Goal: Task Accomplishment & Management: Manage account settings

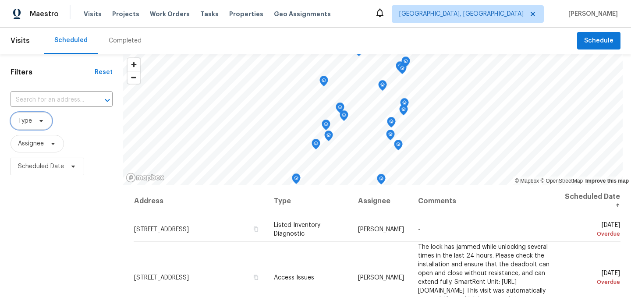
click at [38, 121] on icon at bounding box center [41, 120] width 7 height 7
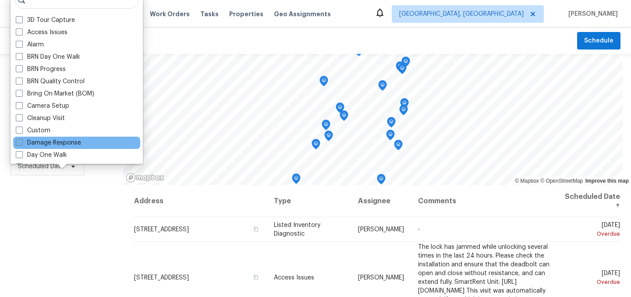
scroll to position [15, 0]
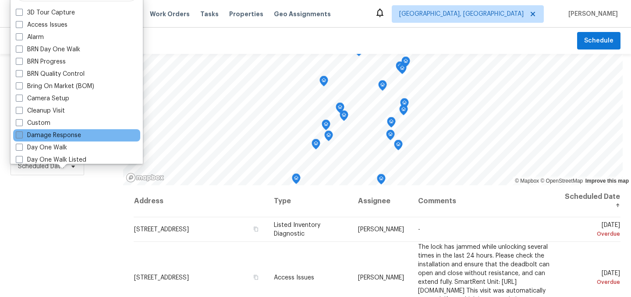
click at [56, 148] on label "Day One Walk" at bounding box center [41, 147] width 51 height 9
click at [21, 148] on input "Day One Walk" at bounding box center [19, 146] width 6 height 6
checkbox input "true"
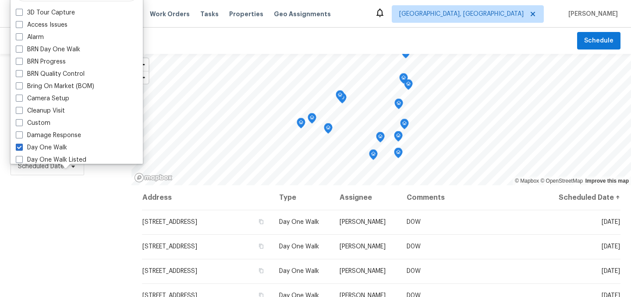
click at [51, 226] on div "Filters Reset ​ Day One Walk Assignee Scheduled Date" at bounding box center [65, 238] width 131 height 369
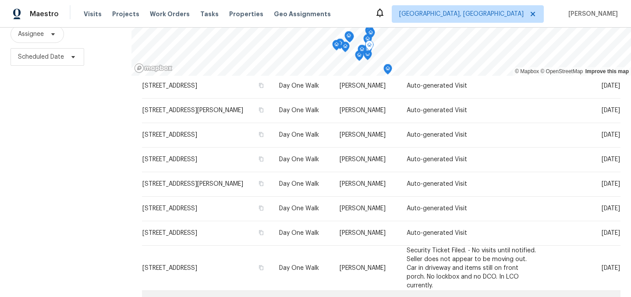
scroll to position [126, 0]
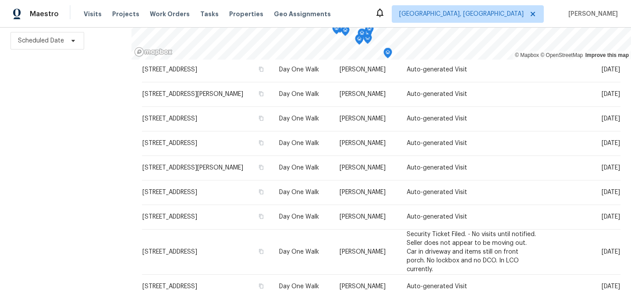
click at [95, 187] on div "Filters Reset ​ Day One Walk Assignee Scheduled Date" at bounding box center [65, 112] width 131 height 369
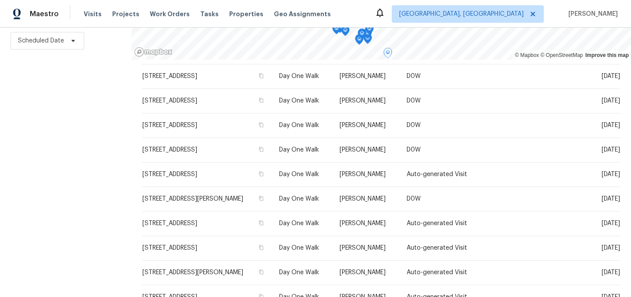
scroll to position [0, 0]
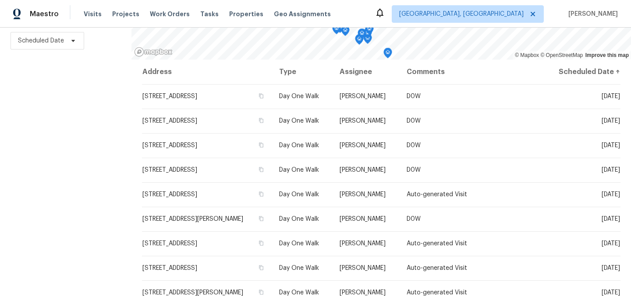
click at [76, 139] on div "Filters Reset ​ Day One Walk Assignee Scheduled Date" at bounding box center [65, 112] width 131 height 369
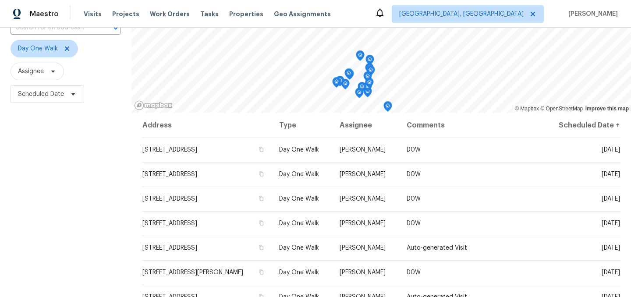
scroll to position [71, 0]
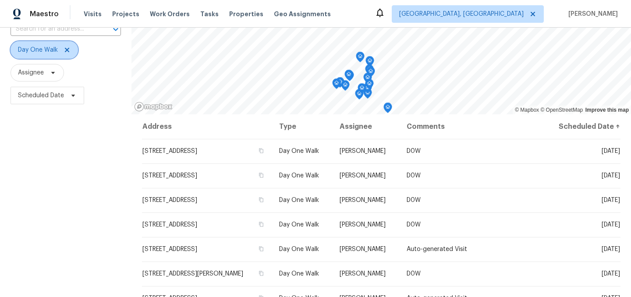
click at [67, 48] on icon at bounding box center [67, 50] width 4 height 4
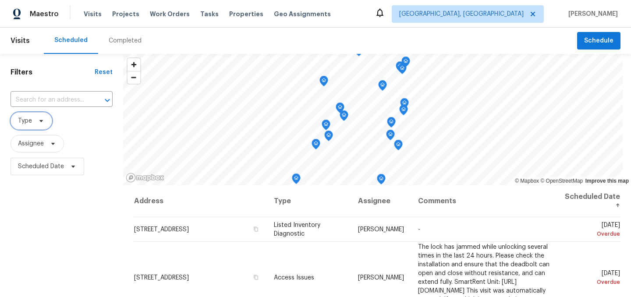
click at [29, 121] on span "Type" at bounding box center [25, 120] width 14 height 9
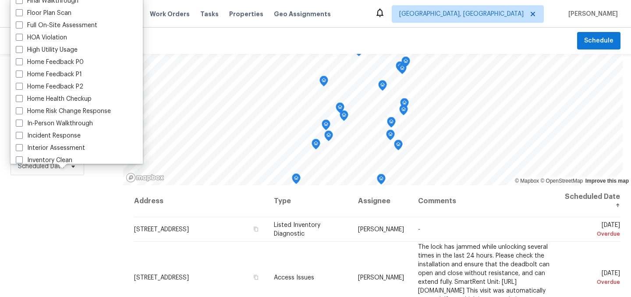
scroll to position [228, 0]
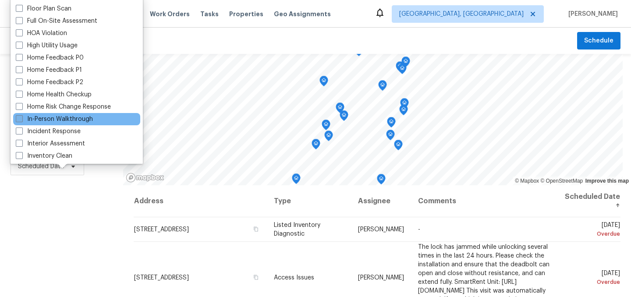
click at [61, 115] on label "In-Person Walkthrough" at bounding box center [54, 119] width 77 height 9
click at [21, 115] on input "In-Person Walkthrough" at bounding box center [19, 118] width 6 height 6
checkbox input "true"
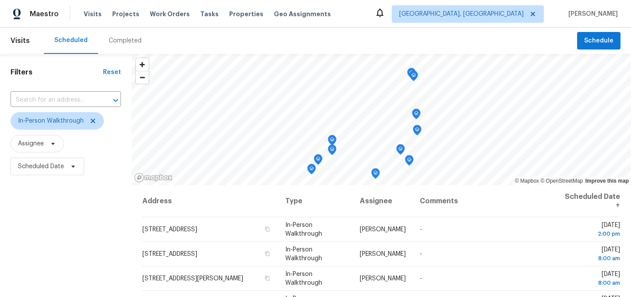
click at [62, 237] on div "Filters Reset ​ In-Person Walkthrough Assignee Scheduled Date" at bounding box center [65, 238] width 131 height 369
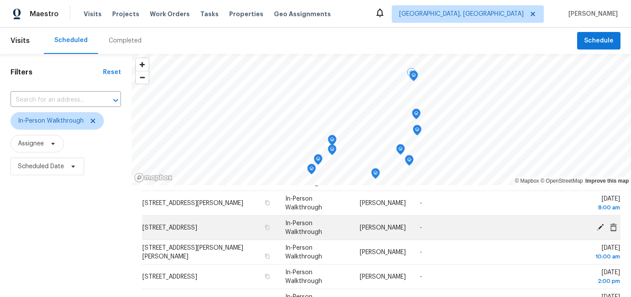
scroll to position [74, 0]
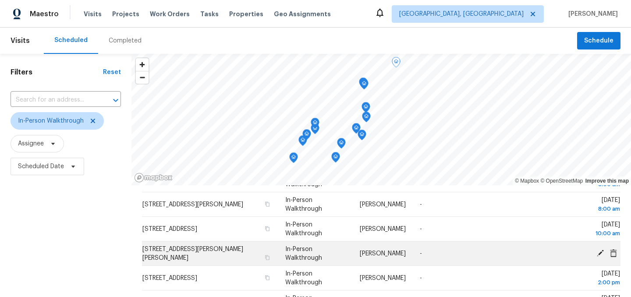
click at [600, 253] on icon at bounding box center [599, 252] width 7 height 7
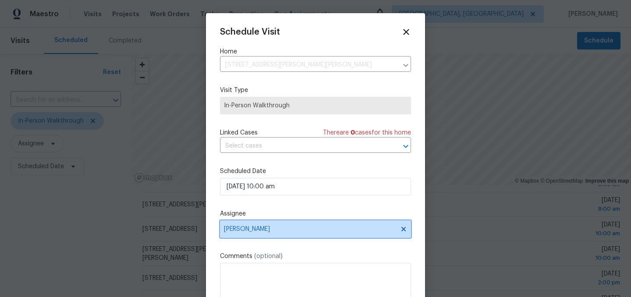
click at [262, 232] on span "Dodd Drayer" at bounding box center [310, 229] width 172 height 7
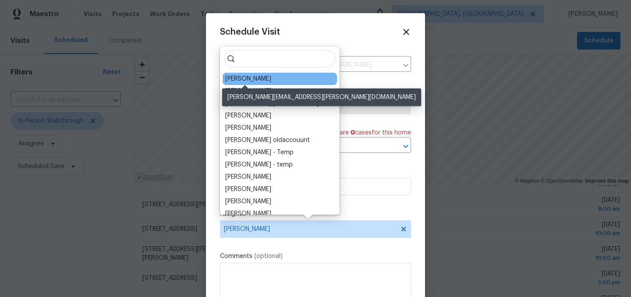
click at [243, 78] on div "[PERSON_NAME]" at bounding box center [248, 78] width 46 height 9
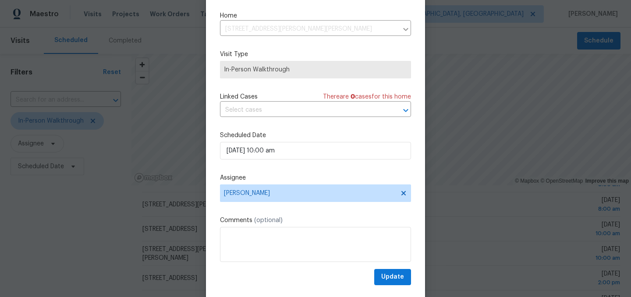
scroll to position [27, 0]
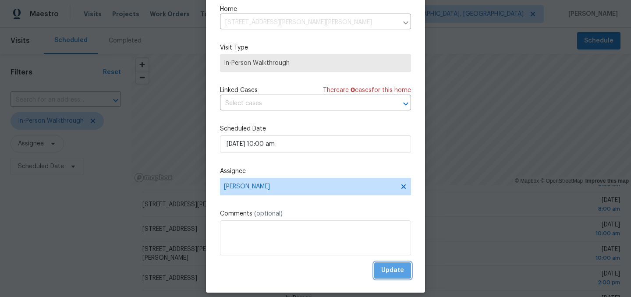
click at [394, 272] on span "Update" at bounding box center [392, 270] width 23 height 11
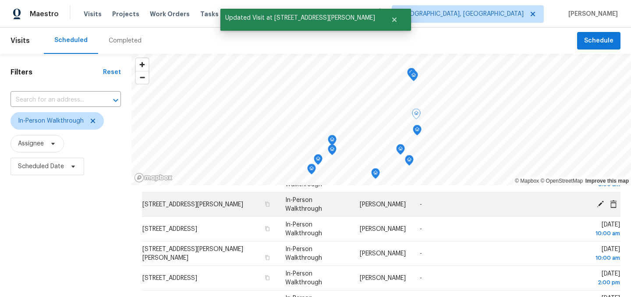
click at [597, 202] on icon at bounding box center [600, 204] width 8 height 8
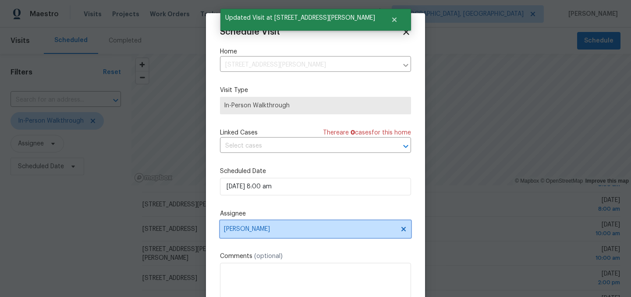
click at [251, 230] on span "[PERSON_NAME]" at bounding box center [310, 229] width 172 height 7
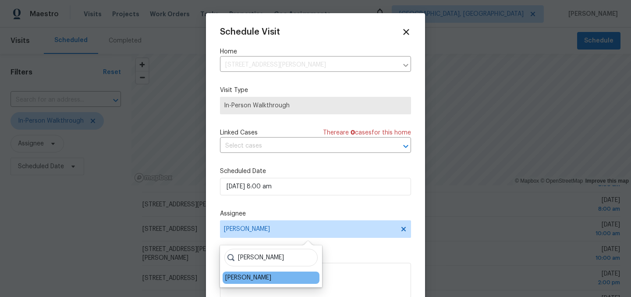
type input "dodd"
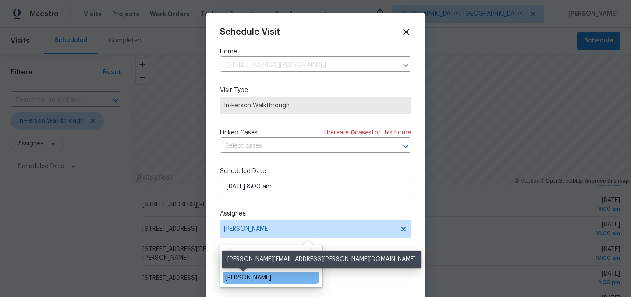
click at [247, 275] on div "Dodd Drayer" at bounding box center [248, 277] width 46 height 9
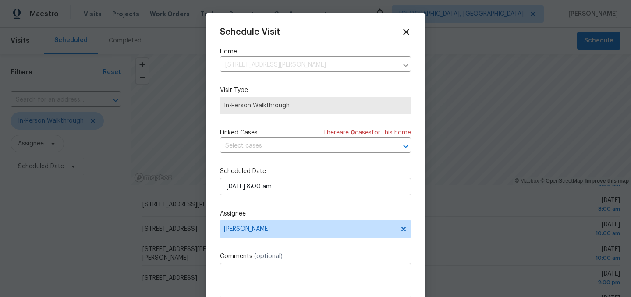
click at [334, 245] on div "Schedule Visit Home 11537 Glenn Abbey Ln, Indianapolis, IN 46235 ​ Visit Type I…" at bounding box center [315, 174] width 191 height 294
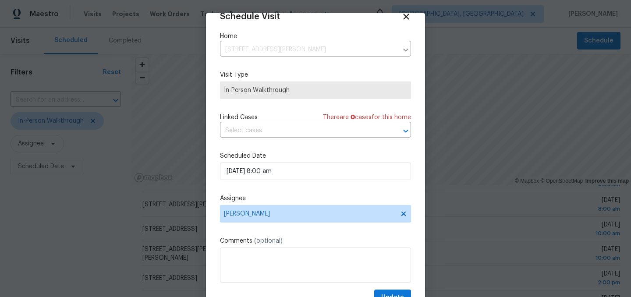
scroll to position [36, 0]
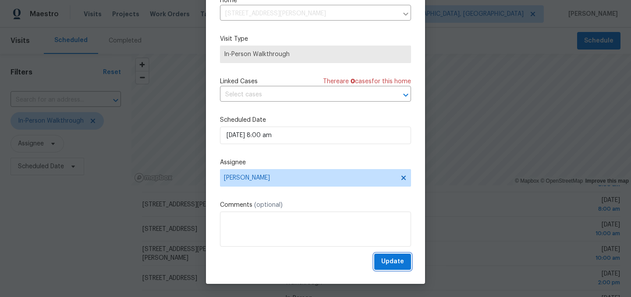
click at [394, 263] on span "Update" at bounding box center [392, 261] width 23 height 11
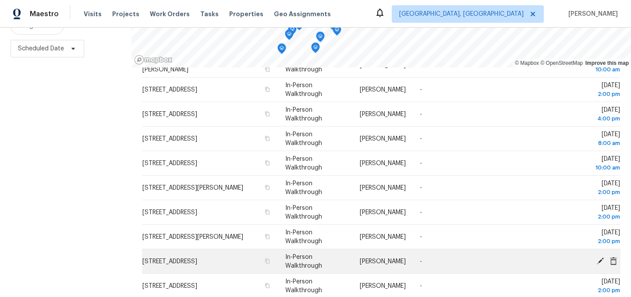
scroll to position [119, 0]
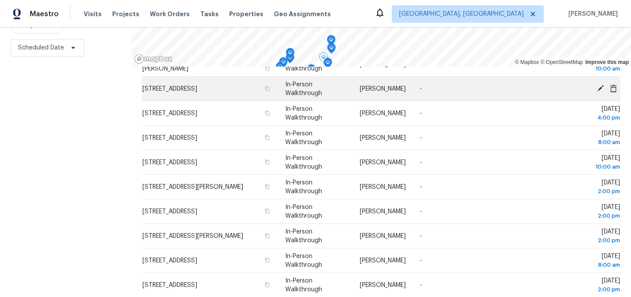
click at [284, 81] on div "© Mapbox © OpenStreetMap Improve this map Address Type Assignee Comments Schedu…" at bounding box center [380, 119] width 499 height 369
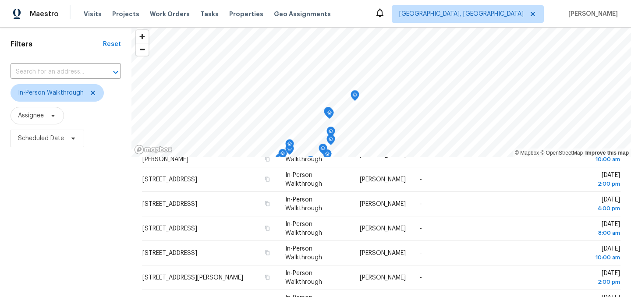
scroll to position [0, 0]
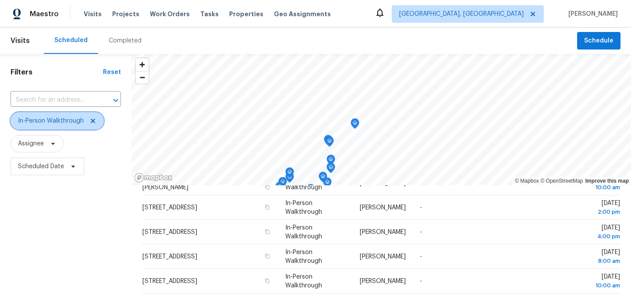
click at [94, 124] on span "In-Person Walkthrough" at bounding box center [57, 121] width 93 height 18
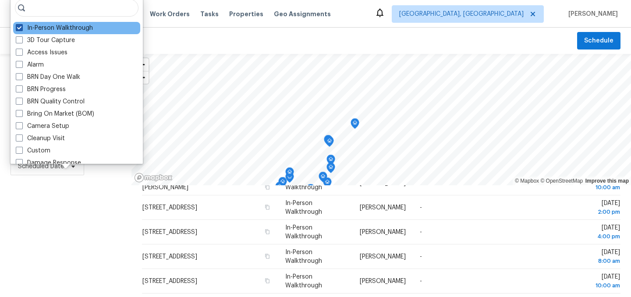
click at [20, 28] on span at bounding box center [19, 27] width 7 height 7
click at [20, 28] on input "In-Person Walkthrough" at bounding box center [19, 27] width 6 height 6
checkbox input "false"
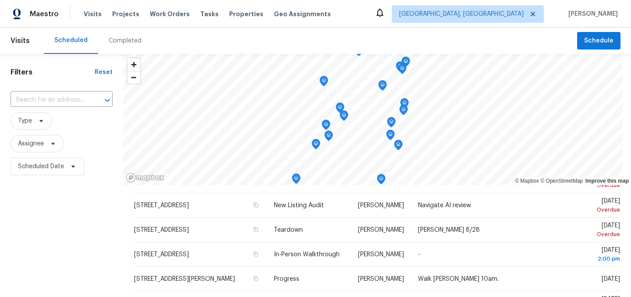
click at [51, 188] on div "Filters Reset ​ Type Assignee Scheduled Date" at bounding box center [61, 238] width 123 height 369
click at [40, 116] on span "Type" at bounding box center [32, 121] width 42 height 18
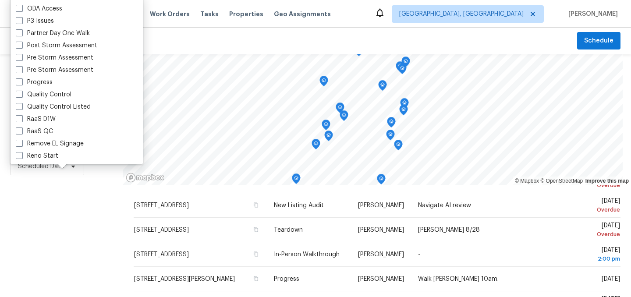
scroll to position [745, 0]
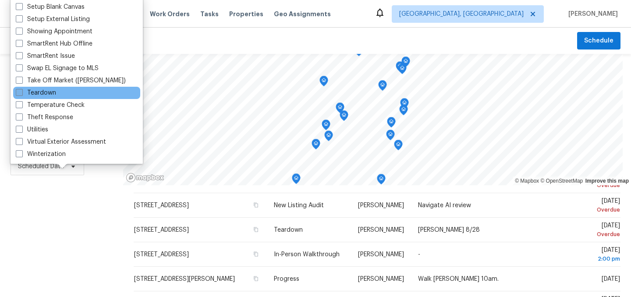
click at [43, 90] on label "Teardown" at bounding box center [36, 92] width 40 height 9
click at [21, 90] on input "Teardown" at bounding box center [19, 91] width 6 height 6
checkbox input "true"
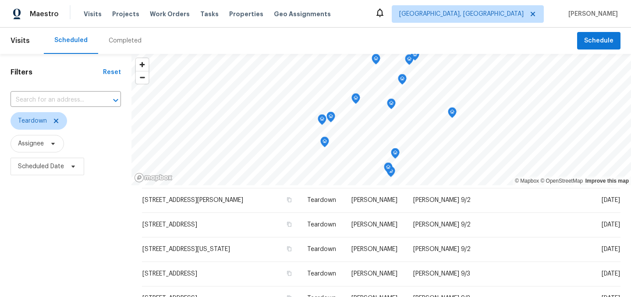
click at [59, 222] on div "Filters Reset ​ Teardown Assignee Scheduled Date" at bounding box center [65, 238] width 131 height 369
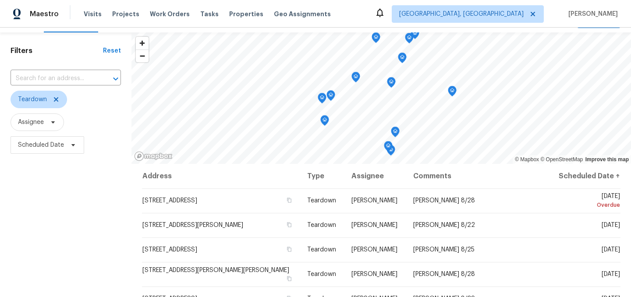
scroll to position [28, 0]
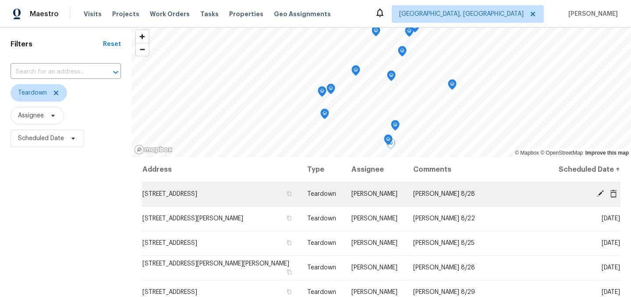
click at [599, 194] on icon at bounding box center [599, 193] width 7 height 7
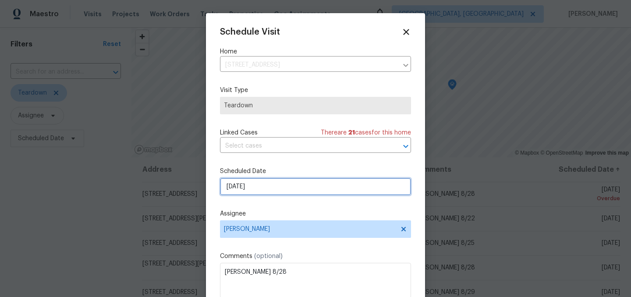
click at [256, 189] on input "8/17/2025" at bounding box center [315, 187] width 191 height 18
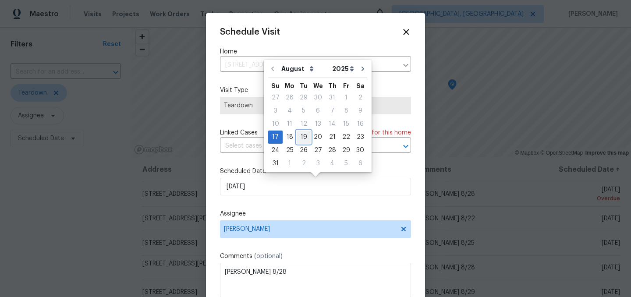
click at [303, 138] on div "19" at bounding box center [303, 137] width 14 height 12
type input "8/19/2025"
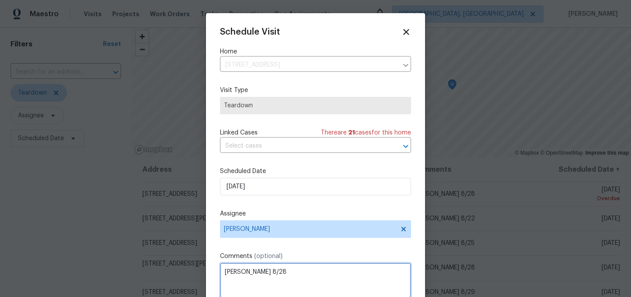
click at [261, 275] on textarea "COE 8/28" at bounding box center [315, 280] width 191 height 35
type textarea "[PERSON_NAME] 8/20"
click at [307, 251] on div "Schedule Visit Home 1276 Sanderling Dr, Greenwood, IN 46143 ​ Visit Type Teardo…" at bounding box center [315, 174] width 191 height 294
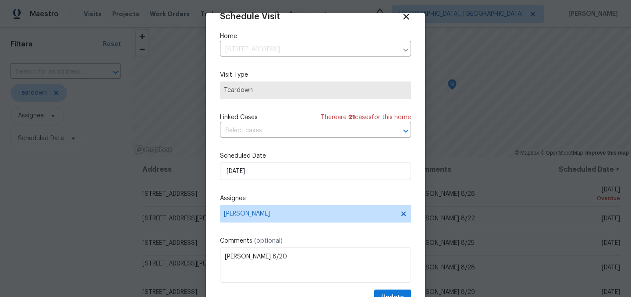
scroll to position [36, 0]
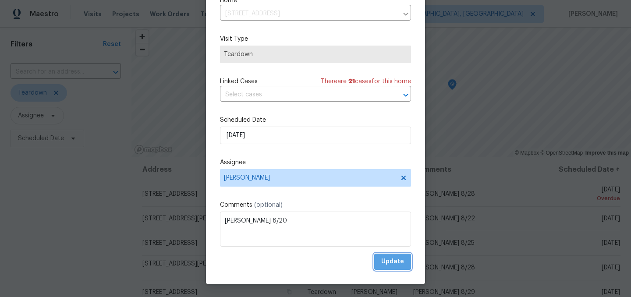
click at [383, 258] on span "Update" at bounding box center [392, 261] width 23 height 11
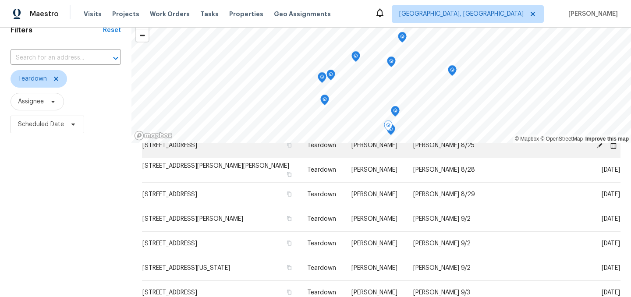
scroll to position [90, 0]
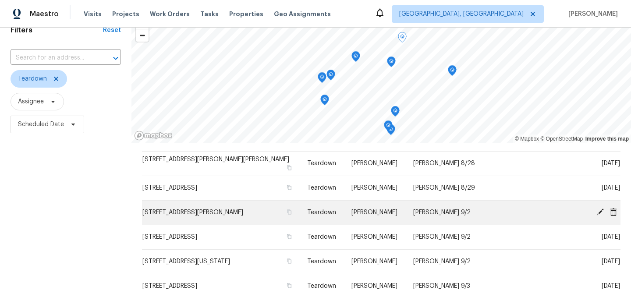
click at [599, 212] on icon at bounding box center [599, 211] width 7 height 7
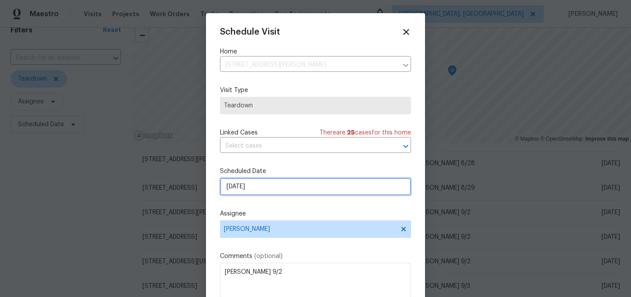
click at [281, 187] on input "9/1/2025" at bounding box center [315, 187] width 191 height 18
select select "8"
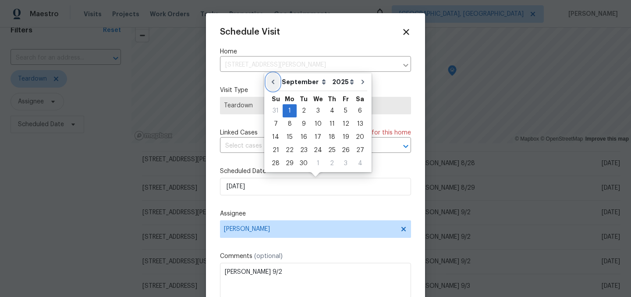
click at [271, 81] on icon "Go to previous month" at bounding box center [272, 81] width 7 height 7
type input "[DATE]"
select select "7"
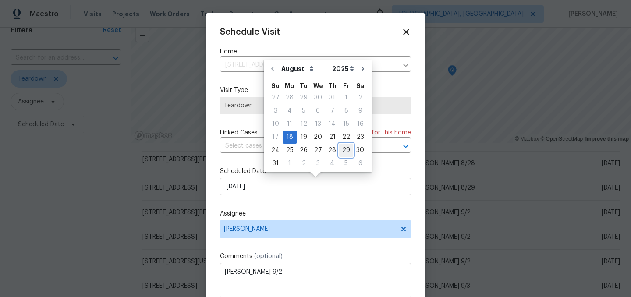
click at [343, 151] on div "29" at bounding box center [346, 150] width 14 height 12
type input "[DATE]"
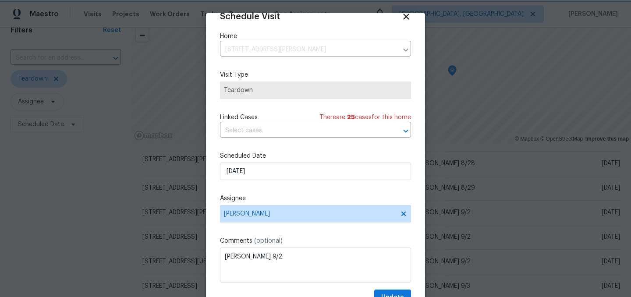
scroll to position [36, 0]
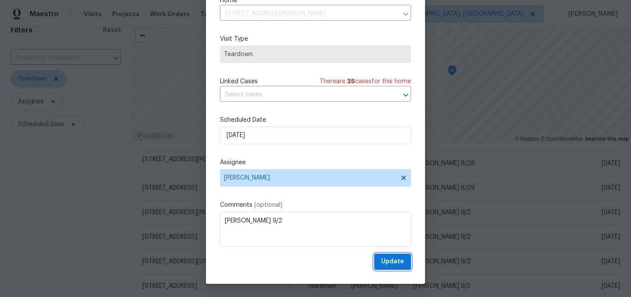
click at [390, 261] on span "Update" at bounding box center [392, 261] width 23 height 11
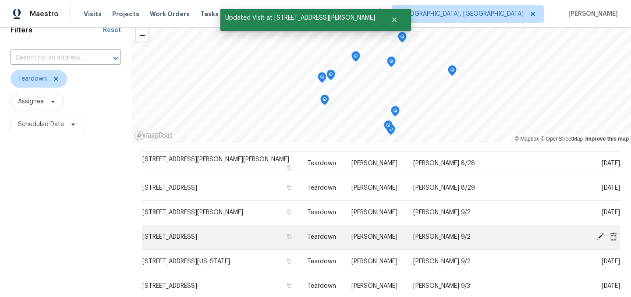
click at [601, 236] on icon at bounding box center [599, 236] width 7 height 7
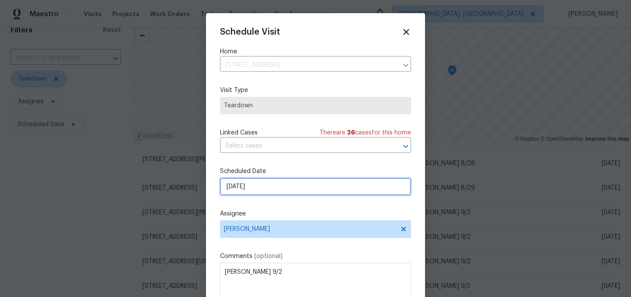
click at [255, 191] on input "[DATE]" at bounding box center [315, 187] width 191 height 18
select select "8"
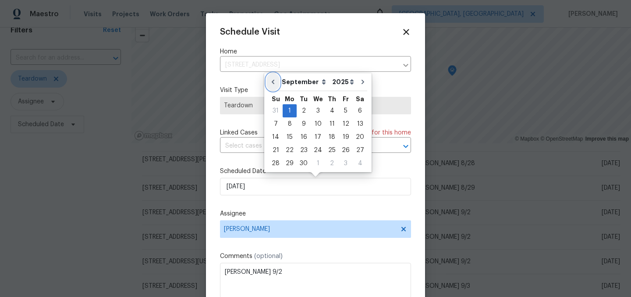
click at [271, 83] on icon "Go to previous month" at bounding box center [272, 81] width 7 height 7
type input "[DATE]"
select select "7"
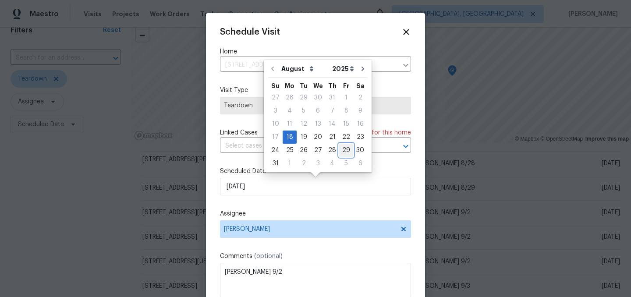
click at [343, 149] on div "29" at bounding box center [346, 150] width 14 height 12
type input "[DATE]"
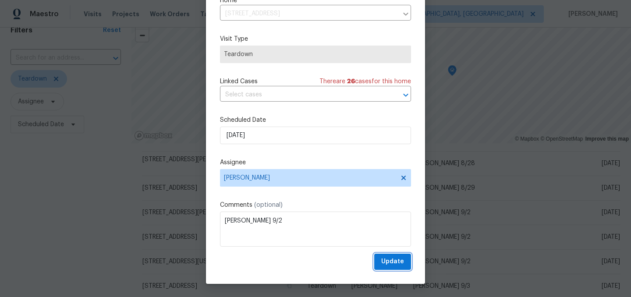
click at [397, 259] on span "Update" at bounding box center [392, 261] width 23 height 11
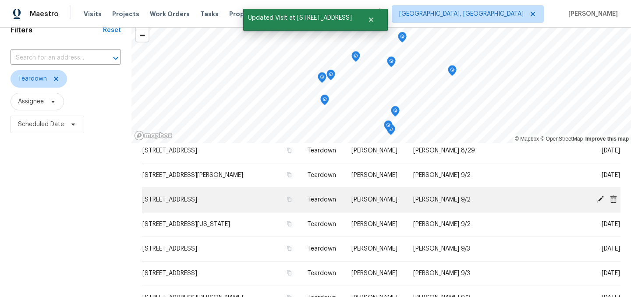
scroll to position [128, 0]
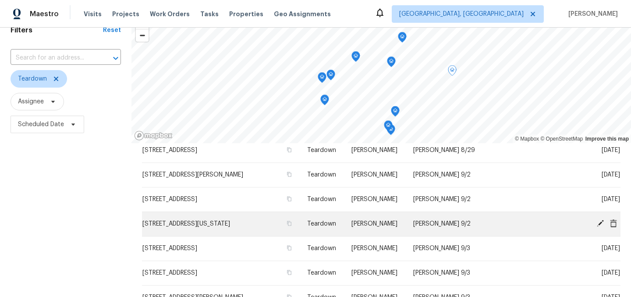
click at [599, 223] on icon at bounding box center [599, 223] width 7 height 7
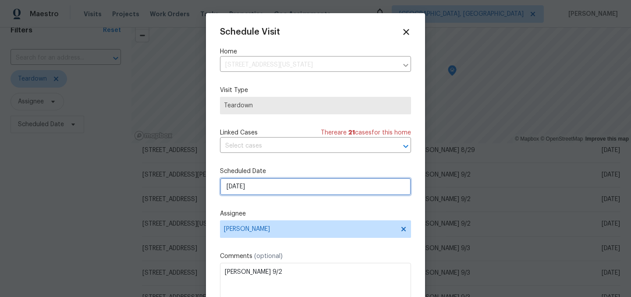
click at [256, 188] on input "[DATE]" at bounding box center [315, 187] width 191 height 18
select select "8"
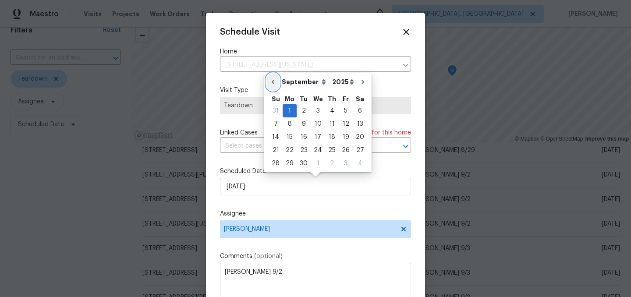
click at [274, 79] on icon "Go to previous month" at bounding box center [272, 81] width 7 height 7
type input "[DATE]"
select select "7"
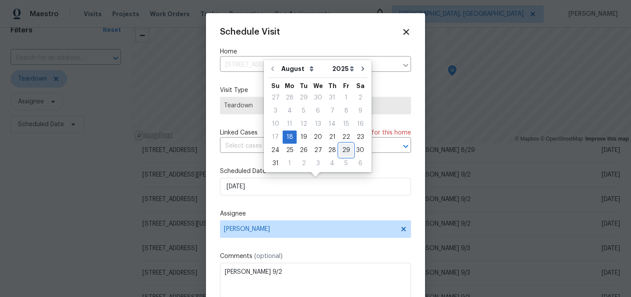
click at [341, 149] on div "29" at bounding box center [346, 150] width 14 height 12
type input "[DATE]"
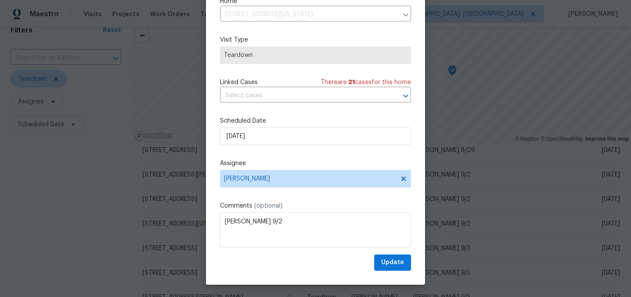
scroll to position [36, 0]
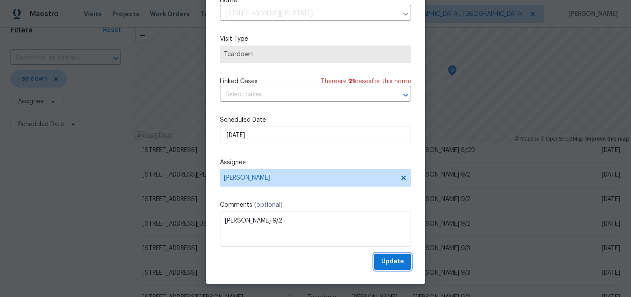
click at [395, 260] on span "Update" at bounding box center [392, 261] width 23 height 11
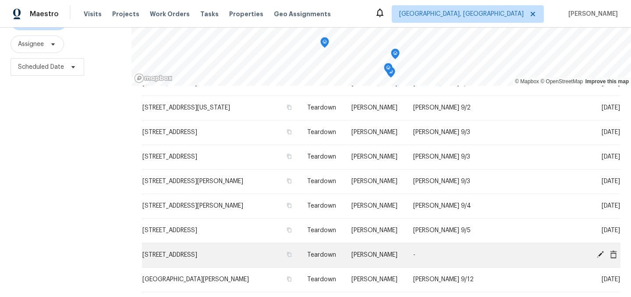
scroll to position [126, 0]
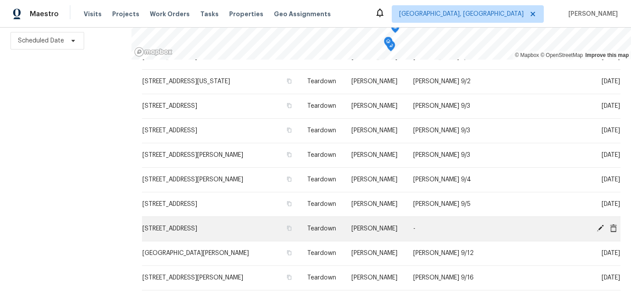
click at [600, 226] on icon at bounding box center [599, 228] width 7 height 7
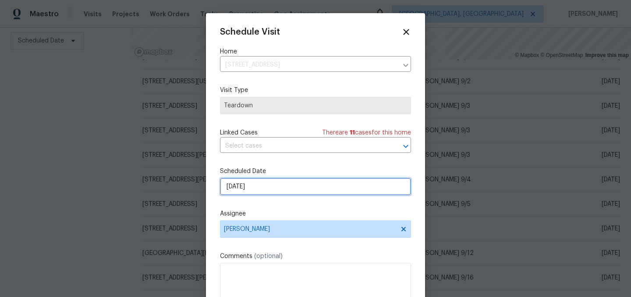
click at [278, 187] on input "9/10/2025" at bounding box center [315, 187] width 191 height 18
select select "8"
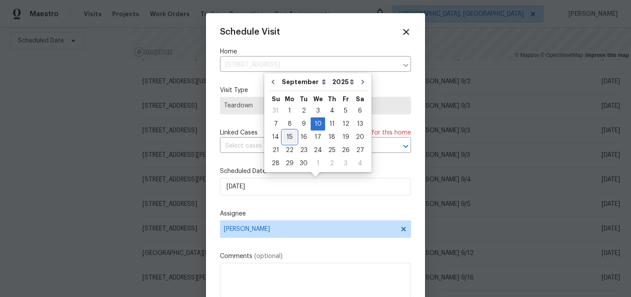
click at [289, 136] on div "15" at bounding box center [289, 137] width 14 height 12
type input "9/15/2025"
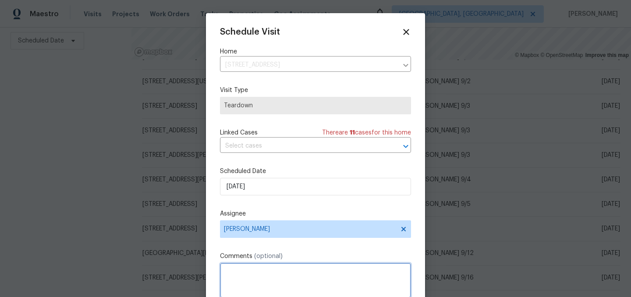
click at [272, 271] on textarea at bounding box center [315, 280] width 191 height 35
type textarea "COE 9/16"
click at [317, 249] on div "Schedule Visit Home 2913 Lily Dr, Lebanon, IN 46052 ​ Visit Type Teardown Linke…" at bounding box center [315, 174] width 191 height 294
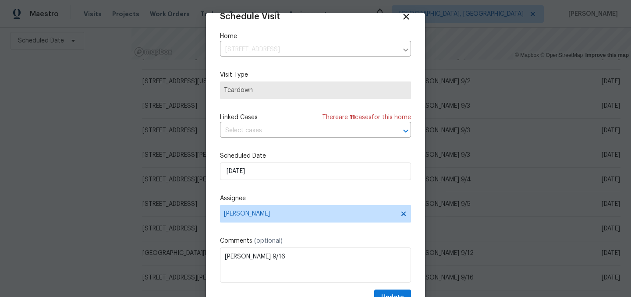
scroll to position [36, 0]
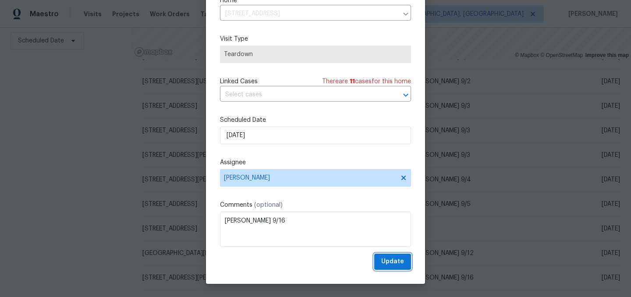
click at [393, 260] on span "Update" at bounding box center [392, 261] width 23 height 11
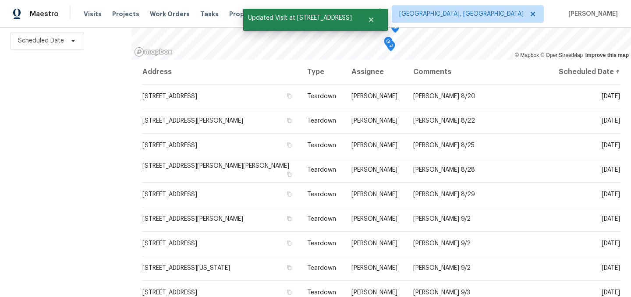
scroll to position [0, 0]
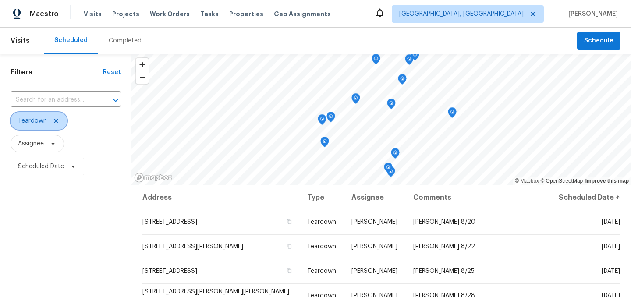
click at [56, 120] on icon at bounding box center [56, 120] width 7 height 7
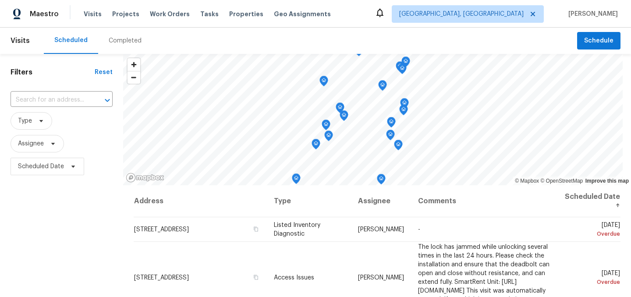
click at [66, 215] on div "Filters Reset ​ Type Assignee Scheduled Date" at bounding box center [61, 238] width 123 height 369
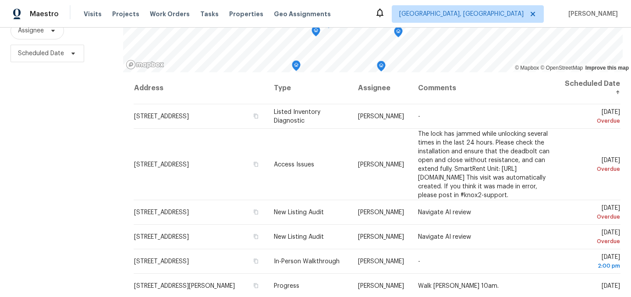
scroll to position [126, 0]
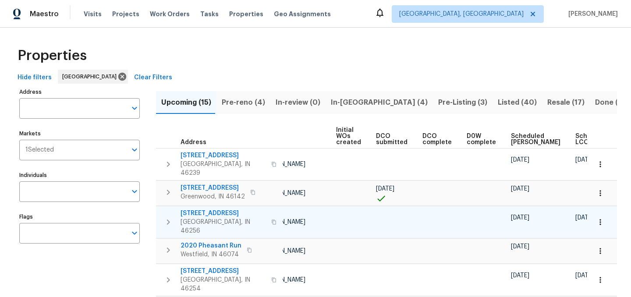
scroll to position [0, 96]
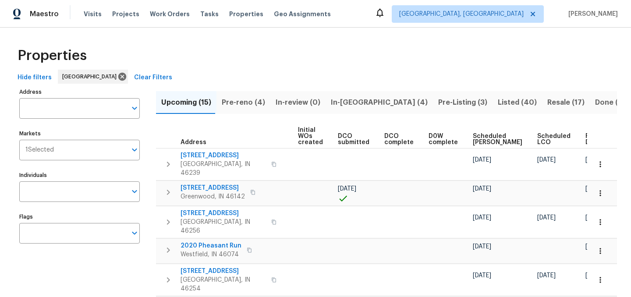
click at [585, 134] on span "Ready Date" at bounding box center [594, 139] width 19 height 12
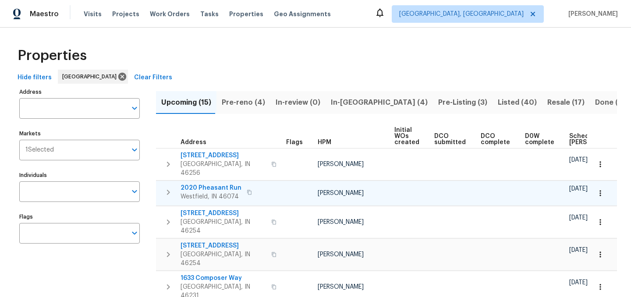
scroll to position [0, 106]
click at [545, 100] on span "Resale (18)" at bounding box center [564, 102] width 38 height 12
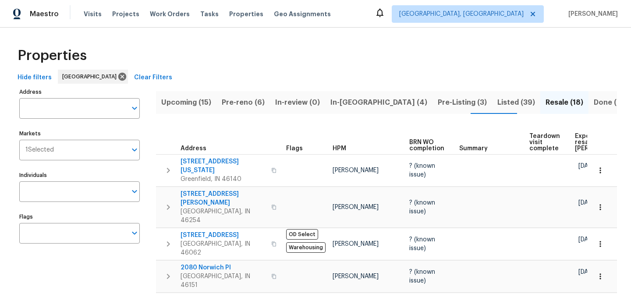
scroll to position [0, 68]
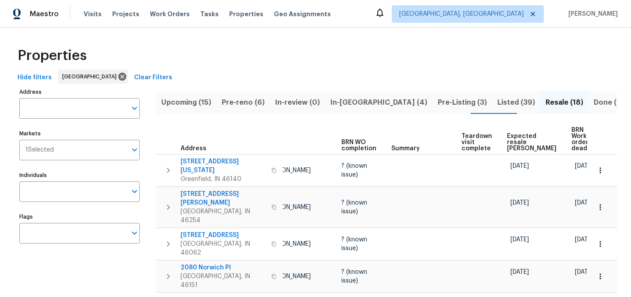
click at [507, 137] on span "Expected resale COE" at bounding box center [531, 142] width 49 height 18
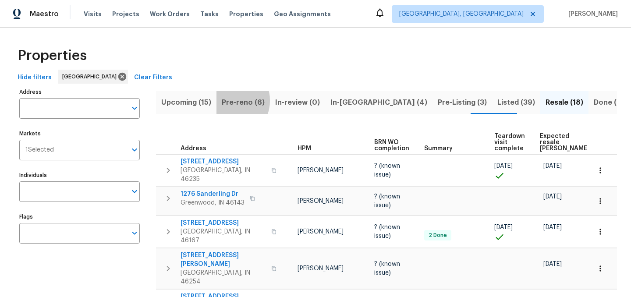
click at [228, 100] on span "Pre-reno (6)" at bounding box center [243, 102] width 43 height 12
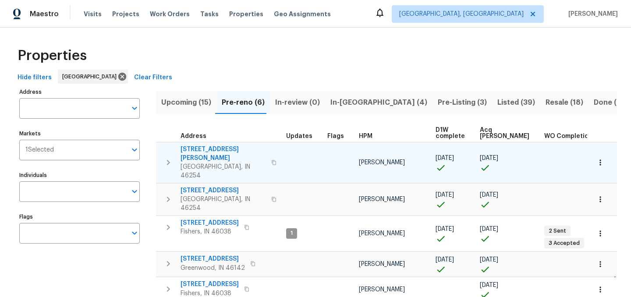
click at [200, 151] on span "[STREET_ADDRESS][PERSON_NAME]" at bounding box center [222, 154] width 85 height 18
click at [165, 157] on icon "button" at bounding box center [168, 162] width 11 height 11
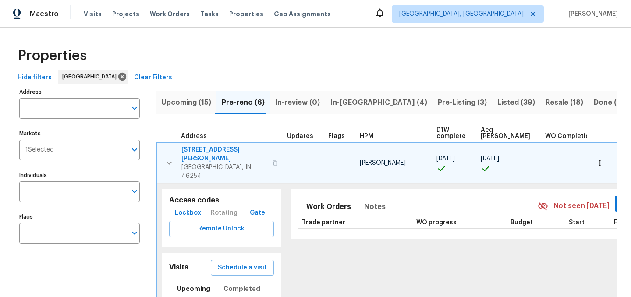
click at [185, 208] on span "Lockbox" at bounding box center [188, 213] width 26 height 11
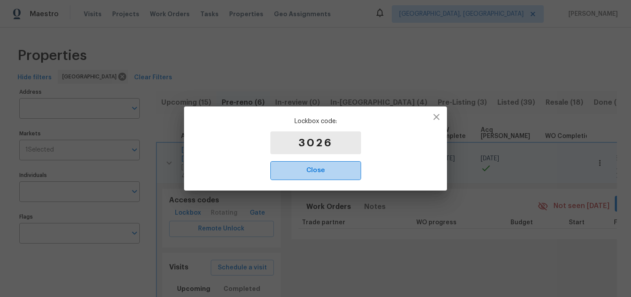
click at [317, 169] on span "Close" at bounding box center [315, 170] width 71 height 11
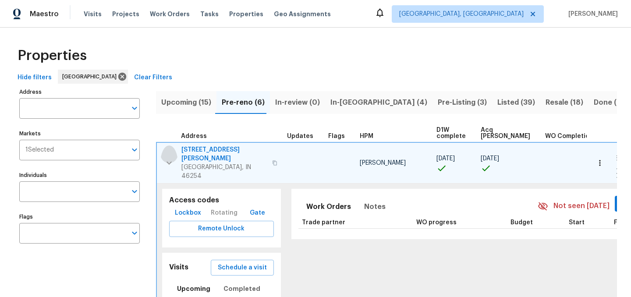
click at [170, 158] on icon "button" at bounding box center [169, 163] width 11 height 11
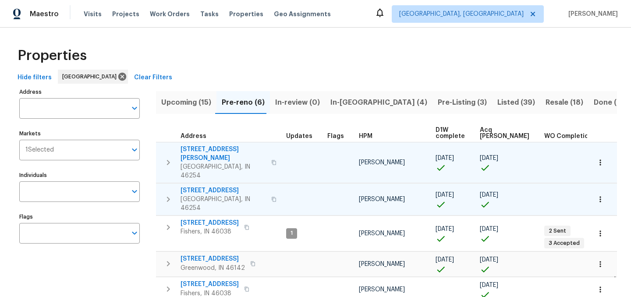
click at [207, 186] on span "5765 Liberty Creek Dr E" at bounding box center [222, 190] width 85 height 9
click at [211, 186] on span "5765 Liberty Creek Dr E" at bounding box center [222, 190] width 85 height 9
click at [202, 186] on span "5765 Liberty Creek Dr E" at bounding box center [222, 190] width 85 height 9
click at [170, 194] on icon "button" at bounding box center [168, 199] width 11 height 11
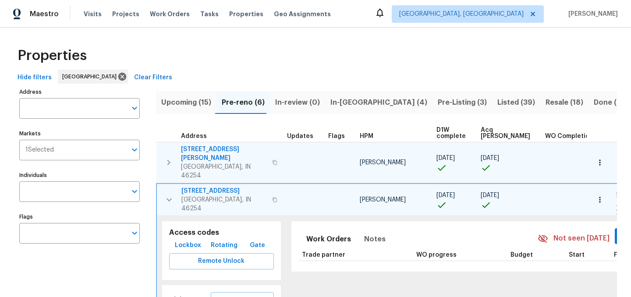
click at [183, 240] on span "Lockbox" at bounding box center [188, 245] width 26 height 11
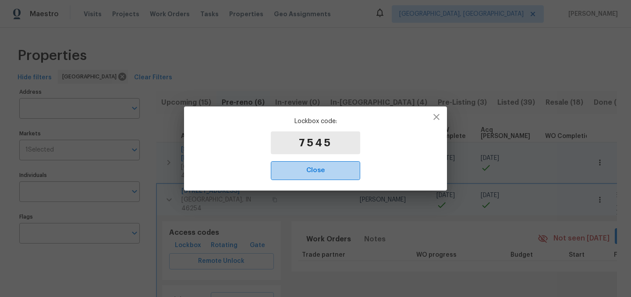
click at [315, 166] on span "Close" at bounding box center [315, 170] width 70 height 11
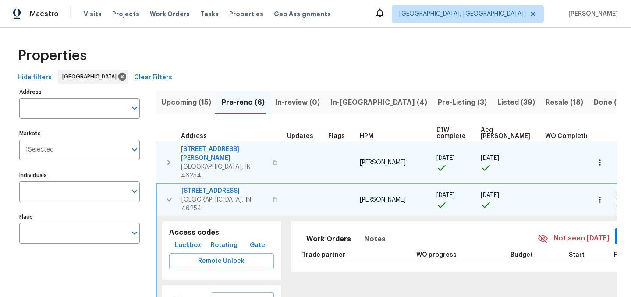
click at [172, 194] on icon "button" at bounding box center [169, 199] width 11 height 11
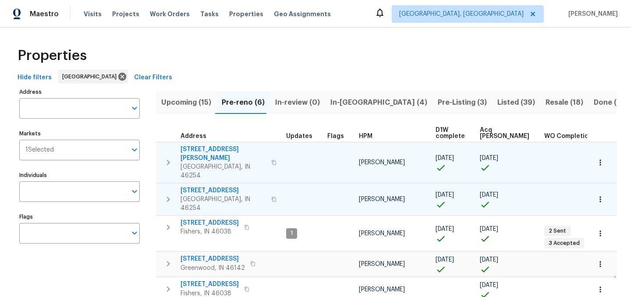
scroll to position [0, 18]
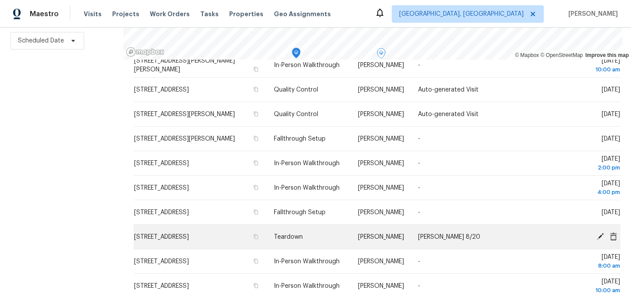
scroll to position [447, 0]
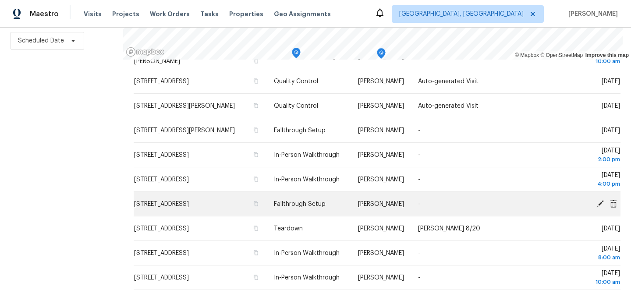
click at [600, 207] on icon at bounding box center [599, 203] width 7 height 7
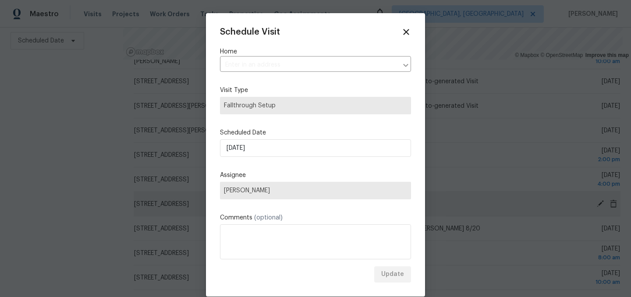
type input "[STREET_ADDRESS]"
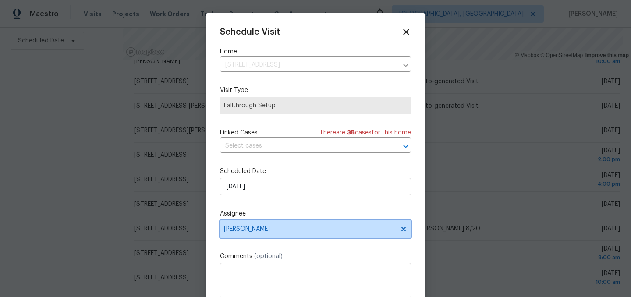
click at [256, 231] on span "[PERSON_NAME]" at bounding box center [310, 229] width 172 height 7
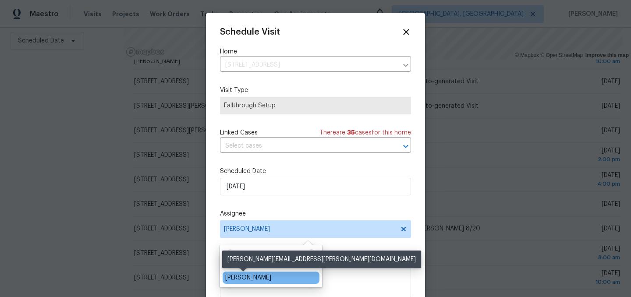
type input "[PERSON_NAME]"
click at [250, 277] on div "[PERSON_NAME]" at bounding box center [248, 277] width 46 height 9
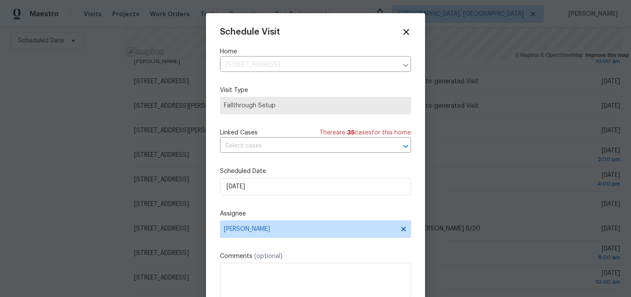
click at [293, 243] on div "Schedule Visit Home [STREET_ADDRESS] ​ Visit Type Fallthrough Setup Linked Case…" at bounding box center [315, 174] width 191 height 294
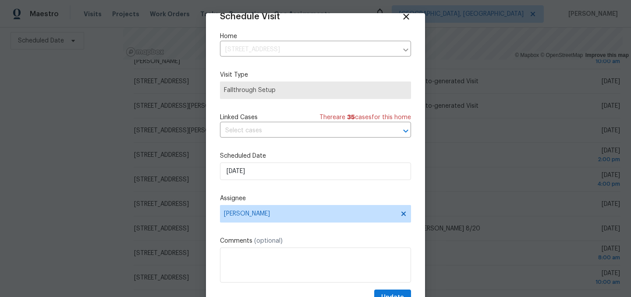
scroll to position [36, 0]
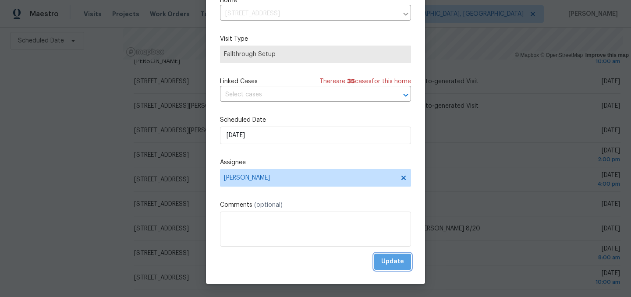
click at [387, 261] on span "Update" at bounding box center [392, 261] width 23 height 11
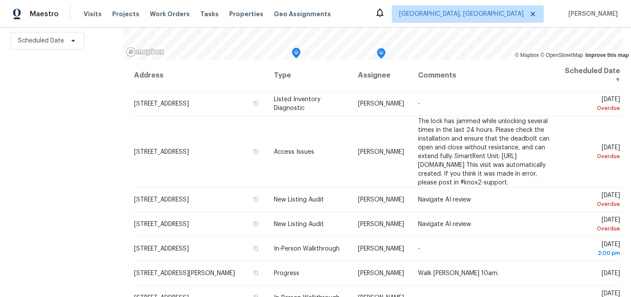
scroll to position [0, 0]
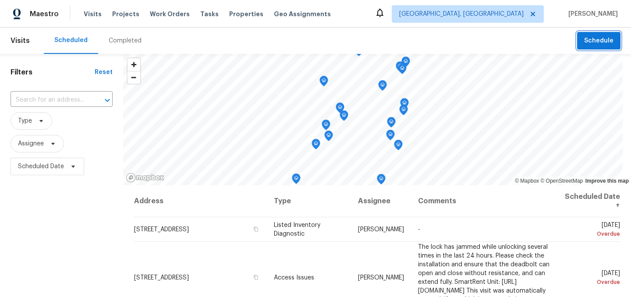
click at [598, 39] on span "Schedule" at bounding box center [598, 40] width 29 height 11
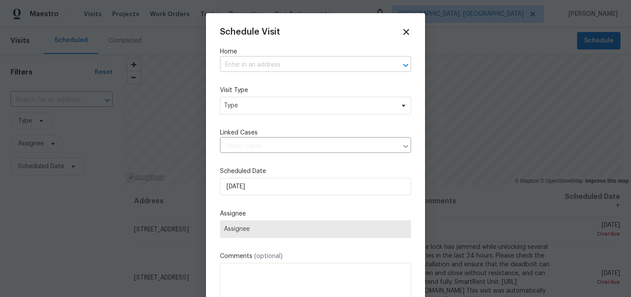
click at [260, 62] on input "text" at bounding box center [303, 65] width 166 height 14
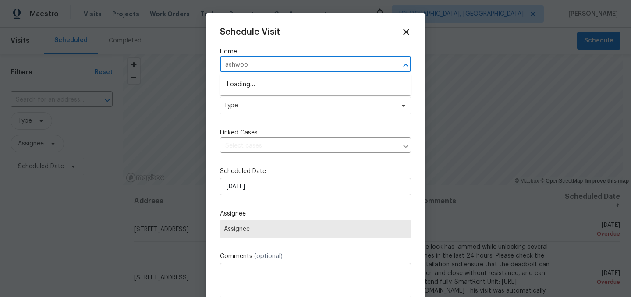
type input "ashwood"
click at [262, 81] on li "27 Ashwood Cir, Brownsburg, IN 46112" at bounding box center [315, 85] width 191 height 14
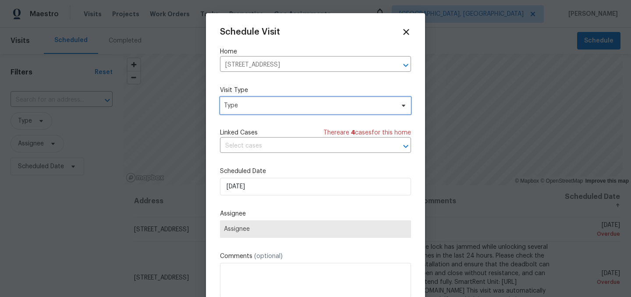
click at [246, 114] on span "Type" at bounding box center [315, 106] width 191 height 18
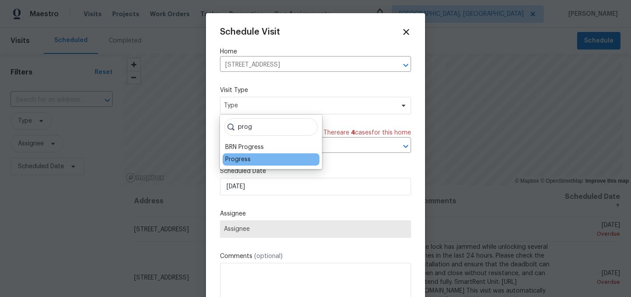
type input "prog"
click at [243, 159] on div "Progress" at bounding box center [237, 159] width 25 height 9
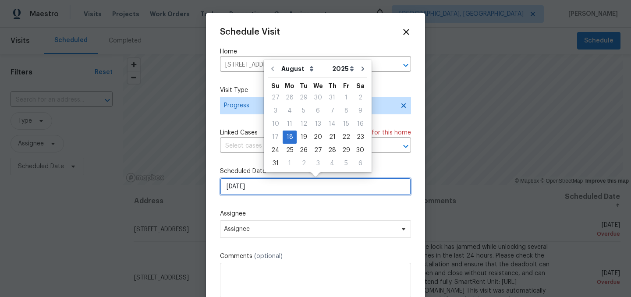
click at [255, 187] on input "[DATE]" at bounding box center [315, 187] width 191 height 18
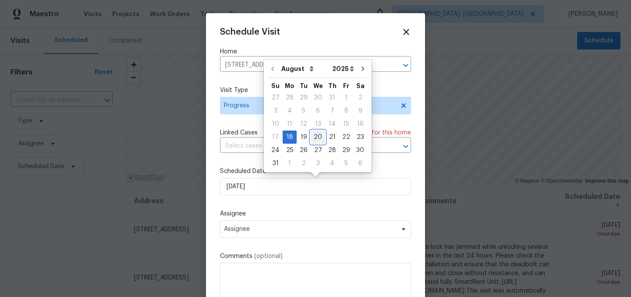
click at [316, 137] on div "20" at bounding box center [318, 137] width 14 height 12
type input "8/20/2025"
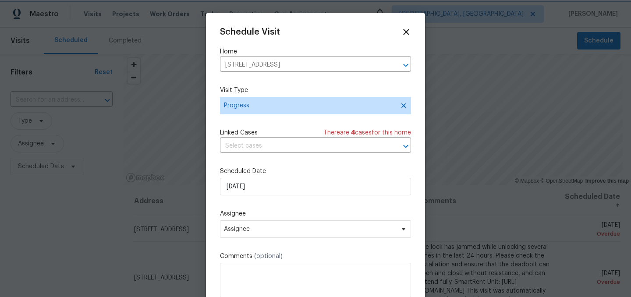
scroll to position [16, 0]
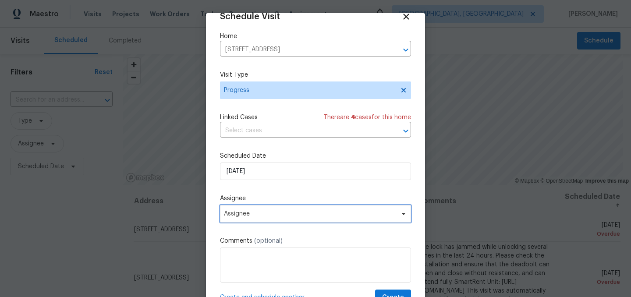
click at [262, 221] on span "Assignee" at bounding box center [315, 214] width 191 height 18
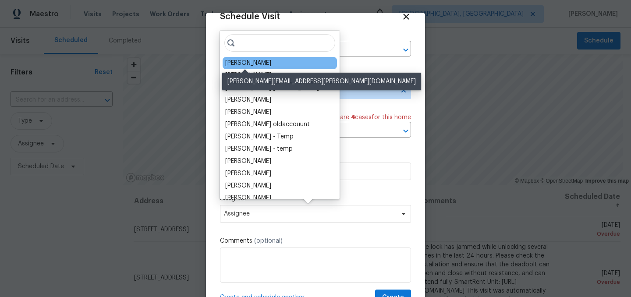
click at [246, 65] on div "[PERSON_NAME]" at bounding box center [248, 63] width 46 height 9
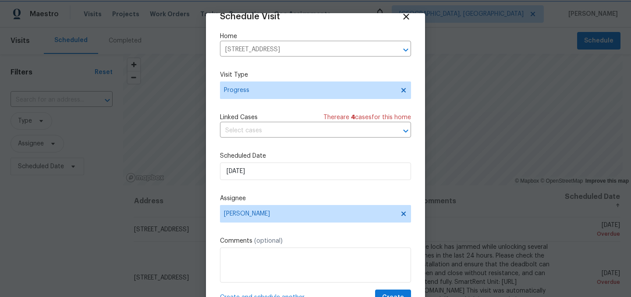
scroll to position [36, 0]
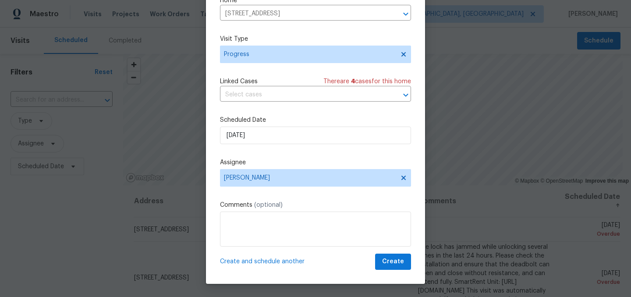
click at [268, 261] on span "Create and schedule another" at bounding box center [262, 261] width 85 height 9
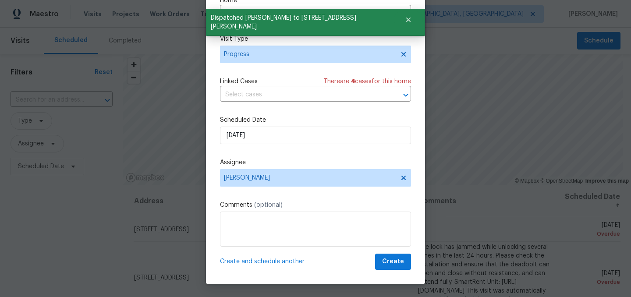
scroll to position [0, 0]
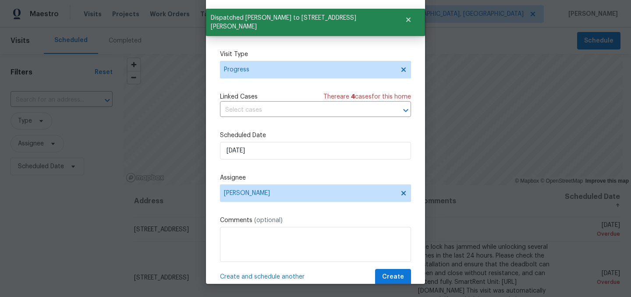
click at [251, 35] on input "27 Ashwood Cir, Brownsburg, IN 46112" at bounding box center [303, 29] width 166 height 14
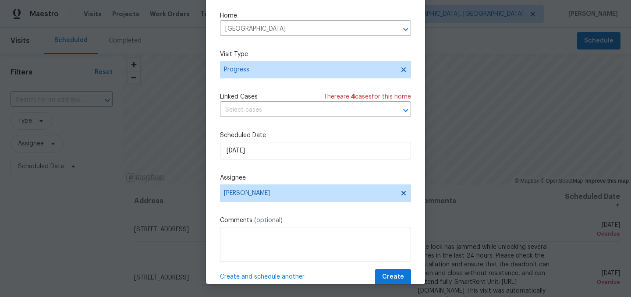
type input "27 Ashwood Cir, Brownsburg, IN 46112"
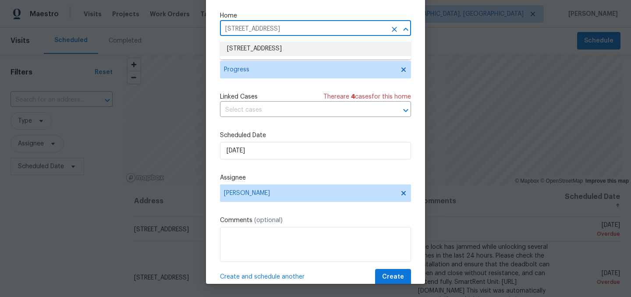
click at [390, 28] on icon "Clear" at bounding box center [394, 29] width 9 height 9
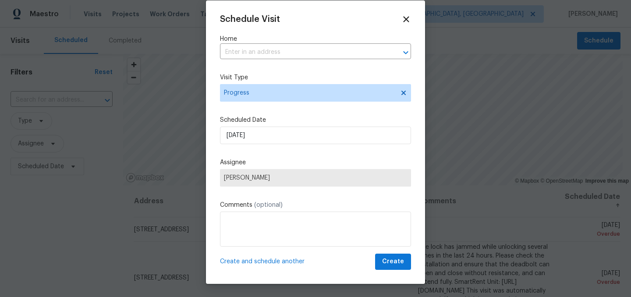
scroll to position [13, 0]
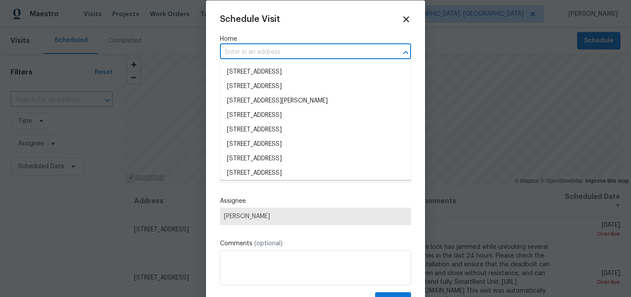
click at [269, 50] on input "text" at bounding box center [303, 53] width 166 height 14
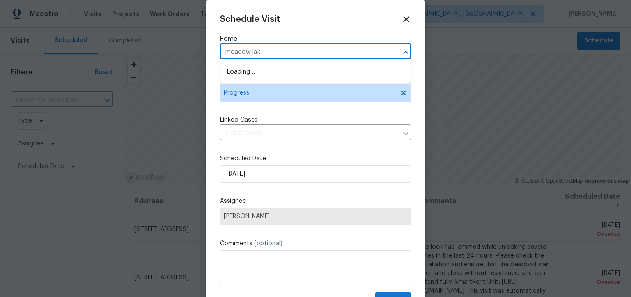
type input "meadow lake"
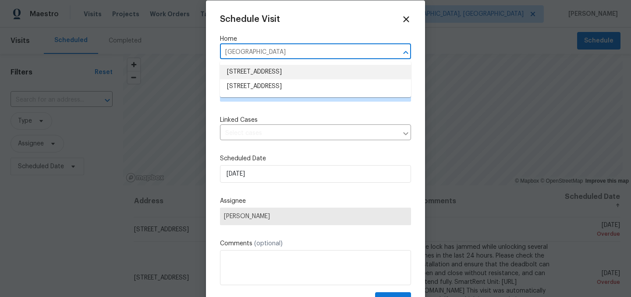
click at [266, 71] on li "13947 Meadow Lake Dr, Fishers, IN 46038" at bounding box center [315, 72] width 191 height 14
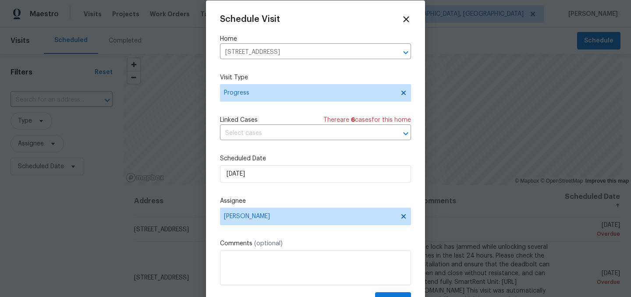
scroll to position [16, 0]
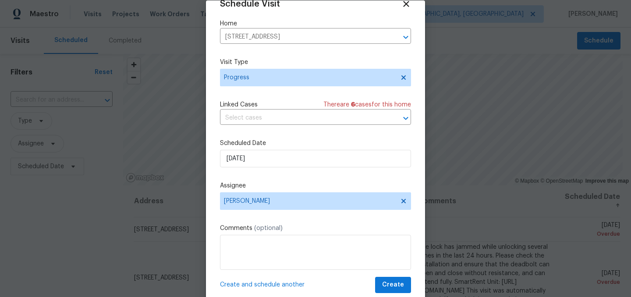
click at [268, 286] on span "Create and schedule another" at bounding box center [262, 284] width 85 height 9
click at [270, 35] on input "13947 Meadow Lake Dr, Fishers, IN 46038" at bounding box center [303, 37] width 166 height 14
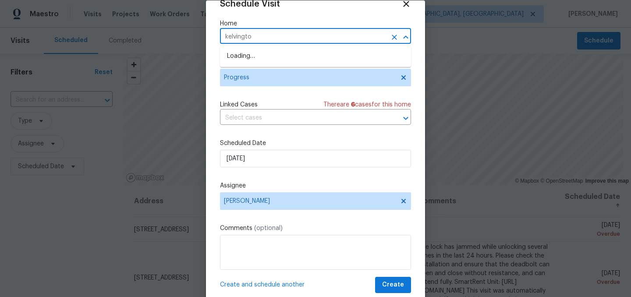
type input "kelvington"
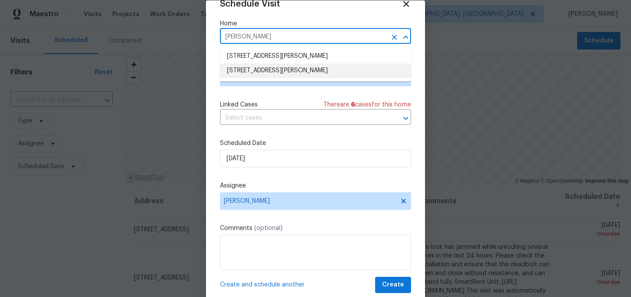
click at [257, 72] on li "[STREET_ADDRESS][PERSON_NAME]" at bounding box center [315, 71] width 191 height 14
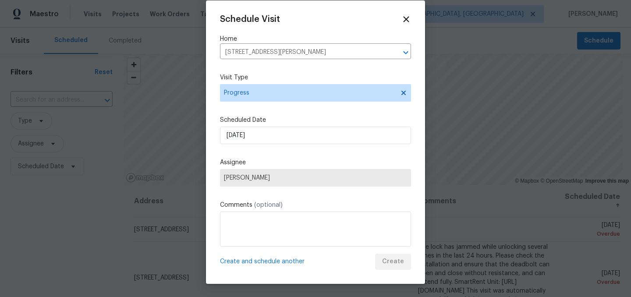
scroll to position [0, 0]
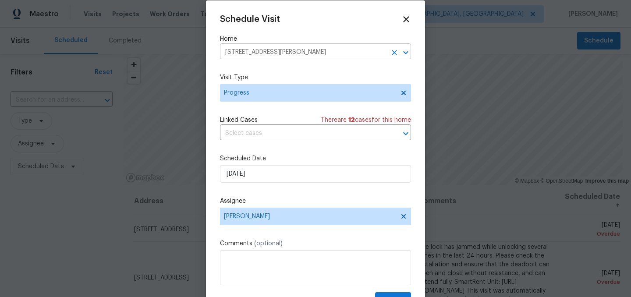
click at [282, 49] on input "[STREET_ADDRESS][PERSON_NAME]" at bounding box center [303, 53] width 166 height 14
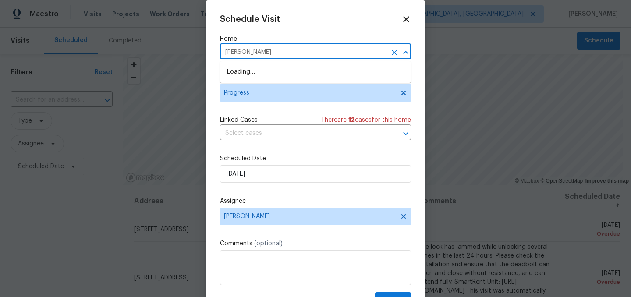
type input "liberty"
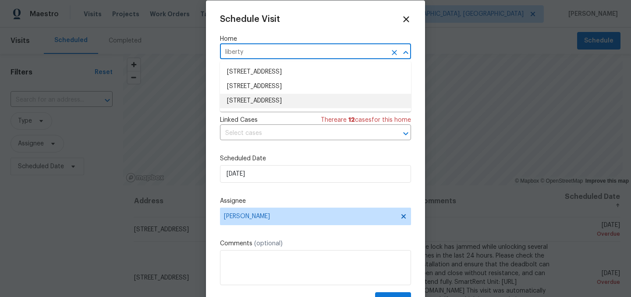
click at [263, 100] on li "5765 Liberty Creek Dr E, Indianapolis, IN 46254" at bounding box center [315, 101] width 191 height 14
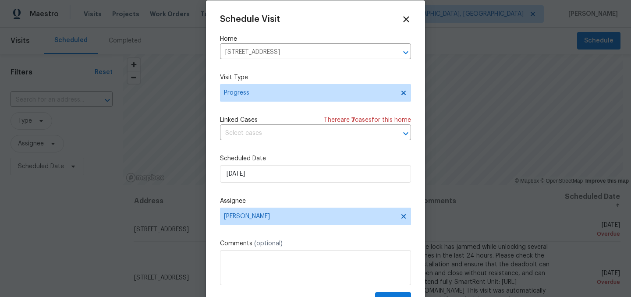
scroll to position [16, 0]
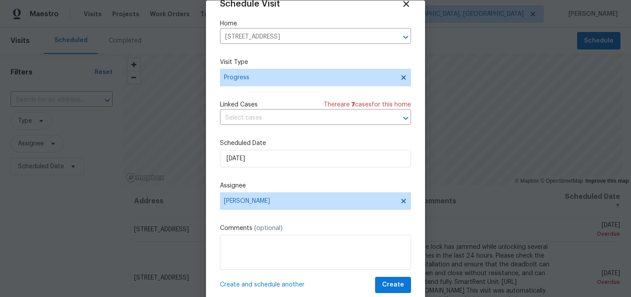
click at [274, 285] on span "Create and schedule another" at bounding box center [262, 284] width 85 height 9
click at [308, 38] on input "5765 Liberty Creek Dr E, Indianapolis, IN 46254" at bounding box center [303, 37] width 166 height 14
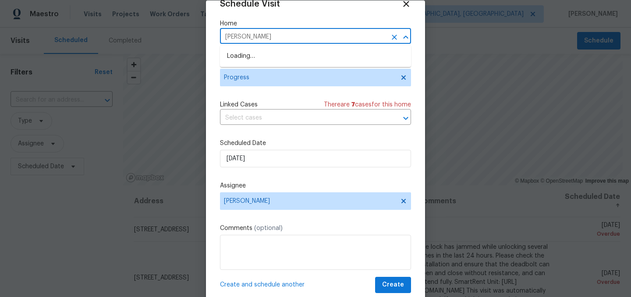
type input "boysen"
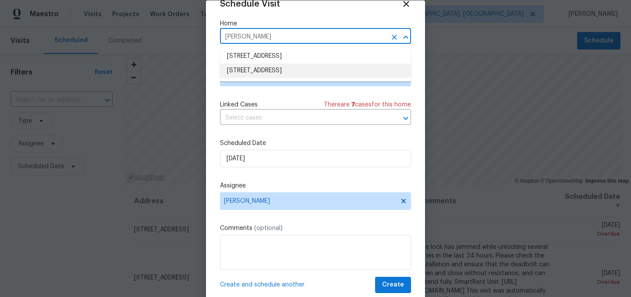
click at [286, 71] on li "10057 Boysenberry Dr, Fishers, IN 46038" at bounding box center [315, 71] width 191 height 14
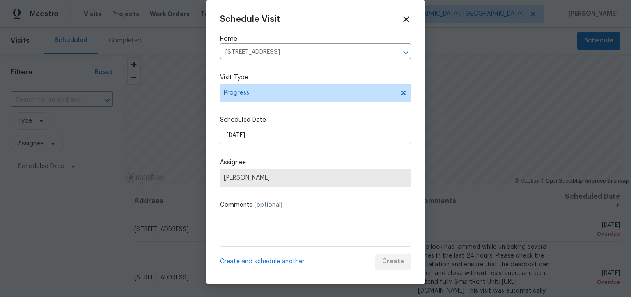
scroll to position [0, 0]
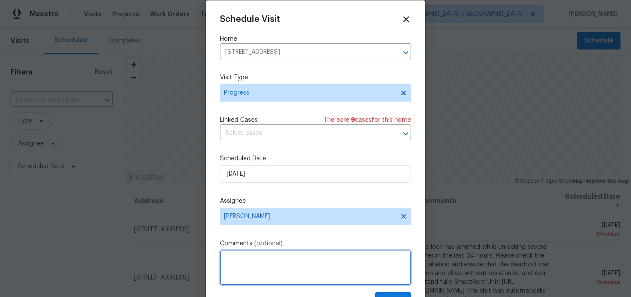
click at [265, 256] on textarea at bounding box center [315, 267] width 191 height 35
type textarea "check lock on front."
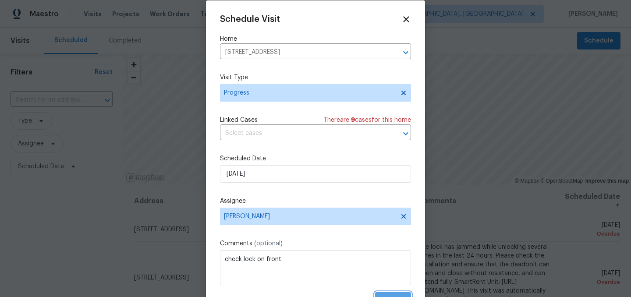
click at [388, 294] on button "Create" at bounding box center [393, 300] width 36 height 16
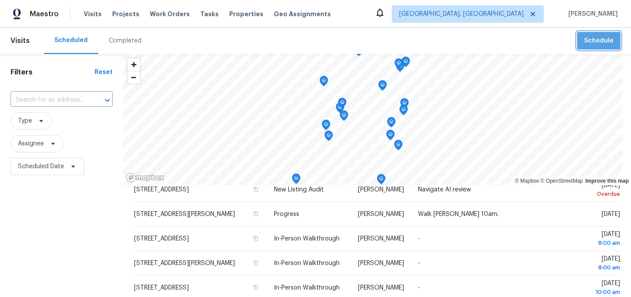
click at [603, 32] on button "Schedule" at bounding box center [598, 41] width 43 height 18
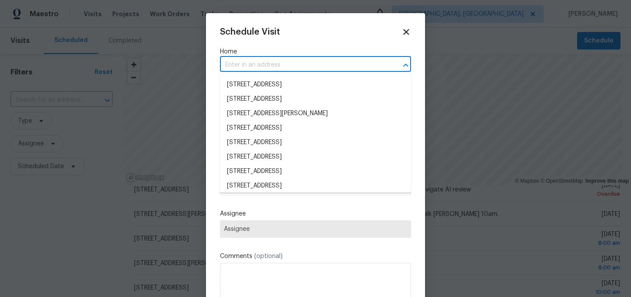
click at [283, 60] on input "text" at bounding box center [303, 65] width 166 height 14
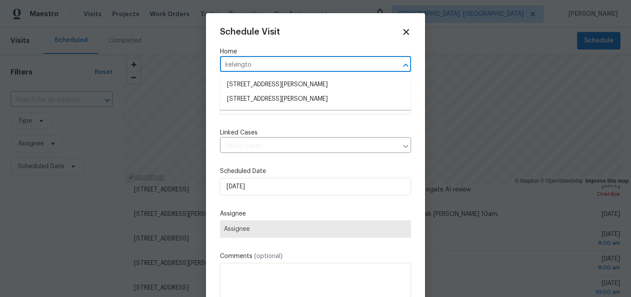
type input "kelvington"
click at [261, 97] on li "[STREET_ADDRESS][PERSON_NAME]" at bounding box center [315, 99] width 191 height 14
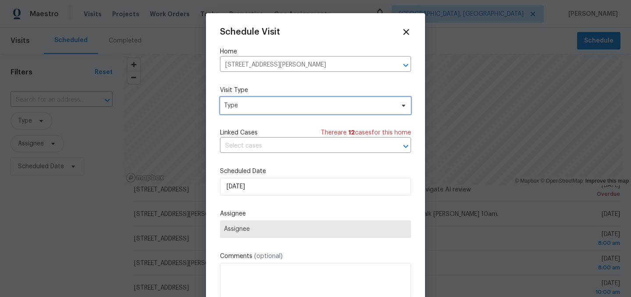
click at [251, 105] on span "Type" at bounding box center [309, 105] width 170 height 9
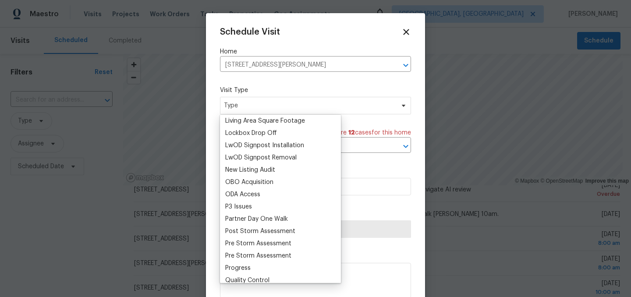
scroll to position [445, 0]
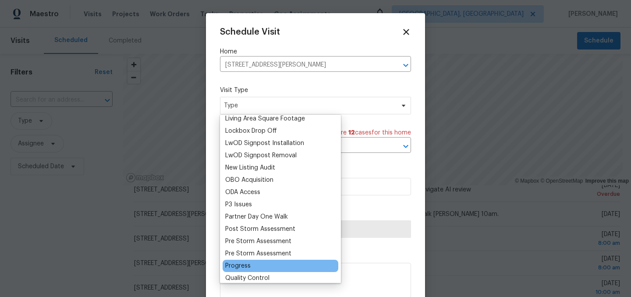
click at [241, 267] on div "Progress" at bounding box center [237, 265] width 25 height 9
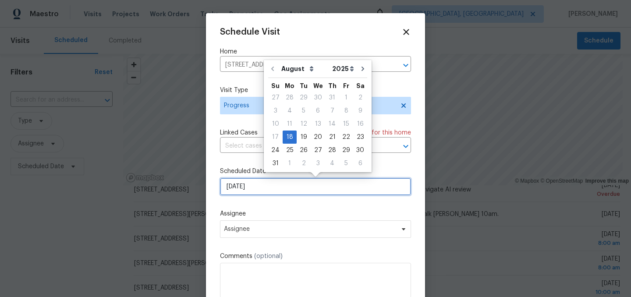
click at [256, 189] on input "[DATE]" at bounding box center [315, 187] width 191 height 18
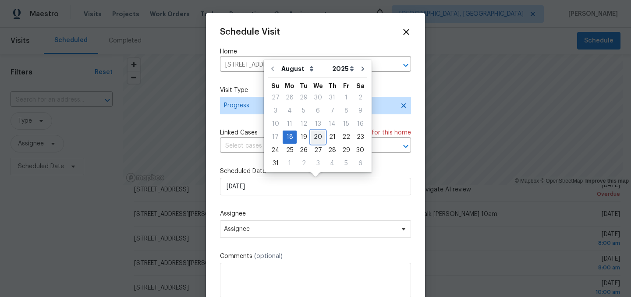
click at [314, 135] on div "20" at bounding box center [318, 137] width 14 height 12
type input "8/20/2025"
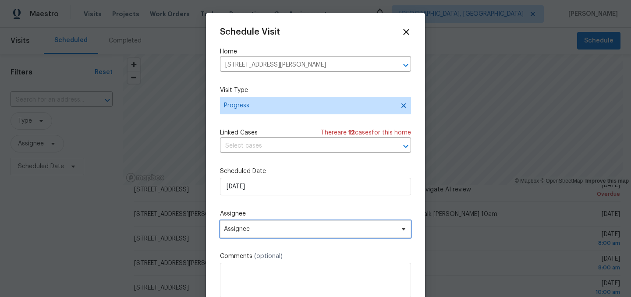
click at [254, 226] on span "Assignee" at bounding box center [310, 229] width 172 height 7
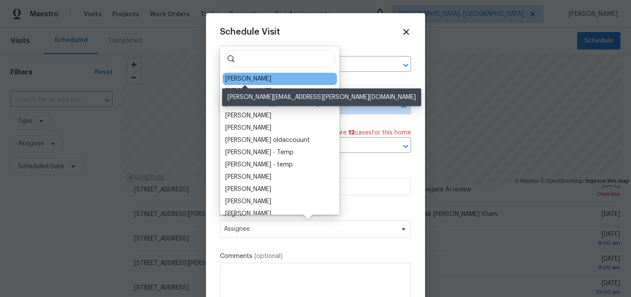
click at [242, 81] on div "[PERSON_NAME]" at bounding box center [248, 78] width 46 height 9
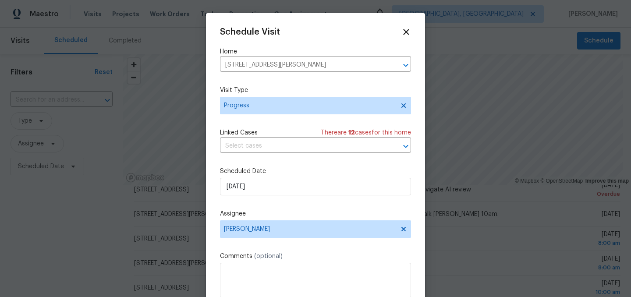
click at [307, 210] on label "Assignee" at bounding box center [315, 213] width 191 height 9
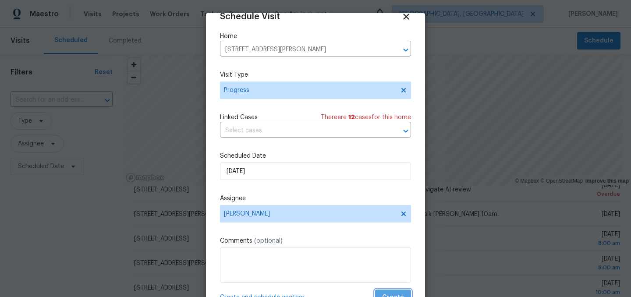
click at [395, 295] on span "Create" at bounding box center [393, 297] width 22 height 11
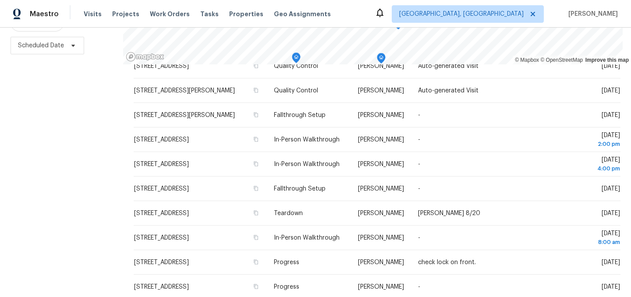
scroll to position [472, 0]
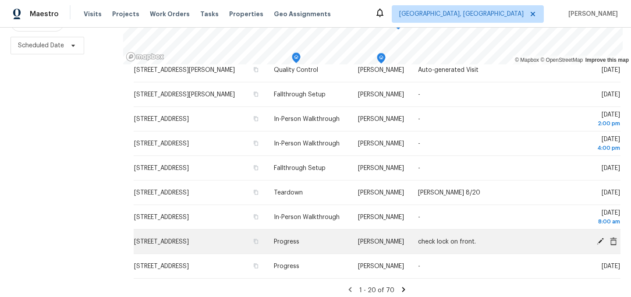
click at [600, 242] on icon at bounding box center [599, 240] width 7 height 7
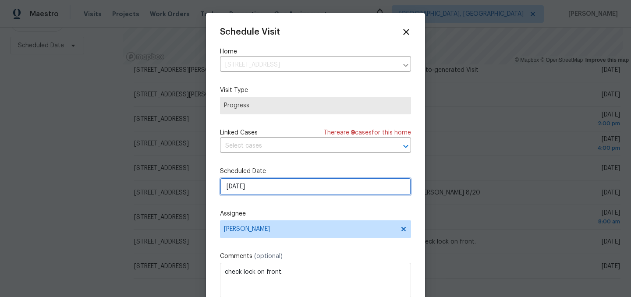
click at [259, 184] on input "8/20/2025" at bounding box center [315, 187] width 191 height 18
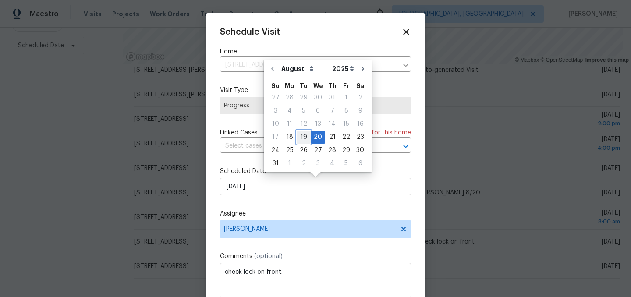
click at [300, 137] on div "19" at bounding box center [303, 137] width 14 height 12
type input "[DATE]"
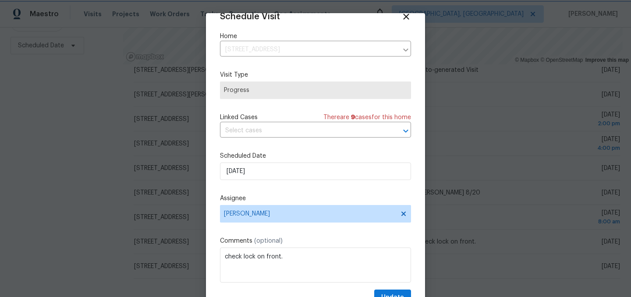
scroll to position [36, 0]
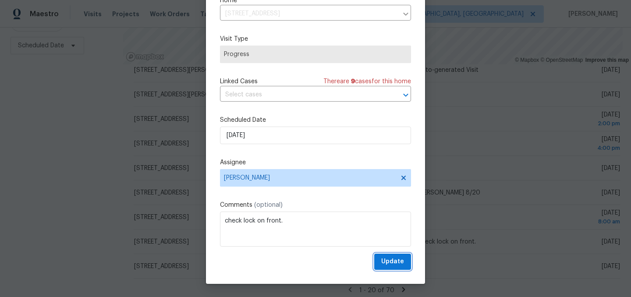
click at [395, 260] on span "Update" at bounding box center [392, 261] width 23 height 11
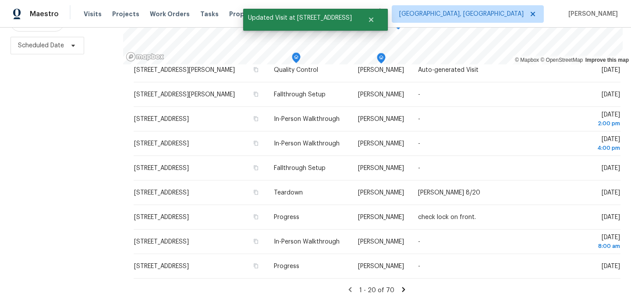
click at [402, 289] on icon at bounding box center [403, 290] width 8 height 8
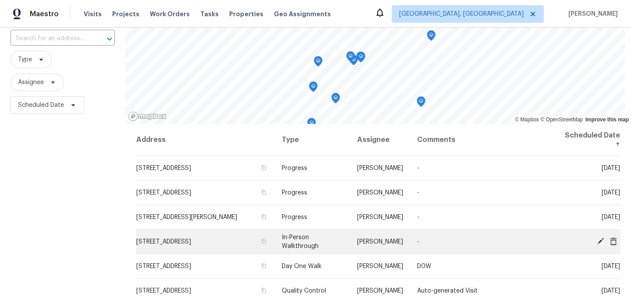
scroll to position [54, 0]
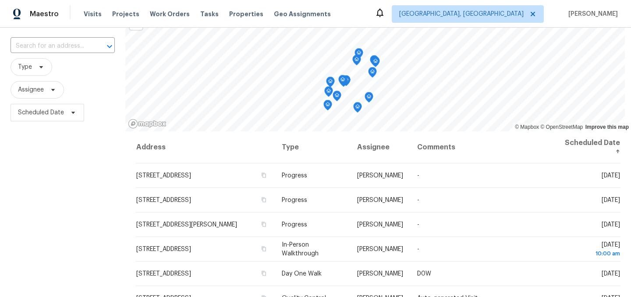
drag, startPoint x: 170, startPoint y: 145, endPoint x: 340, endPoint y: 79, distance: 182.3
click at [340, 79] on icon "Map marker" at bounding box center [342, 80] width 9 height 11
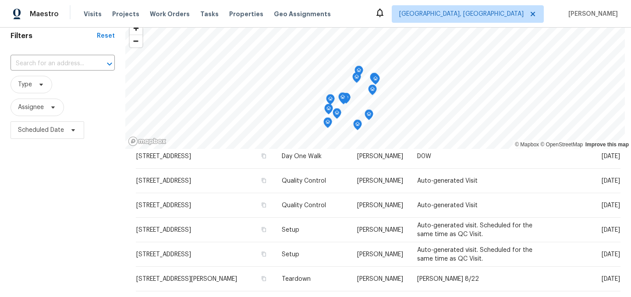
scroll to position [35, 0]
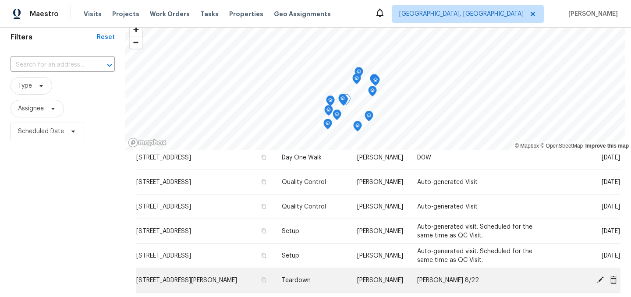
click at [599, 277] on icon at bounding box center [600, 279] width 8 height 8
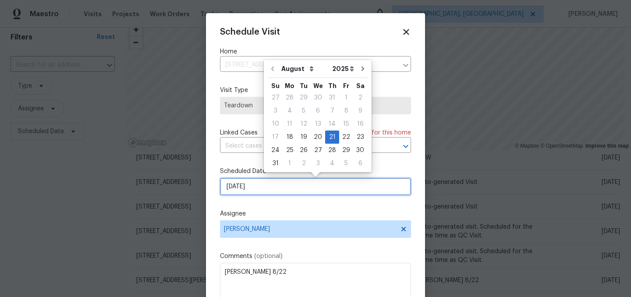
click at [257, 184] on input "[DATE]" at bounding box center [315, 187] width 191 height 18
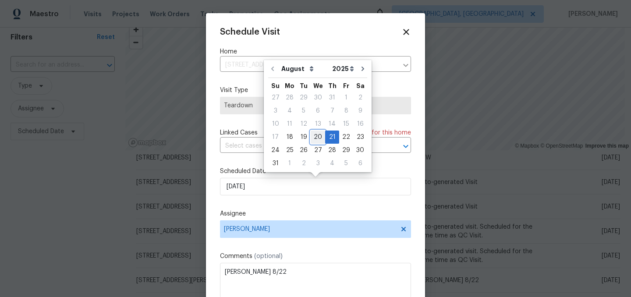
click at [317, 137] on div "20" at bounding box center [318, 137] width 14 height 12
type input "8/20/2025"
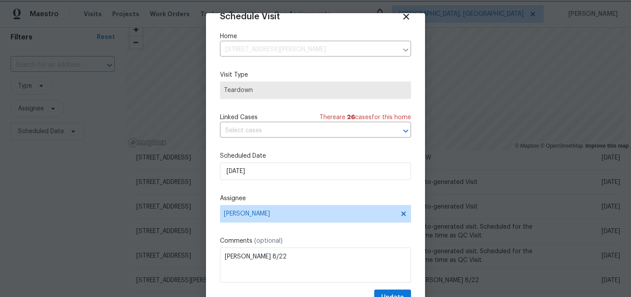
scroll to position [36, 0]
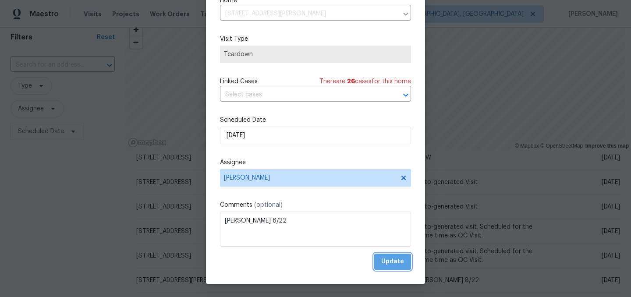
click at [398, 261] on span "Update" at bounding box center [392, 261] width 23 height 11
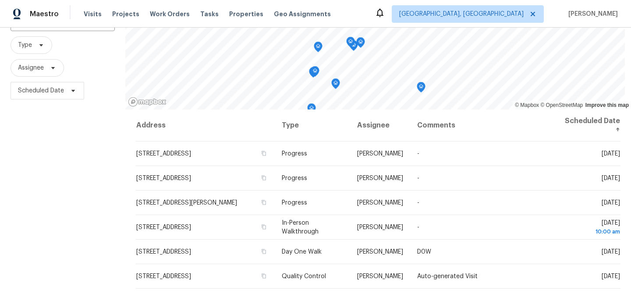
scroll to position [0, 0]
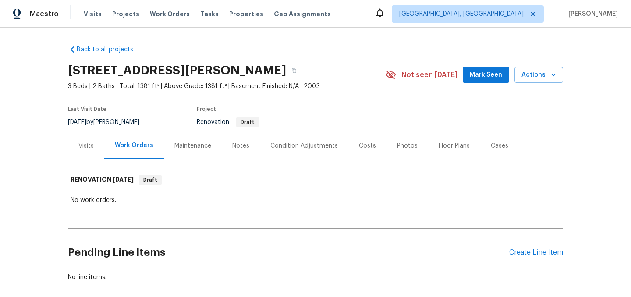
click at [302, 144] on div "Condition Adjustments" at bounding box center [303, 145] width 67 height 9
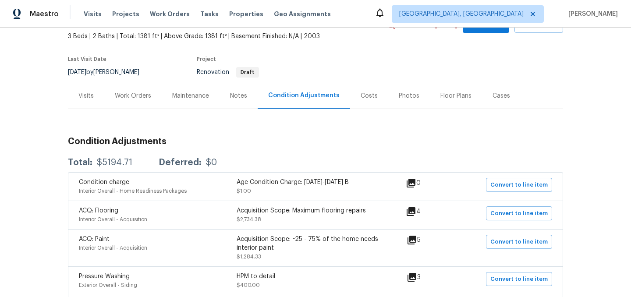
scroll to position [62, 0]
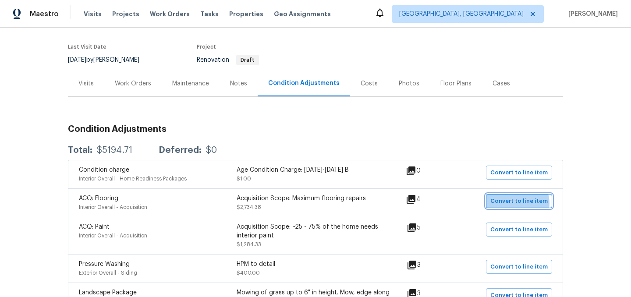
click at [520, 203] on span "Convert to line item" at bounding box center [518, 201] width 57 height 10
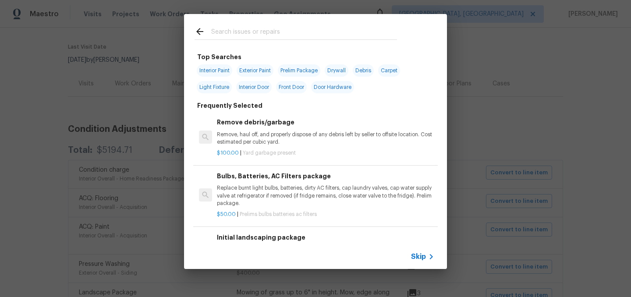
click at [421, 257] on span "Skip" at bounding box center [418, 256] width 15 height 9
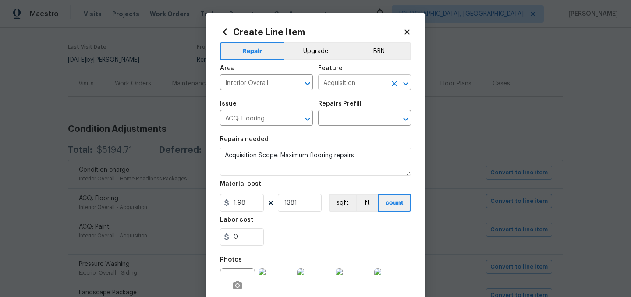
click at [343, 83] on input "Acquisition" at bounding box center [352, 84] width 68 height 14
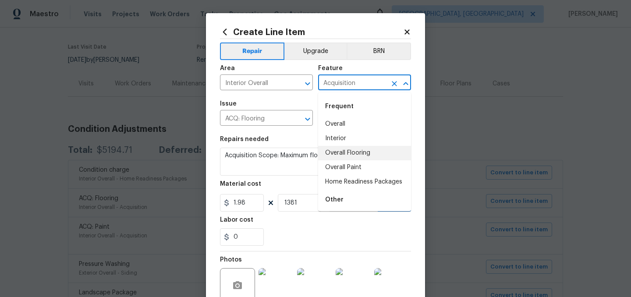
click at [354, 155] on li "Overall Flooring" at bounding box center [364, 153] width 93 height 14
type input "Overall Flooring"
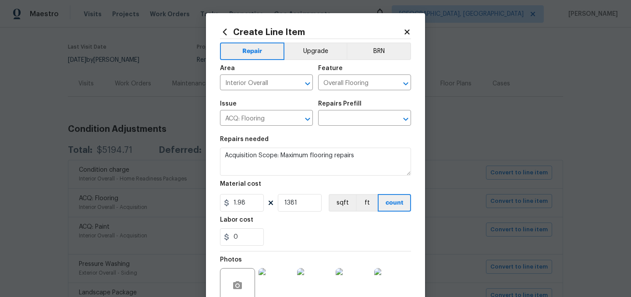
click at [265, 109] on div "Issue" at bounding box center [266, 106] width 93 height 11
click at [261, 120] on input "ACQ: Flooring" at bounding box center [254, 119] width 68 height 14
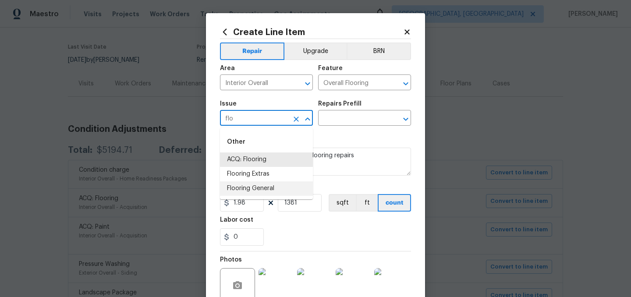
click at [265, 187] on li "Flooring General" at bounding box center [266, 188] width 93 height 14
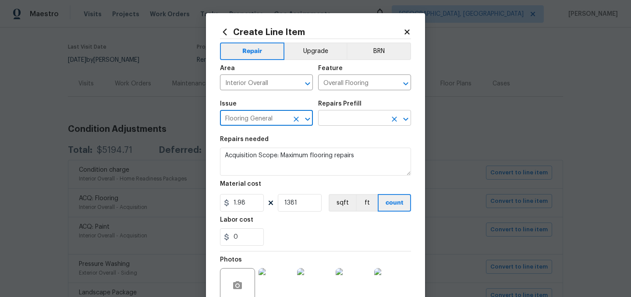
type input "Flooring General"
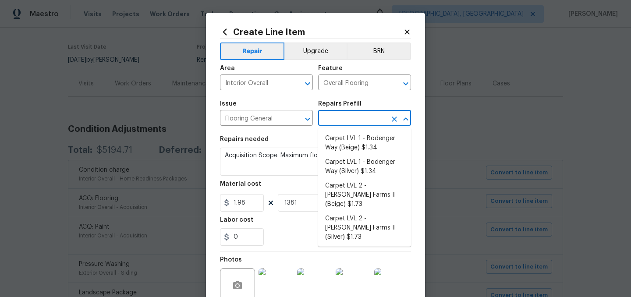
click at [339, 114] on input "text" at bounding box center [352, 119] width 68 height 14
click at [370, 168] on li "Carpet LVL 1 - Bodenger Way (Silver) $1.34" at bounding box center [364, 167] width 93 height 24
type input "Carpet LVL 1 - Bodenger Way (Silver) $1.34"
type textarea "Install new carpet. (Bodenger Way [GEOGRAPHIC_DATA], Silver) at all previously …"
type input "1.34"
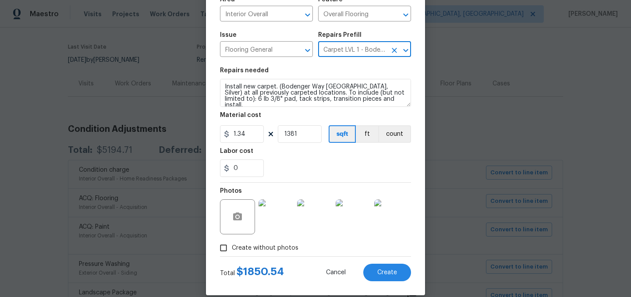
scroll to position [74, 0]
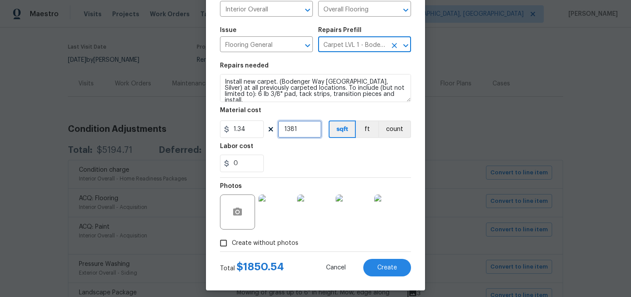
click at [300, 130] on input "1381" at bounding box center [300, 129] width 44 height 18
type input "800"
click at [308, 155] on div "0" at bounding box center [315, 164] width 191 height 18
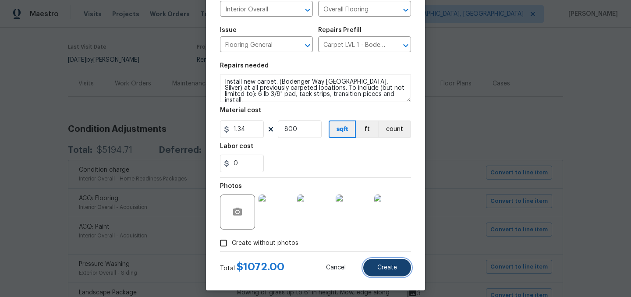
click at [390, 270] on span "Create" at bounding box center [387, 268] width 20 height 7
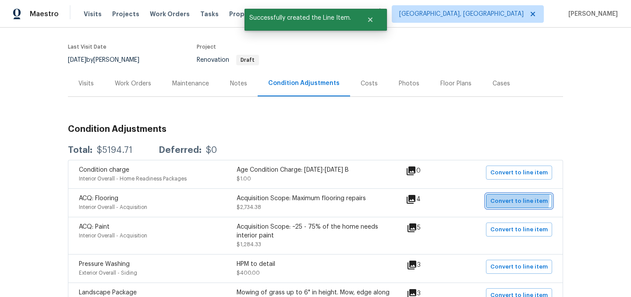
click at [507, 198] on span "Convert to line item" at bounding box center [518, 201] width 57 height 10
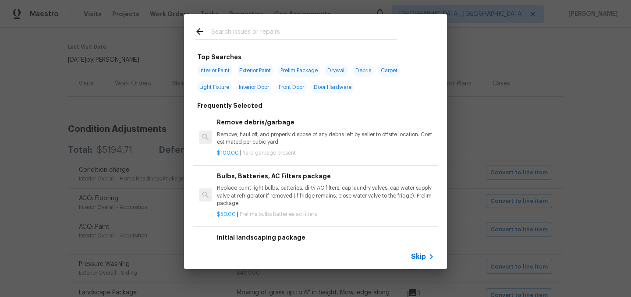
click at [422, 257] on span "Skip" at bounding box center [418, 256] width 15 height 9
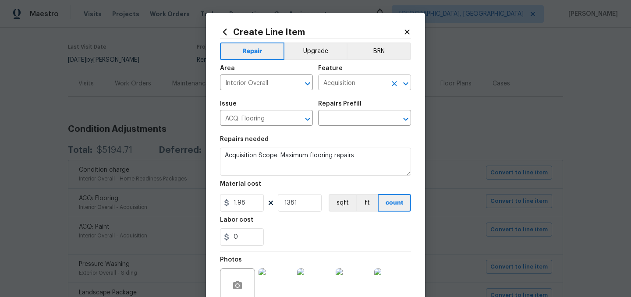
click at [338, 86] on input "Acquisition" at bounding box center [352, 84] width 68 height 14
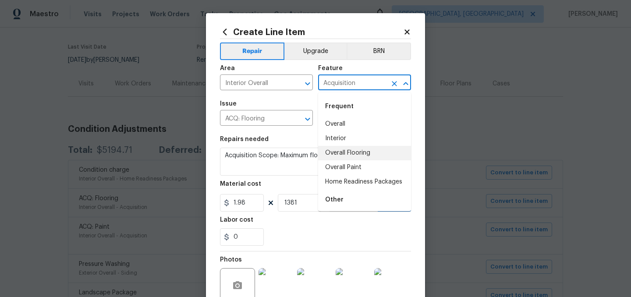
click at [349, 151] on li "Overall Flooring" at bounding box center [364, 153] width 93 height 14
type input "Overall Flooring"
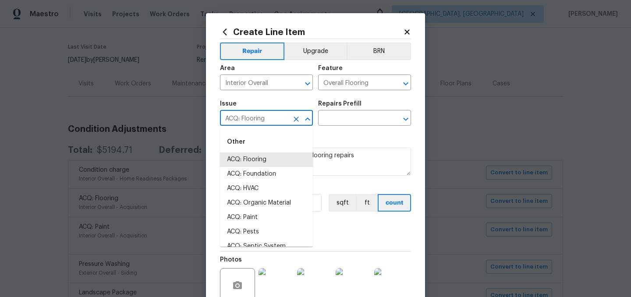
click at [242, 122] on input "ACQ: Flooring" at bounding box center [254, 119] width 68 height 14
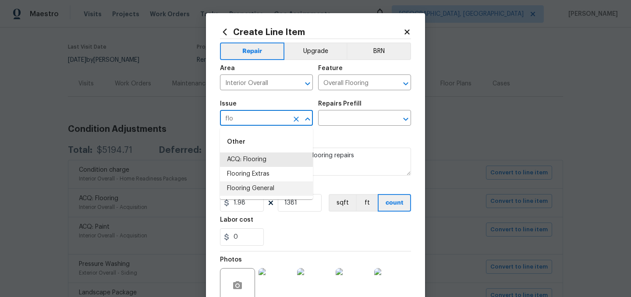
click at [264, 187] on li "Flooring General" at bounding box center [266, 188] width 93 height 14
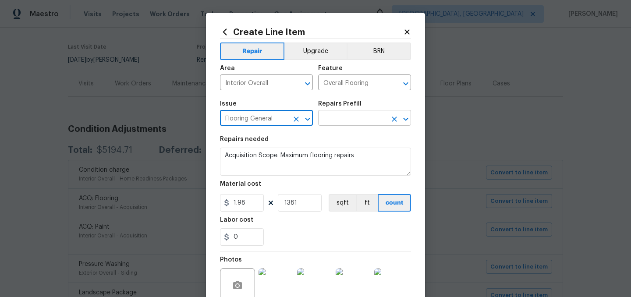
type input "Flooring General"
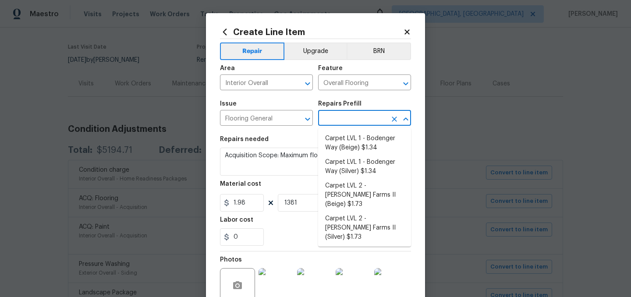
click at [334, 114] on input "text" at bounding box center [352, 119] width 68 height 14
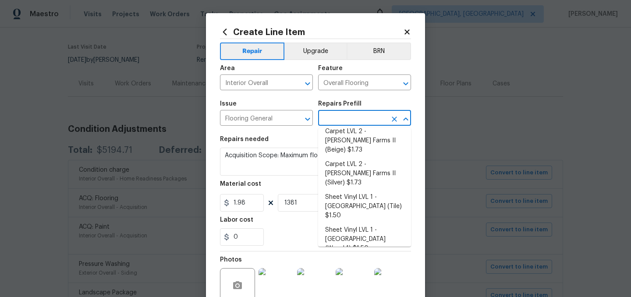
scroll to position [148, 0]
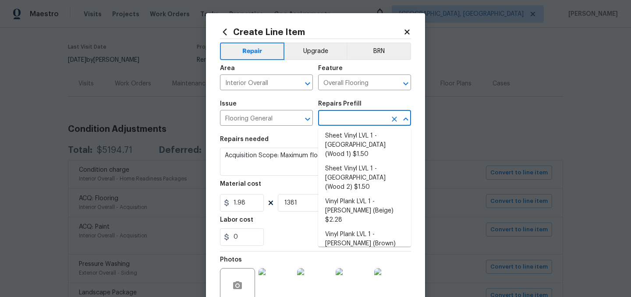
click at [374, 284] on li "Vinyl Plank LVL 2 - Best Door 4.5 (Brown) $3.50" at bounding box center [364, 296] width 93 height 24
type input "Vinyl Plank LVL 2 - Best Door 4.5 (Brown) $3.50"
type textarea "Install LVP (Best Door 4.5 490 Cuppa [PERSON_NAME]) Includes transitions, glue …"
type input "3.5"
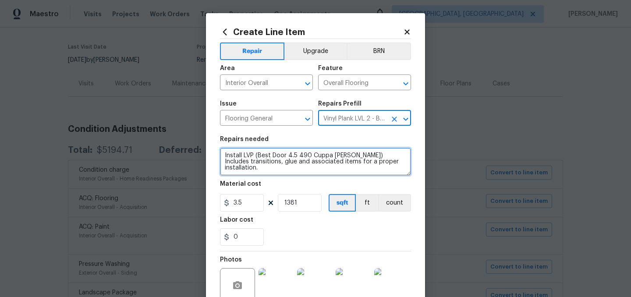
click at [223, 154] on textarea "Install LVP (Best Door 4.5 490 Cuppa [PERSON_NAME]) Includes transitions, glue …" at bounding box center [315, 162] width 191 height 28
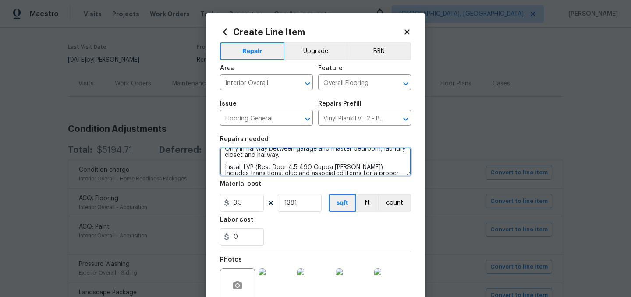
scroll to position [0, 0]
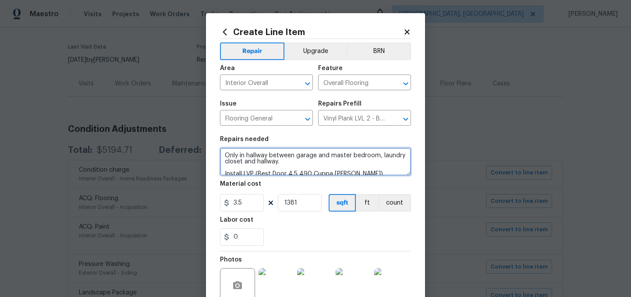
click at [381, 155] on textarea "Only in hallway between garage and master bedroom, laundry closet and hallway. …" at bounding box center [315, 162] width 191 height 28
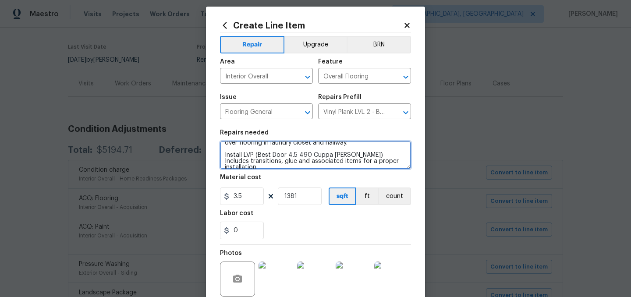
scroll to position [8, 0]
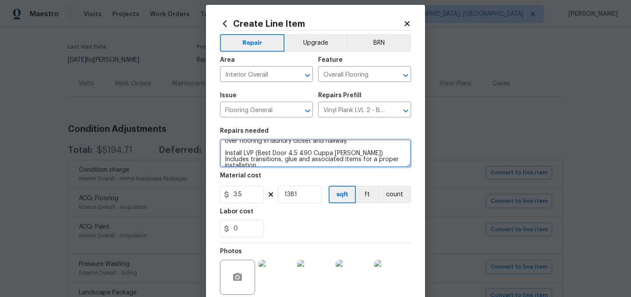
type textarea "Only in hallway between garage and master bedroom. Install over flooring in lau…"
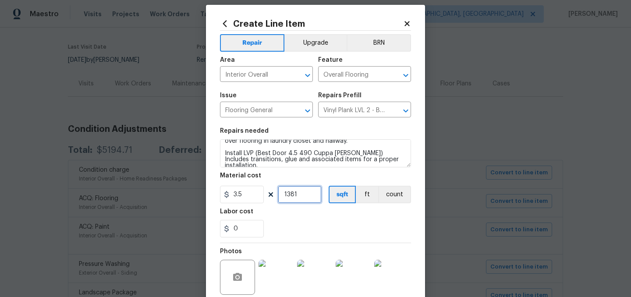
click at [302, 198] on input "1381" at bounding box center [300, 195] width 44 height 18
type input "200"
click at [304, 219] on div "Labor cost" at bounding box center [315, 213] width 191 height 11
click at [243, 195] on input "3.5" at bounding box center [242, 195] width 44 height 18
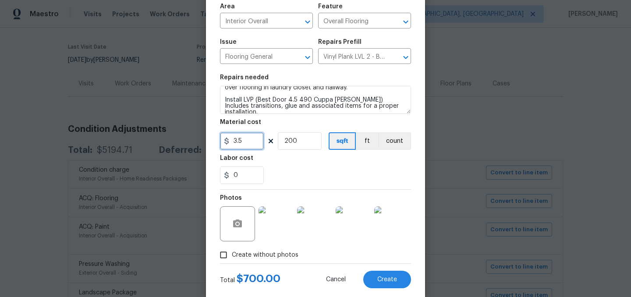
scroll to position [53, 0]
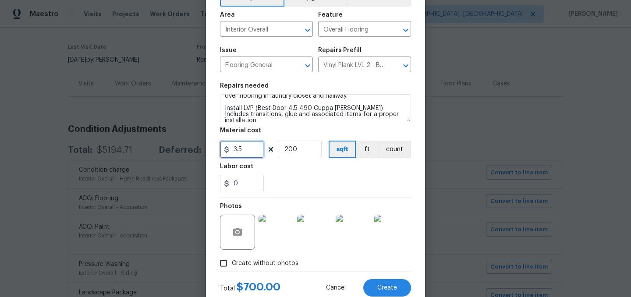
click at [249, 153] on input "3.5" at bounding box center [242, 150] width 44 height 18
type input "4"
click at [294, 182] on div "0" at bounding box center [315, 184] width 191 height 18
click at [385, 290] on span "Create" at bounding box center [387, 288] width 20 height 7
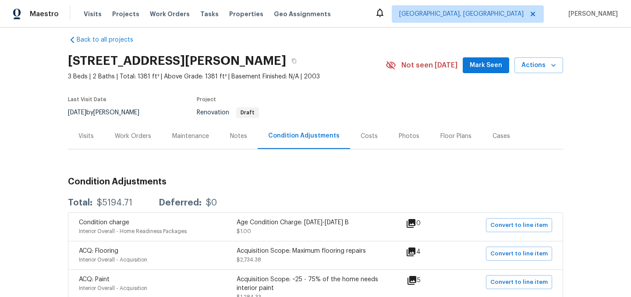
scroll to position [0, 0]
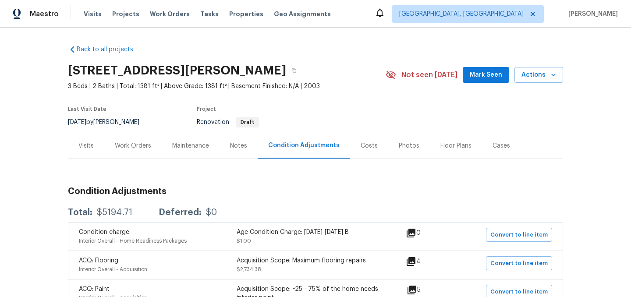
click at [141, 149] on div "Work Orders" at bounding box center [133, 145] width 36 height 9
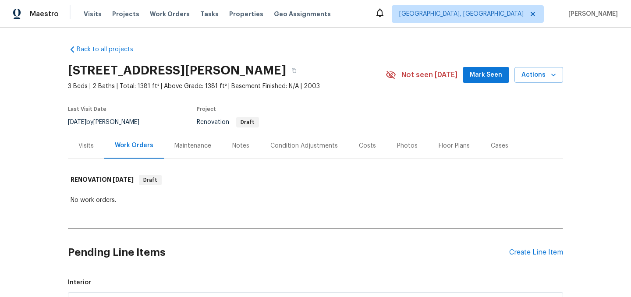
click at [312, 146] on div "Condition Adjustments" at bounding box center [303, 145] width 67 height 9
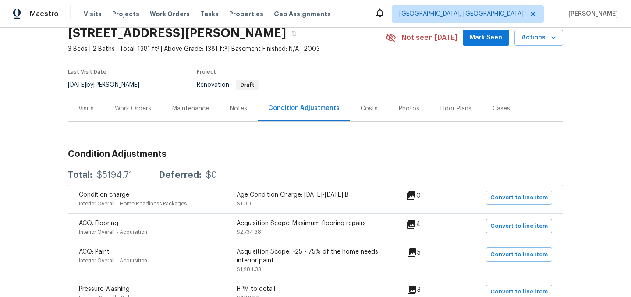
scroll to position [59, 0]
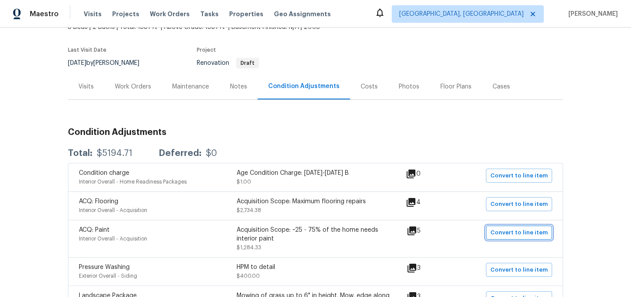
click at [515, 231] on span "Convert to line item" at bounding box center [518, 233] width 57 height 10
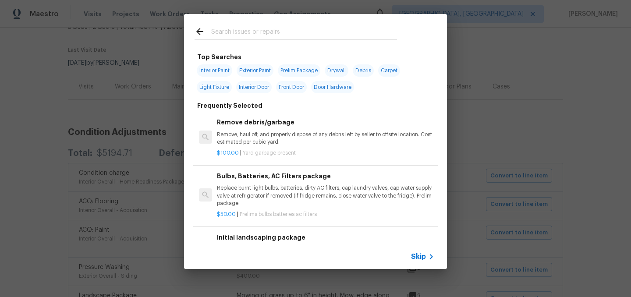
click at [418, 255] on span "Skip" at bounding box center [418, 256] width 15 height 9
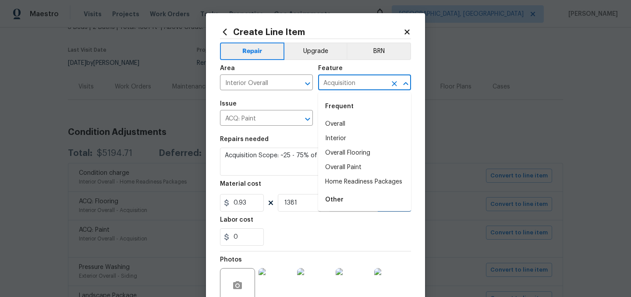
click at [343, 82] on input "Acquisition" at bounding box center [352, 84] width 68 height 14
click at [345, 171] on li "Overall Paint" at bounding box center [364, 167] width 93 height 14
type input "Overall Paint"
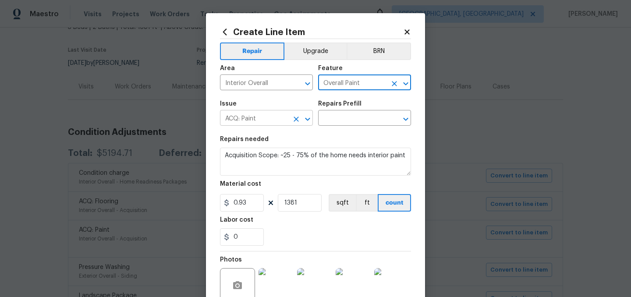
click at [243, 115] on input "ACQ: Paint" at bounding box center [254, 119] width 68 height 14
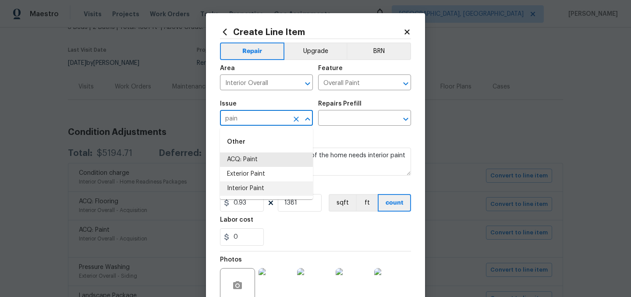
click at [244, 191] on li "Interior Paint" at bounding box center [266, 188] width 93 height 14
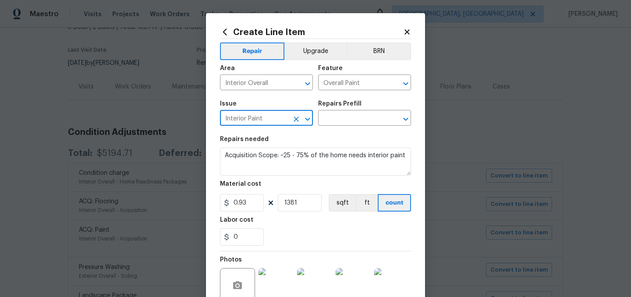
type input "Interior Paint"
click at [334, 128] on div "Issue Interior Paint ​ Repairs Prefill ​" at bounding box center [315, 112] width 191 height 35
click at [338, 117] on input "text" at bounding box center [352, 119] width 68 height 14
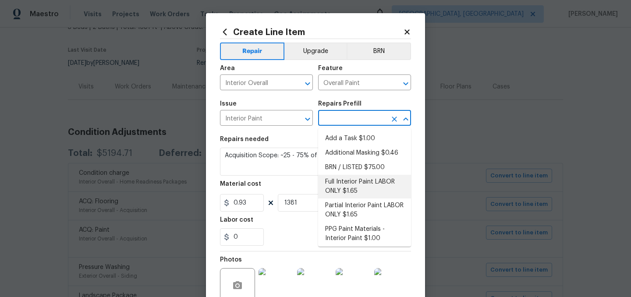
click at [353, 184] on li "Full Interior Paint LABOR ONLY $1.65" at bounding box center [364, 187] width 93 height 24
type input "Full Interior Paint LABOR ONLY $1.65"
type textarea "Full Interior paint - (walls, ceilings, trim, and doors) - PAINT PROVIDED BY OP…"
type input "1.65"
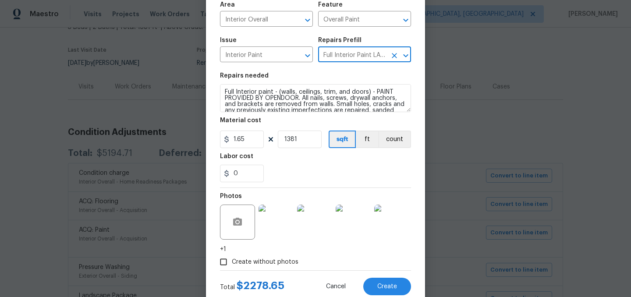
scroll to position [89, 0]
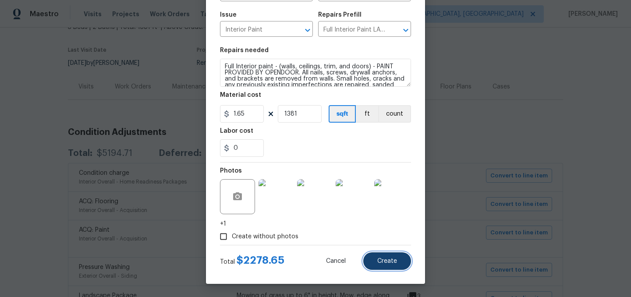
click at [386, 259] on span "Create" at bounding box center [387, 261] width 20 height 7
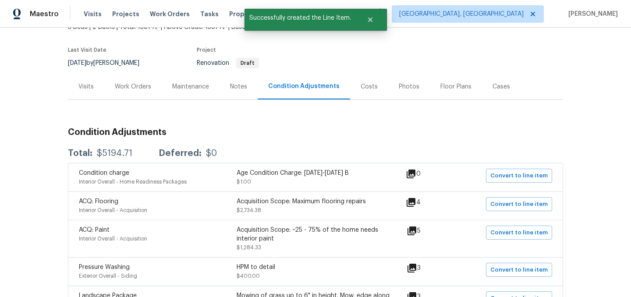
click at [364, 81] on div "Costs" at bounding box center [369, 87] width 38 height 26
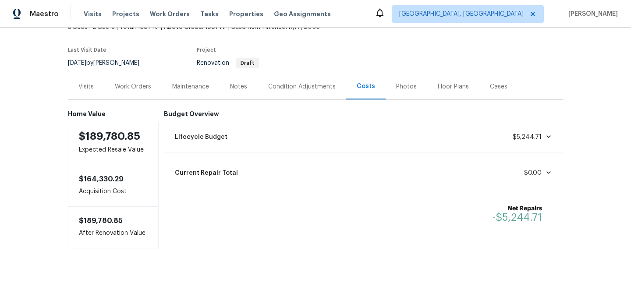
click at [309, 89] on div "Condition Adjustments" at bounding box center [301, 86] width 67 height 9
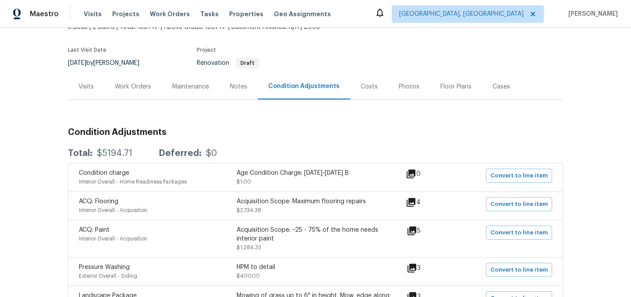
click at [126, 89] on div "Work Orders" at bounding box center [133, 86] width 36 height 9
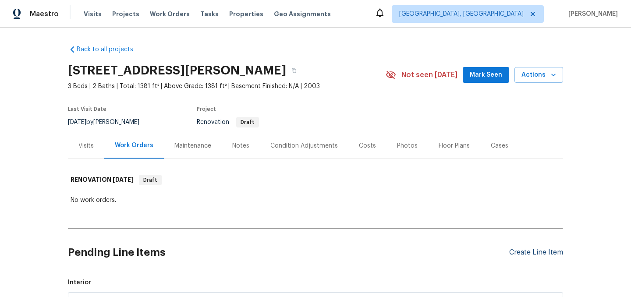
click at [522, 253] on div "Create Line Item" at bounding box center [536, 252] width 54 height 8
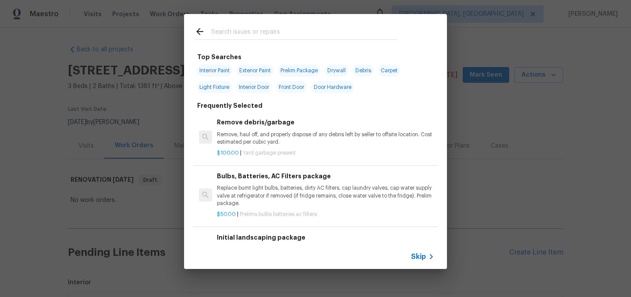
click at [242, 30] on input "text" at bounding box center [304, 32] width 186 height 13
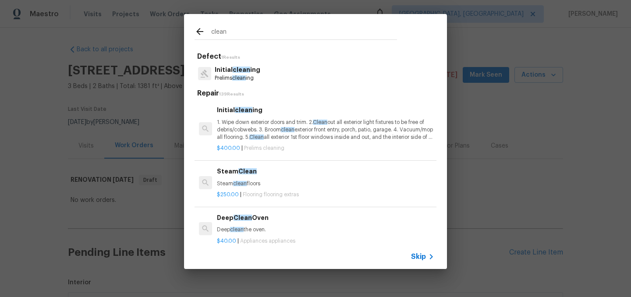
type input "clean"
click at [261, 125] on p "1. Wipe down exterior doors and trim. 2. Clean out all exterior light fixtures …" at bounding box center [325, 130] width 217 height 22
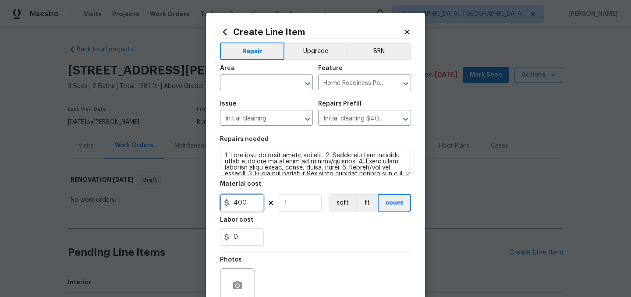
click at [251, 200] on input "400" at bounding box center [242, 203] width 44 height 18
type input "250"
click at [307, 249] on section "Repairs needed Material cost 250 1 sqft ft count Labor cost 0" at bounding box center [315, 191] width 191 height 120
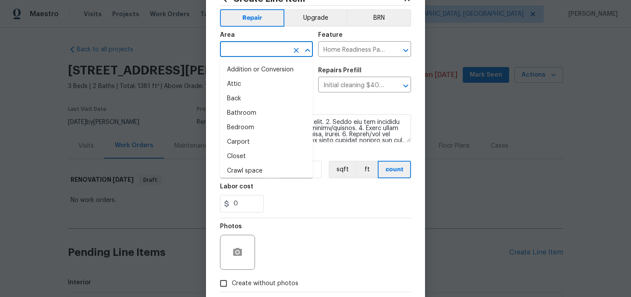
click at [254, 52] on input "text" at bounding box center [254, 50] width 68 height 14
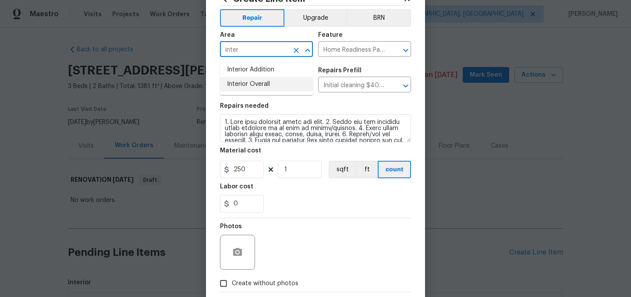
click at [265, 81] on li "Interior Overall" at bounding box center [266, 84] width 93 height 14
type input "Interior Overall"
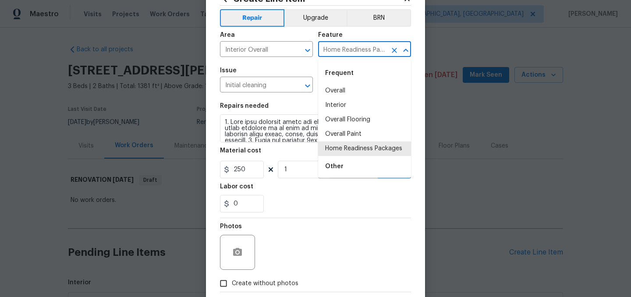
click at [334, 46] on input "Home Readiness Packages" at bounding box center [352, 50] width 68 height 14
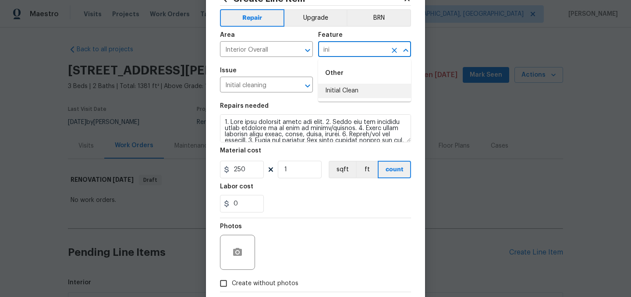
click at [352, 87] on li "Initial Clean" at bounding box center [364, 91] width 93 height 14
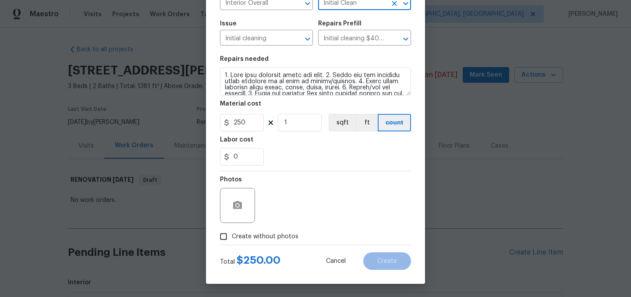
type input "Initial Clean"
click at [273, 236] on span "Create without photos" at bounding box center [265, 236] width 67 height 9
click at [232, 236] on input "Create without photos" at bounding box center [223, 236] width 17 height 17
checkbox input "true"
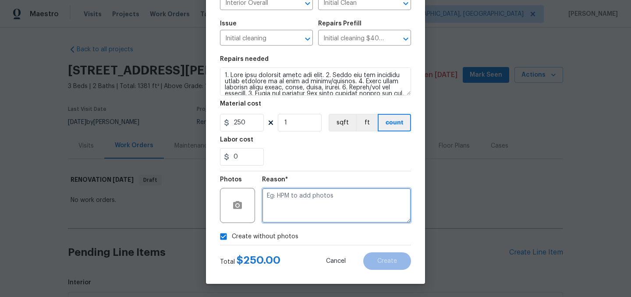
click at [300, 214] on textarea at bounding box center [336, 205] width 149 height 35
type textarea "."
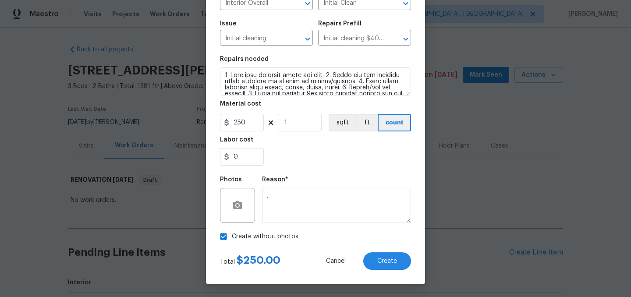
click at [275, 236] on span "Create without photos" at bounding box center [265, 236] width 67 height 9
click at [232, 236] on input "Create without photos" at bounding box center [223, 236] width 17 height 17
checkbox input "false"
click at [381, 252] on button "Create" at bounding box center [387, 261] width 48 height 18
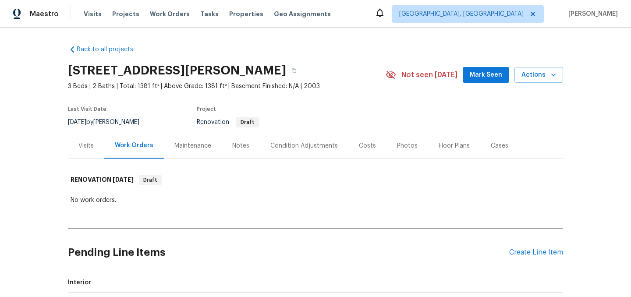
scroll to position [46, 0]
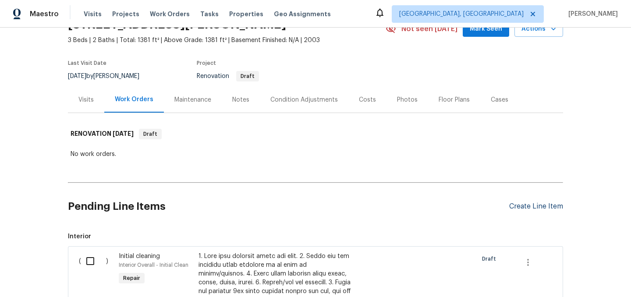
click at [523, 205] on div "Create Line Item" at bounding box center [536, 206] width 54 height 8
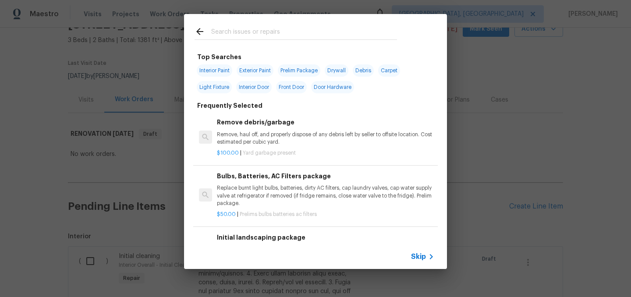
click at [240, 38] on input "text" at bounding box center [304, 32] width 186 height 13
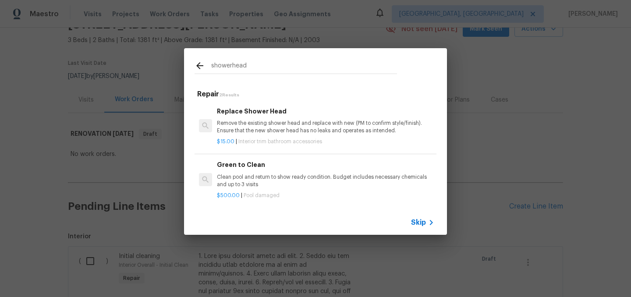
type input "showerhead"
click at [271, 131] on p "Remove the existing shower head and replace with new (PM to confirm style/finis…" at bounding box center [325, 127] width 217 height 15
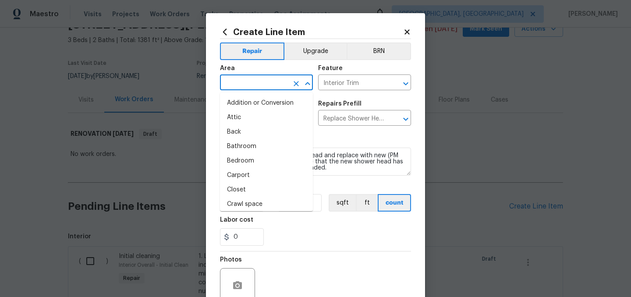
click at [251, 86] on input "text" at bounding box center [254, 84] width 68 height 14
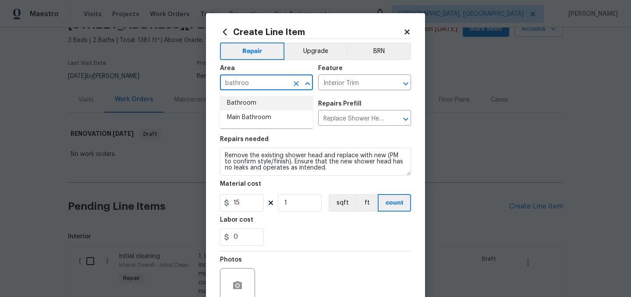
click at [250, 102] on li "Bathroom" at bounding box center [266, 103] width 93 height 14
click at [260, 82] on input "Bathroom" at bounding box center [254, 84] width 68 height 14
click at [261, 101] on li "Main Bathroom" at bounding box center [266, 103] width 93 height 14
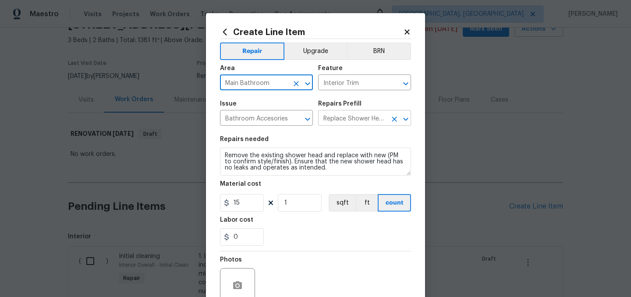
type input "Main Bathroom"
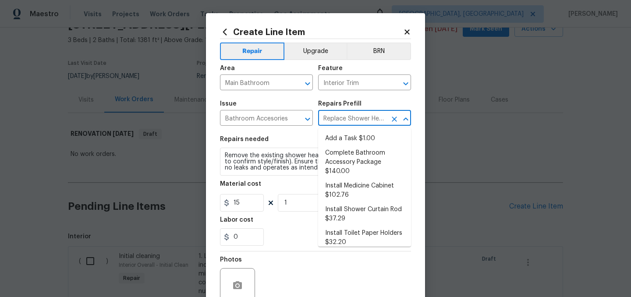
click at [338, 116] on input "Replace Shower Head $15.00" at bounding box center [352, 119] width 68 height 14
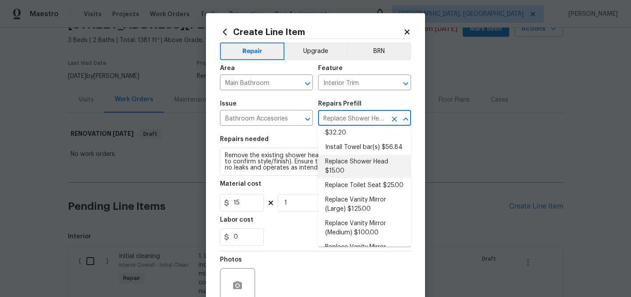
scroll to position [130, 0]
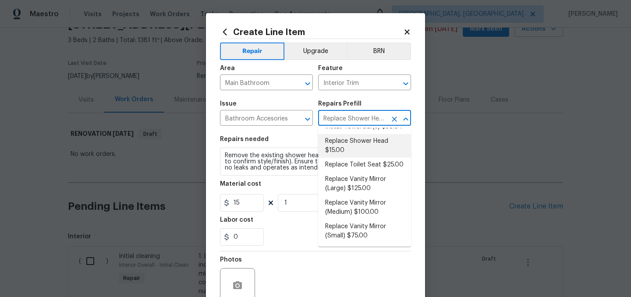
click at [357, 148] on li "Replace Shower Head $15.00" at bounding box center [364, 146] width 93 height 24
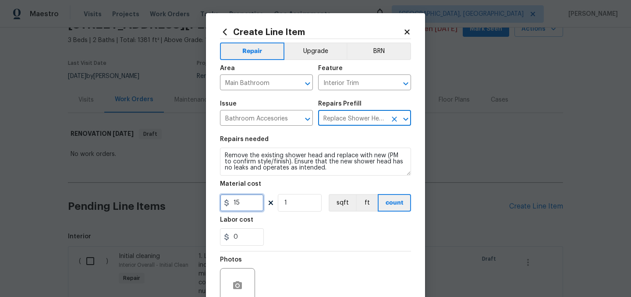
click at [243, 208] on input "15" at bounding box center [242, 203] width 44 height 18
type input "40"
click at [311, 243] on div "0" at bounding box center [315, 237] width 191 height 18
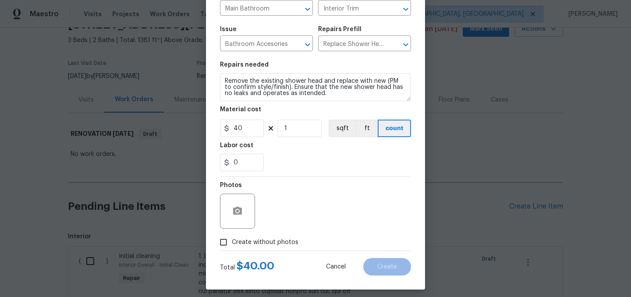
scroll to position [81, 0]
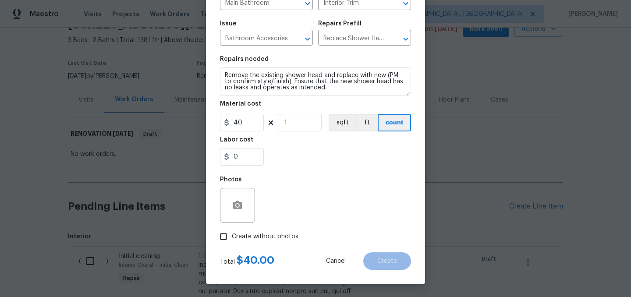
click at [265, 237] on span "Create without photos" at bounding box center [265, 236] width 67 height 9
click at [232, 237] on input "Create without photos" at bounding box center [223, 236] width 17 height 17
checkbox input "true"
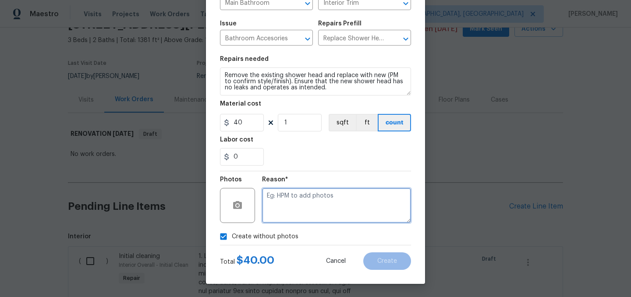
click at [285, 208] on textarea at bounding box center [336, 205] width 149 height 35
type textarea "."
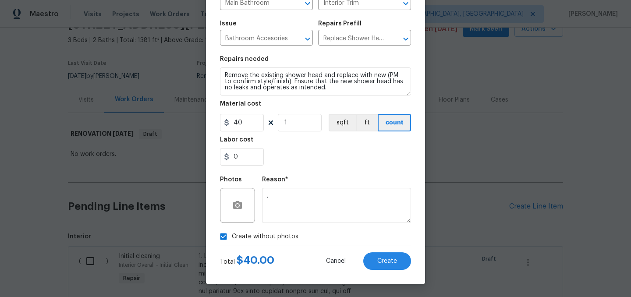
click at [269, 233] on span "Create without photos" at bounding box center [265, 236] width 67 height 9
click at [232, 233] on input "Create without photos" at bounding box center [223, 236] width 17 height 17
checkbox input "false"
click at [384, 258] on span "Create" at bounding box center [387, 261] width 20 height 7
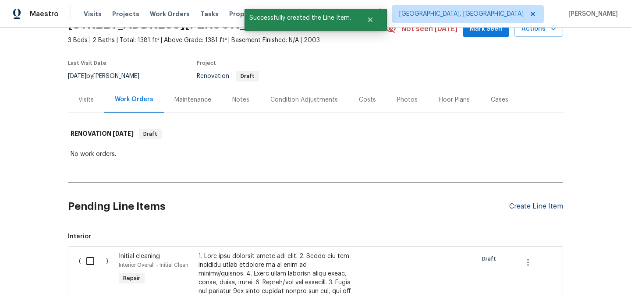
click at [523, 208] on div "Create Line Item" at bounding box center [536, 206] width 54 height 8
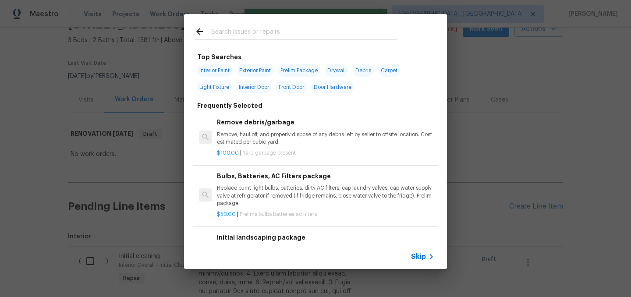
click at [260, 33] on input "text" at bounding box center [304, 32] width 186 height 13
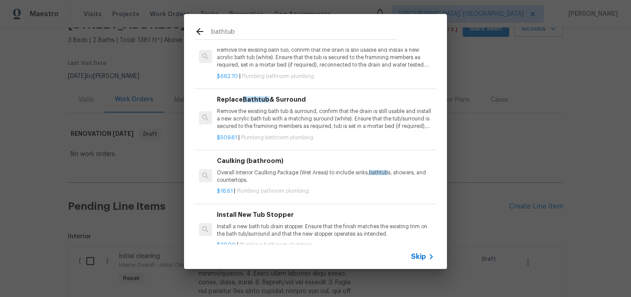
scroll to position [43, 0]
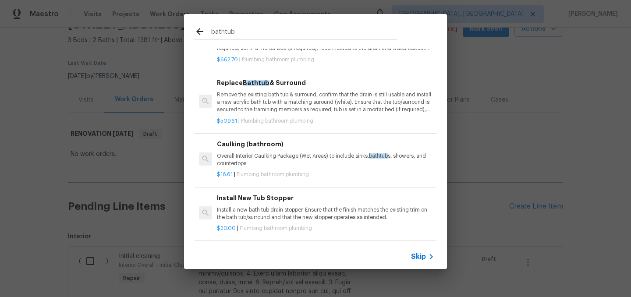
type input "bathtub"
click at [420, 256] on span "Skip" at bounding box center [418, 256] width 15 height 9
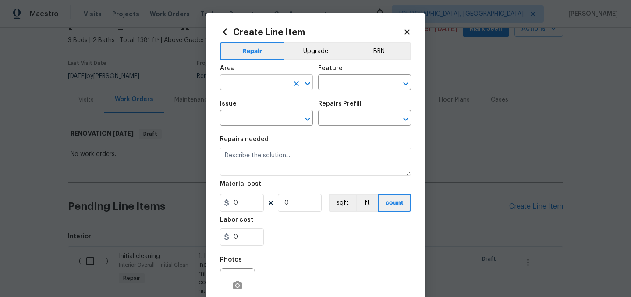
click at [258, 82] on input "text" at bounding box center [254, 84] width 68 height 14
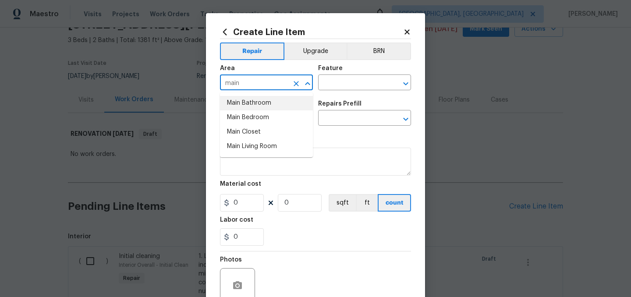
click at [241, 103] on li "Main Bathroom" at bounding box center [266, 103] width 93 height 14
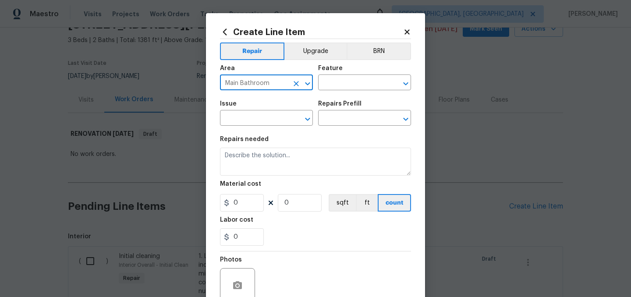
type input "Main Bathroom"
click at [316, 80] on div "Area Main Bathroom ​ Feature ​" at bounding box center [315, 77] width 191 height 35
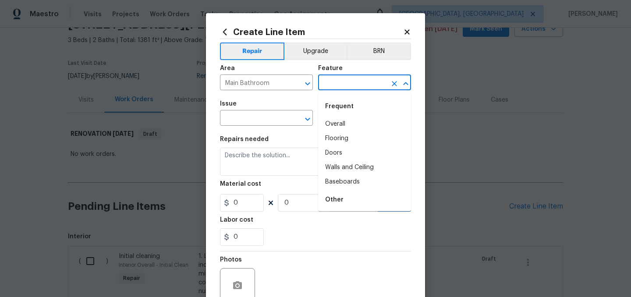
click at [332, 81] on input "text" at bounding box center [352, 84] width 68 height 14
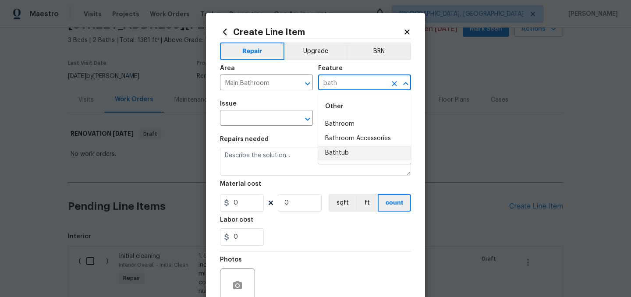
click at [344, 151] on li "Bathtub" at bounding box center [364, 153] width 93 height 14
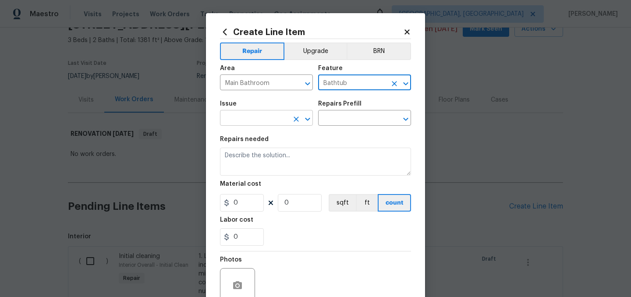
type input "Bathtub"
click at [264, 121] on input "text" at bounding box center [254, 119] width 68 height 14
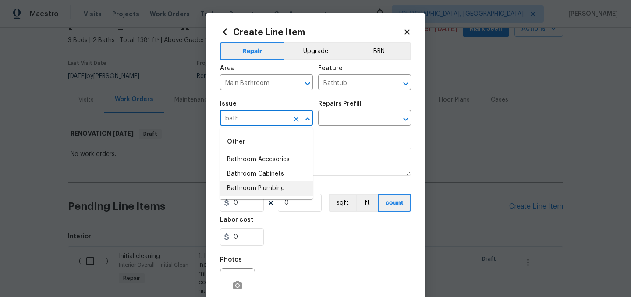
click at [265, 191] on li "Bathroom Plumbing" at bounding box center [266, 188] width 93 height 14
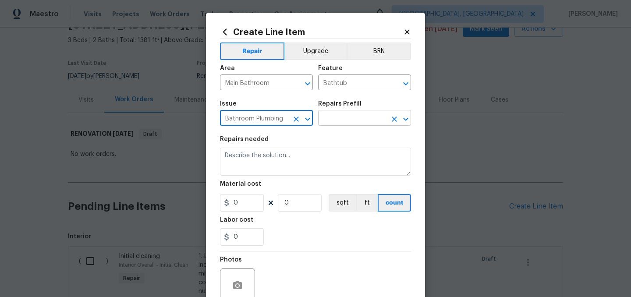
type input "Bathroom Plumbing"
click at [333, 122] on input "text" at bounding box center [352, 119] width 68 height 14
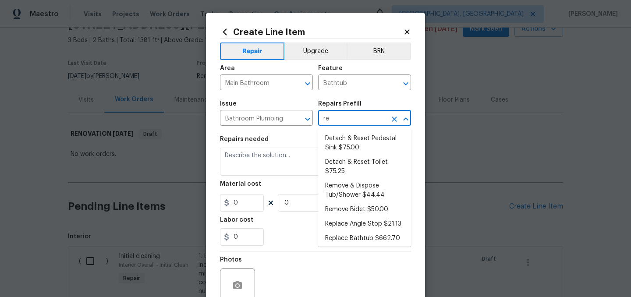
type input "ref"
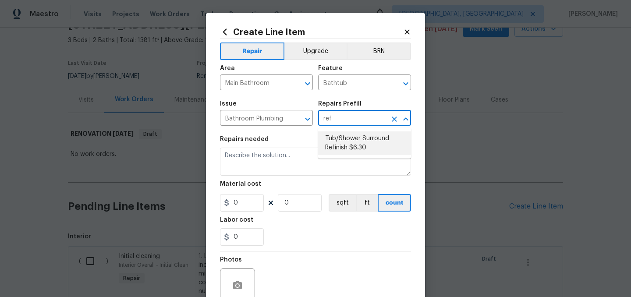
click at [355, 151] on li "Tub/Shower Surround Refinish $6.30" at bounding box center [364, 143] width 93 height 24
type input "Plumbing"
type input "Tub/Shower Surround Refinish $6.30"
type textarea "Prep, mask, clean and refinish the tub/shower tile surround both all sides ensu…"
type input "6.3"
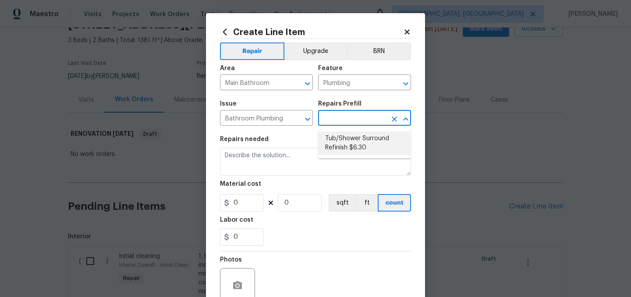
type input "1"
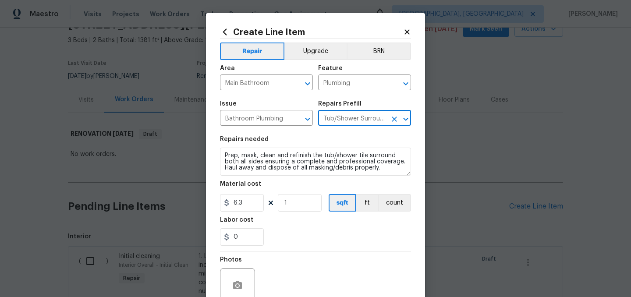
type input "Tub/Shower Surround Refinish $6.30"
click at [248, 201] on input "6.3" at bounding box center [242, 203] width 44 height 18
click at [297, 202] on input "1" at bounding box center [300, 203] width 44 height 18
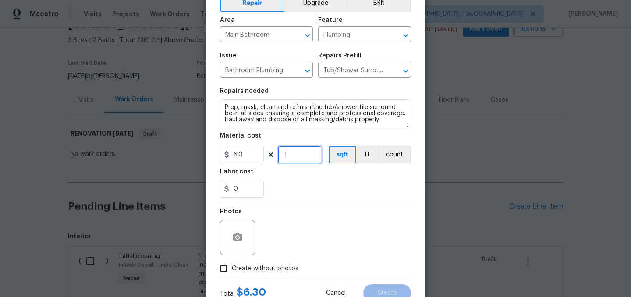
scroll to position [54, 0]
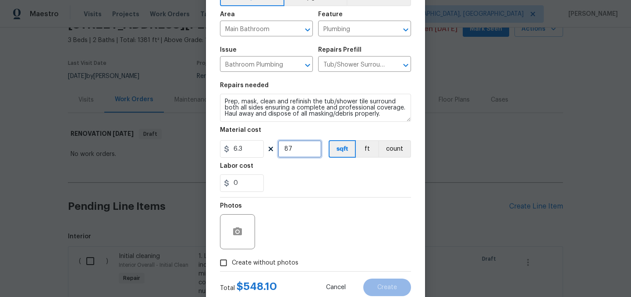
type input "87"
click at [252, 182] on input "0" at bounding box center [242, 183] width 44 height 18
type input "1.9"
click at [287, 177] on div "1.9" at bounding box center [315, 183] width 191 height 18
click at [243, 260] on span "Create without photos" at bounding box center [265, 262] width 67 height 9
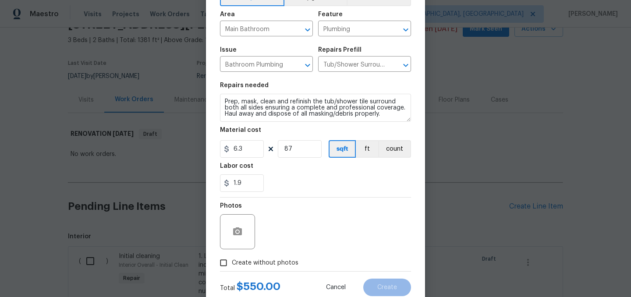
click at [232, 260] on input "Create without photos" at bounding box center [223, 262] width 17 height 17
checkbox input "true"
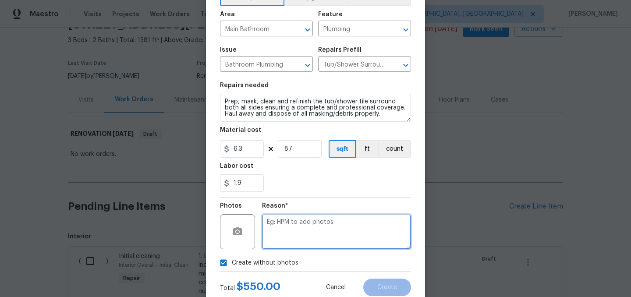
click at [281, 233] on textarea at bounding box center [336, 231] width 149 height 35
type textarea "."
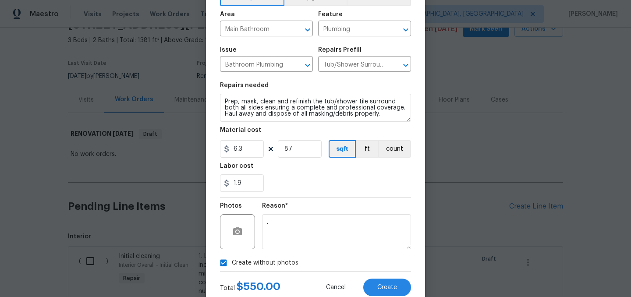
click at [247, 263] on span "Create without photos" at bounding box center [265, 262] width 67 height 9
click at [232, 263] on input "Create without photos" at bounding box center [223, 262] width 17 height 17
checkbox input "false"
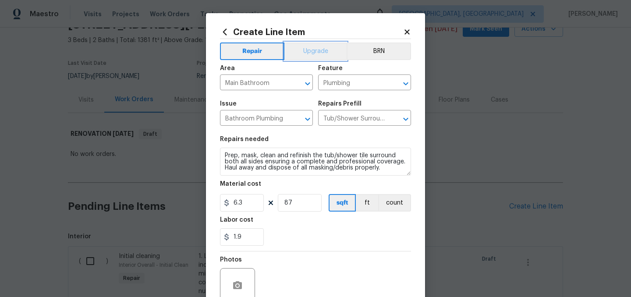
click at [307, 49] on button "Upgrade" at bounding box center [315, 51] width 63 height 18
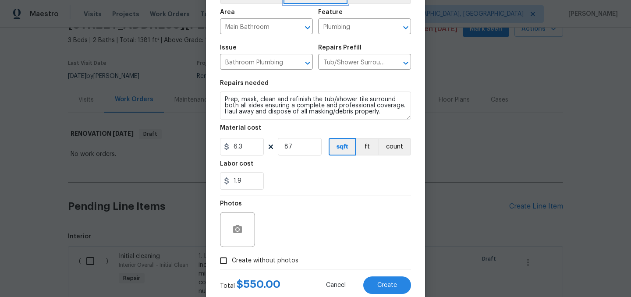
scroll to position [81, 0]
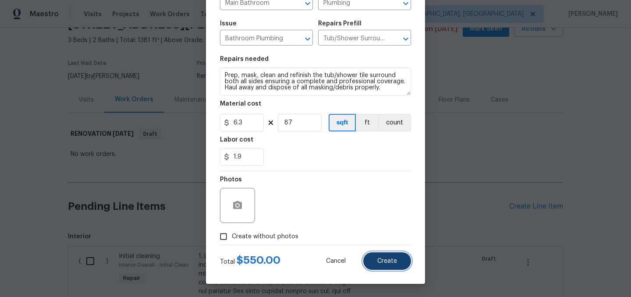
click at [384, 259] on span "Create" at bounding box center [387, 261] width 20 height 7
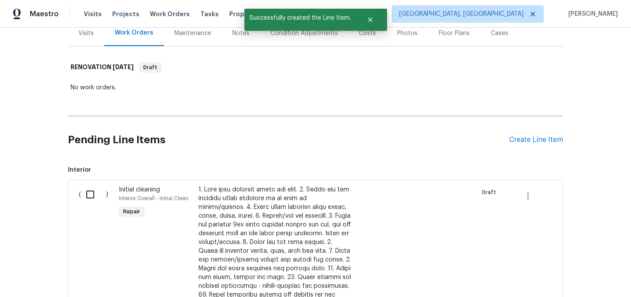
scroll to position [118, 0]
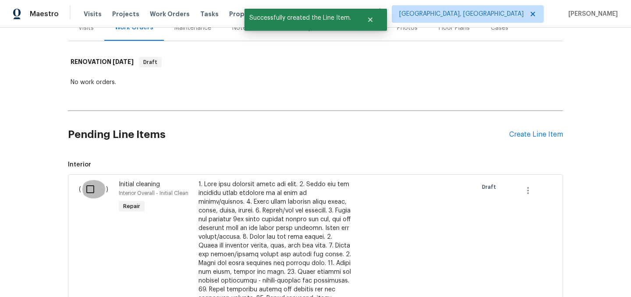
click at [89, 190] on input "checkbox" at bounding box center [93, 189] width 25 height 18
checkbox input "true"
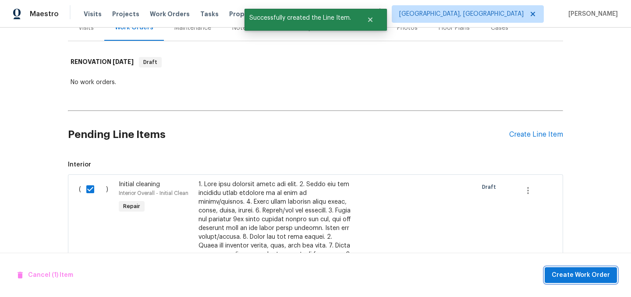
click at [584, 273] on span "Create Work Order" at bounding box center [580, 275] width 58 height 11
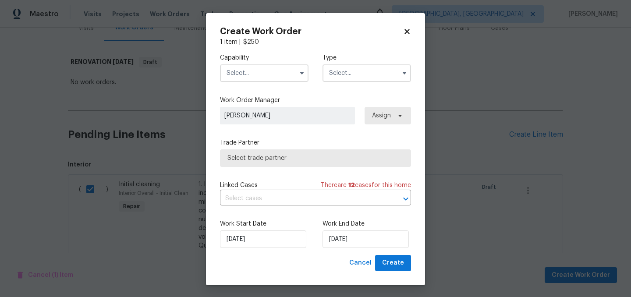
click at [257, 70] on input "text" at bounding box center [264, 73] width 88 height 18
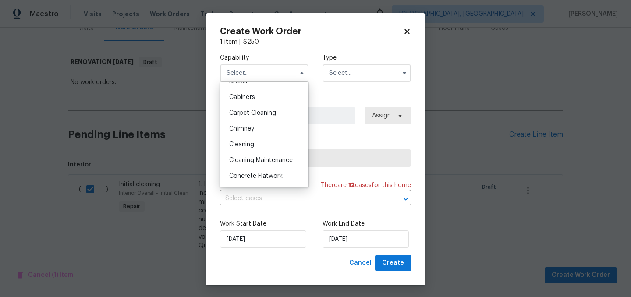
scroll to position [74, 0]
click at [263, 143] on div "Cleaning" at bounding box center [264, 144] width 84 height 16
type input "Cleaning"
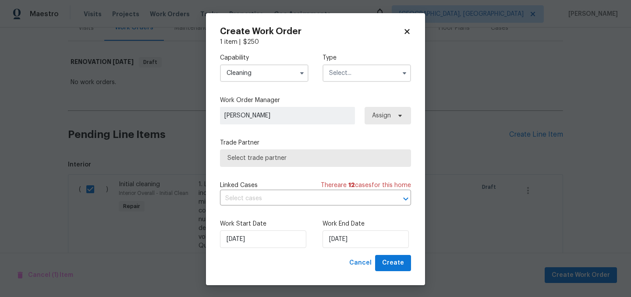
click at [345, 71] on input "text" at bounding box center [366, 73] width 88 height 18
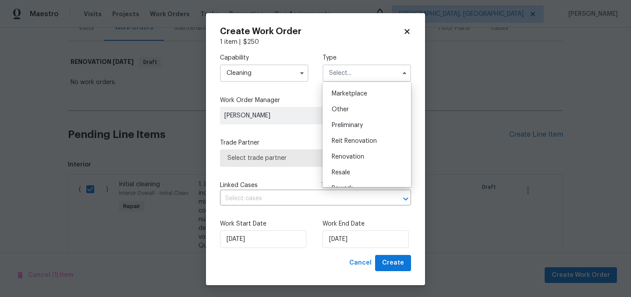
scroll to position [153, 0]
click at [353, 157] on span "Renovation" at bounding box center [348, 160] width 32 height 6
type input "Renovation"
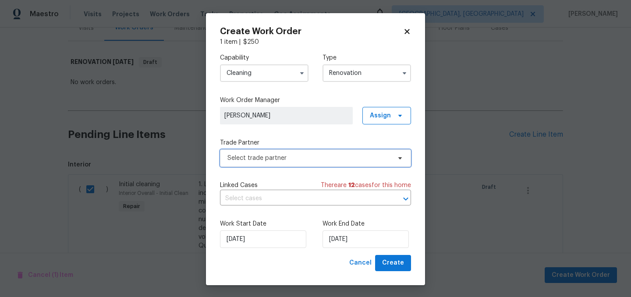
click at [337, 156] on span "Select trade partner" at bounding box center [308, 158] width 163 height 9
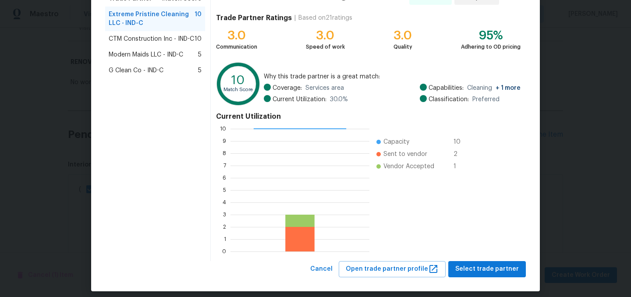
scroll to position [89, 0]
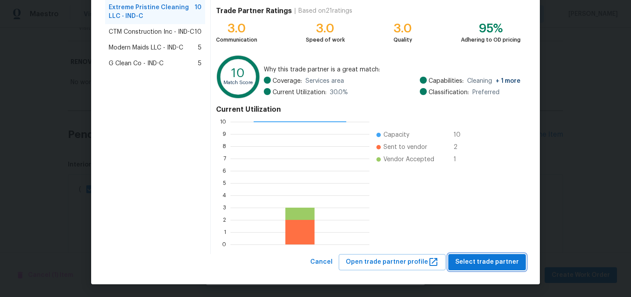
click at [491, 258] on span "Select trade partner" at bounding box center [487, 262] width 64 height 11
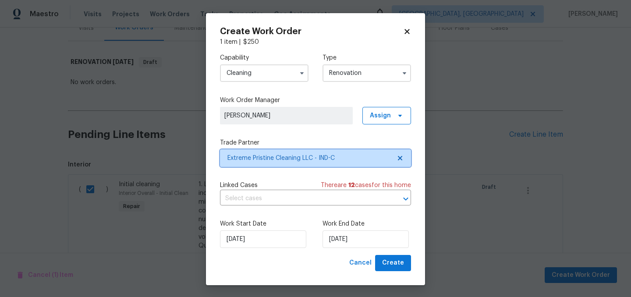
scroll to position [0, 0]
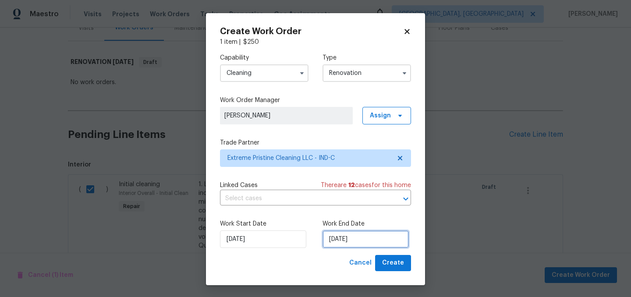
click at [359, 238] on input "[DATE]" at bounding box center [365, 239] width 86 height 18
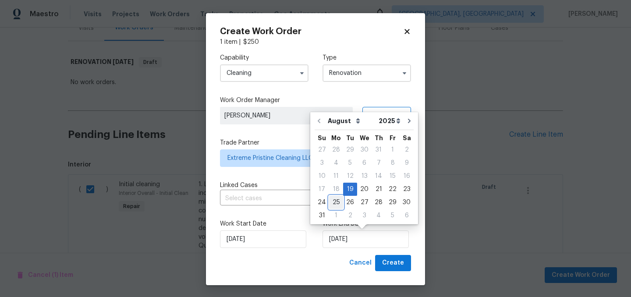
click at [339, 202] on div "25" at bounding box center [336, 202] width 14 height 12
type input "8/25/2025"
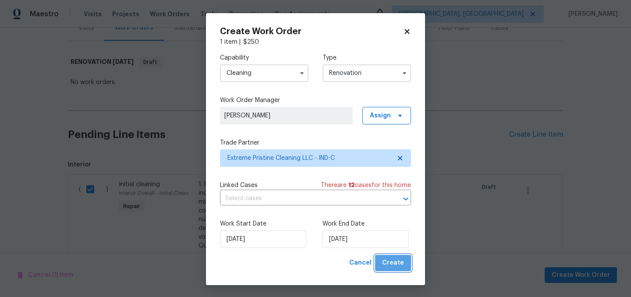
click at [399, 261] on span "Create" at bounding box center [393, 263] width 22 height 11
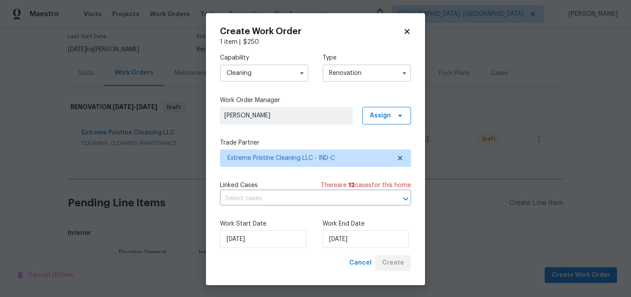
scroll to position [118, 0]
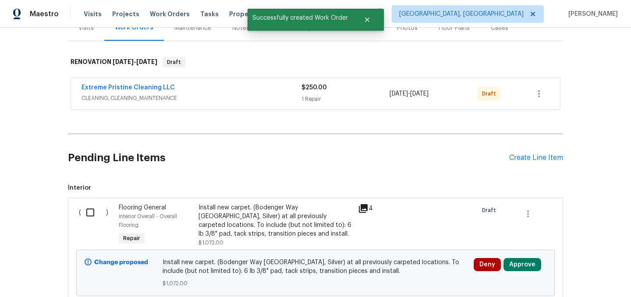
click at [92, 215] on input "checkbox" at bounding box center [93, 212] width 25 height 18
checkbox input "true"
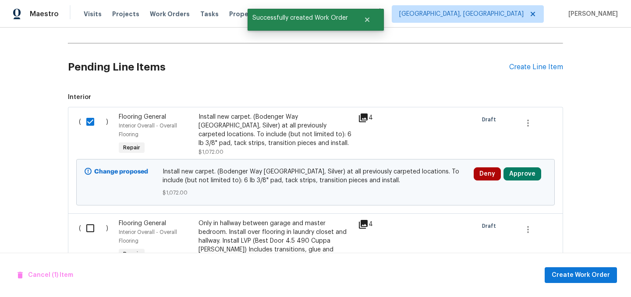
scroll to position [221, 0]
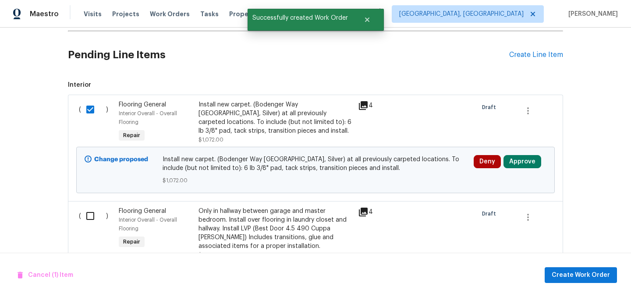
click at [92, 215] on input "checkbox" at bounding box center [93, 216] width 25 height 18
checkbox input "true"
click at [578, 276] on span "Create Work Order" at bounding box center [580, 275] width 58 height 11
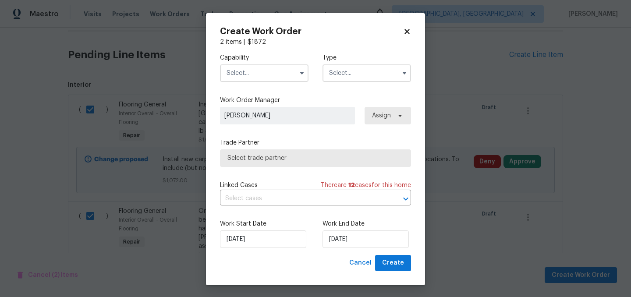
click at [255, 77] on input "text" at bounding box center [264, 73] width 88 height 18
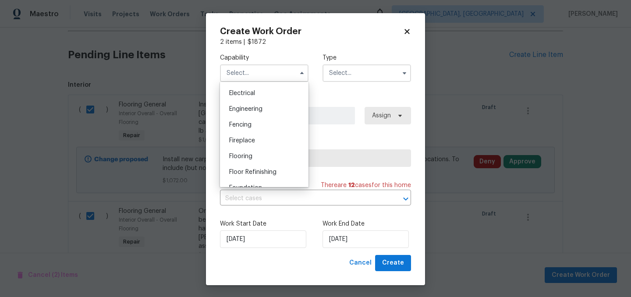
scroll to position [307, 0]
click at [247, 124] on span "Flooring" at bounding box center [240, 125] width 23 height 6
type input "Flooring"
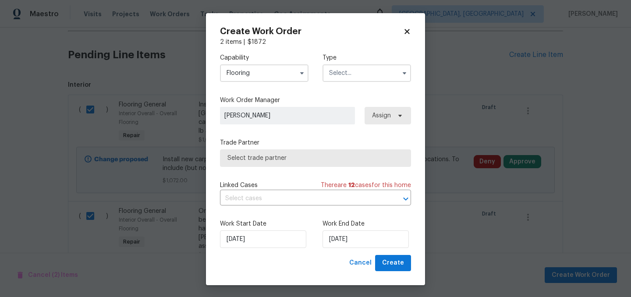
drag, startPoint x: 356, startPoint y: 60, endPoint x: 356, endPoint y: 66, distance: 5.3
click at [356, 64] on div "Type" at bounding box center [366, 67] width 88 height 28
click at [356, 74] on input "text" at bounding box center [366, 73] width 88 height 18
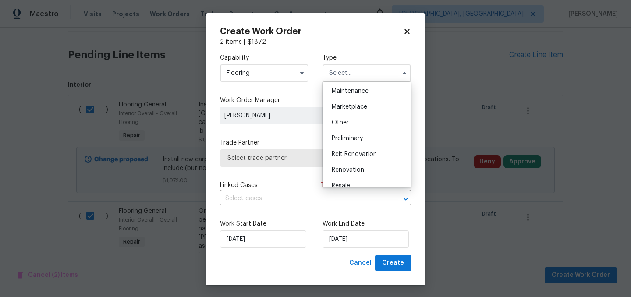
scroll to position [177, 0]
click at [363, 141] on div "Renovation" at bounding box center [367, 136] width 84 height 16
type input "Renovation"
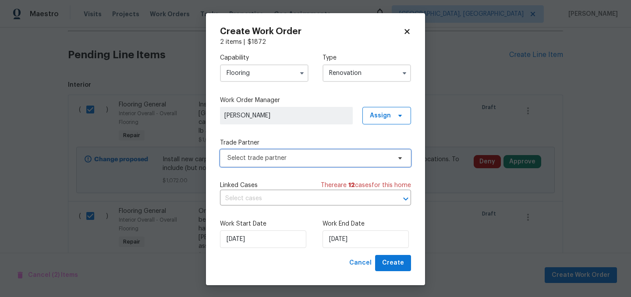
click at [303, 163] on span "Select trade partner" at bounding box center [315, 158] width 191 height 18
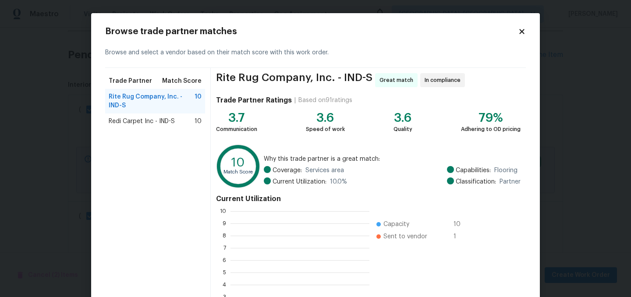
scroll to position [123, 139]
click at [160, 118] on span "Redi Carpet Inc - IND-S" at bounding box center [142, 121] width 66 height 9
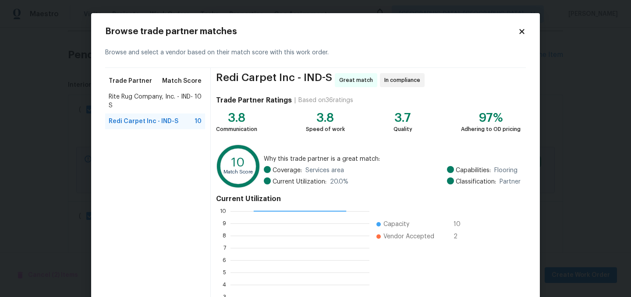
click at [150, 110] on div "Rite Rug Company, Inc. - IND-S 10" at bounding box center [155, 101] width 100 height 25
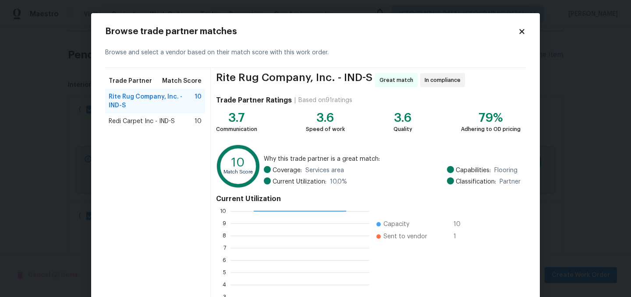
scroll to position [89, 0]
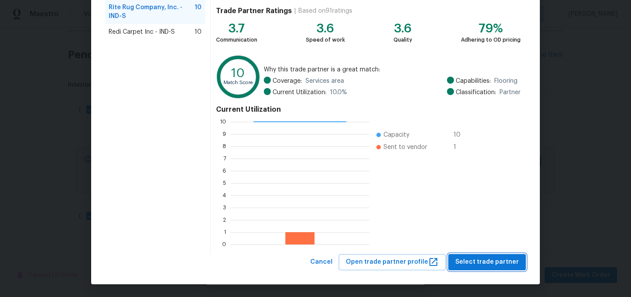
click at [500, 261] on span "Select trade partner" at bounding box center [487, 262] width 64 height 11
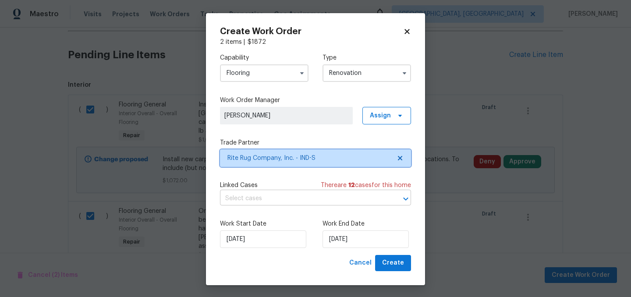
scroll to position [0, 0]
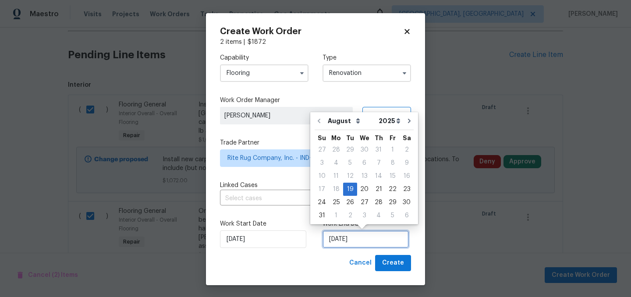
click at [367, 239] on input "[DATE]" at bounding box center [365, 239] width 86 height 18
click at [390, 188] on div "22" at bounding box center [392, 189] width 14 height 12
type input "8/22/2025"
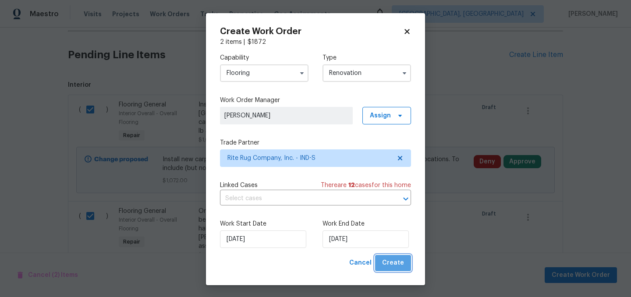
click at [404, 261] on button "Create" at bounding box center [393, 263] width 36 height 16
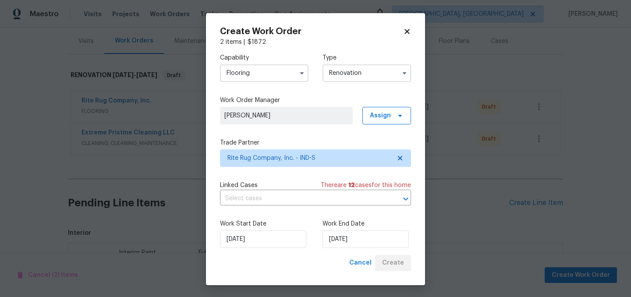
scroll to position [253, 0]
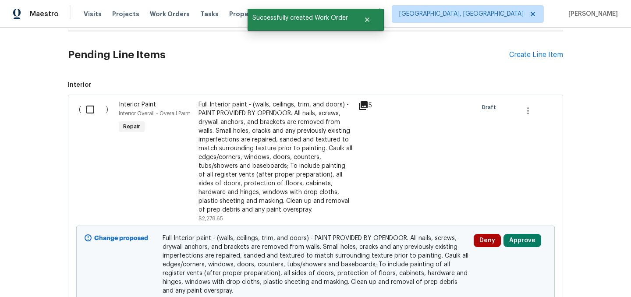
click at [88, 110] on input "checkbox" at bounding box center [93, 109] width 25 height 18
checkbox input "true"
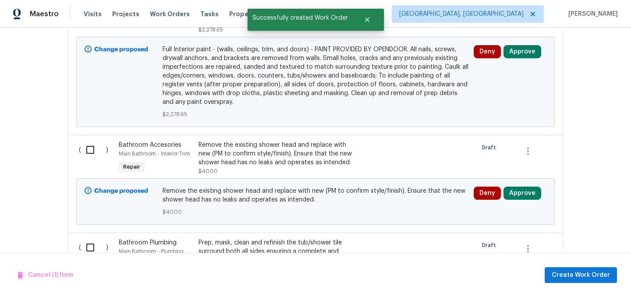
click at [92, 152] on input "checkbox" at bounding box center [93, 150] width 25 height 18
checkbox input "true"
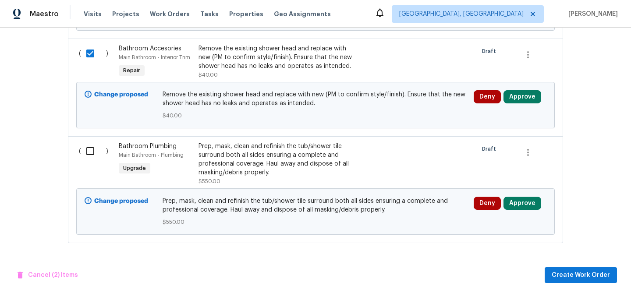
scroll to position [544, 0]
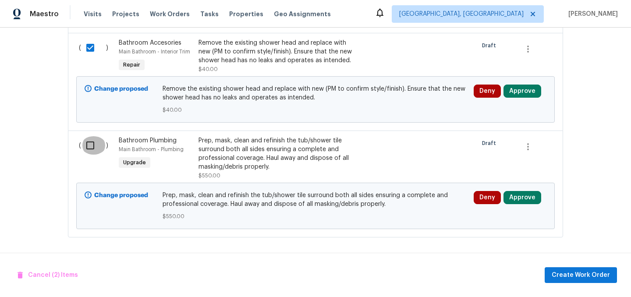
click at [92, 148] on input "checkbox" at bounding box center [93, 145] width 25 height 18
checkbox input "true"
click at [580, 272] on span "Create Work Order" at bounding box center [580, 275] width 58 height 11
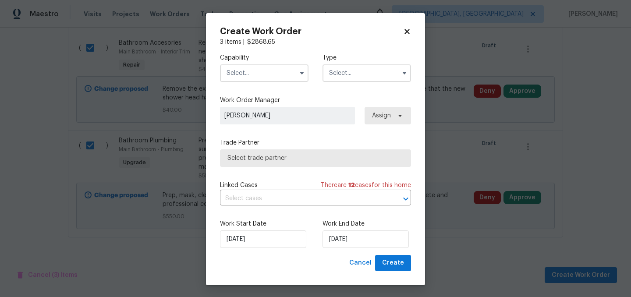
click at [409, 31] on icon at bounding box center [407, 32] width 8 height 8
checkbox input "false"
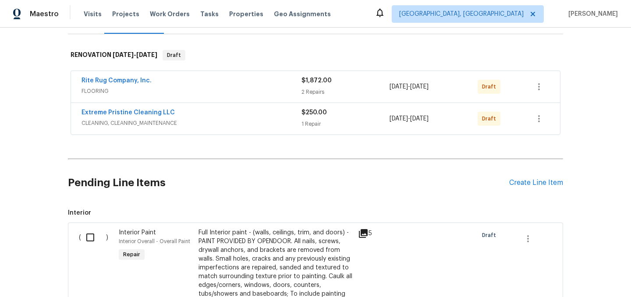
scroll to position [124, 0]
click at [522, 183] on div "Create Line Item" at bounding box center [536, 183] width 54 height 8
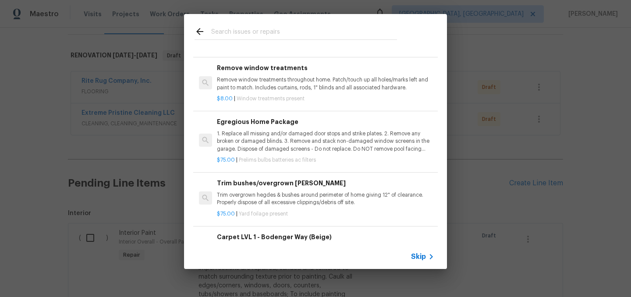
scroll to position [438, 0]
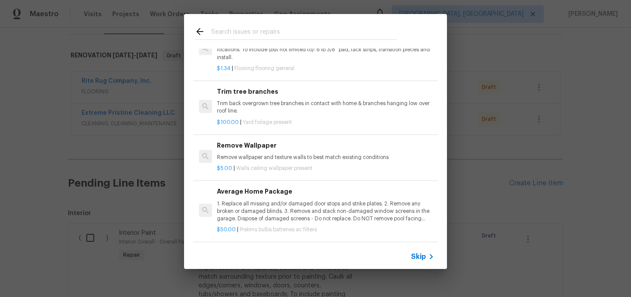
click at [270, 199] on div "Average Home Package 1. Replace all missing and/or damaged door stops and strik…" at bounding box center [325, 205] width 217 height 36
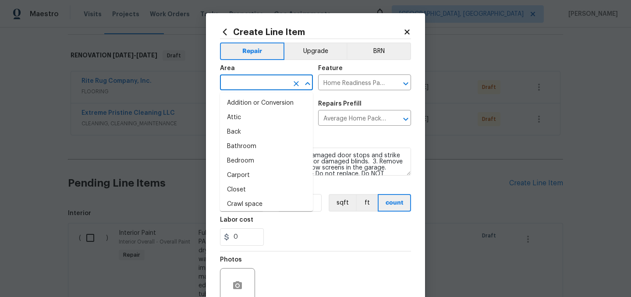
click at [258, 87] on input "text" at bounding box center [254, 84] width 68 height 14
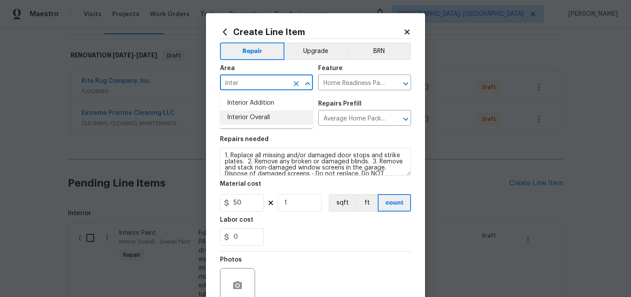
click at [268, 114] on li "Interior Overall" at bounding box center [266, 117] width 93 height 14
type input "Interior Overall"
click at [311, 237] on div "0" at bounding box center [315, 237] width 191 height 18
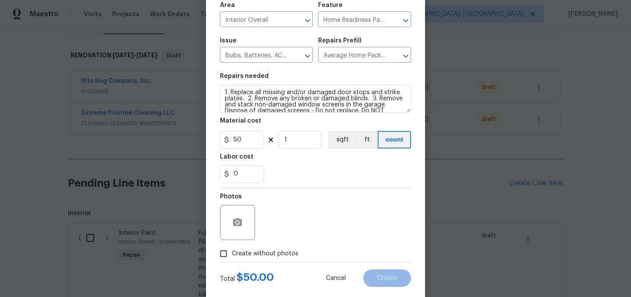
scroll to position [81, 0]
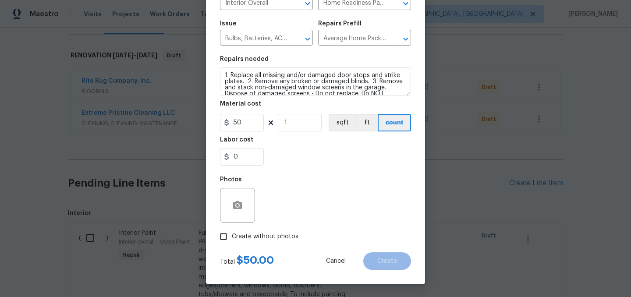
click at [279, 234] on span "Create without photos" at bounding box center [265, 236] width 67 height 9
click at [232, 234] on input "Create without photos" at bounding box center [223, 236] width 17 height 17
checkbox input "true"
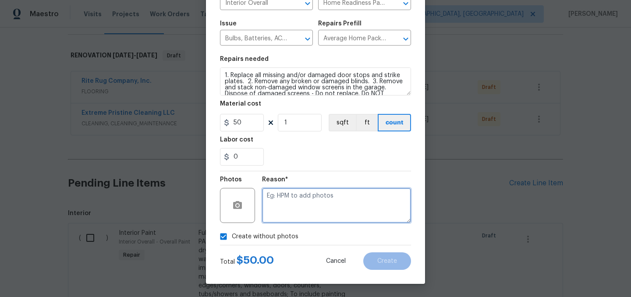
click at [294, 208] on textarea at bounding box center [336, 205] width 149 height 35
type textarea "."
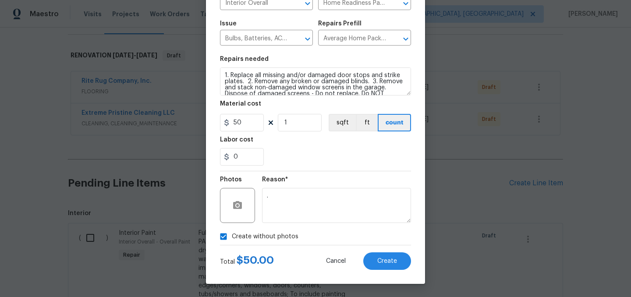
click at [265, 237] on span "Create without photos" at bounding box center [265, 236] width 67 height 9
click at [232, 237] on input "Create without photos" at bounding box center [223, 236] width 17 height 17
checkbox input "false"
click at [381, 258] on span "Create" at bounding box center [387, 261] width 20 height 7
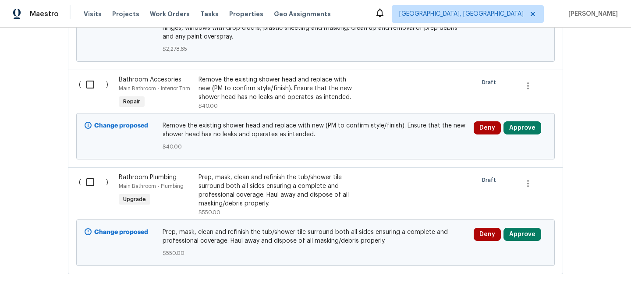
scroll to position [826, 0]
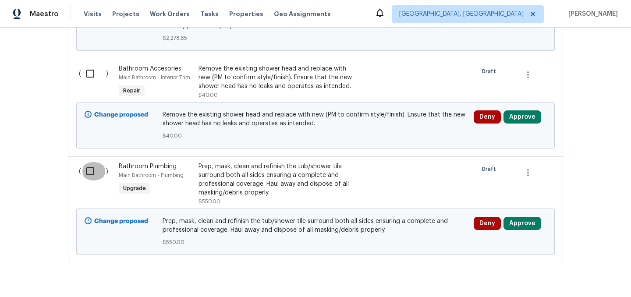
click at [91, 173] on input "checkbox" at bounding box center [93, 171] width 25 height 18
checkbox input "true"
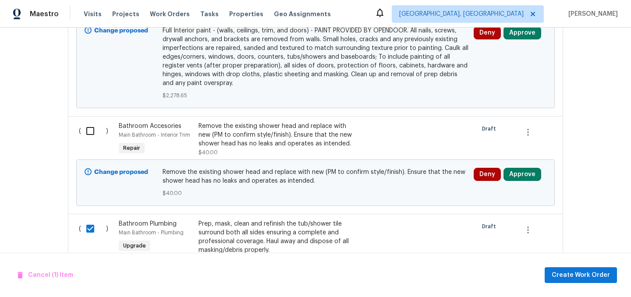
scroll to position [681, 0]
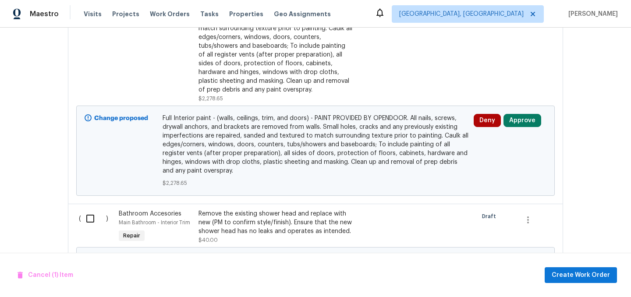
click at [87, 223] on input "checkbox" at bounding box center [93, 218] width 25 height 18
checkbox input "true"
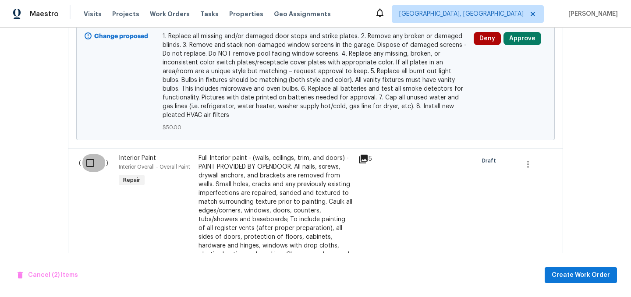
click at [90, 163] on input "checkbox" at bounding box center [93, 163] width 25 height 18
checkbox input "true"
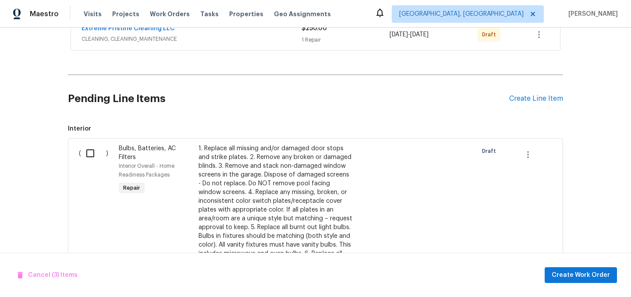
scroll to position [207, 0]
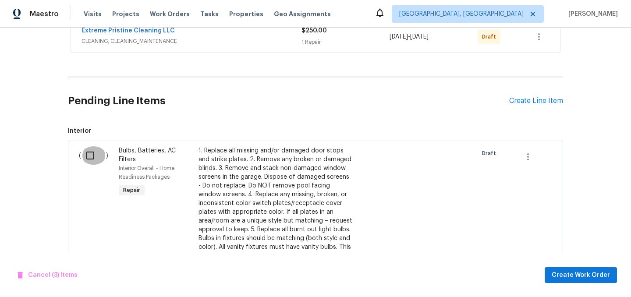
click at [92, 156] on input "checkbox" at bounding box center [93, 155] width 25 height 18
checkbox input "true"
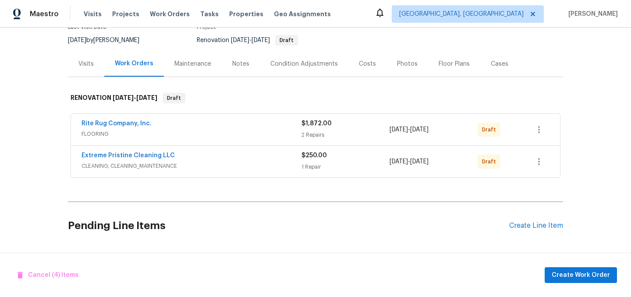
scroll to position [0, 0]
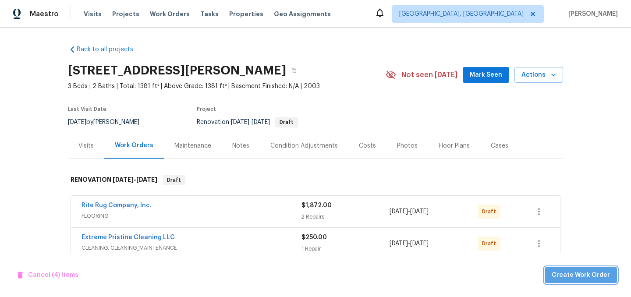
click at [590, 276] on span "Create Work Order" at bounding box center [580, 275] width 58 height 11
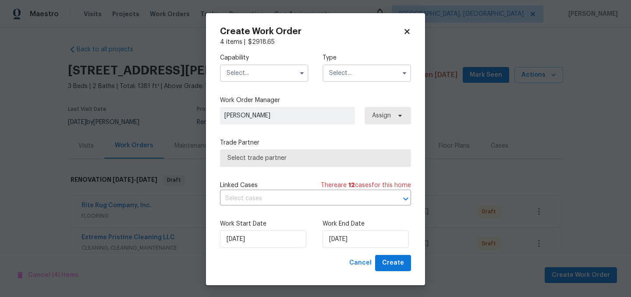
click at [248, 67] on input "text" at bounding box center [264, 73] width 88 height 18
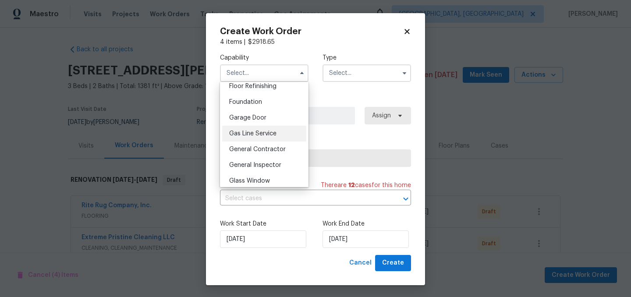
scroll to position [362, 0]
click at [265, 145] on div "General Contractor" at bounding box center [264, 149] width 84 height 16
type input "General Contractor"
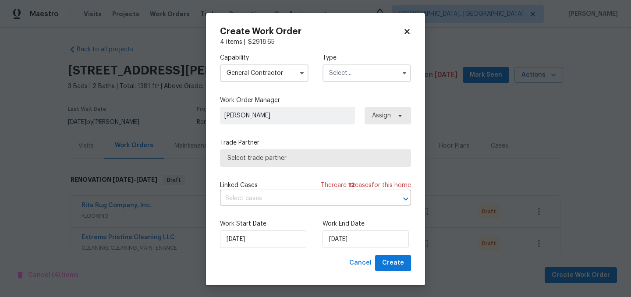
click at [352, 70] on input "text" at bounding box center [366, 73] width 88 height 18
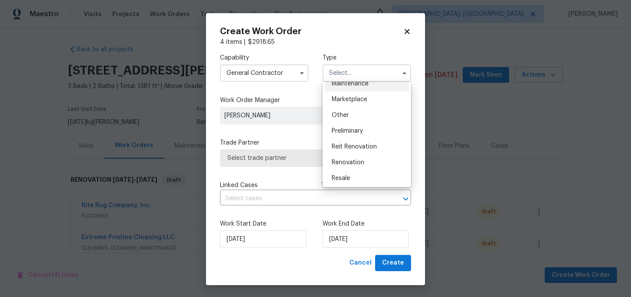
scroll to position [151, 0]
click at [361, 166] on div "Renovation" at bounding box center [367, 162] width 84 height 16
type input "Renovation"
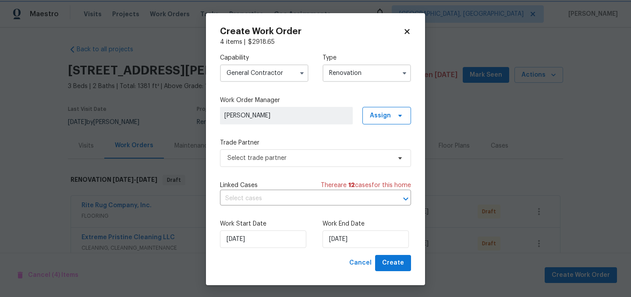
scroll to position [0, 0]
click at [328, 168] on div "Capability General Contractor Type Renovation Work Order Manager Isaul Martinez…" at bounding box center [315, 150] width 191 height 208
click at [303, 155] on span "Select trade partner" at bounding box center [308, 158] width 163 height 9
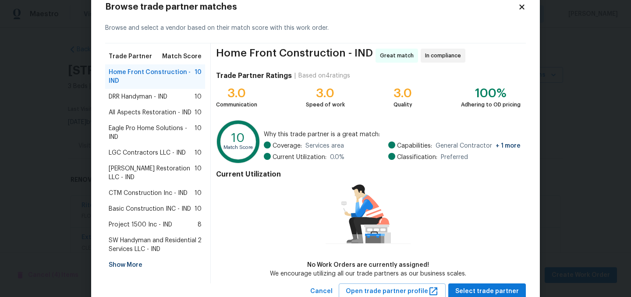
scroll to position [53, 0]
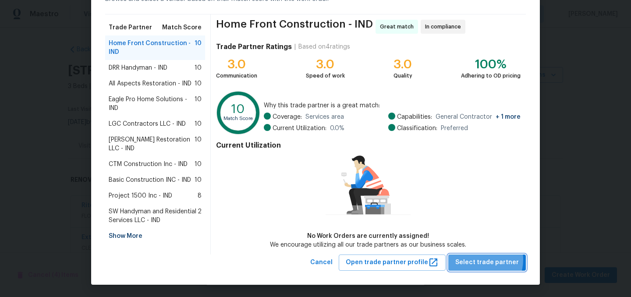
click at [481, 259] on span "Select trade partner" at bounding box center [487, 262] width 64 height 11
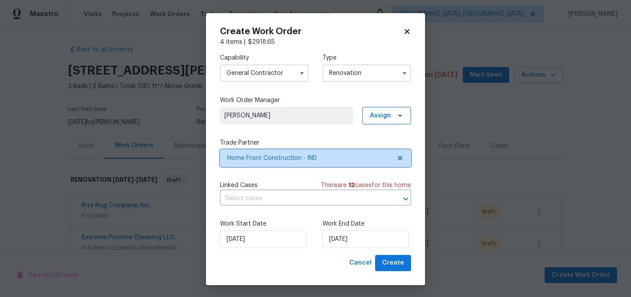
scroll to position [0, 0]
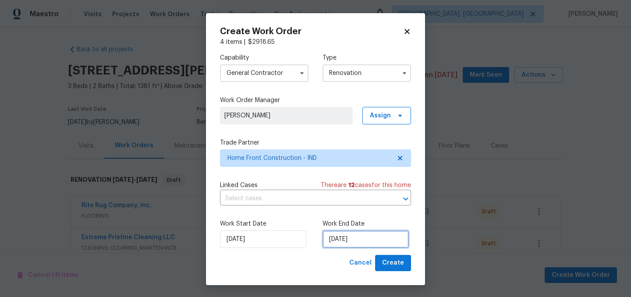
click at [368, 240] on input "[DATE]" at bounding box center [365, 239] width 86 height 18
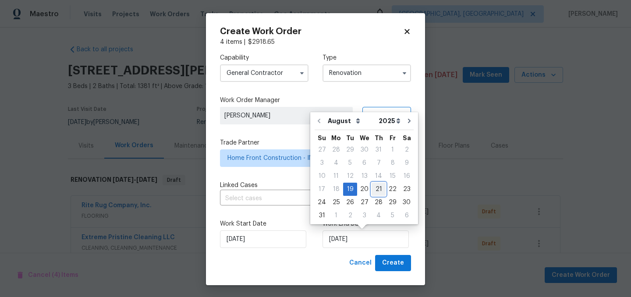
click at [376, 188] on div "21" at bounding box center [378, 189] width 14 height 12
type input "8/21/2025"
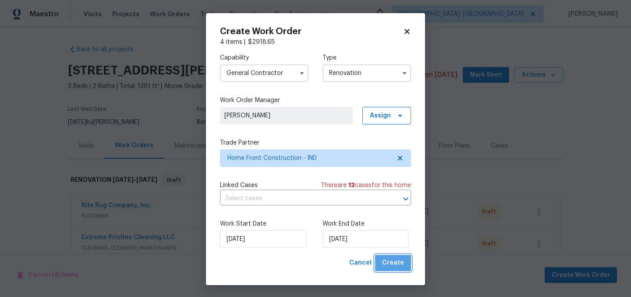
click at [398, 264] on span "Create" at bounding box center [393, 263] width 22 height 11
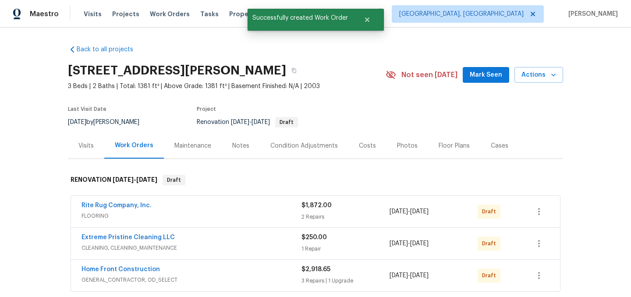
click at [366, 145] on div "Costs" at bounding box center [367, 145] width 17 height 9
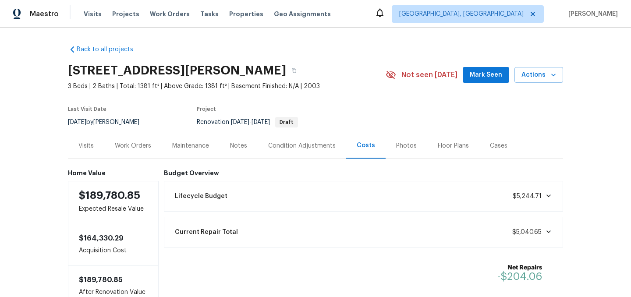
click at [134, 143] on div "Work Orders" at bounding box center [133, 145] width 36 height 9
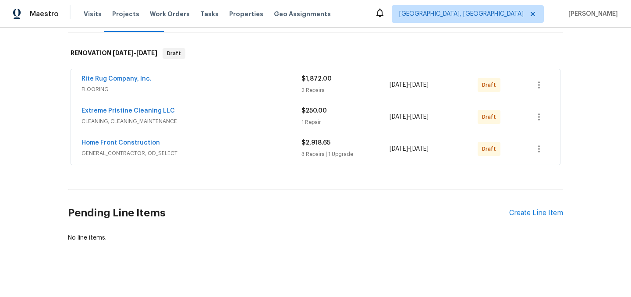
scroll to position [131, 0]
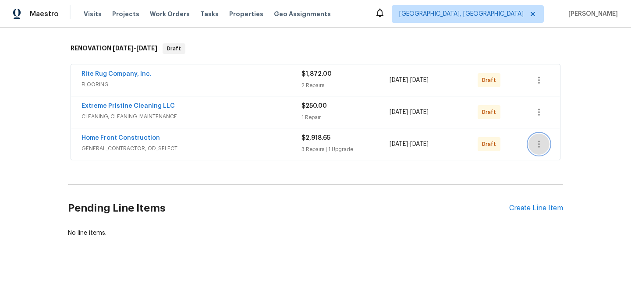
click at [542, 144] on icon "button" at bounding box center [538, 144] width 11 height 11
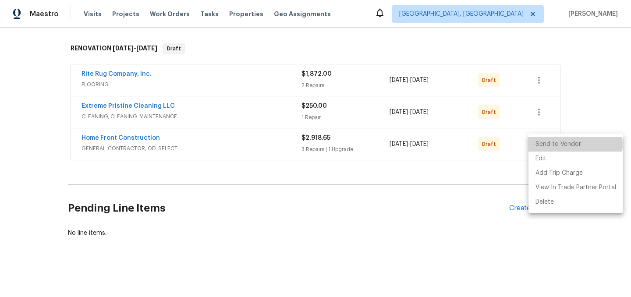
click at [561, 144] on li "Send to Vendor" at bounding box center [575, 144] width 95 height 14
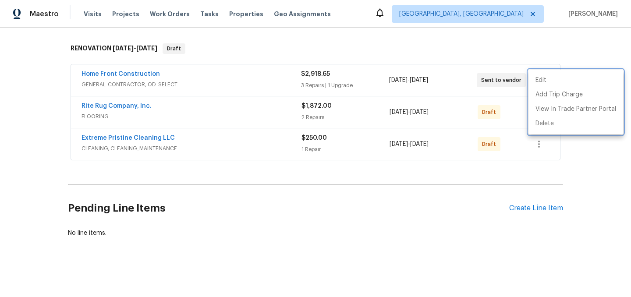
click at [318, 200] on div at bounding box center [315, 148] width 631 height 297
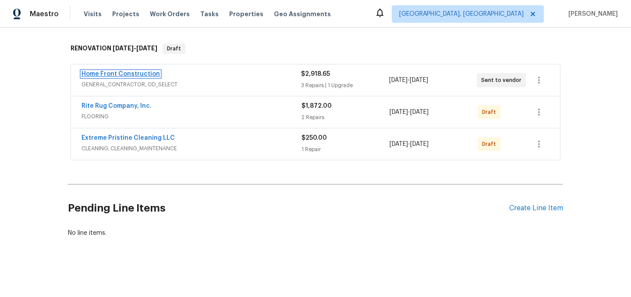
click at [130, 74] on link "Home Front Construction" at bounding box center [120, 74] width 78 height 6
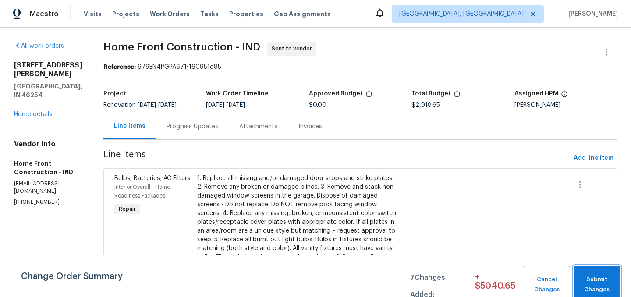
click at [600, 275] on span "Submit Changes" at bounding box center [597, 285] width 38 height 20
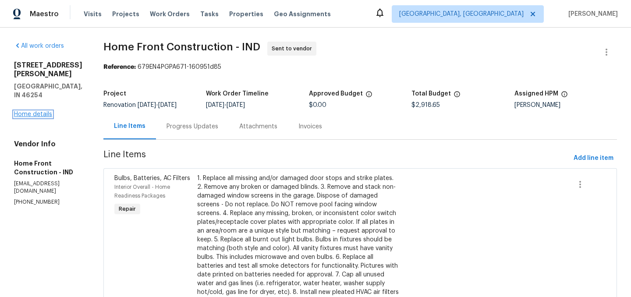
click at [26, 111] on link "Home details" at bounding box center [33, 114] width 38 height 6
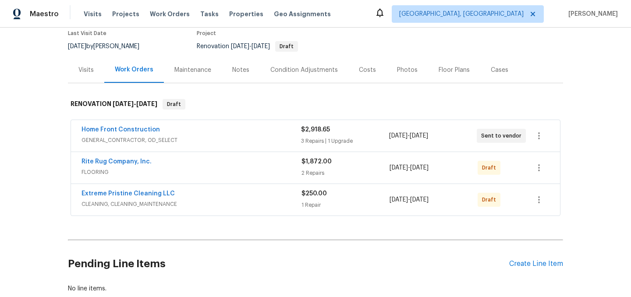
scroll to position [77, 0]
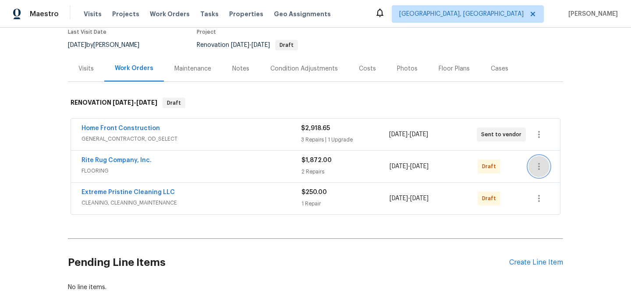
click at [540, 169] on icon "button" at bounding box center [538, 166] width 11 height 11
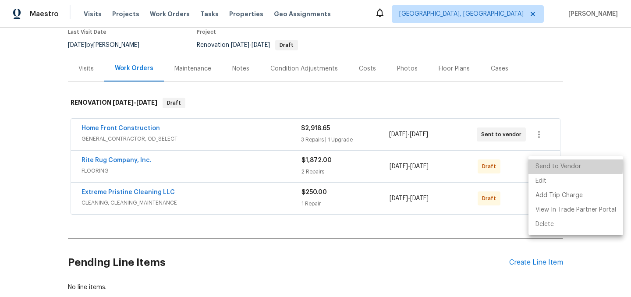
click at [563, 165] on li "Send to Vendor" at bounding box center [575, 166] width 95 height 14
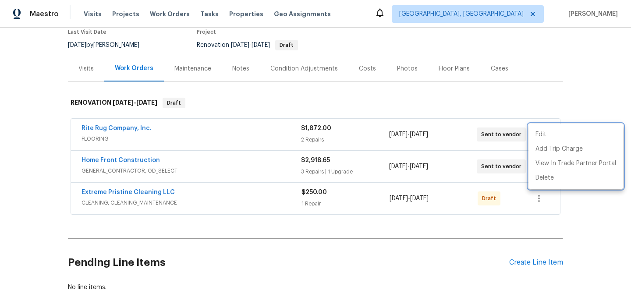
click at [377, 244] on div at bounding box center [315, 148] width 631 height 297
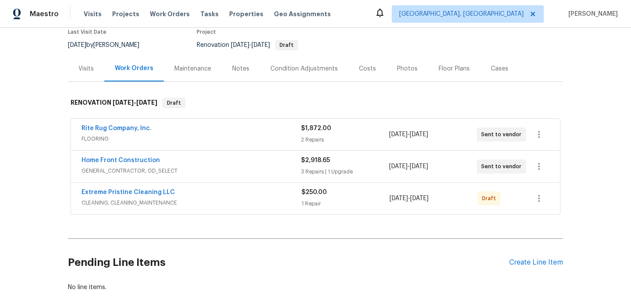
click at [115, 124] on span "Rite Rug Company, Inc." at bounding box center [116, 128] width 70 height 9
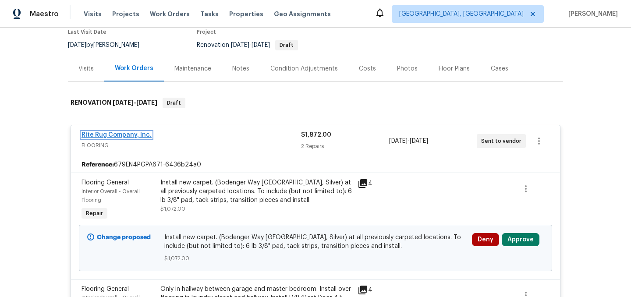
click at [115, 132] on link "Rite Rug Company, Inc." at bounding box center [116, 135] width 70 height 6
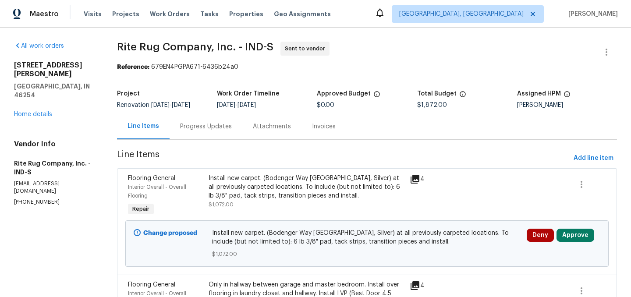
click at [41, 102] on div "All work orders 4733 Kelvington Dr Indianapolis, IN 46254 Home details Vendor I…" at bounding box center [55, 124] width 82 height 164
click at [38, 111] on link "Home details" at bounding box center [33, 114] width 38 height 6
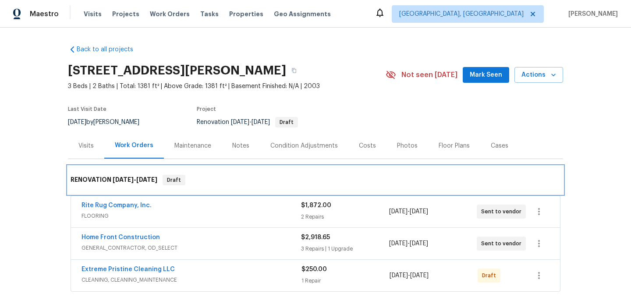
click at [225, 169] on div "RENOVATION 8/19/25 - 8/25/25 Draft" at bounding box center [315, 180] width 495 height 28
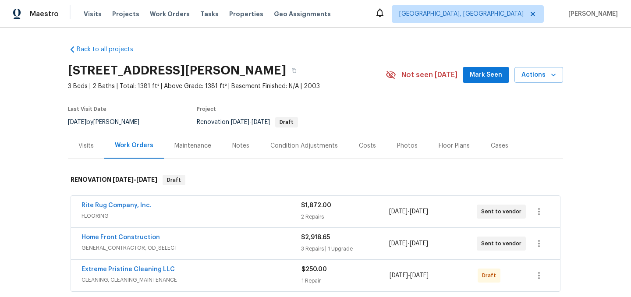
click at [9, 111] on div "Back to all projects 4733 Kelvington Dr, Indianapolis, IN 46254 3 Beds | 2 Bath…" at bounding box center [315, 162] width 631 height 269
click at [116, 235] on link "Home Front Construction" at bounding box center [120, 237] width 78 height 6
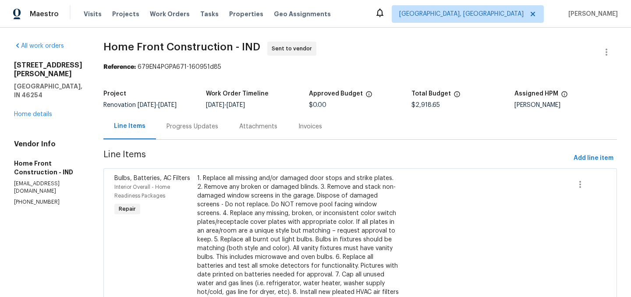
click at [212, 130] on div "Progress Updates" at bounding box center [192, 126] width 52 height 9
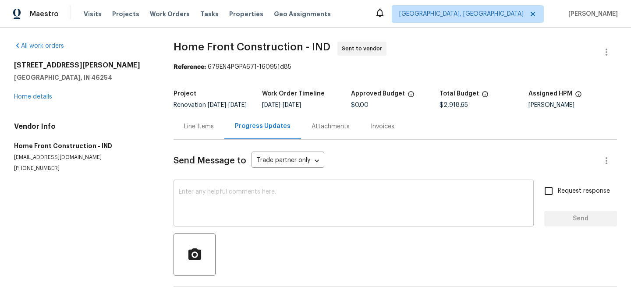
click at [222, 197] on textarea at bounding box center [353, 204] width 349 height 31
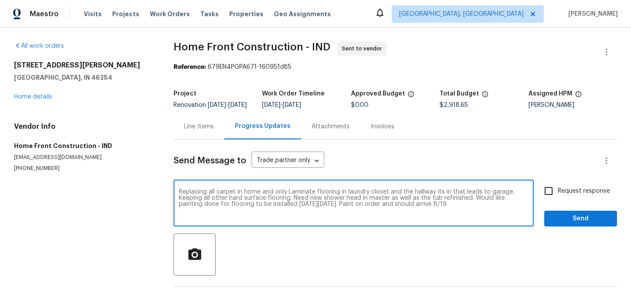
type textarea "Replacing all carpet in home and only Laminate flooring in laundry closet and t…"
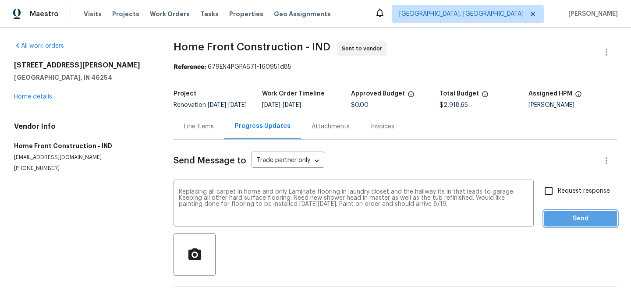
click at [582, 223] on span "Send" at bounding box center [580, 218] width 59 height 11
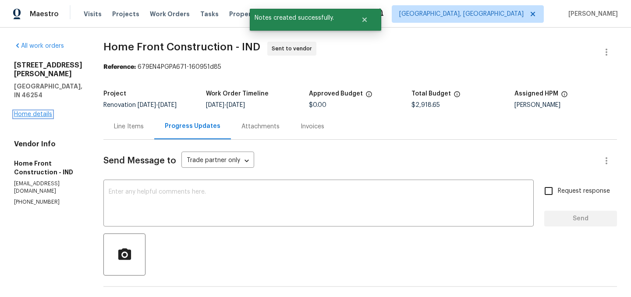
click at [35, 111] on link "Home details" at bounding box center [33, 114] width 38 height 6
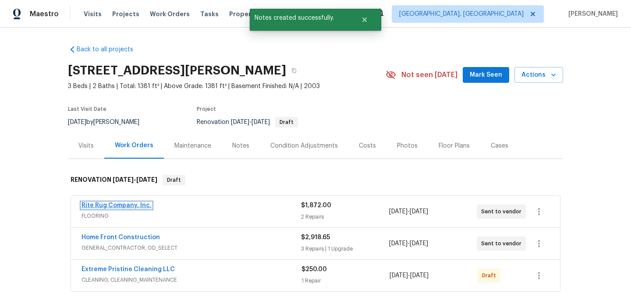
click at [115, 204] on link "Rite Rug Company, Inc." at bounding box center [116, 205] width 70 height 6
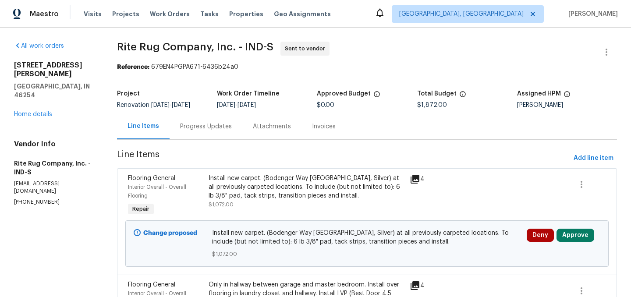
click at [210, 129] on div "Progress Updates" at bounding box center [206, 126] width 52 height 9
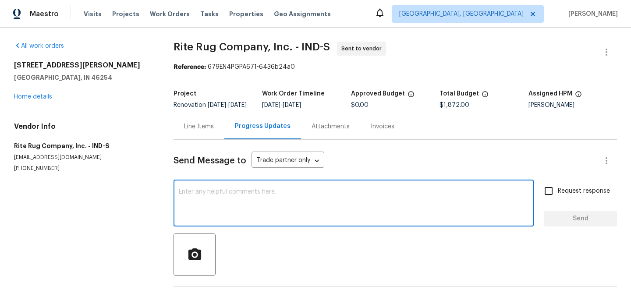
click at [240, 203] on textarea at bounding box center [353, 204] width 349 height 31
type textarea "F"
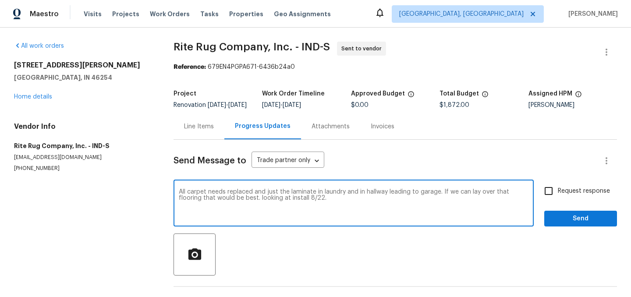
click at [238, 204] on textarea "All carpet needs replaced and just the laminate in laundry and in hallway leadi…" at bounding box center [353, 204] width 349 height 31
type textarea "All carpet needs replaced and just the laminate in laundry and in hallway leadi…"
click at [579, 224] on span "Send" at bounding box center [580, 218] width 59 height 11
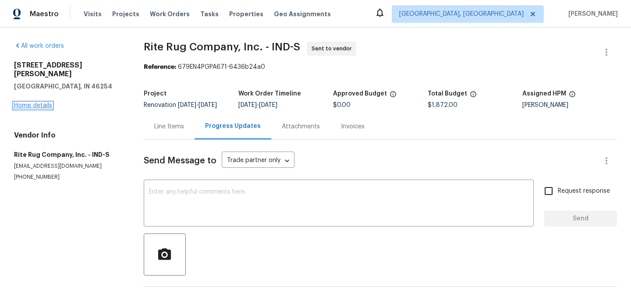
click at [39, 102] on link "Home details" at bounding box center [33, 105] width 38 height 6
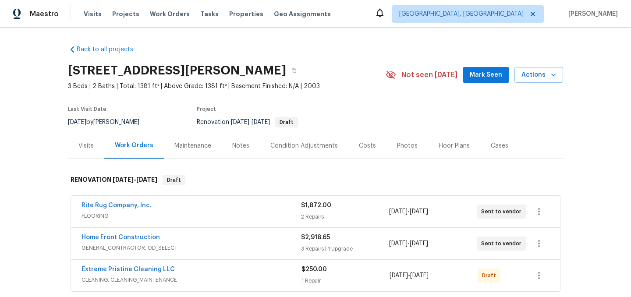
click at [441, 148] on div "Floor Plans" at bounding box center [453, 145] width 31 height 9
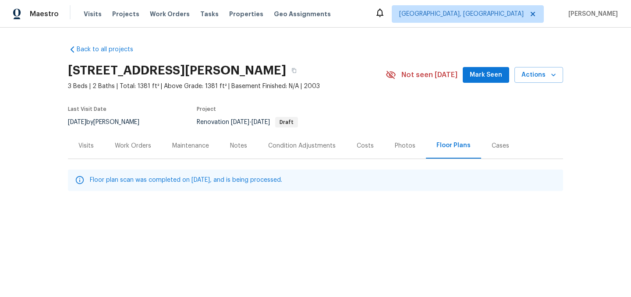
click at [128, 152] on div "Work Orders" at bounding box center [132, 146] width 57 height 26
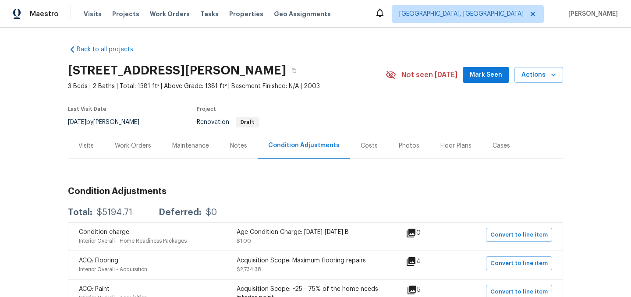
click at [135, 147] on div "Work Orders" at bounding box center [133, 145] width 36 height 9
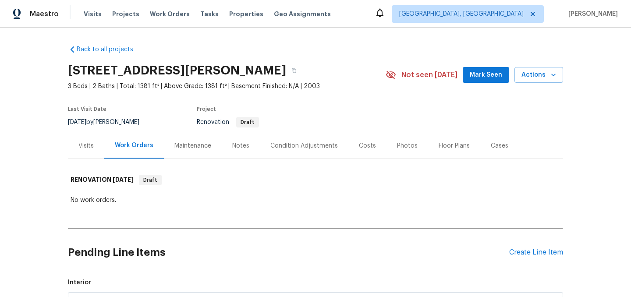
click at [232, 142] on div "Notes" at bounding box center [240, 145] width 17 height 9
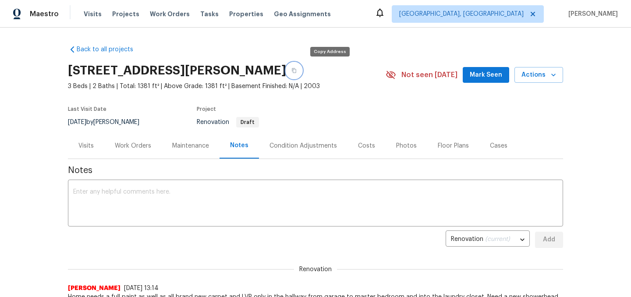
click at [302, 70] on button "button" at bounding box center [294, 71] width 16 height 16
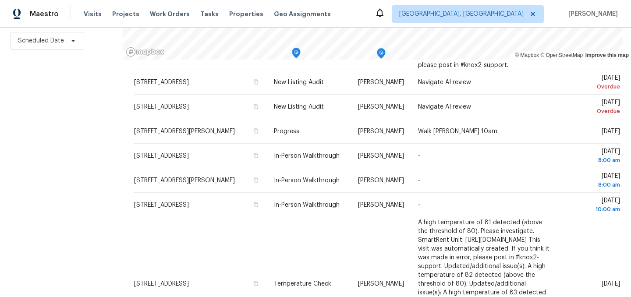
scroll to position [115, 0]
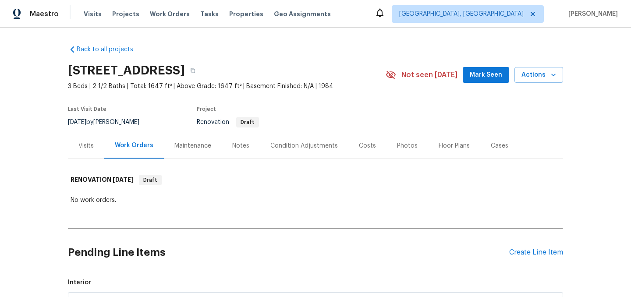
click at [307, 147] on div "Condition Adjustments" at bounding box center [303, 145] width 67 height 9
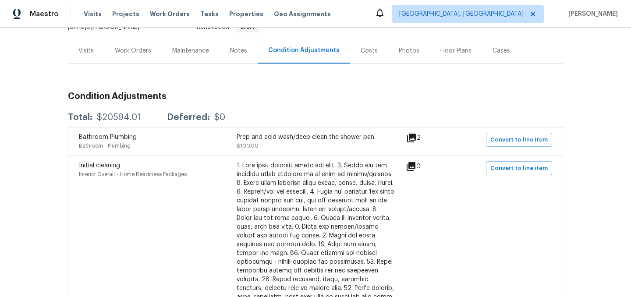
scroll to position [102, 0]
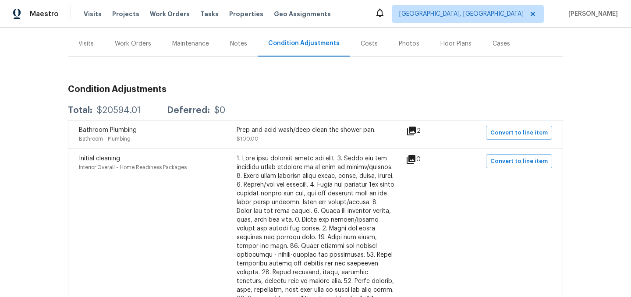
click at [416, 130] on icon at bounding box center [411, 131] width 9 height 9
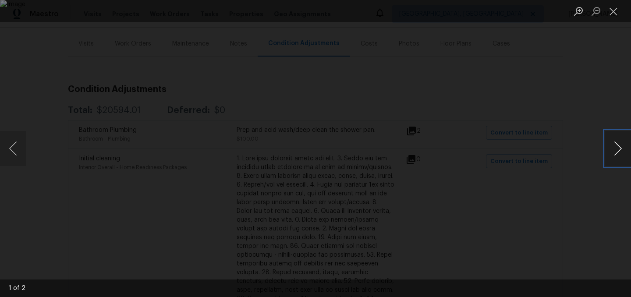
click at [620, 151] on button "Next image" at bounding box center [617, 148] width 26 height 35
click at [614, 10] on button "Close lightbox" at bounding box center [613, 11] width 18 height 15
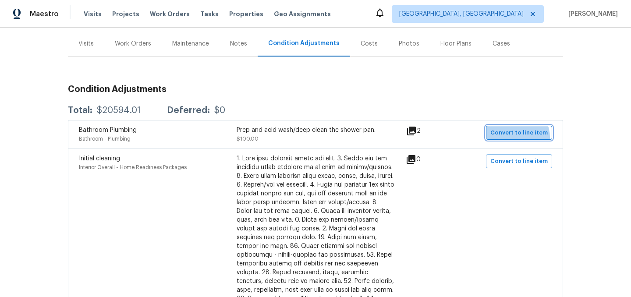
click at [517, 137] on span "Convert to line item" at bounding box center [518, 133] width 57 height 10
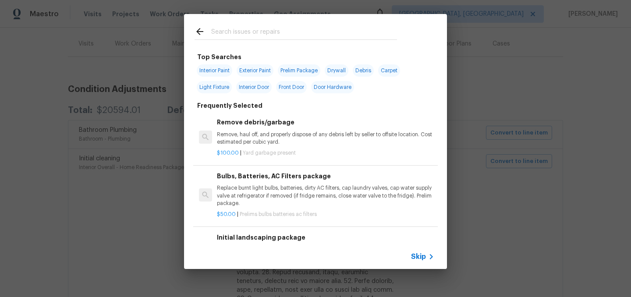
click at [422, 256] on span "Skip" at bounding box center [418, 256] width 15 height 9
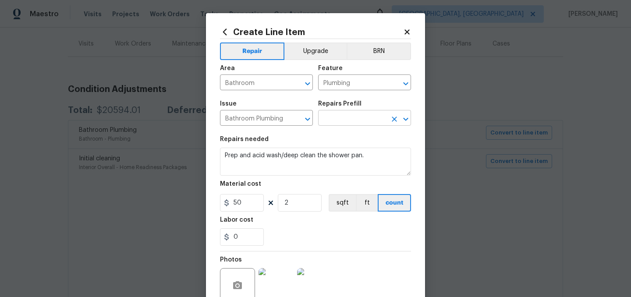
click at [346, 120] on input "text" at bounding box center [352, 119] width 68 height 14
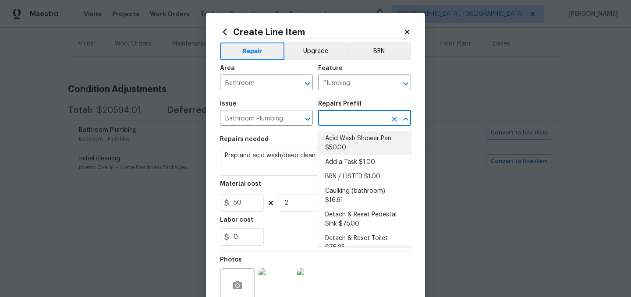
click at [370, 142] on li "Acid Wash Shower Pan $50.00" at bounding box center [364, 143] width 93 height 24
type input "Acid Wash Shower Pan $50.00"
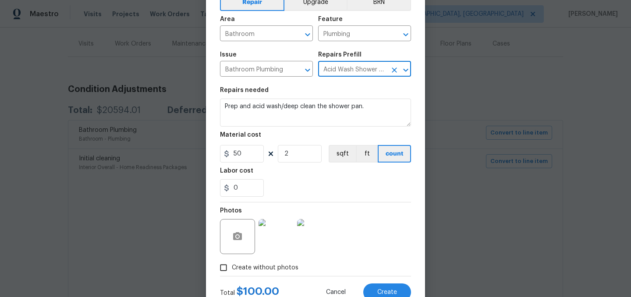
scroll to position [50, 0]
click at [294, 154] on input "2" at bounding box center [300, 153] width 44 height 18
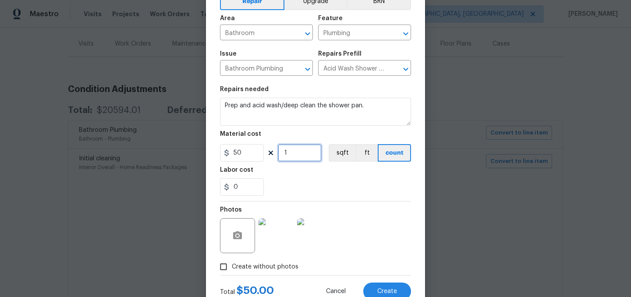
type input "1"
click at [314, 180] on div "0" at bounding box center [315, 187] width 191 height 18
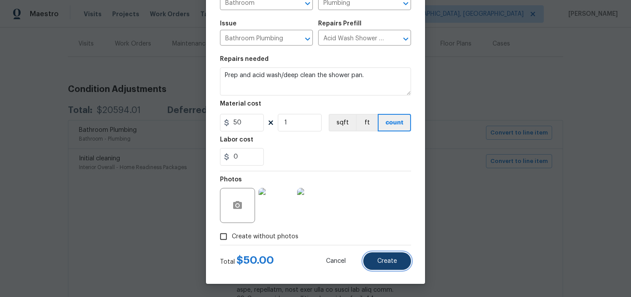
click at [388, 260] on span "Create" at bounding box center [387, 261] width 20 height 7
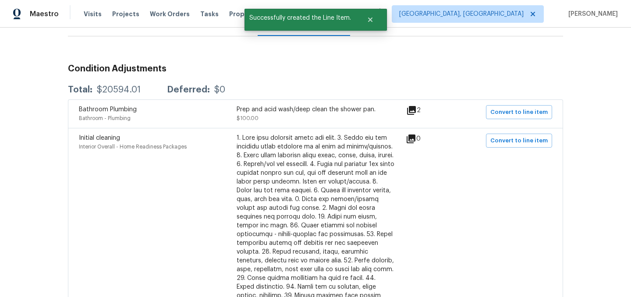
scroll to position [130, 0]
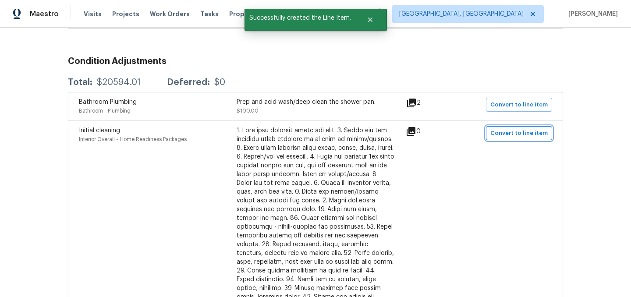
click at [516, 137] on span "Convert to line item" at bounding box center [518, 133] width 57 height 10
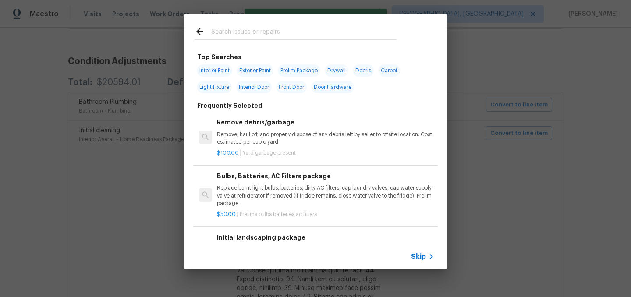
click at [421, 256] on span "Skip" at bounding box center [418, 256] width 15 height 9
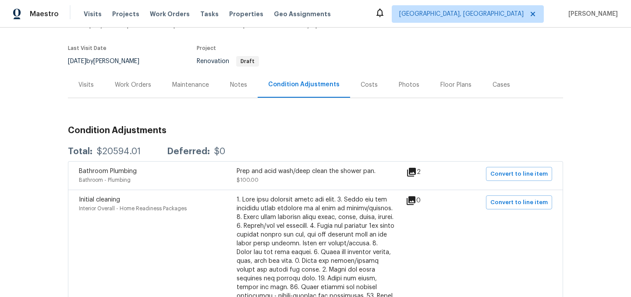
scroll to position [0, 0]
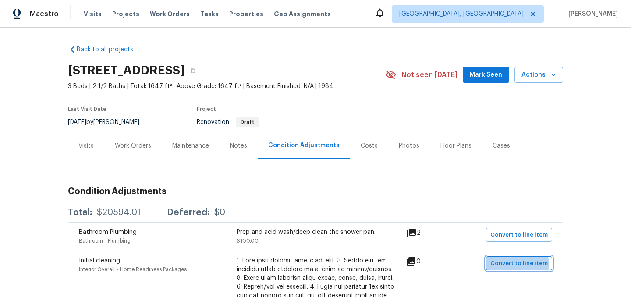
click at [516, 265] on span "Convert to line item" at bounding box center [518, 263] width 57 height 10
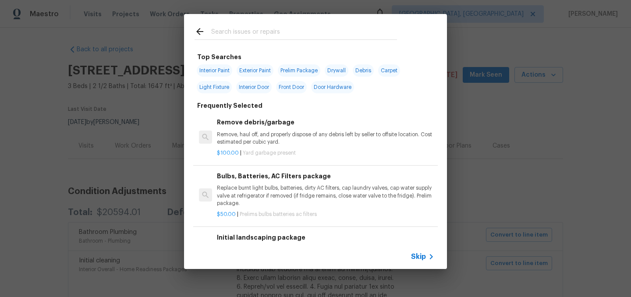
click at [415, 255] on span "Skip" at bounding box center [418, 256] width 15 height 9
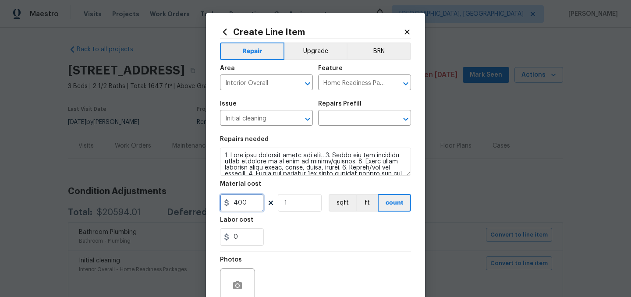
click at [250, 203] on input "400" at bounding box center [242, 203] width 44 height 18
type input "250"
click at [342, 116] on input "text" at bounding box center [352, 119] width 68 height 14
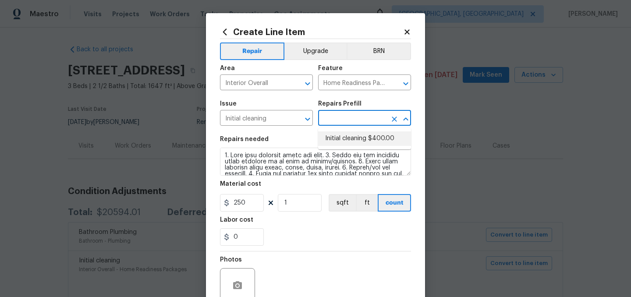
click at [343, 141] on li "Initial cleaning $400.00" at bounding box center [364, 138] width 93 height 14
type input "Initial cleaning $400.00"
type input "400"
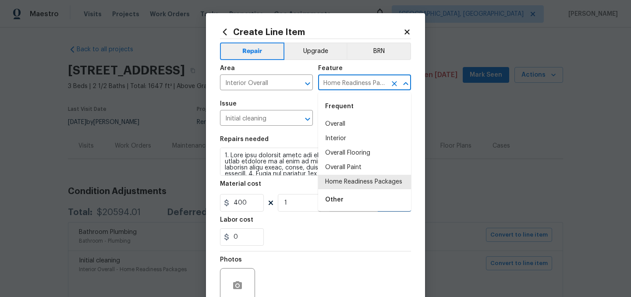
click at [348, 80] on input "Home Readiness Packages" at bounding box center [352, 84] width 68 height 14
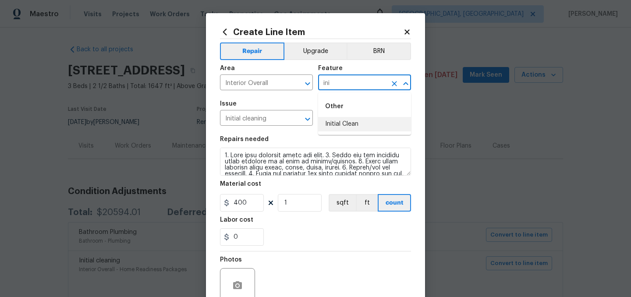
click at [349, 122] on li "Initial Clean" at bounding box center [364, 124] width 93 height 14
type input "Initial Clean"
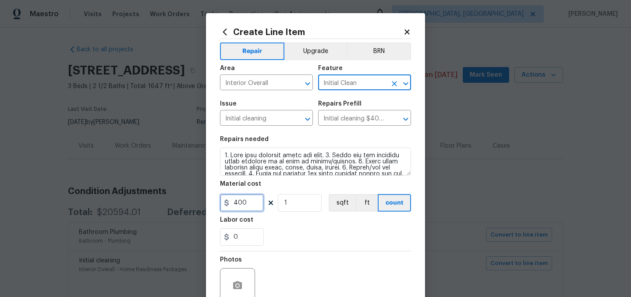
click at [254, 203] on input "400" at bounding box center [242, 203] width 44 height 18
type input "250"
click at [310, 233] on div "0" at bounding box center [315, 237] width 191 height 18
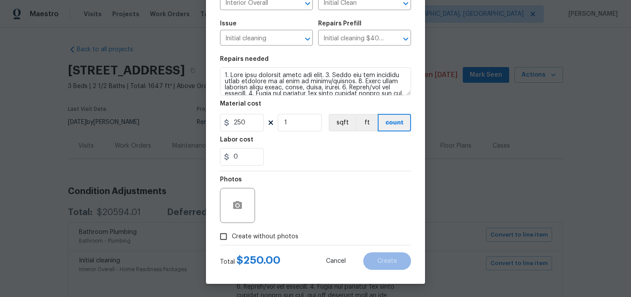
click at [262, 232] on span "Create without photos" at bounding box center [265, 236] width 67 height 9
click at [232, 232] on input "Create without photos" at bounding box center [223, 236] width 17 height 17
checkbox input "true"
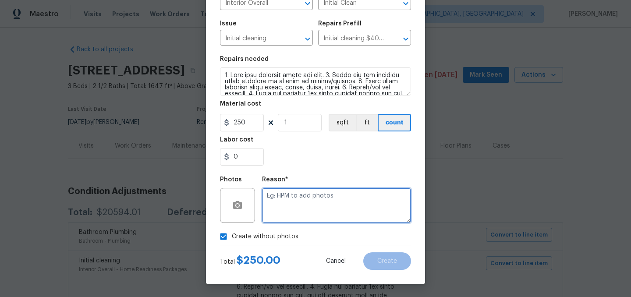
click at [304, 206] on textarea at bounding box center [336, 205] width 149 height 35
type textarea "."
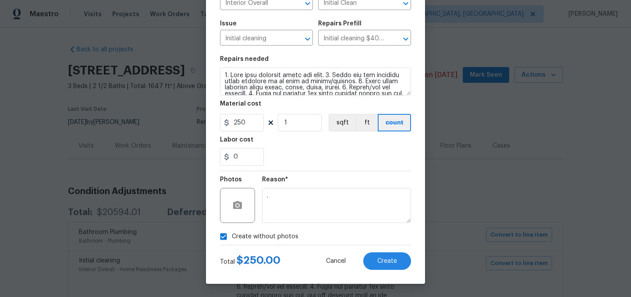
click at [274, 235] on span "Create without photos" at bounding box center [265, 236] width 67 height 9
click at [232, 235] on input "Create without photos" at bounding box center [223, 236] width 17 height 17
checkbox input "false"
click at [391, 256] on button "Create" at bounding box center [387, 261] width 48 height 18
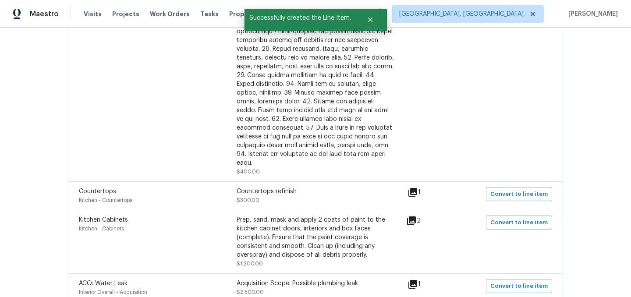
scroll to position [328, 0]
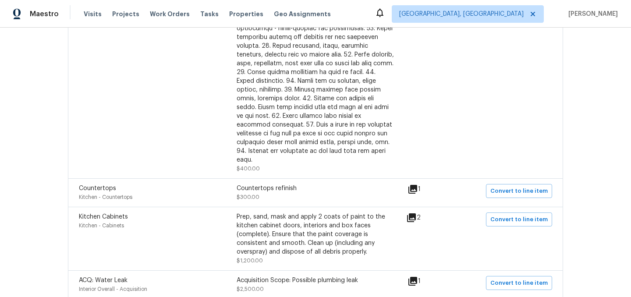
click at [417, 185] on icon at bounding box center [412, 189] width 9 height 9
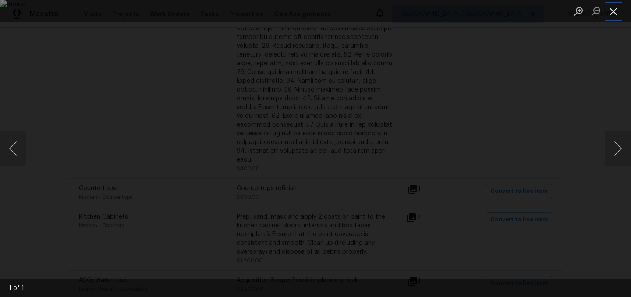
click at [617, 11] on button "Close lightbox" at bounding box center [613, 11] width 18 height 15
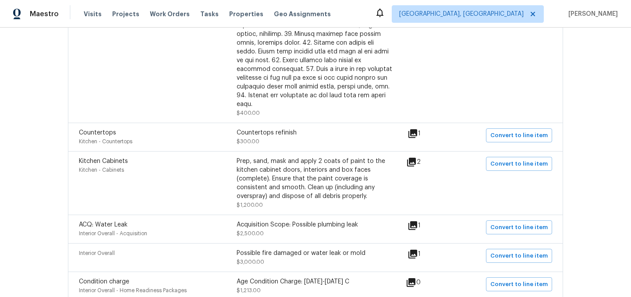
scroll to position [385, 0]
click at [416, 156] on icon at bounding box center [411, 161] width 11 height 11
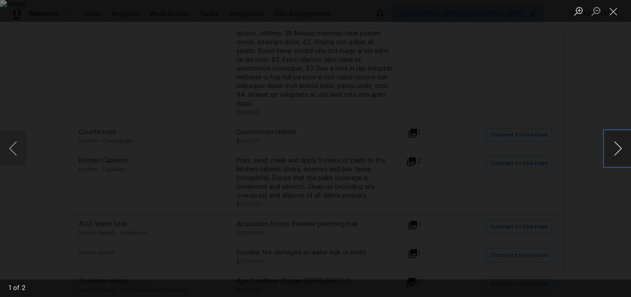
click at [616, 147] on button "Next image" at bounding box center [617, 148] width 26 height 35
click at [615, 9] on button "Close lightbox" at bounding box center [613, 11] width 18 height 15
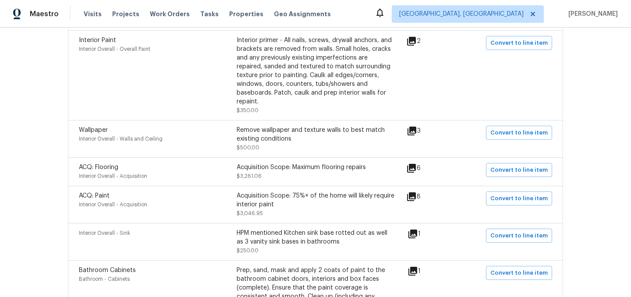
scroll to position [655, 0]
click at [415, 126] on icon at bounding box center [411, 130] width 9 height 9
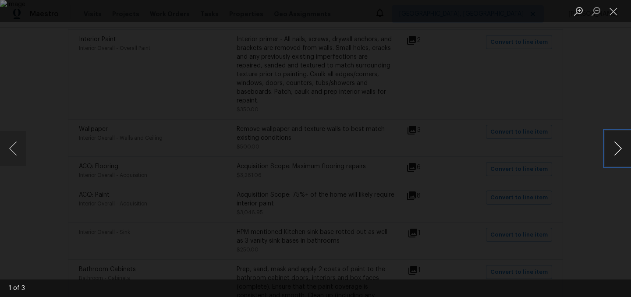
click at [616, 152] on button "Next image" at bounding box center [617, 148] width 26 height 35
click at [615, 12] on button "Close lightbox" at bounding box center [613, 11] width 18 height 15
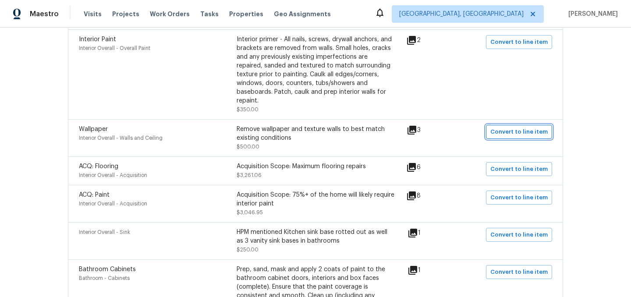
click at [529, 127] on span "Convert to line item" at bounding box center [518, 132] width 57 height 10
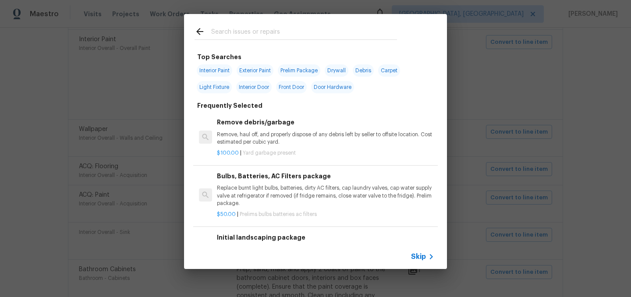
click at [419, 254] on span "Skip" at bounding box center [418, 256] width 15 height 9
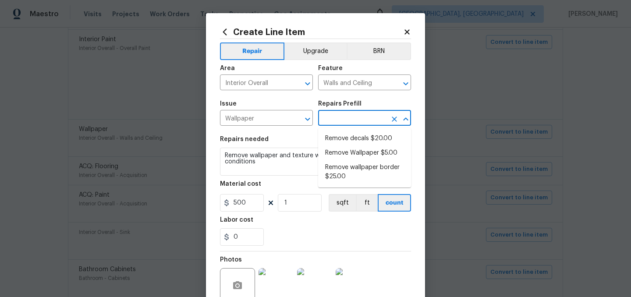
click at [342, 121] on input "text" at bounding box center [352, 119] width 68 height 14
click at [348, 156] on li "Remove Wallpaper $5.00" at bounding box center [364, 153] width 93 height 14
type input "Remove Wallpaper $5.00"
type input "5"
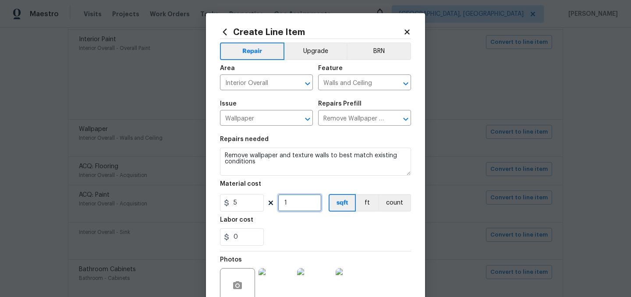
click at [301, 205] on input "1" at bounding box center [300, 203] width 44 height 18
click at [319, 231] on div "0" at bounding box center [315, 237] width 191 height 18
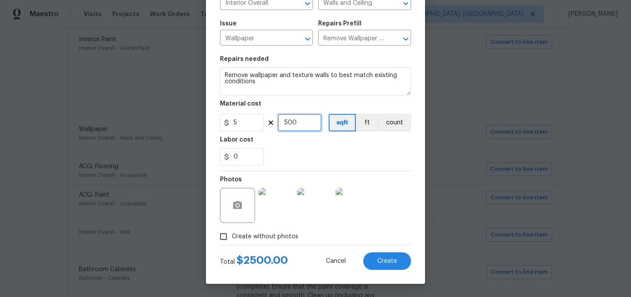
click at [300, 125] on input "500" at bounding box center [300, 123] width 44 height 18
type input "200"
click at [307, 152] on div "0" at bounding box center [315, 157] width 191 height 18
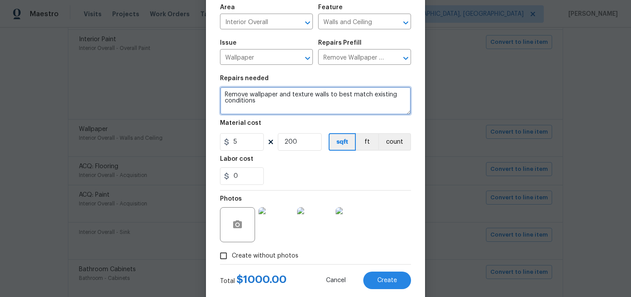
click at [262, 102] on textarea "Remove wallpaper and texture walls to best match existing conditions" at bounding box center [315, 101] width 191 height 28
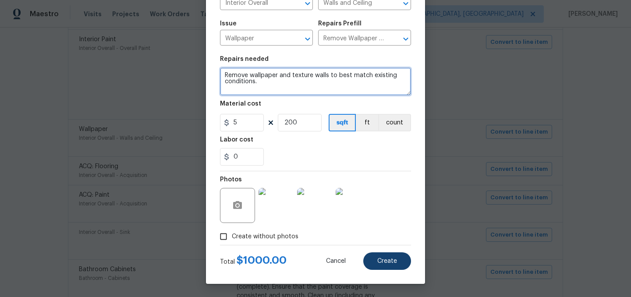
type textarea "Remove wallpaper and texture walls to best match existing conditions."
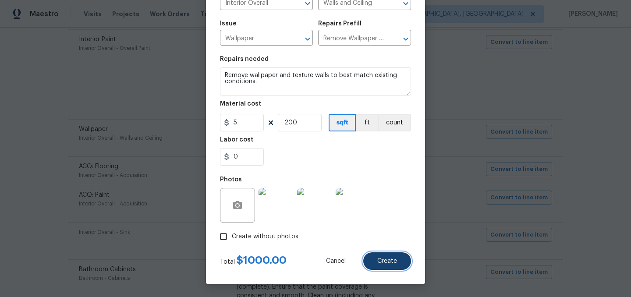
click at [387, 259] on span "Create" at bounding box center [387, 261] width 20 height 7
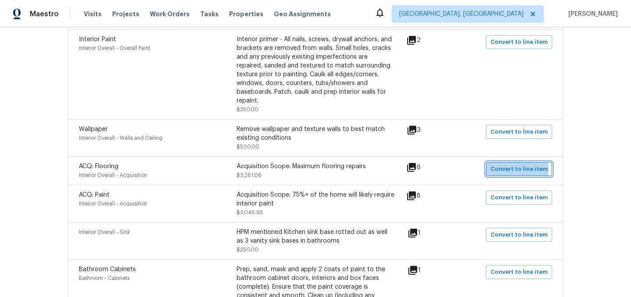
click at [513, 164] on span "Convert to line item" at bounding box center [518, 169] width 57 height 10
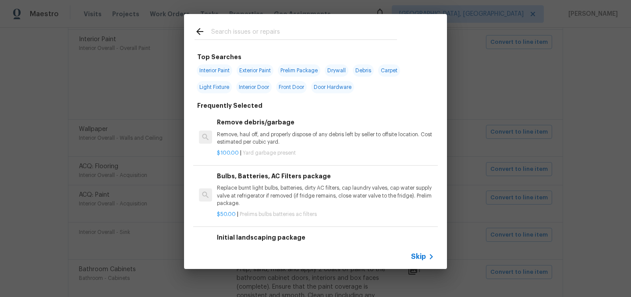
click at [422, 255] on span "Skip" at bounding box center [418, 256] width 15 height 9
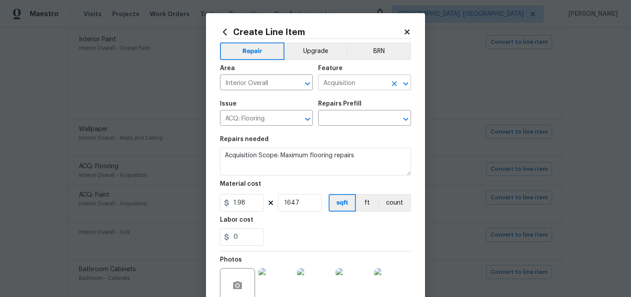
click at [345, 81] on input "Acquisition" at bounding box center [352, 84] width 68 height 14
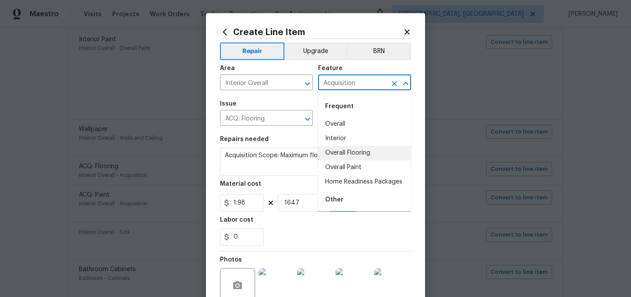
click at [347, 153] on li "Overall Flooring" at bounding box center [364, 153] width 93 height 14
type input "Overall Flooring"
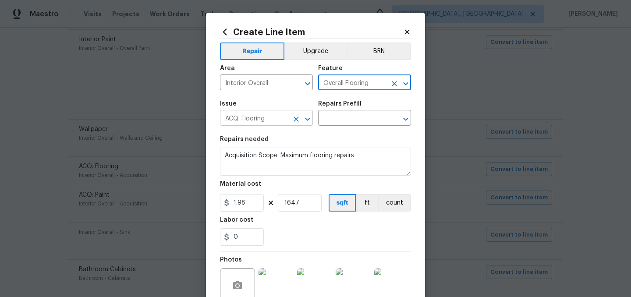
click at [254, 117] on input "ACQ: Flooring" at bounding box center [254, 119] width 68 height 14
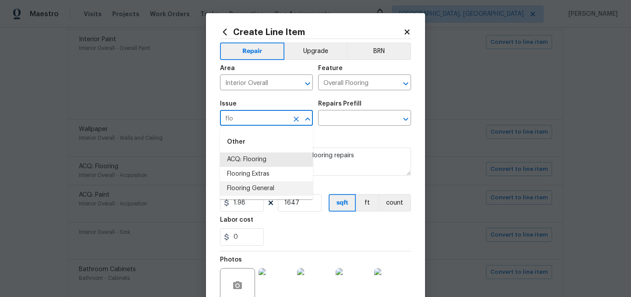
click at [262, 187] on li "Flooring General" at bounding box center [266, 188] width 93 height 14
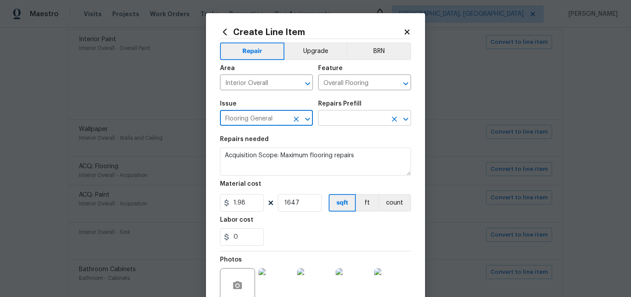
type input "Flooring General"
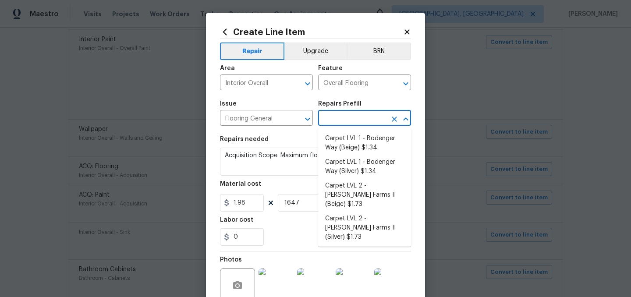
click at [342, 121] on input "text" at bounding box center [352, 119] width 68 height 14
click at [363, 170] on li "Carpet LVL 1 - Bodenger Way (Silver) $1.34" at bounding box center [364, 167] width 93 height 24
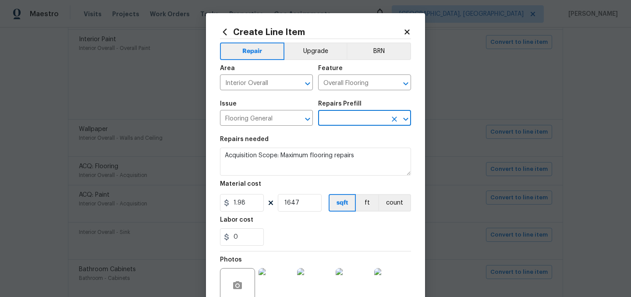
type input "Carpet LVL 1 - Bodenger Way (Silver) $1.34"
type textarea "Install new carpet. (Bodenger Way 945 Winter Ash, Silver) at all previously car…"
type input "1.34"
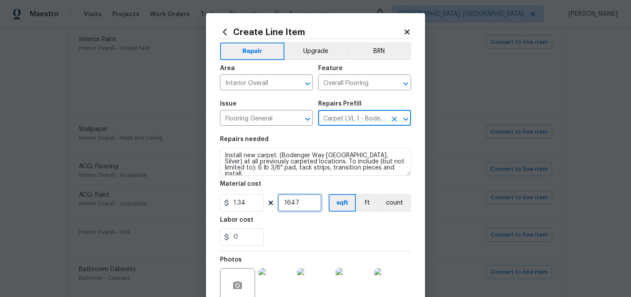
click at [304, 206] on input "1647" at bounding box center [300, 203] width 44 height 18
type input "1150"
click at [314, 225] on div "Labor cost" at bounding box center [315, 222] width 191 height 11
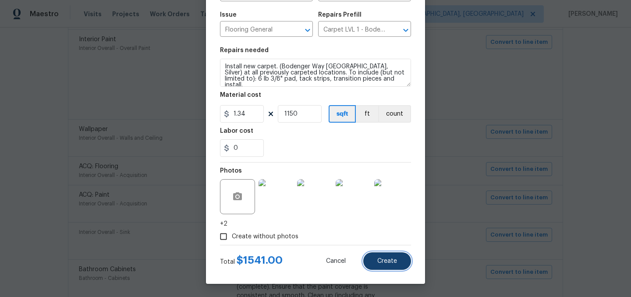
click at [389, 261] on span "Create" at bounding box center [387, 261] width 20 height 7
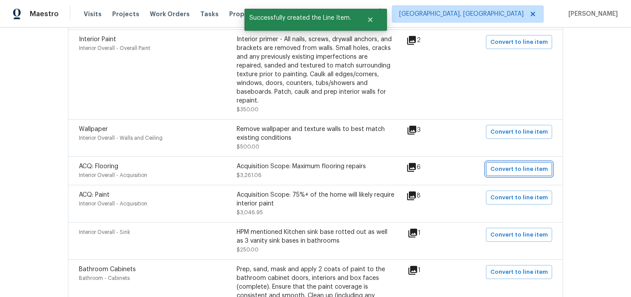
click at [505, 164] on span "Convert to line item" at bounding box center [518, 169] width 57 height 10
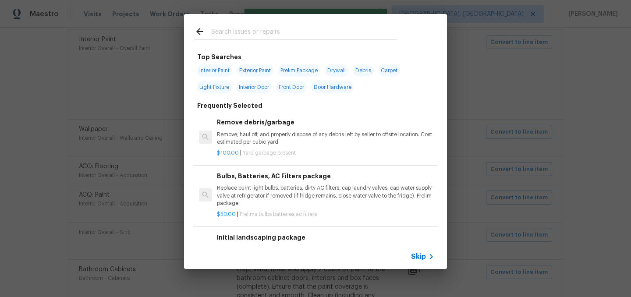
click at [417, 254] on span "Skip" at bounding box center [418, 256] width 15 height 9
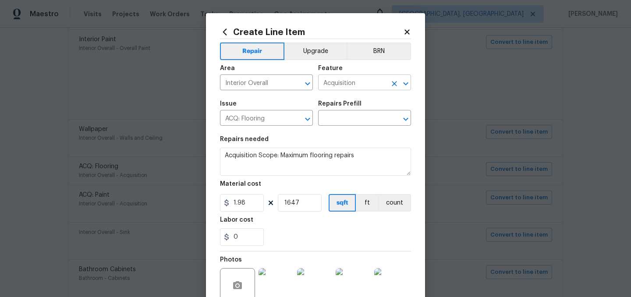
click at [345, 83] on input "Acquisition" at bounding box center [352, 84] width 68 height 14
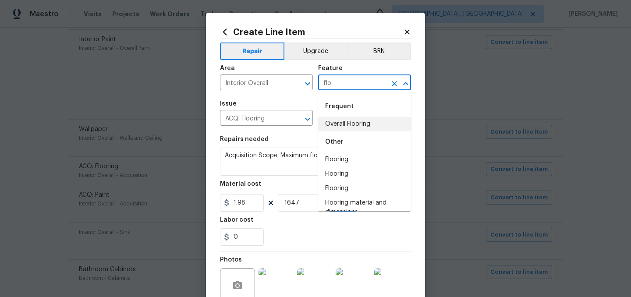
click at [356, 121] on li "Overall Flooring" at bounding box center [364, 124] width 93 height 14
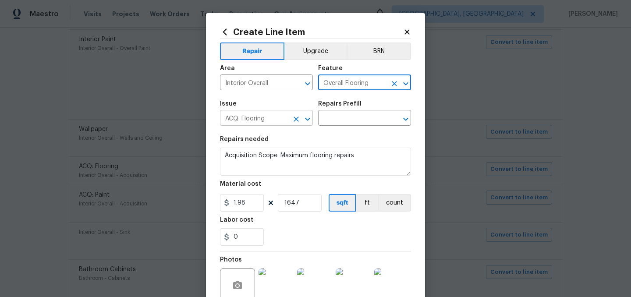
type input "Overall Flooring"
click at [242, 120] on input "ACQ: Flooring" at bounding box center [254, 119] width 68 height 14
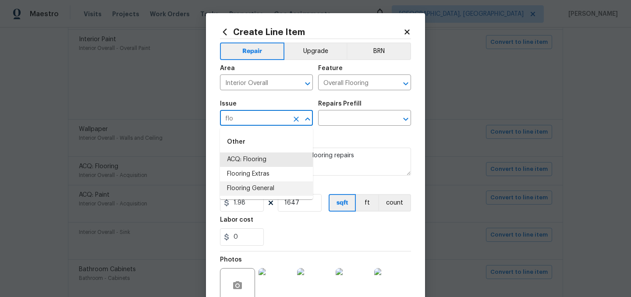
click at [258, 186] on li "Flooring General" at bounding box center [266, 188] width 93 height 14
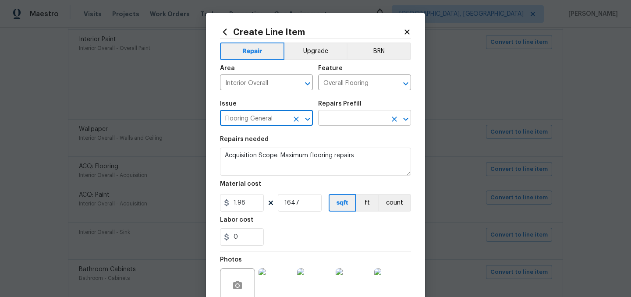
type input "Flooring General"
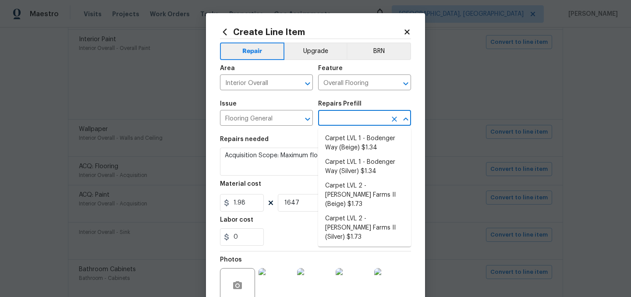
click at [329, 119] on input "text" at bounding box center [352, 119] width 68 height 14
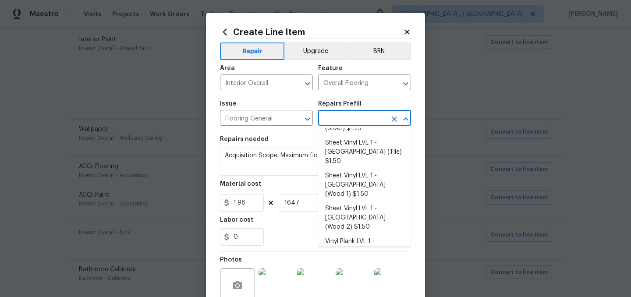
scroll to position [148, 0]
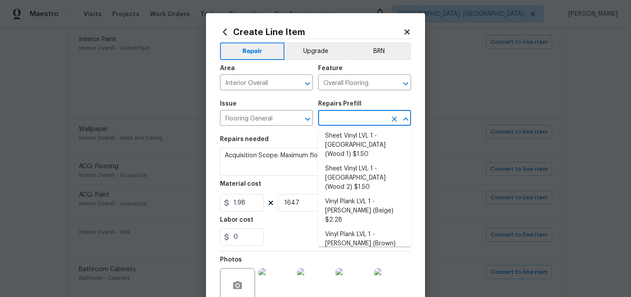
click at [351, 284] on li "Vinyl Plank LVL 2 - Best Door 4.5 (Brown) $3.50" at bounding box center [364, 296] width 93 height 24
type input "Vinyl Plank LVL 2 - Best Door 4.5 (Brown) $3.50"
type textarea "Install LVP (Best Door 4.5 490 Cuppa Joe) Includes transitions, glue and associ…"
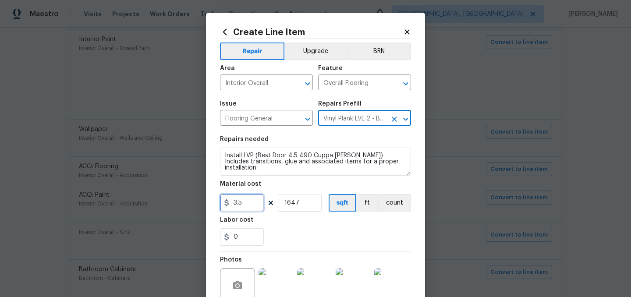
click at [244, 204] on input "3.5" at bounding box center [242, 203] width 44 height 18
type input "4"
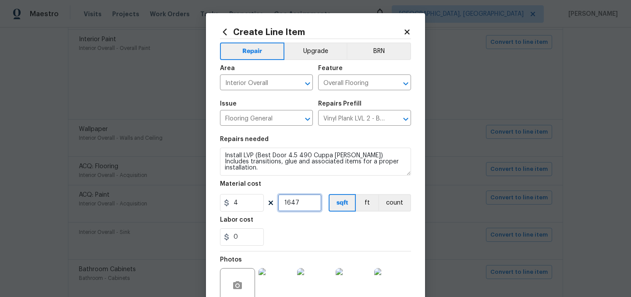
click at [312, 201] on input "1647" at bounding box center [300, 203] width 44 height 18
type input "400"
click at [313, 232] on div "0" at bounding box center [315, 237] width 191 height 18
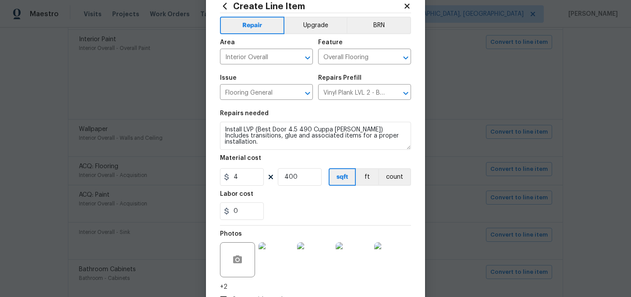
scroll to position [0, 0]
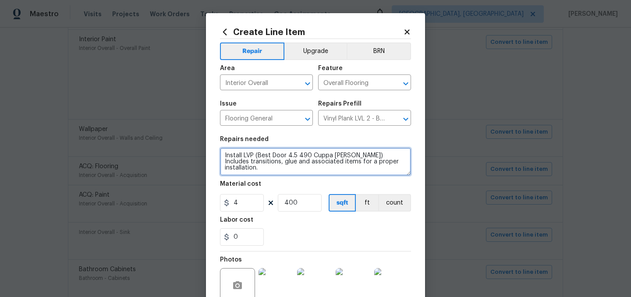
click at [224, 157] on textarea "Install LVP (Best Door 4.5 490 Cuppa Joe) Includes transitions, glue and associ…" at bounding box center [315, 162] width 191 height 28
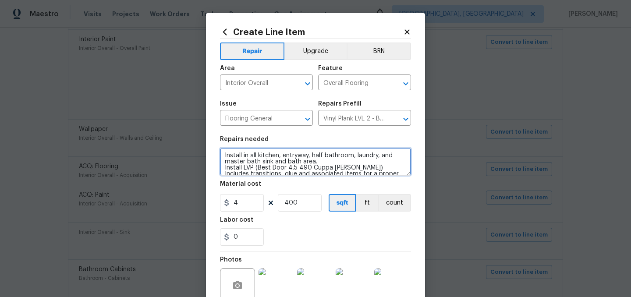
type textarea "Install in all kitchen, entryway, half bathroom, laundry, and master bath sink …"
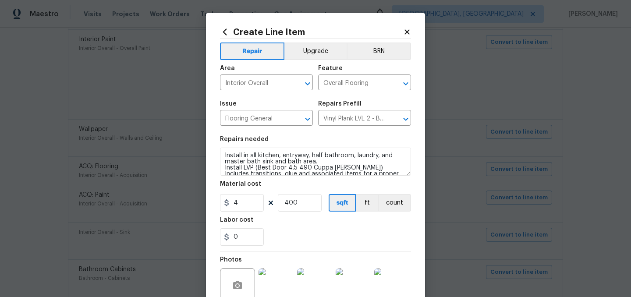
click at [375, 229] on div "0" at bounding box center [315, 237] width 191 height 18
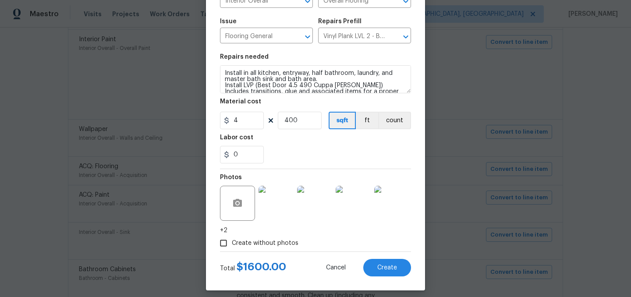
scroll to position [89, 0]
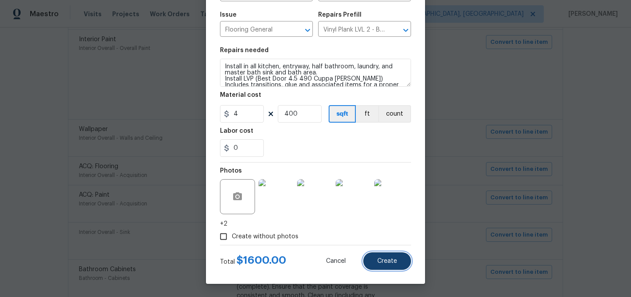
click at [384, 262] on span "Create" at bounding box center [387, 261] width 20 height 7
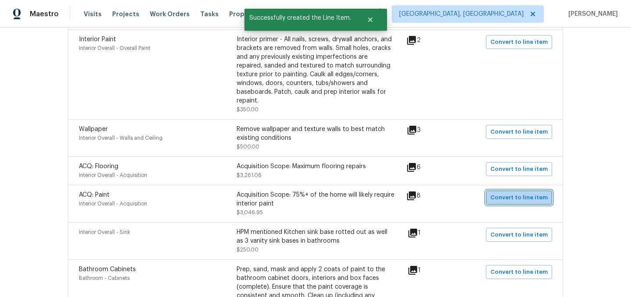
click at [526, 193] on span "Convert to line item" at bounding box center [518, 198] width 57 height 10
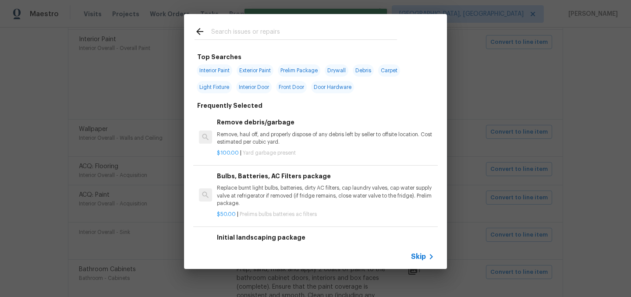
click at [415, 255] on span "Skip" at bounding box center [418, 256] width 15 height 9
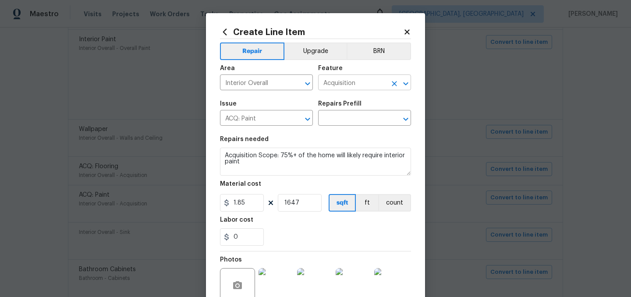
click at [333, 88] on input "Acquisition" at bounding box center [352, 84] width 68 height 14
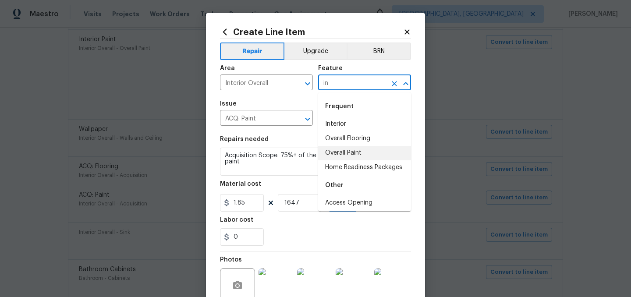
click at [348, 152] on li "Overall Paint" at bounding box center [364, 153] width 93 height 14
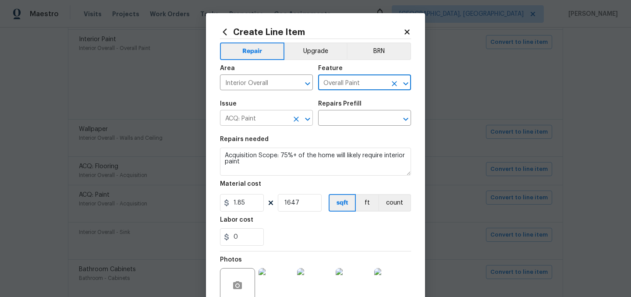
type input "Overall Paint"
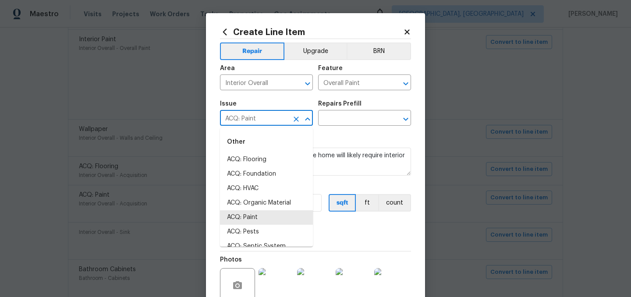
click at [263, 117] on input "ACQ: Paint" at bounding box center [254, 119] width 68 height 14
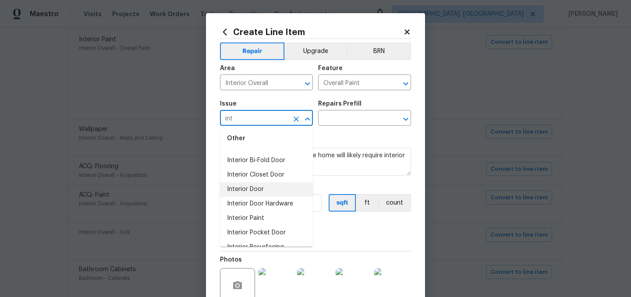
scroll to position [53, 0]
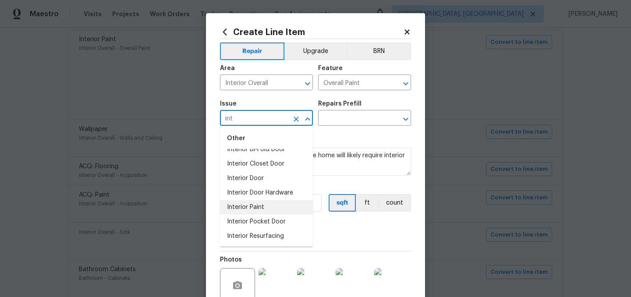
click at [254, 212] on li "Interior Paint" at bounding box center [266, 207] width 93 height 14
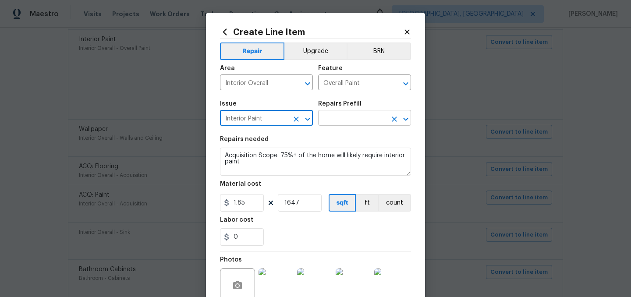
type input "Interior Paint"
click at [344, 118] on input "text" at bounding box center [352, 119] width 68 height 14
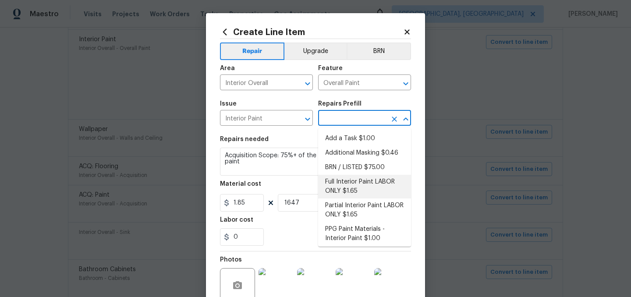
click at [358, 184] on li "Full Interior Paint LABOR ONLY $1.65" at bounding box center [364, 187] width 93 height 24
type input "Full Interior Paint LABOR ONLY $1.65"
type textarea "Full Interior paint - (walls, ceilings, trim, and doors) - PAINT PROVIDED BY OP…"
type input "1.65"
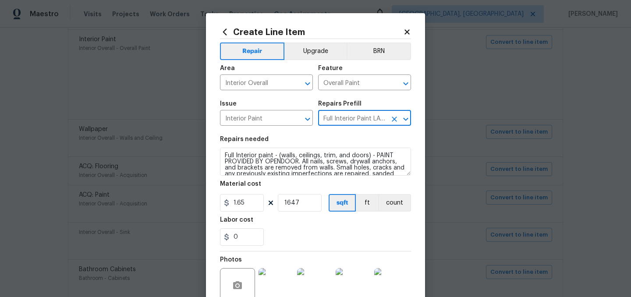
scroll to position [89, 0]
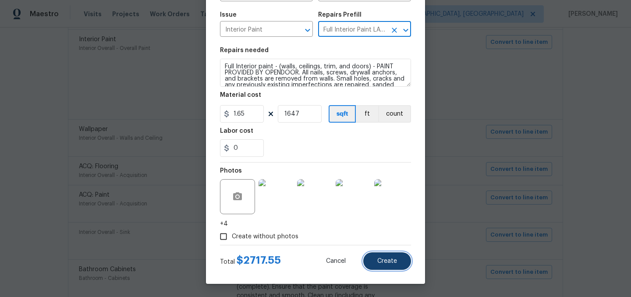
click at [381, 261] on span "Create" at bounding box center [387, 261] width 20 height 7
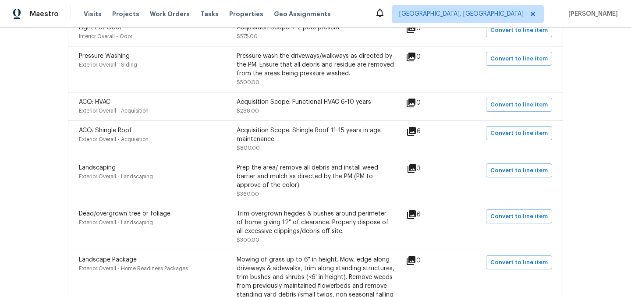
scroll to position [995, 0]
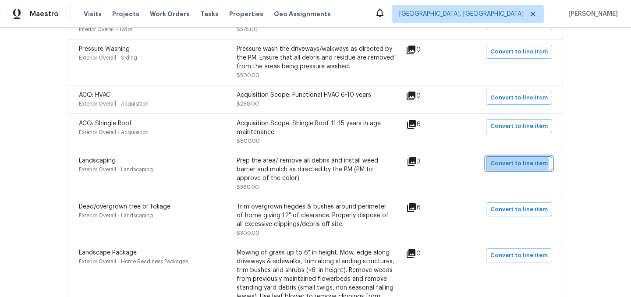
click at [518, 159] on span "Convert to line item" at bounding box center [518, 164] width 57 height 10
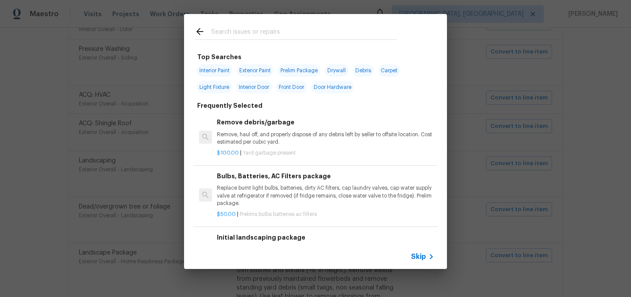
click at [419, 254] on span "Skip" at bounding box center [418, 256] width 15 height 9
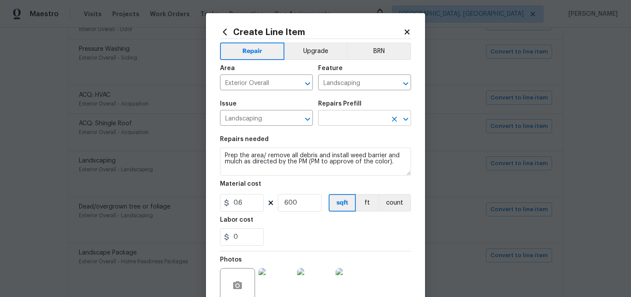
click at [337, 116] on input "text" at bounding box center [352, 119] width 68 height 14
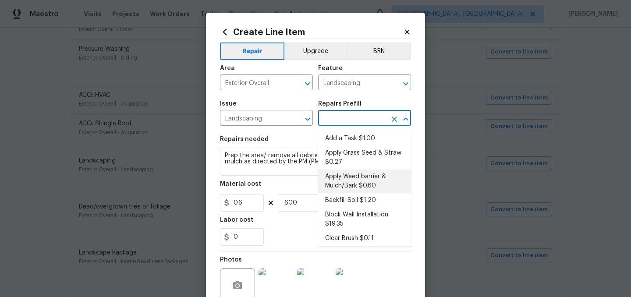
click at [377, 184] on li "Apply Weed barrier & Mulch/Bark $0.60" at bounding box center [364, 181] width 93 height 24
type input "Apply Weed barrier & Mulch/Bark $0.60"
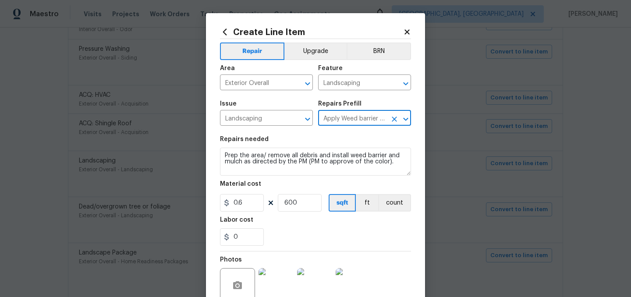
click at [335, 228] on div "Labor cost" at bounding box center [315, 222] width 191 height 11
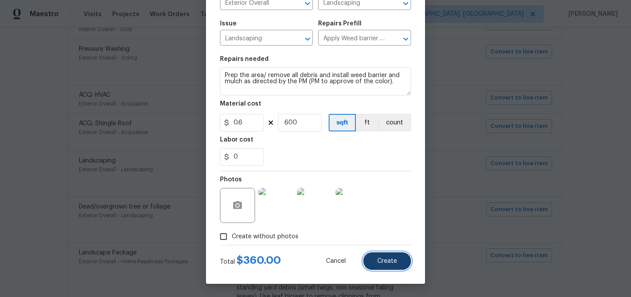
click at [391, 260] on span "Create" at bounding box center [387, 261] width 20 height 7
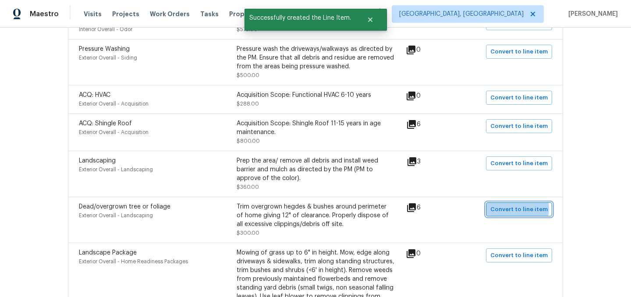
click at [520, 205] on span "Convert to line item" at bounding box center [518, 210] width 57 height 10
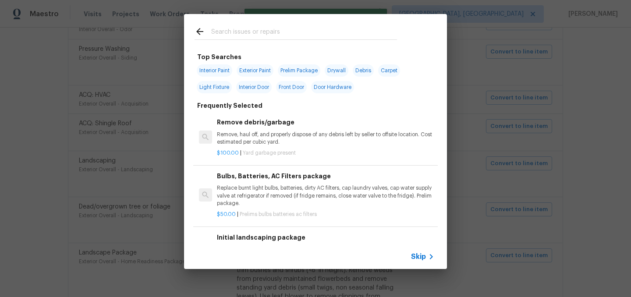
click at [420, 254] on span "Skip" at bounding box center [418, 256] width 15 height 9
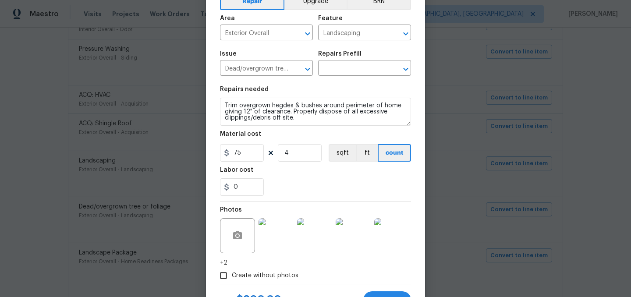
scroll to position [0, 0]
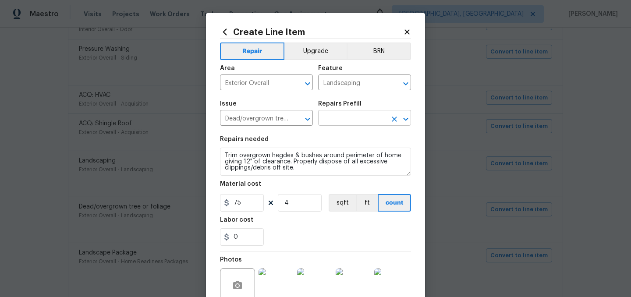
click at [348, 118] on input "text" at bounding box center [352, 119] width 68 height 14
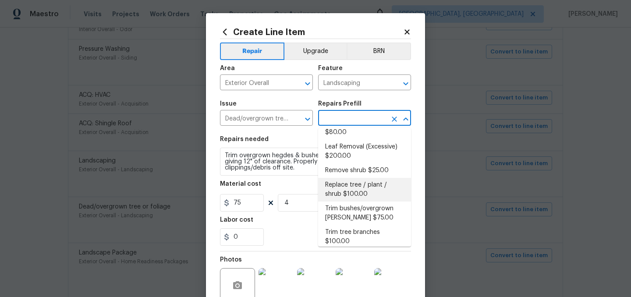
scroll to position [18, 0]
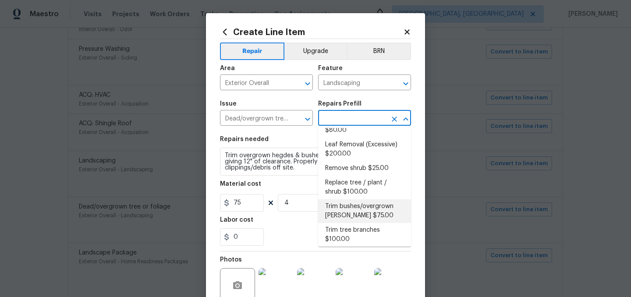
click at [369, 212] on li "Trim bushes/overgrown hedges $75.00" at bounding box center [364, 211] width 93 height 24
type input "Trim bushes/overgrown hedges $75.00"
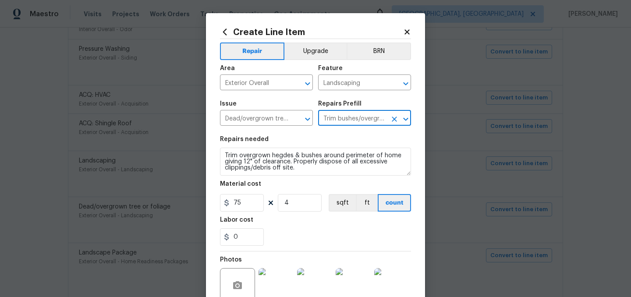
scroll to position [89, 0]
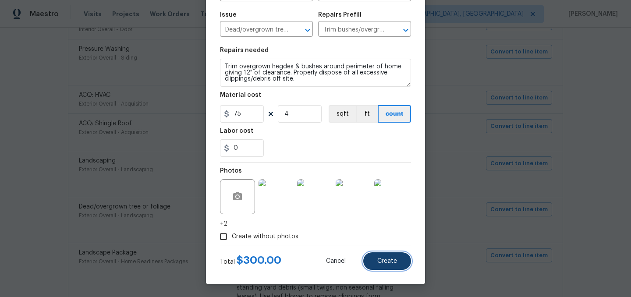
click at [388, 258] on span "Create" at bounding box center [387, 261] width 20 height 7
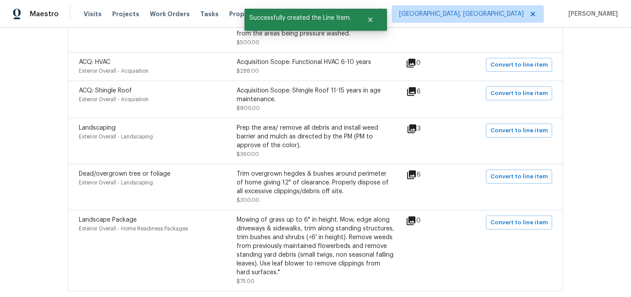
scroll to position [1048, 0]
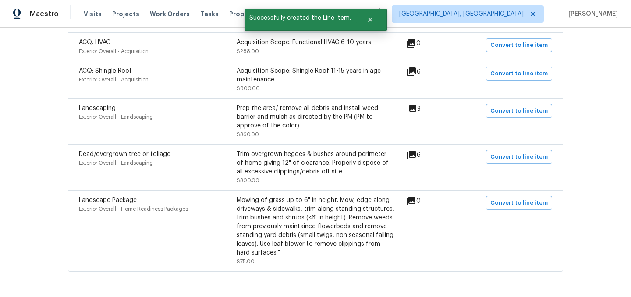
click at [520, 190] on div "Landscape Package Exterior Overall - Home Readiness Packages Mowing of grass up…" at bounding box center [315, 230] width 495 height 81
click at [519, 198] on span "Convert to line item" at bounding box center [518, 203] width 57 height 10
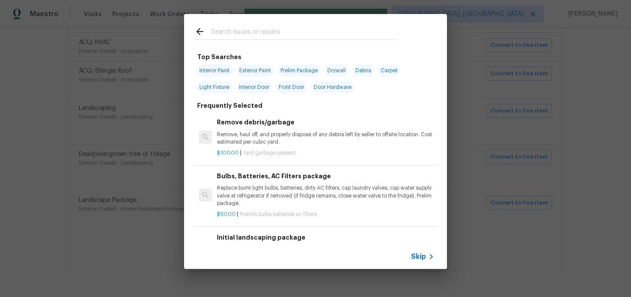
click at [418, 254] on span "Skip" at bounding box center [418, 256] width 15 height 9
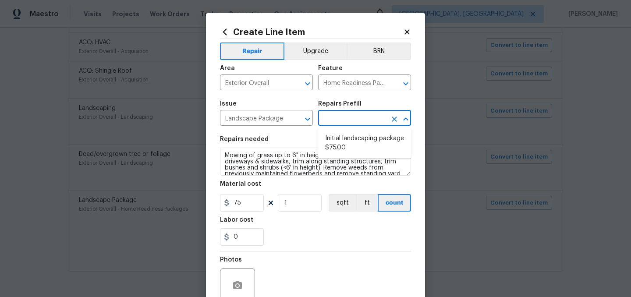
click at [349, 119] on input "text" at bounding box center [352, 119] width 68 height 14
click at [346, 145] on li "Initial landscaping package $75.00" at bounding box center [364, 143] width 93 height 24
type input "Initial landscaping package $75.00"
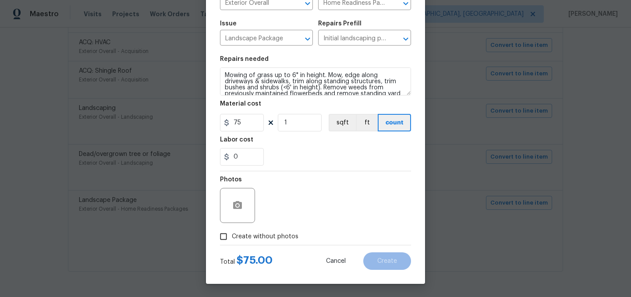
click at [279, 236] on span "Create without photos" at bounding box center [265, 236] width 67 height 9
click at [232, 236] on input "Create without photos" at bounding box center [223, 236] width 17 height 17
checkbox input "true"
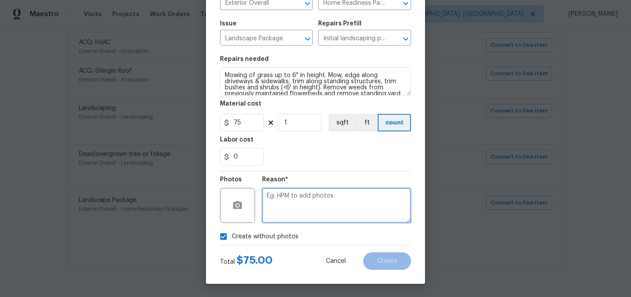
click at [296, 216] on textarea at bounding box center [336, 205] width 149 height 35
type textarea "."
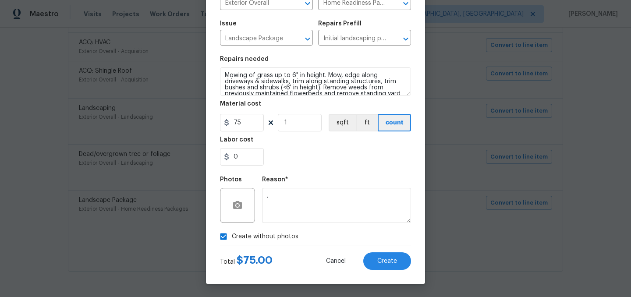
click at [279, 235] on span "Create without photos" at bounding box center [265, 236] width 67 height 9
click at [232, 235] on input "Create without photos" at bounding box center [223, 236] width 17 height 17
checkbox input "false"
click at [394, 256] on button "Create" at bounding box center [387, 261] width 48 height 18
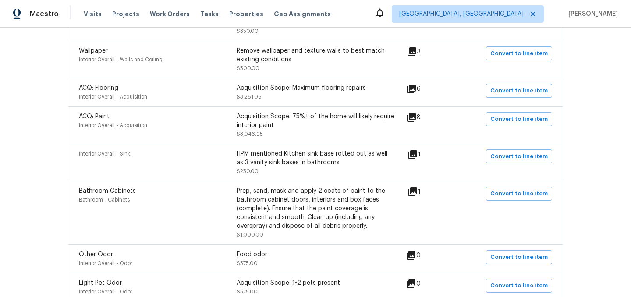
scroll to position [725, 0]
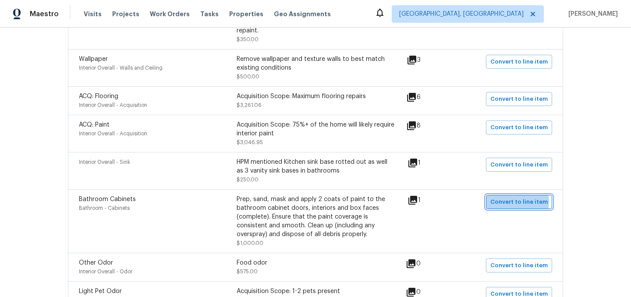
click at [520, 197] on span "Convert to line item" at bounding box center [518, 202] width 57 height 10
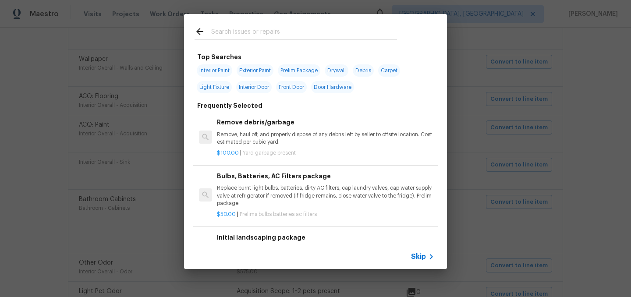
click at [419, 254] on span "Skip" at bounding box center [418, 256] width 15 height 9
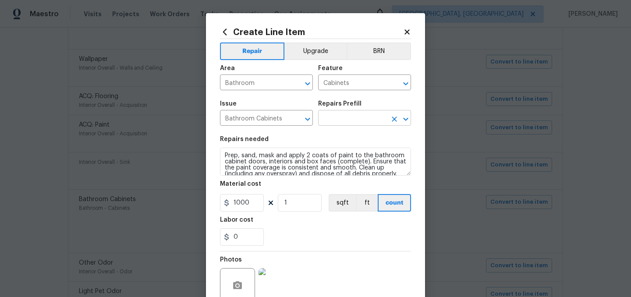
click at [333, 118] on input "text" at bounding box center [352, 119] width 68 height 14
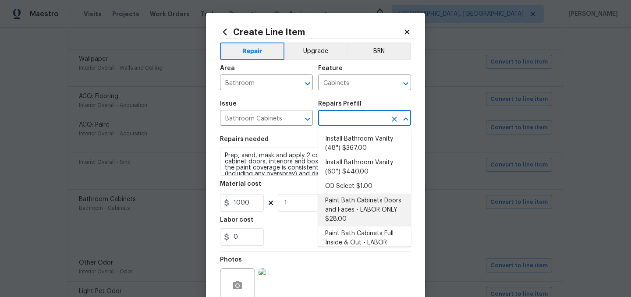
scroll to position [58, 0]
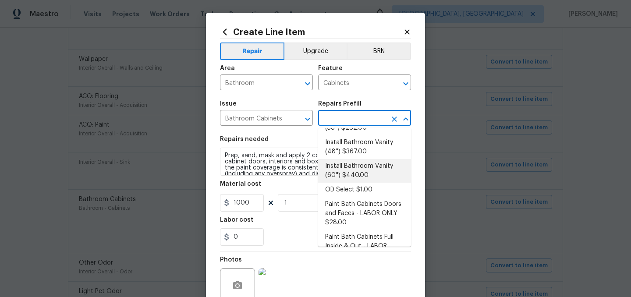
click at [367, 172] on li "Install Bathroom Vanity (60'') $440.00" at bounding box center [364, 171] width 93 height 24
type input "Install Bathroom Vanity (60'') $440.00"
type textarea "Remove the existing bathroom vanity (if present) and install a new 60'' bathroo…"
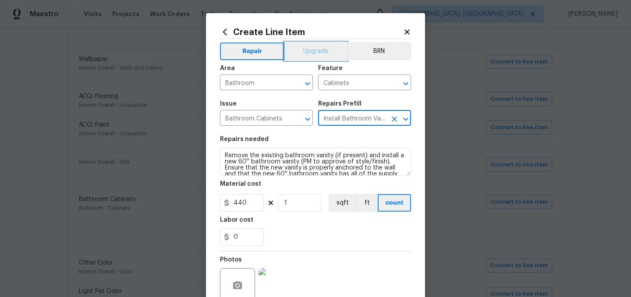
click at [306, 48] on button "Upgrade" at bounding box center [315, 51] width 63 height 18
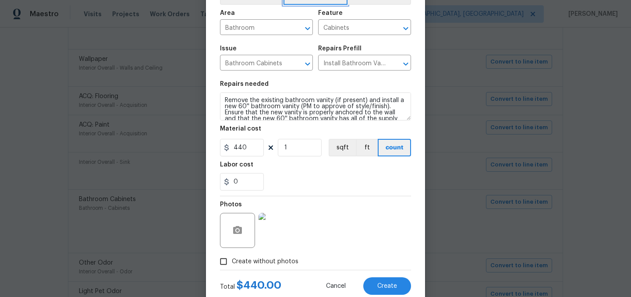
scroll to position [56, 0]
click at [246, 150] on input "440" at bounding box center [242, 147] width 44 height 18
click at [300, 187] on div "0" at bounding box center [315, 182] width 191 height 18
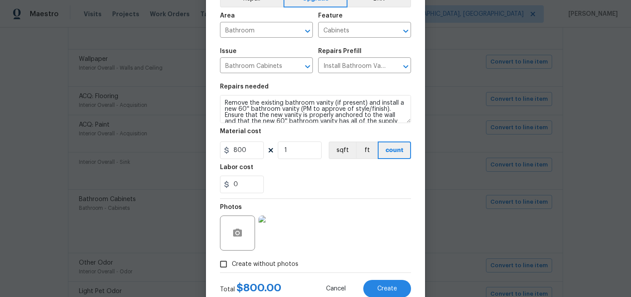
scroll to position [52, 0]
click at [253, 155] on input "800" at bounding box center [242, 151] width 44 height 18
type input "1000"
click at [291, 177] on div "0" at bounding box center [315, 185] width 191 height 18
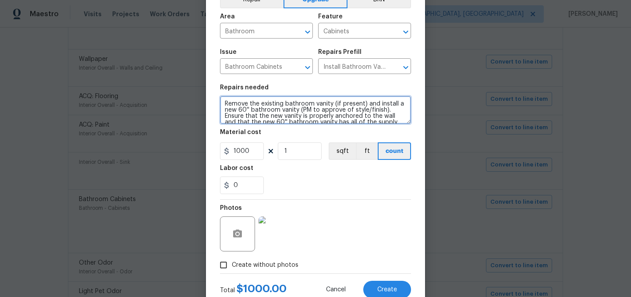
click at [363, 102] on textarea "Remove the existing bathroom vanity (if present) and install a new 60'' bathroo…" at bounding box center [315, 110] width 191 height 28
click at [272, 111] on textarea "Remove the existing bathroom vanity and install a new 60'' bathroom vanity (PM …" at bounding box center [315, 110] width 191 height 28
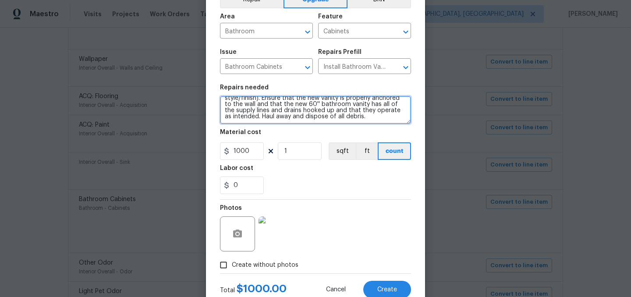
scroll to position [18, 0]
click at [314, 110] on textarea "Remove the existing bathroom vanity and install a new 60'' bathroom vanity cent…" at bounding box center [315, 110] width 191 height 28
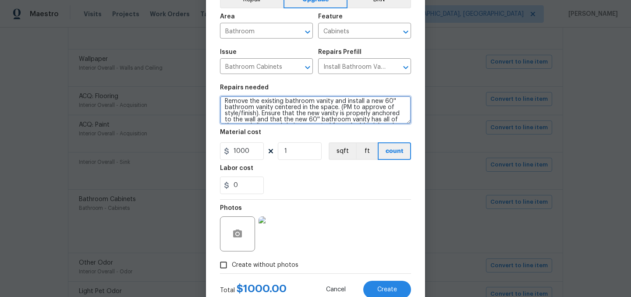
scroll to position [0, 0]
click at [254, 111] on textarea "Remove the existing bathroom vanity and install a new 60'' bathroom vanity cent…" at bounding box center [315, 110] width 191 height 28
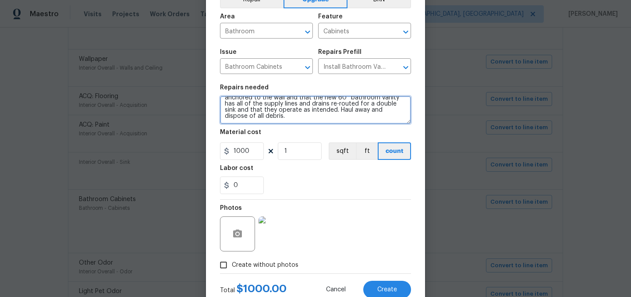
click at [327, 112] on textarea "Remove the existing bathroom vanity and install a new 60'' bathroom double sink…" at bounding box center [315, 110] width 191 height 28
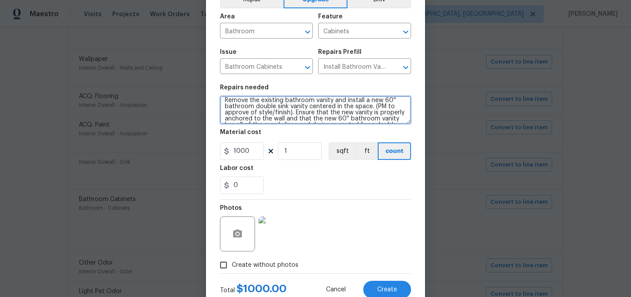
scroll to position [0, 0]
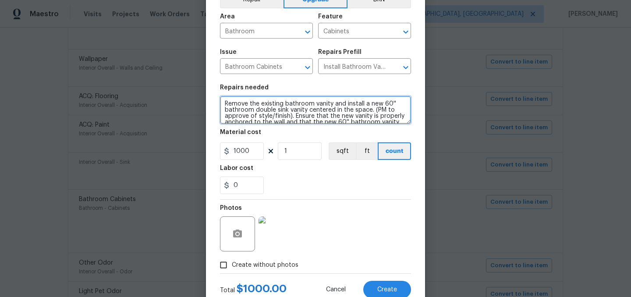
click at [371, 111] on textarea "Remove the existing bathroom vanity and install a new 60'' bathroom double sink…" at bounding box center [315, 110] width 191 height 28
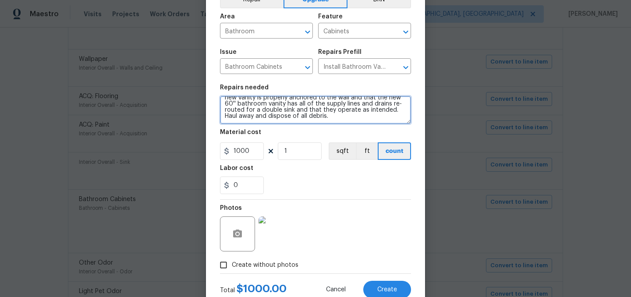
scroll to position [81, 0]
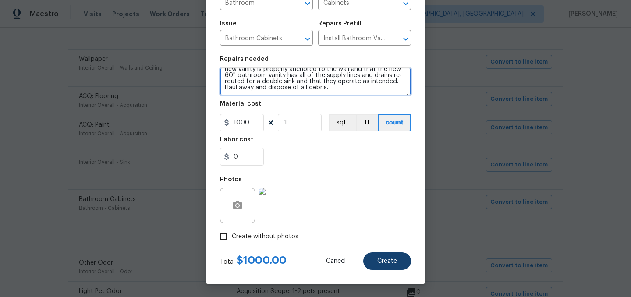
type textarea "Remove the existing bathroom vanity and install a new 60'' bathroom double sink…"
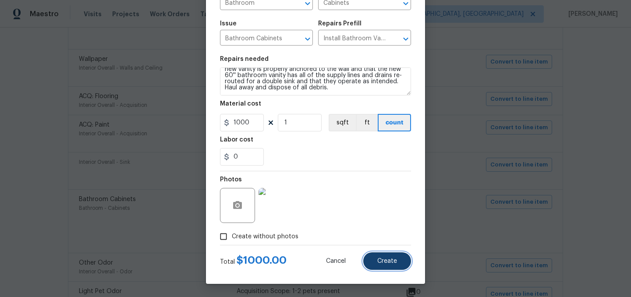
click at [394, 260] on span "Create" at bounding box center [387, 261] width 20 height 7
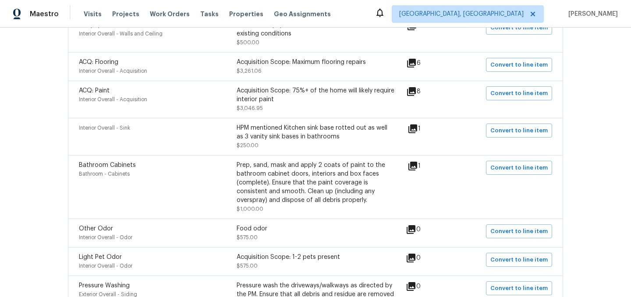
scroll to position [762, 0]
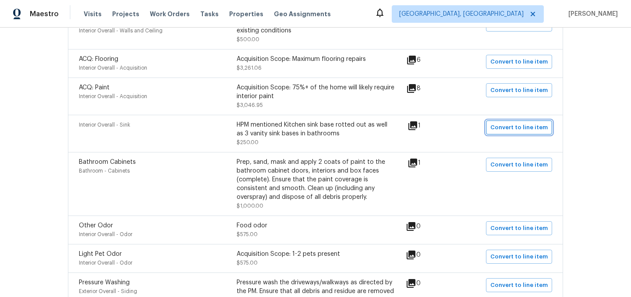
click at [510, 123] on span "Convert to line item" at bounding box center [518, 128] width 57 height 10
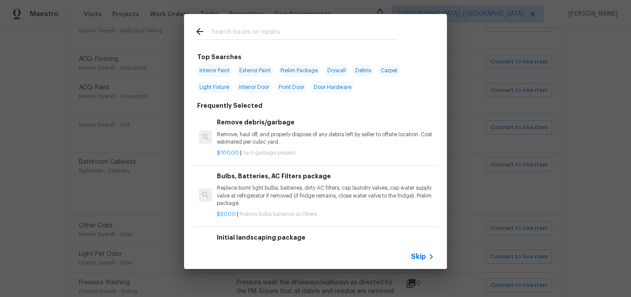
click at [416, 255] on span "Skip" at bounding box center [418, 256] width 15 height 9
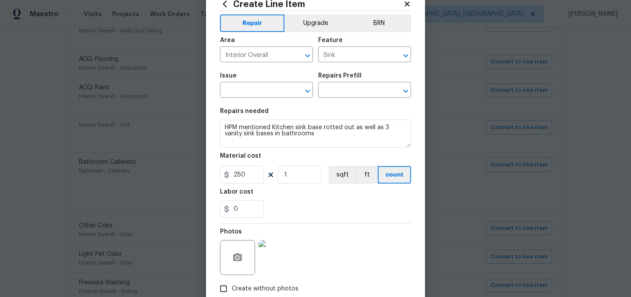
scroll to position [0, 0]
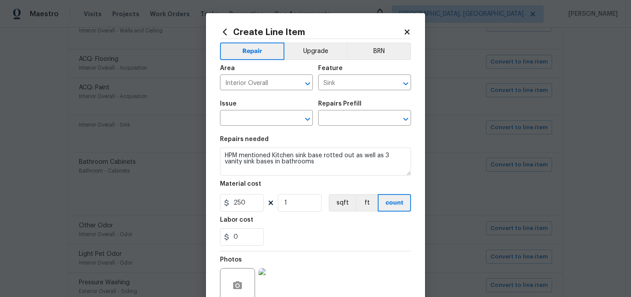
click at [407, 31] on icon at bounding box center [406, 31] width 5 height 5
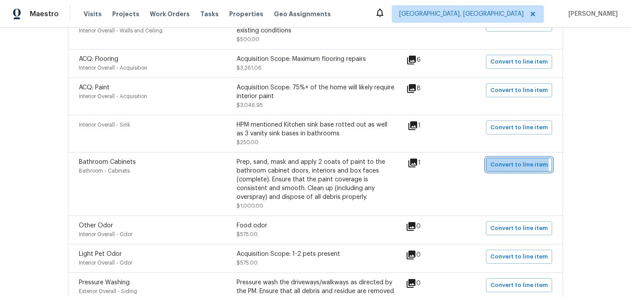
click at [509, 160] on span "Convert to line item" at bounding box center [518, 165] width 57 height 10
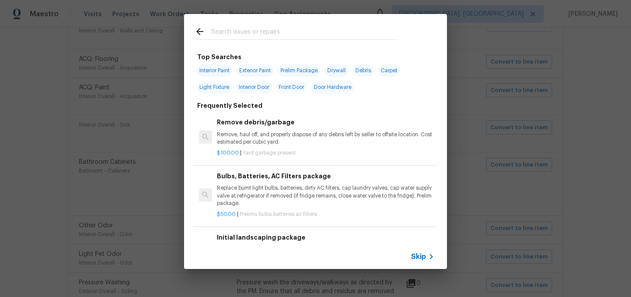
click at [423, 256] on span "Skip" at bounding box center [418, 256] width 15 height 9
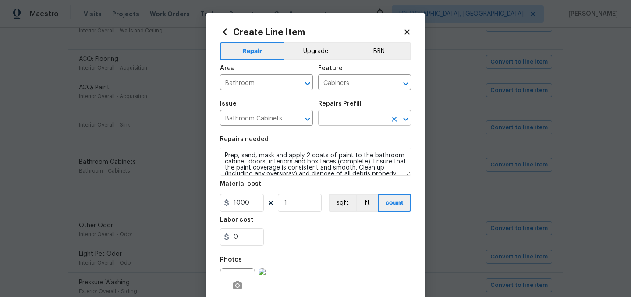
click at [339, 119] on input "text" at bounding box center [352, 119] width 68 height 14
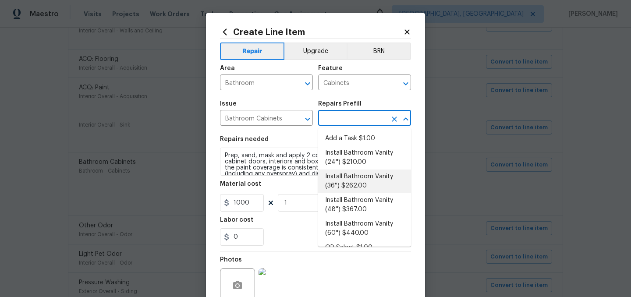
click at [367, 183] on li "Install Bathroom Vanity (36'') $262.00" at bounding box center [364, 181] width 93 height 24
type input "Install Bathroom Vanity (36'') $262.00"
type textarea "Remove the existing bathroom vanity (if present) and install a new 36'' bathroo…"
type input "262"
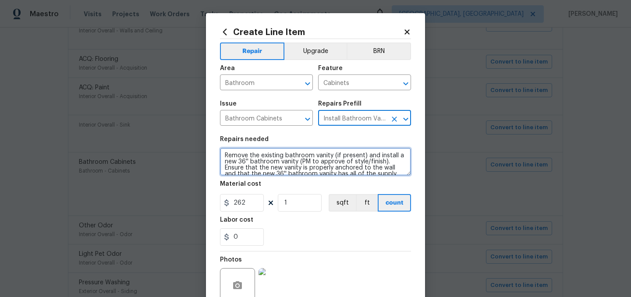
click at [224, 153] on textarea "Remove the existing bathroom vanity (if present) and install a new 36'' bathroo…" at bounding box center [315, 162] width 191 height 28
type textarea "Remove the existing bathroom vanity (if present) and install a new 36'' bathroo…"
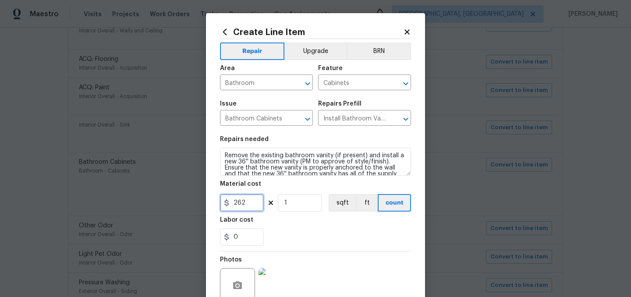
click at [247, 204] on input "262" at bounding box center [242, 203] width 44 height 18
type input "350"
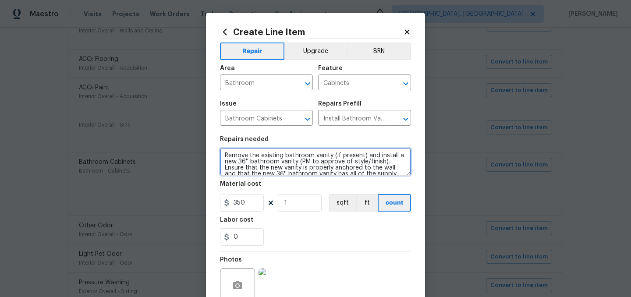
click at [232, 150] on textarea "Remove the existing bathroom vanity (if present) and install a new 36'' bathroo…" at bounding box center [315, 162] width 191 height 28
click at [366, 154] on textarea "Remove the existing bathroom vanity (if present) and install a new 36'' bathroo…" at bounding box center [315, 162] width 191 height 28
click at [272, 160] on textarea "Remove the existing bathroom vanity and install a new 36'' bathroom vanity (PM …" at bounding box center [315, 162] width 191 height 28
click at [334, 154] on textarea "Remove the existing bathroom vanity and install a new 36'' bathroom vanity with…" at bounding box center [315, 162] width 191 height 28
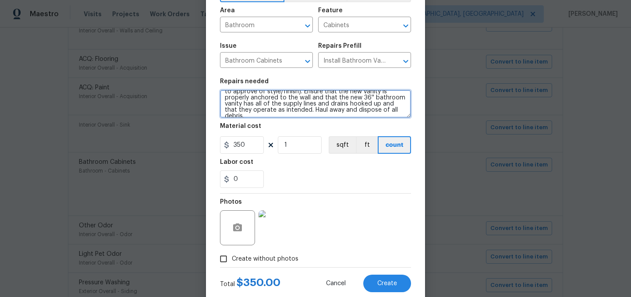
scroll to position [81, 0]
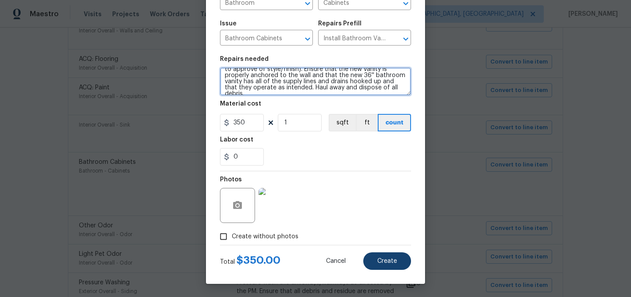
type textarea "Remove the existing bathroom vanity in half bath off kitchen and install a new …"
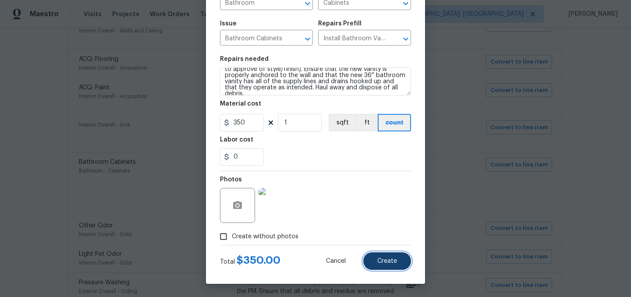
click at [387, 263] on span "Create" at bounding box center [387, 261] width 20 height 7
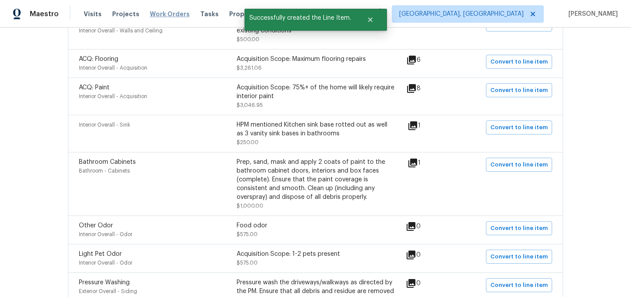
click at [155, 10] on span "Work Orders" at bounding box center [170, 14] width 40 height 9
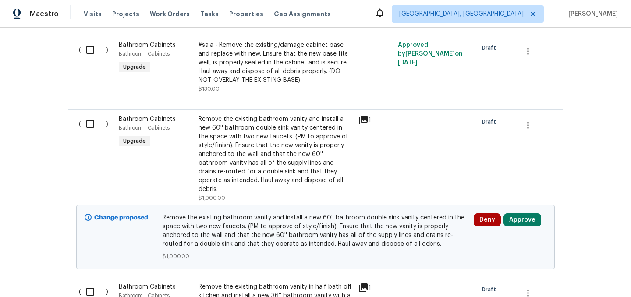
scroll to position [341, 0]
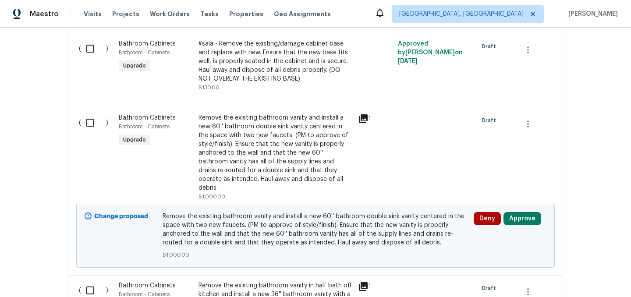
click at [251, 153] on div "Remove the existing bathroom vanity and install a new 60'' bathroom double sink…" at bounding box center [275, 152] width 154 height 79
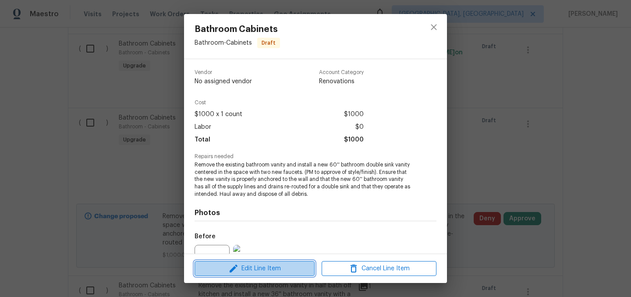
click at [256, 272] on span "Edit Line Item" at bounding box center [254, 268] width 115 height 11
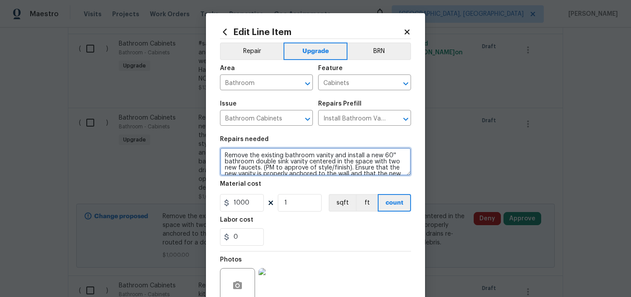
click at [225, 154] on textarea "Remove the existing bathroom vanity and install a new 60'' bathroom double sink…" at bounding box center [315, 162] width 191 height 28
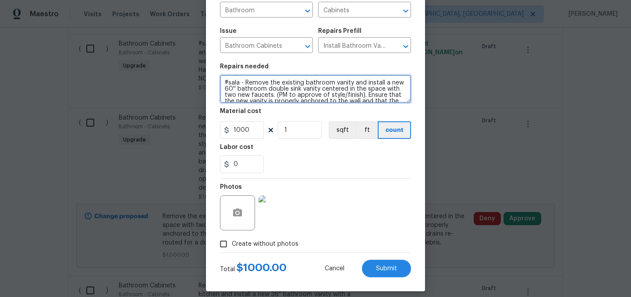
scroll to position [81, 0]
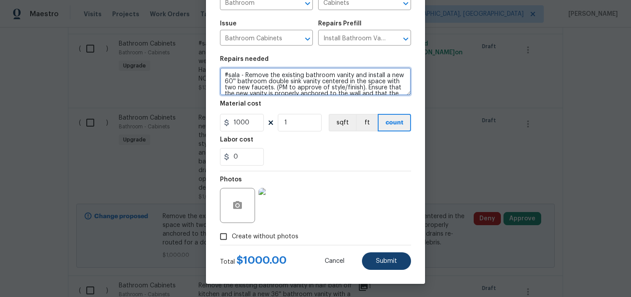
type textarea "#sala - Remove the existing bathroom vanity and install a new 60'' bathroom dou…"
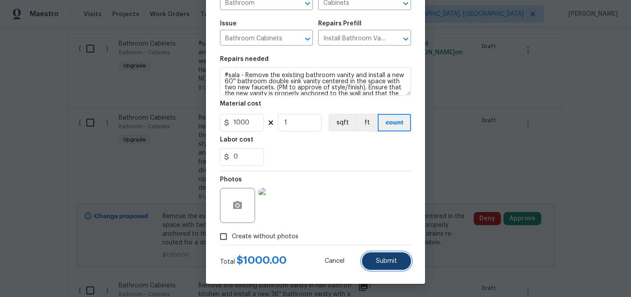
click at [380, 257] on button "Submit" at bounding box center [386, 261] width 49 height 18
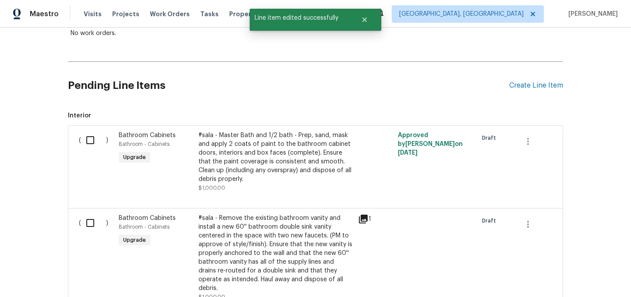
scroll to position [162, 0]
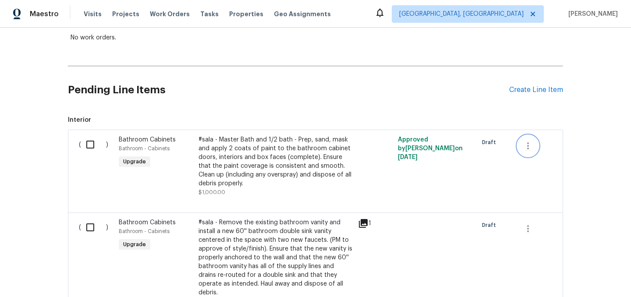
click at [528, 148] on icon "button" at bounding box center [528, 145] width 2 height 7
click at [534, 147] on li "Cancel" at bounding box center [534, 145] width 34 height 14
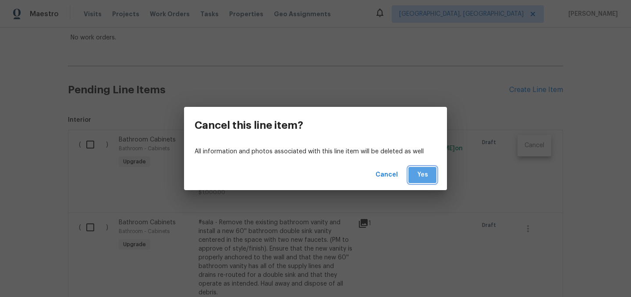
click at [420, 173] on span "Yes" at bounding box center [422, 174] width 14 height 11
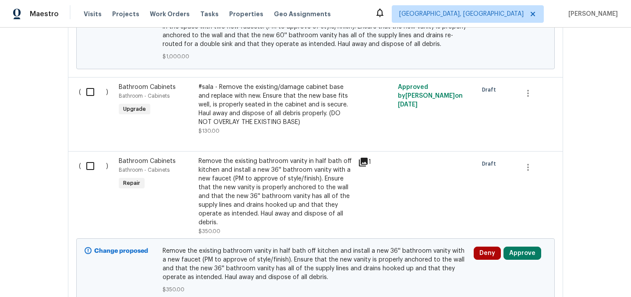
scroll to position [383, 0]
click at [259, 173] on div "Remove the existing bathroom vanity in half bath off kitchen and install a new …" at bounding box center [275, 191] width 154 height 70
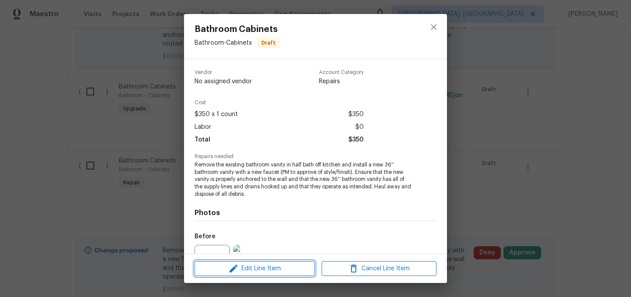
click at [259, 270] on span "Edit Line Item" at bounding box center [254, 268] width 115 height 11
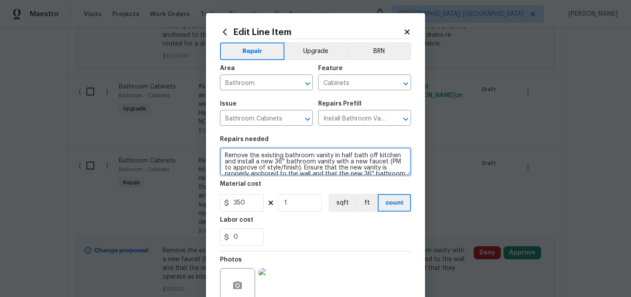
click at [226, 153] on textarea "Remove the existing bathroom vanity in half bath off kitchen and install a new …" at bounding box center [315, 162] width 191 height 28
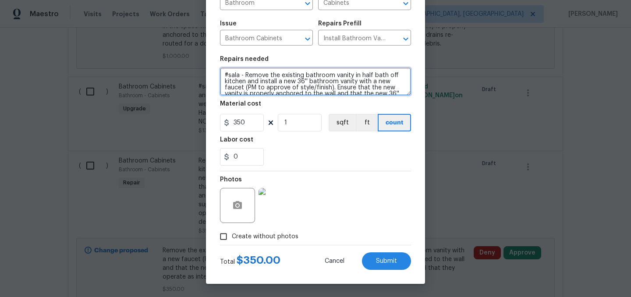
scroll to position [0, 0]
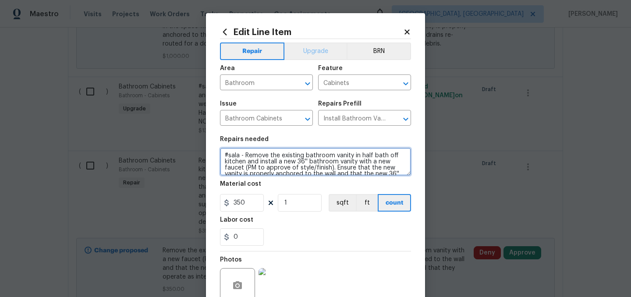
type textarea "#sala - Remove the existing bathroom vanity in half bath off kitchen and instal…"
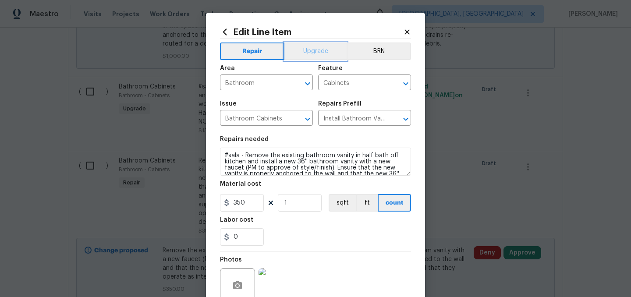
click at [311, 51] on button "Upgrade" at bounding box center [315, 51] width 63 height 18
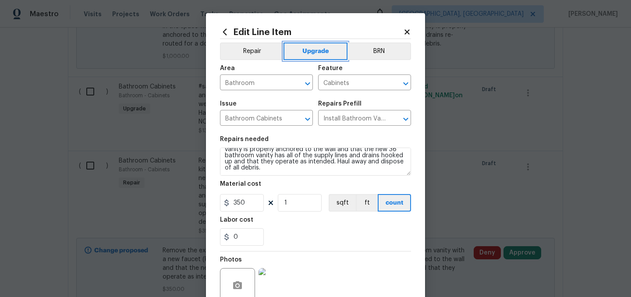
scroll to position [81, 0]
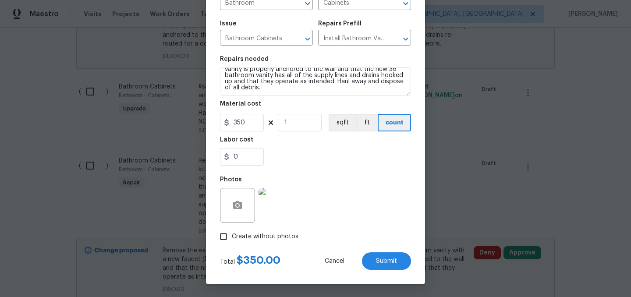
click at [390, 270] on div "Edit Line Item Repair Upgrade BRN Area Bathroom ​ Feature Cabinets ​ Issue Bath…" at bounding box center [315, 108] width 219 height 351
click at [385, 260] on span "Submit" at bounding box center [386, 261] width 21 height 7
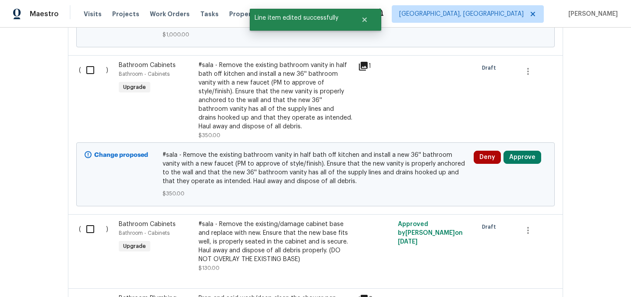
scroll to position [407, 0]
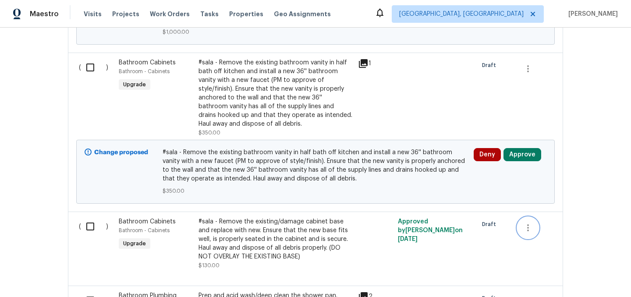
click at [526, 222] on icon "button" at bounding box center [527, 227] width 11 height 11
click at [539, 218] on li "Cancel" at bounding box center [534, 219] width 34 height 14
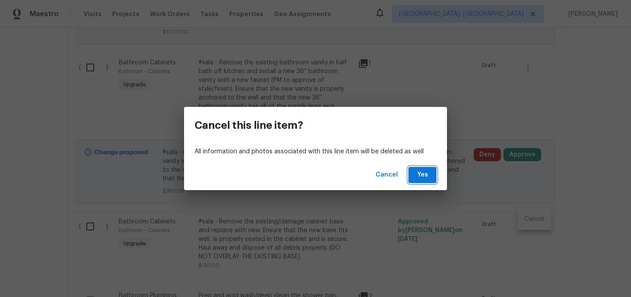
click at [423, 173] on span "Yes" at bounding box center [422, 174] width 14 height 11
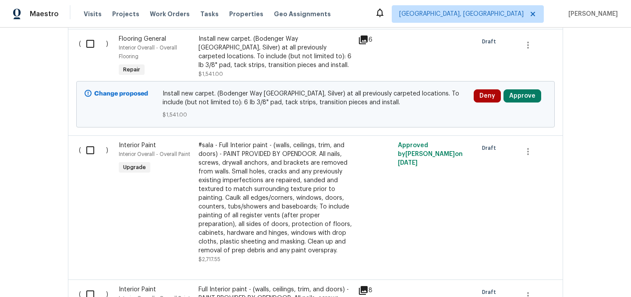
scroll to position [1349, 0]
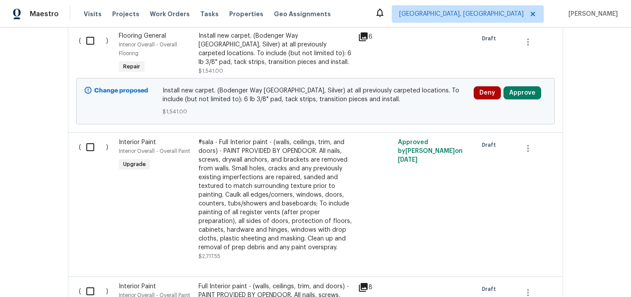
click at [266, 152] on div "#sala - Full Interior paint - (walls, ceilings, trim, and doors) - PAINT PROVID…" at bounding box center [275, 195] width 154 height 114
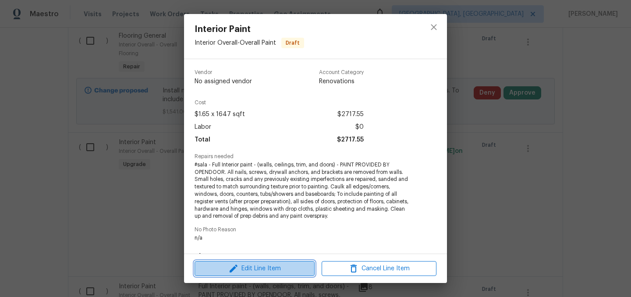
click at [246, 264] on span "Edit Line Item" at bounding box center [254, 268] width 115 height 11
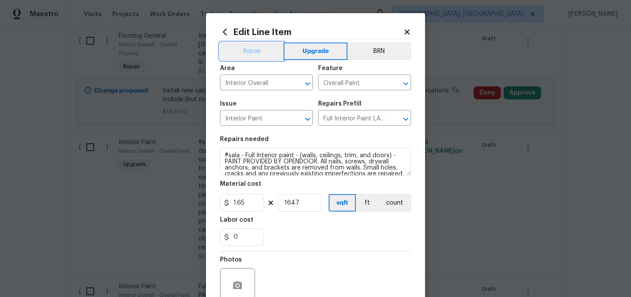
click at [267, 51] on button "Repair" at bounding box center [252, 51] width 64 height 18
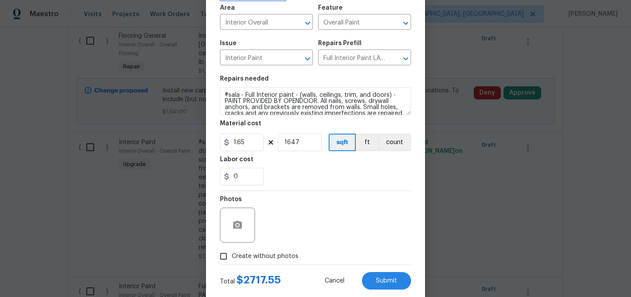
scroll to position [81, 0]
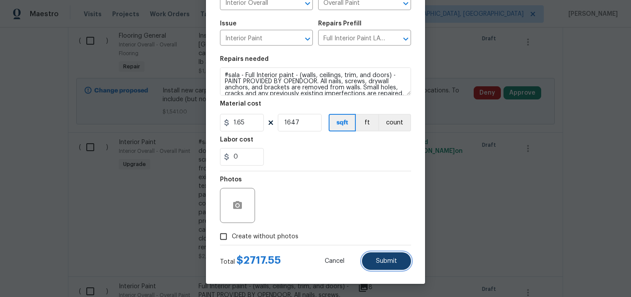
click at [384, 260] on span "Submit" at bounding box center [386, 261] width 21 height 7
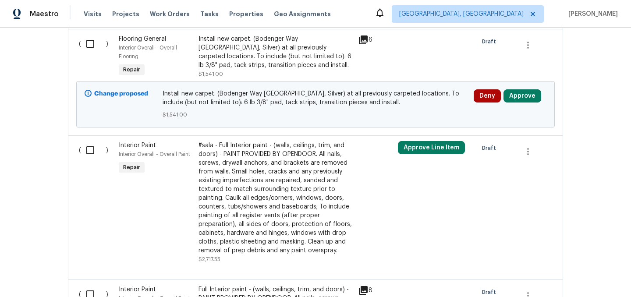
scroll to position [1343, 0]
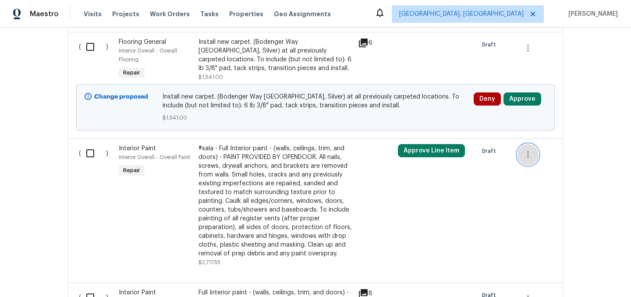
click at [531, 149] on icon "button" at bounding box center [527, 154] width 11 height 11
click at [539, 120] on li "Cancel" at bounding box center [534, 122] width 34 height 14
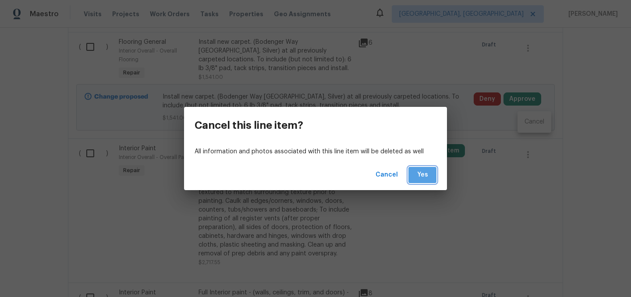
click at [425, 175] on span "Yes" at bounding box center [422, 174] width 14 height 11
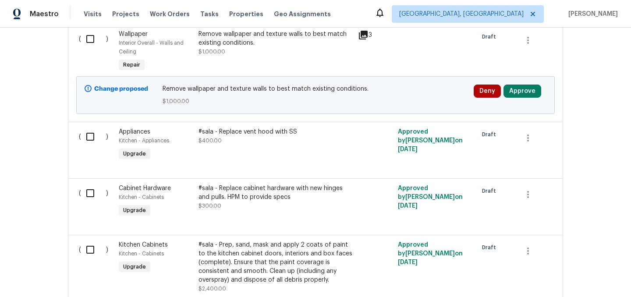
scroll to position [1687, 0]
click at [527, 134] on icon "button" at bounding box center [528, 137] width 2 height 7
click at [375, 113] on div at bounding box center [315, 148] width 631 height 297
click at [226, 127] on div "#sala - Replace vent hood with SS" at bounding box center [275, 131] width 154 height 9
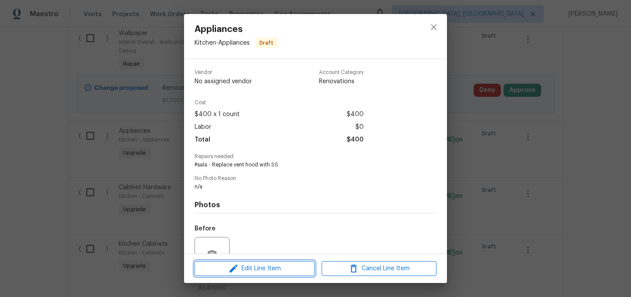
click at [259, 266] on span "Edit Line Item" at bounding box center [254, 268] width 115 height 11
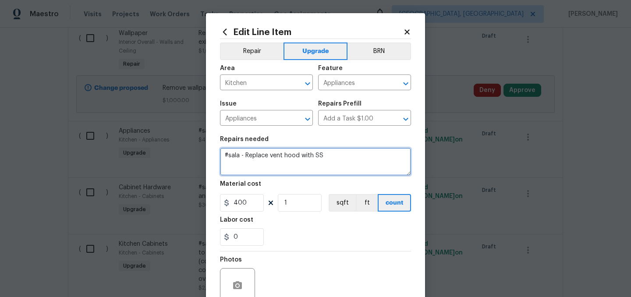
click at [332, 155] on textarea "#sala - Replace vent hood with SS" at bounding box center [315, 162] width 191 height 28
click at [328, 158] on textarea "#sala - Replace vent hood with SS, Install new range and dishwasher" at bounding box center [315, 162] width 191 height 28
click at [374, 158] on textarea "#sala - Replace vent hood with SS, install new range and dishwasher" at bounding box center [315, 162] width 191 height 28
click at [314, 156] on textarea "#sala - Replace vent hood with SS, install new range and dishwasher." at bounding box center [315, 162] width 191 height 28
type textarea "#sala - Replace vent hood with new SS, install new range and dishwasher."
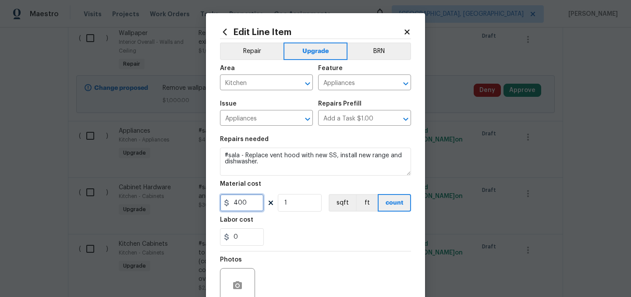
click at [250, 203] on input "400" at bounding box center [242, 203] width 44 height 18
type input "300"
click at [300, 243] on div "0" at bounding box center [315, 237] width 191 height 18
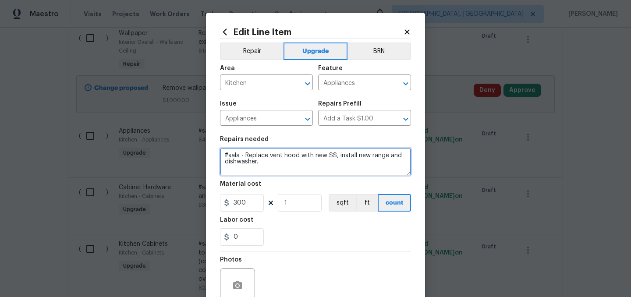
click at [286, 167] on textarea "#sala - Replace vent hood with new SS, install new range and dishwasher." at bounding box center [315, 162] width 191 height 28
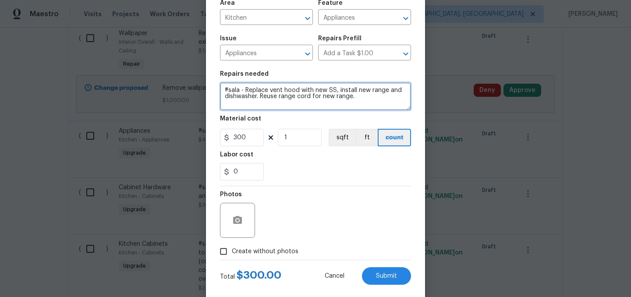
scroll to position [81, 0]
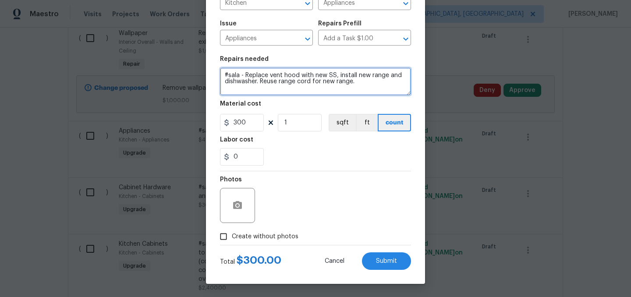
type textarea "#sala - Replace vent hood with new SS, install new range and dishwasher. Reuse …"
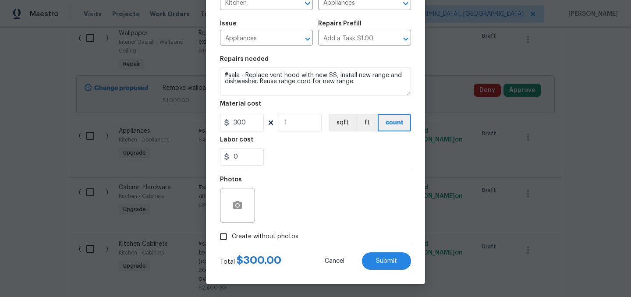
click at [268, 238] on span "Create without photos" at bounding box center [265, 236] width 67 height 9
click at [232, 238] on input "Create without photos" at bounding box center [223, 236] width 17 height 17
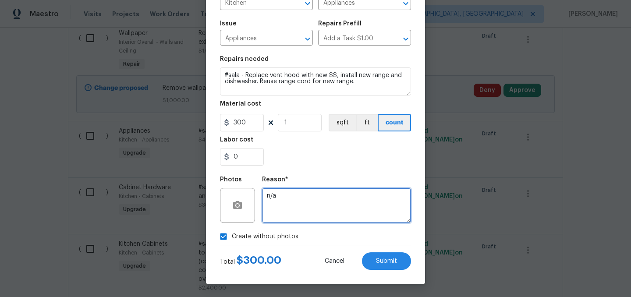
click at [296, 211] on textarea "n/a" at bounding box center [336, 205] width 149 height 35
click at [271, 234] on span "Create without photos" at bounding box center [265, 236] width 67 height 9
click at [232, 234] on input "Create without photos" at bounding box center [223, 236] width 17 height 17
checkbox input "false"
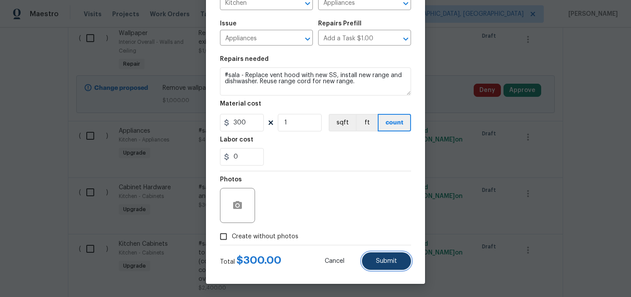
click at [385, 260] on span "Submit" at bounding box center [386, 261] width 21 height 7
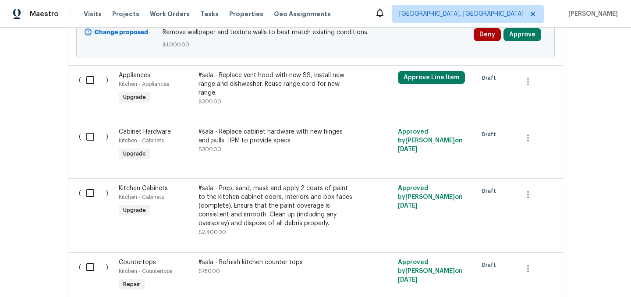
scroll to position [1746, 0]
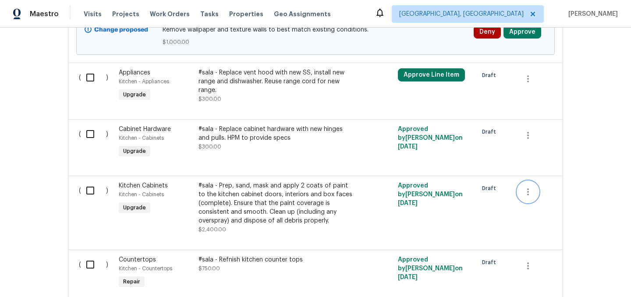
click at [528, 188] on icon "button" at bounding box center [528, 191] width 2 height 7
click at [256, 166] on div at bounding box center [315, 148] width 631 height 297
click at [235, 181] on div "#sala - Prep, sand, mask and apply 2 coats of paint to the kitchen cabinet door…" at bounding box center [275, 203] width 154 height 44
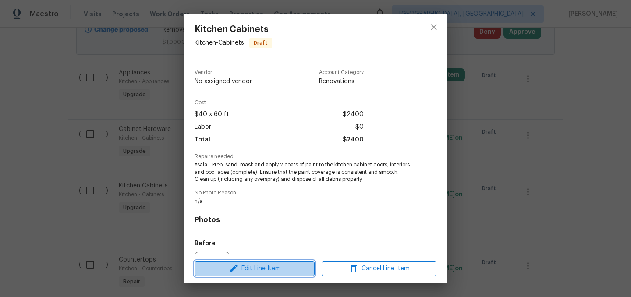
click at [259, 268] on span "Edit Line Item" at bounding box center [254, 268] width 115 height 11
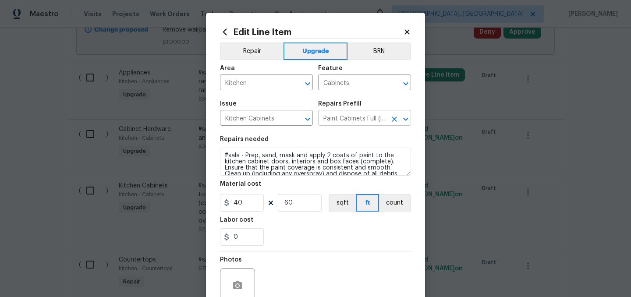
click at [344, 119] on input "Paint Cabinets Full (inside & out) $40.00" at bounding box center [352, 119] width 68 height 14
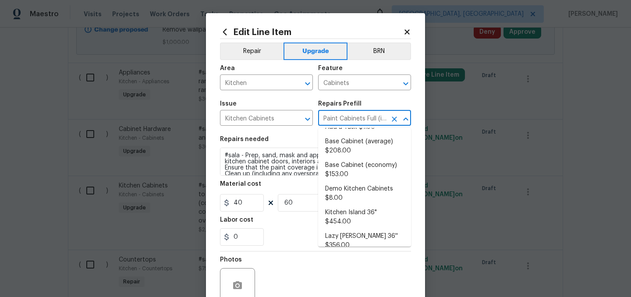
scroll to position [0, 0]
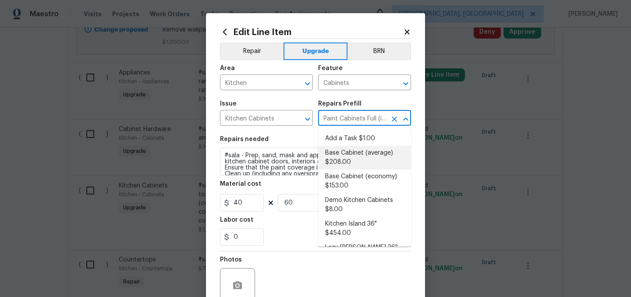
click at [352, 159] on li "Base Cabinet (average) $208.00" at bounding box center [364, 158] width 93 height 24
type input "Base Cabinet (average) $208.00"
type textarea "Remove the existing kitchen base cabinets (if present) and install a new kitche…"
type input "208"
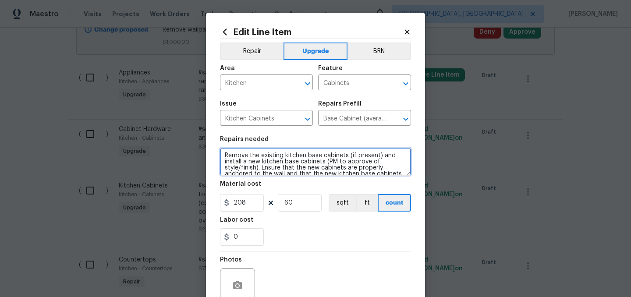
click at [226, 153] on textarea "Remove the existing kitchen base cabinets (if present) and install a new kitche…" at bounding box center [315, 162] width 191 height 28
click at [368, 154] on textarea "#sala - Remove the existing kitchen base cabinets (if present) and install a ne…" at bounding box center [315, 162] width 191 height 28
click at [388, 155] on textarea "#sala - Remove the existing kitchen cabinets and install a new kitchen base cab…" at bounding box center [315, 162] width 191 height 28
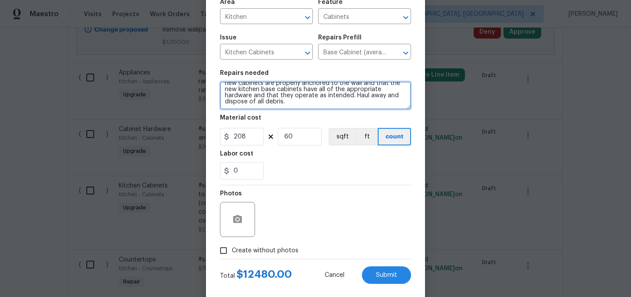
scroll to position [71, 0]
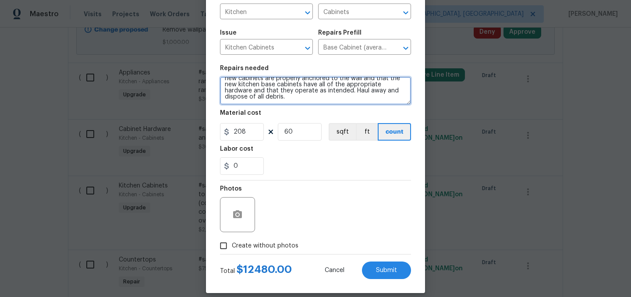
type textarea "#sala - Remove the existing kitchen cabinets and install new kitchen cabinets w…"
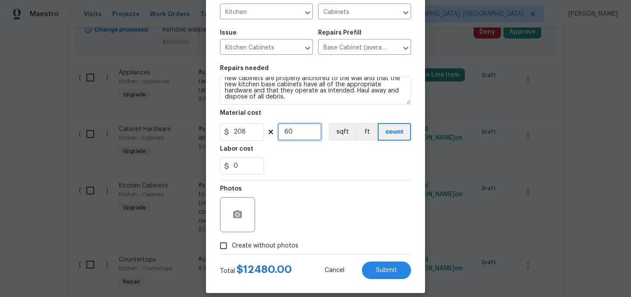
click at [296, 134] on input "60" at bounding box center [300, 132] width 44 height 18
type input "25"
click at [287, 171] on div "0" at bounding box center [315, 166] width 191 height 18
click at [240, 250] on span "Create without photos" at bounding box center [265, 245] width 67 height 9
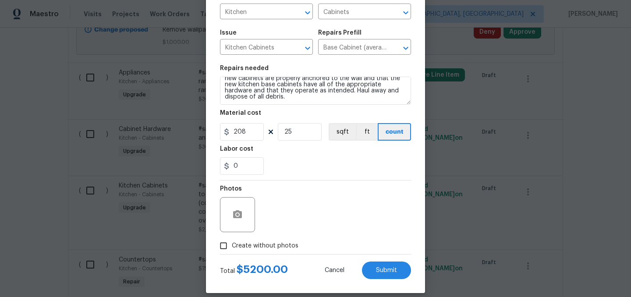
click at [232, 250] on input "Create without photos" at bounding box center [223, 245] width 17 height 17
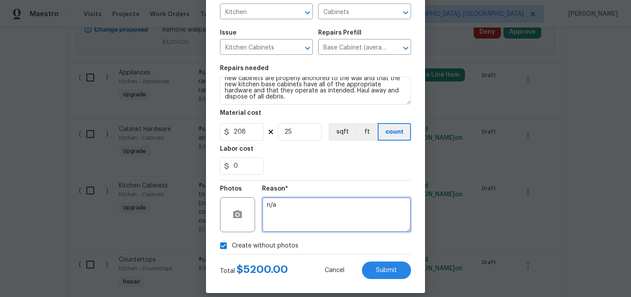
click at [283, 210] on textarea "n/a" at bounding box center [336, 214] width 149 height 35
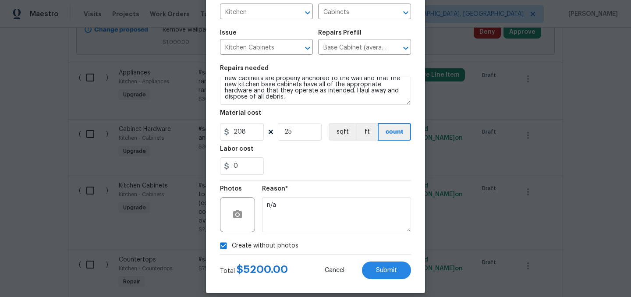
click at [251, 246] on span "Create without photos" at bounding box center [265, 245] width 67 height 9
click at [232, 246] on input "Create without photos" at bounding box center [223, 245] width 17 height 17
checkbox input "false"
click at [386, 267] on button "Submit" at bounding box center [386, 270] width 49 height 18
type textarea "#sala - Prep, sand, mask and apply 2 coats of paint to the kitchen cabinet door…"
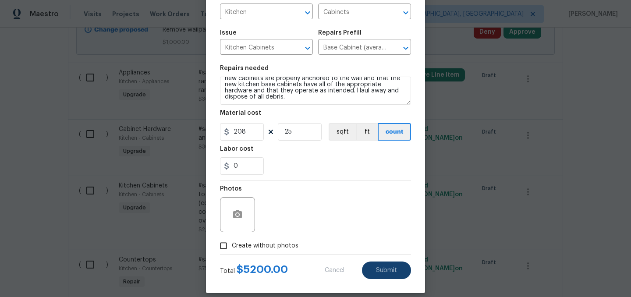
type input "40"
type input "60"
type textarea "#sala - Remove the existing kitchen cabinets and install new kitchen cabinets w…"
type input "208"
type input "25"
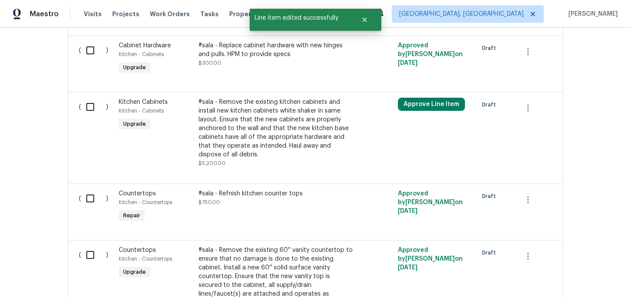
scroll to position [1831, 0]
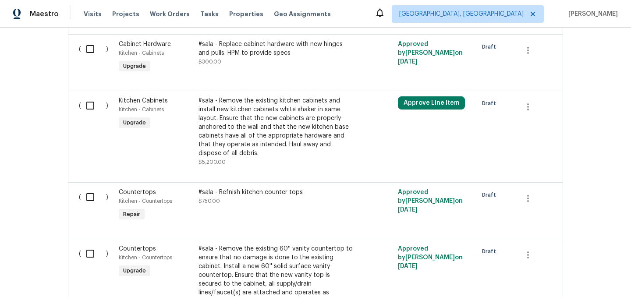
click at [258, 188] on div "#sala - Refnish kitchen counter tops" at bounding box center [275, 192] width 154 height 9
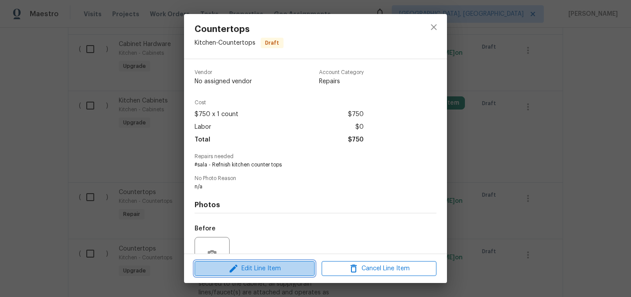
click at [249, 270] on span "Edit Line Item" at bounding box center [254, 268] width 115 height 11
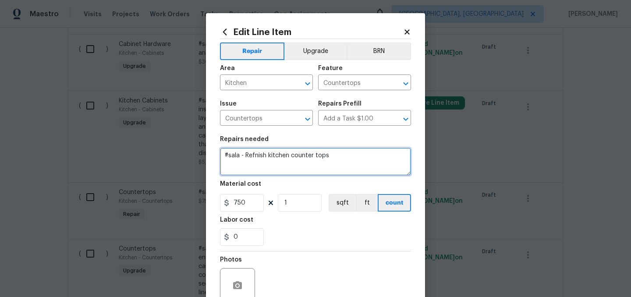
click at [266, 155] on textarea "#sala - Refnish kitchen counter tops" at bounding box center [315, 162] width 191 height 28
type textarea "#sala - Install new laminate kitchen counter tops after new cabinets have been …"
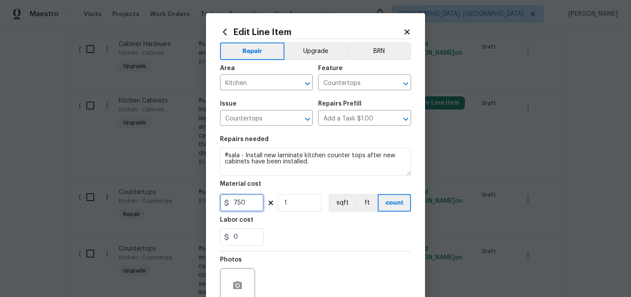
click at [235, 201] on input "750" at bounding box center [242, 203] width 44 height 18
type input "850"
click at [360, 240] on div "0" at bounding box center [315, 237] width 191 height 18
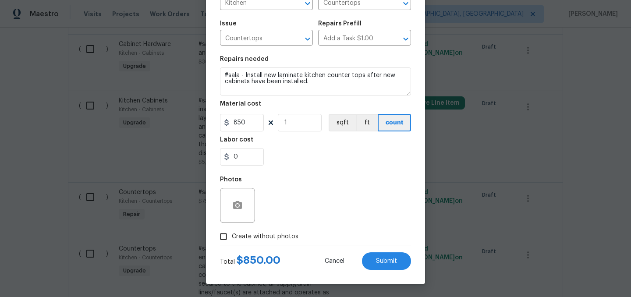
click at [268, 236] on span "Create without photos" at bounding box center [265, 236] width 67 height 9
click at [232, 236] on input "Create without photos" at bounding box center [223, 236] width 17 height 17
checkbox input "true"
click at [389, 260] on span "Submit" at bounding box center [386, 261] width 21 height 7
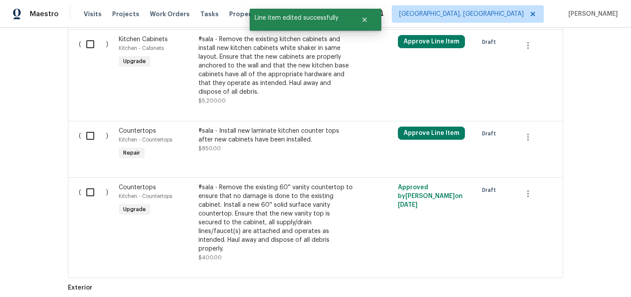
scroll to position [1893, 0]
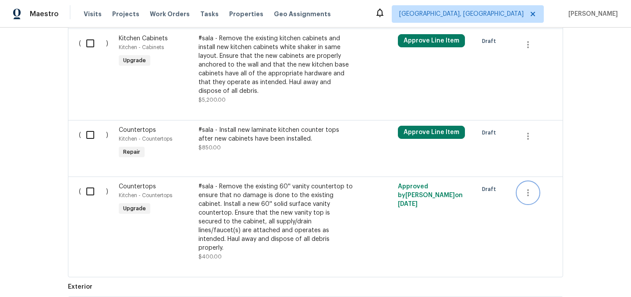
click at [530, 187] on icon "button" at bounding box center [527, 192] width 11 height 11
click at [532, 162] on li "Cancel" at bounding box center [534, 161] width 34 height 14
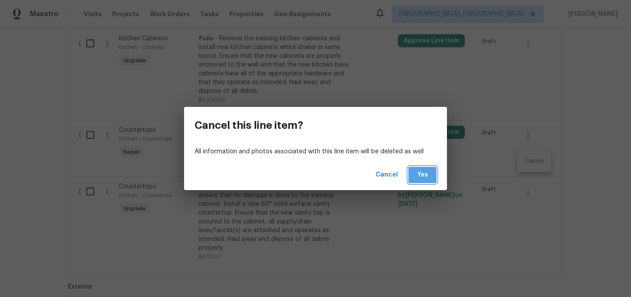
click at [429, 174] on button "Yes" at bounding box center [422, 175] width 28 height 16
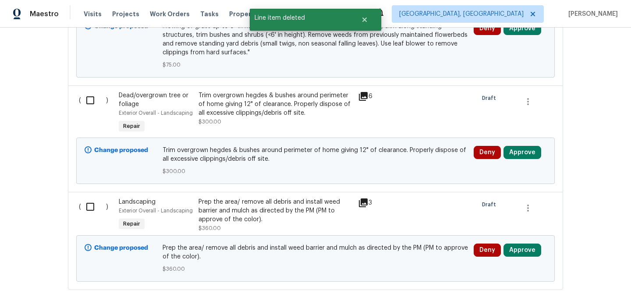
scroll to position [2176, 0]
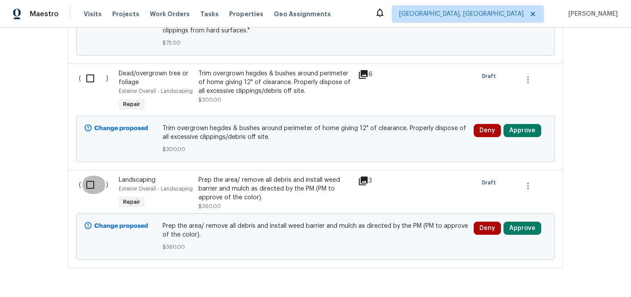
click at [91, 176] on input "checkbox" at bounding box center [93, 185] width 25 height 18
checkbox input "true"
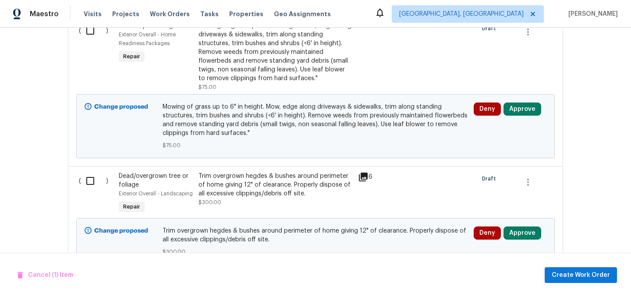
click at [91, 172] on input "checkbox" at bounding box center [93, 181] width 25 height 18
checkbox input "true"
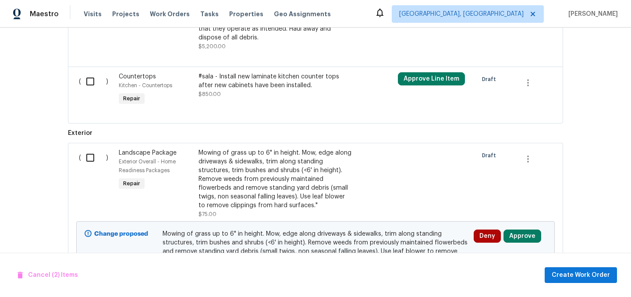
scroll to position [1932, 0]
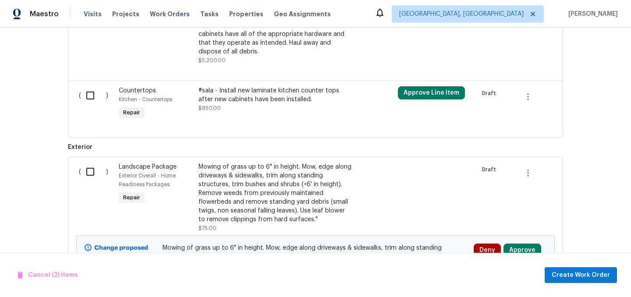
click at [92, 162] on input "checkbox" at bounding box center [93, 171] width 25 height 18
checkbox input "true"
click at [593, 278] on span "Create Work Order" at bounding box center [580, 275] width 58 height 11
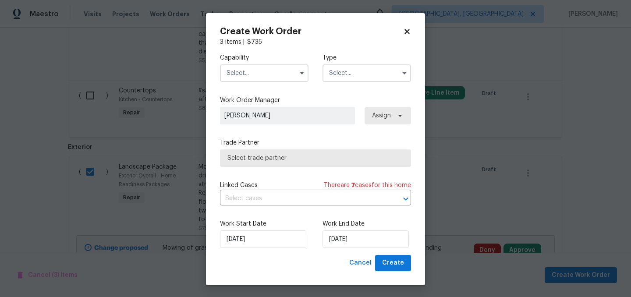
click at [254, 69] on input "text" at bounding box center [264, 73] width 88 height 18
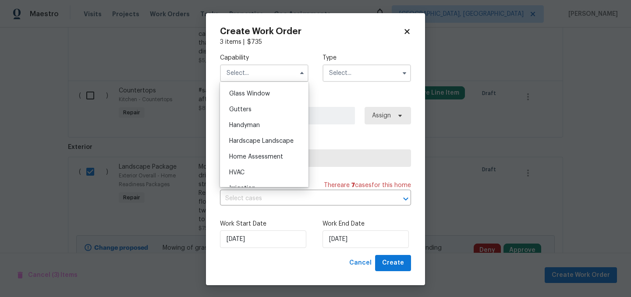
scroll to position [458, 0]
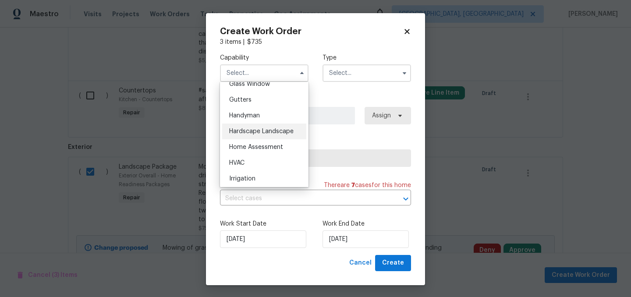
click at [265, 131] on span "Hardscape Landscape" at bounding box center [261, 131] width 64 height 6
type input "Hardscape Landscape"
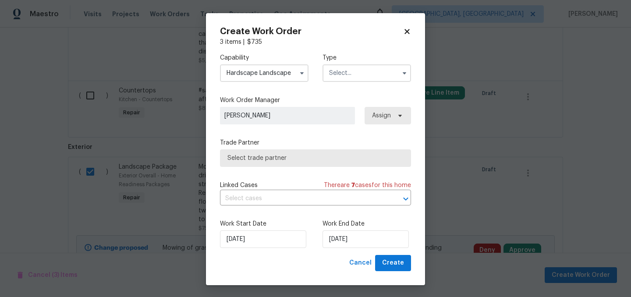
click at [369, 67] on input "text" at bounding box center [366, 73] width 88 height 18
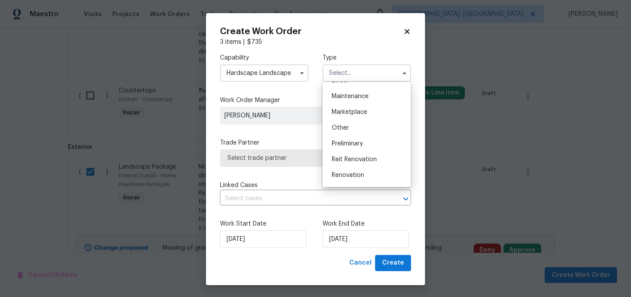
scroll to position [143, 0]
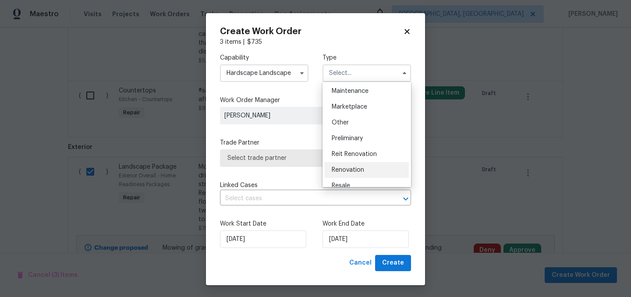
click at [354, 169] on span "Renovation" at bounding box center [348, 170] width 32 height 6
type input "Renovation"
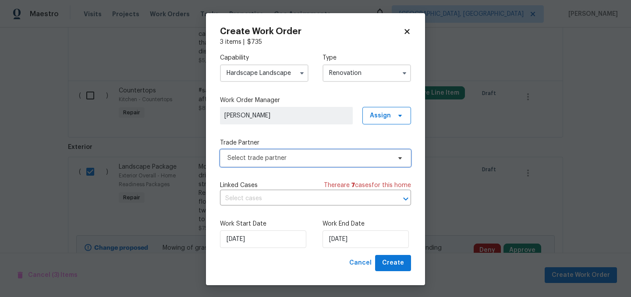
click at [349, 166] on span "Select trade partner" at bounding box center [315, 158] width 191 height 18
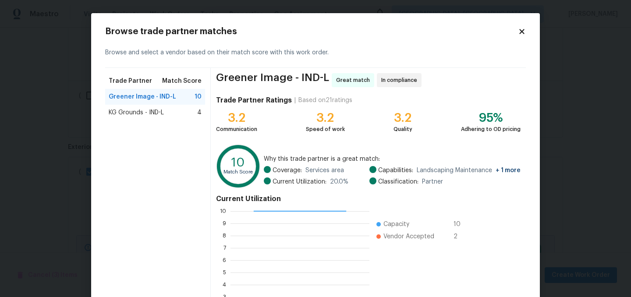
scroll to position [89, 0]
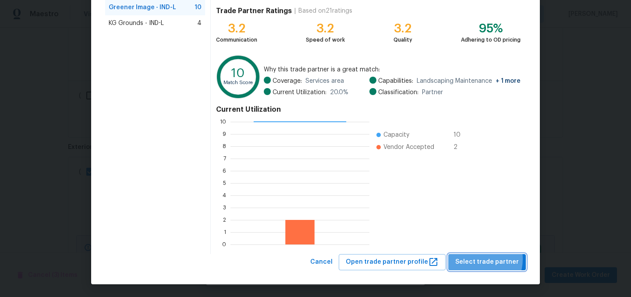
click at [479, 259] on span "Select trade partner" at bounding box center [487, 262] width 64 height 11
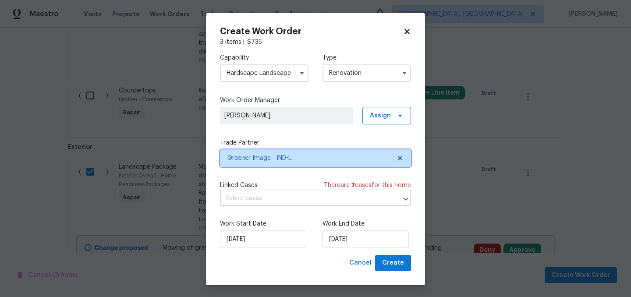
scroll to position [0, 0]
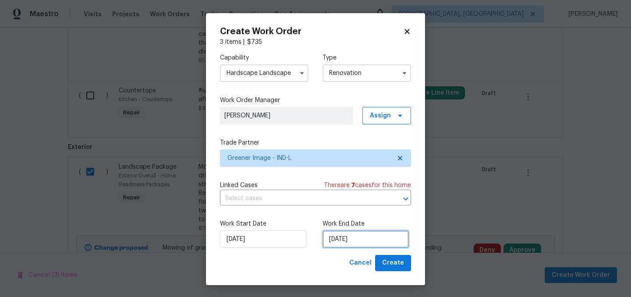
click at [363, 239] on input "[DATE]" at bounding box center [365, 239] width 86 height 18
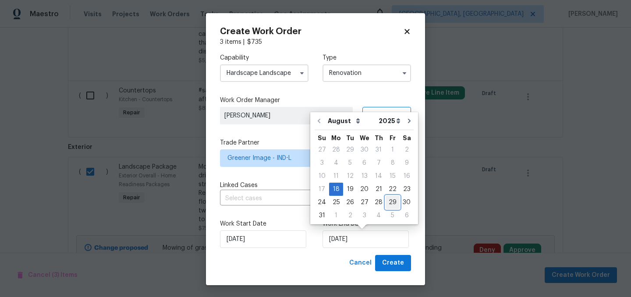
click at [389, 202] on div "29" at bounding box center [392, 202] width 14 height 12
type input "[DATE]"
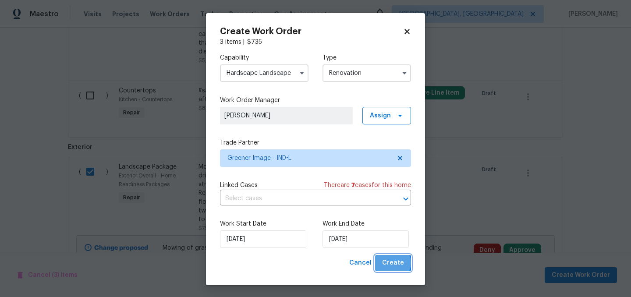
click at [392, 263] on span "Create" at bounding box center [393, 263] width 22 height 11
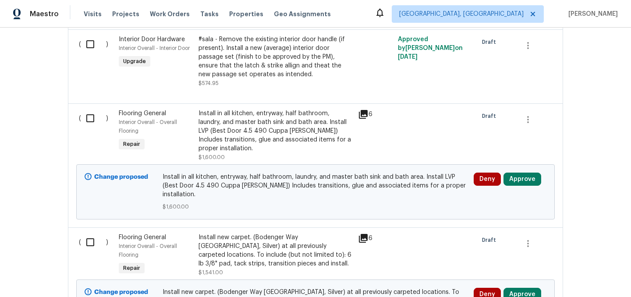
scroll to position [1179, 0]
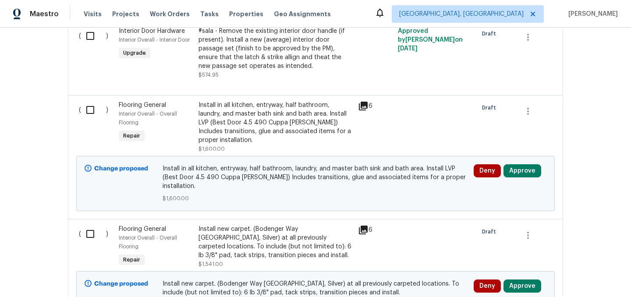
click at [92, 225] on input "checkbox" at bounding box center [93, 234] width 25 height 18
checkbox input "true"
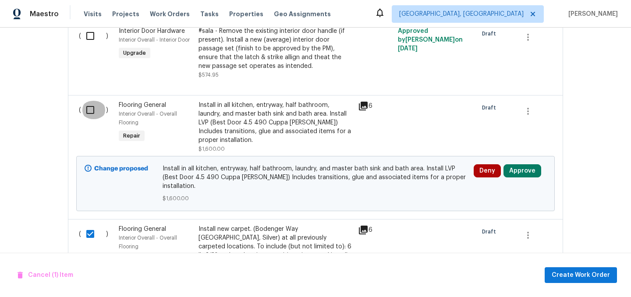
click at [90, 101] on input "checkbox" at bounding box center [93, 110] width 25 height 18
checkbox input "true"
click at [590, 277] on span "Create Work Order" at bounding box center [580, 275] width 58 height 11
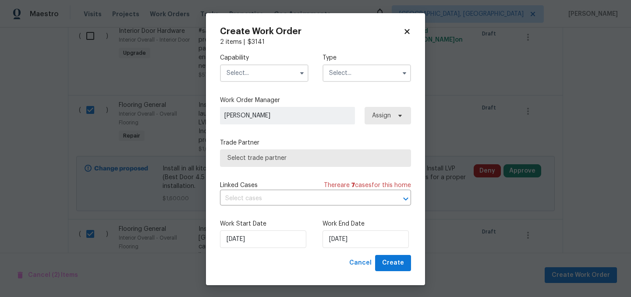
click at [251, 75] on input "text" at bounding box center [264, 73] width 88 height 18
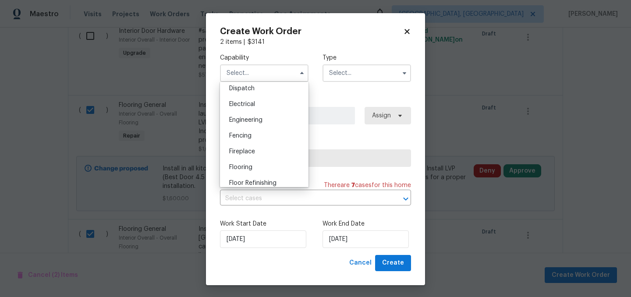
scroll to position [266, 0]
click at [255, 162] on div "Flooring" at bounding box center [264, 166] width 84 height 16
type input "Flooring"
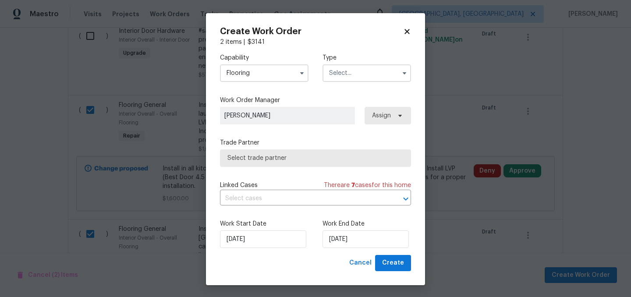
click at [350, 76] on input "text" at bounding box center [366, 73] width 88 height 18
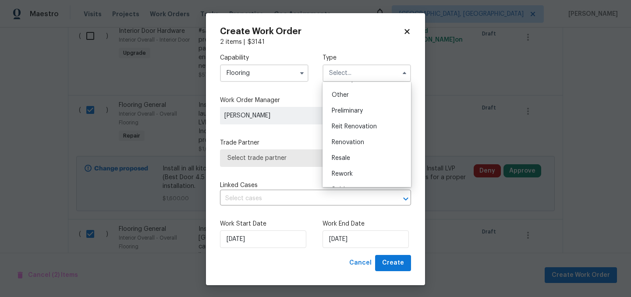
scroll to position [175, 0]
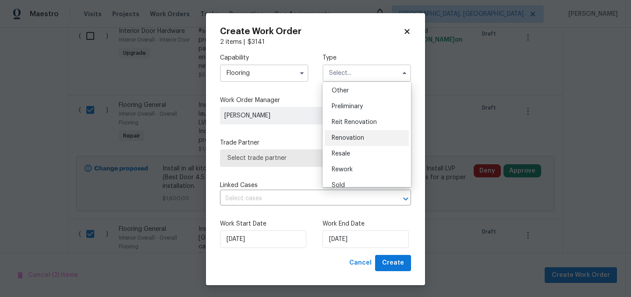
click at [357, 139] on span "Renovation" at bounding box center [348, 138] width 32 height 6
type input "Renovation"
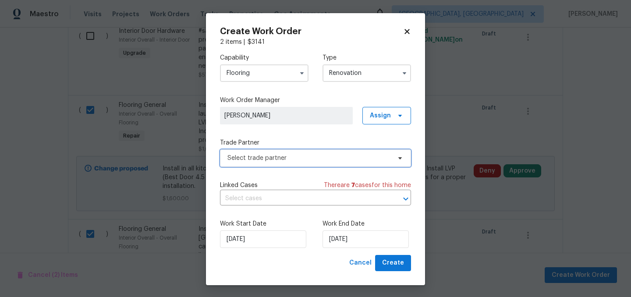
click at [289, 163] on span "Select trade partner" at bounding box center [315, 158] width 191 height 18
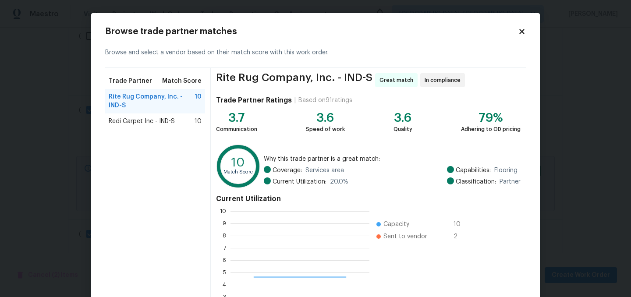
scroll to position [123, 139]
click at [160, 122] on span "Redi Carpet Inc - IND-S" at bounding box center [142, 121] width 66 height 9
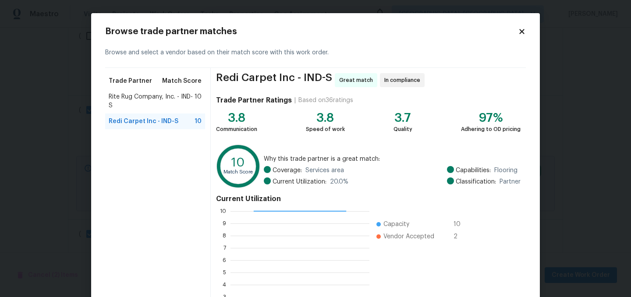
click at [154, 107] on span "Rite Rug Company, Inc. - IND-S" at bounding box center [152, 101] width 86 height 18
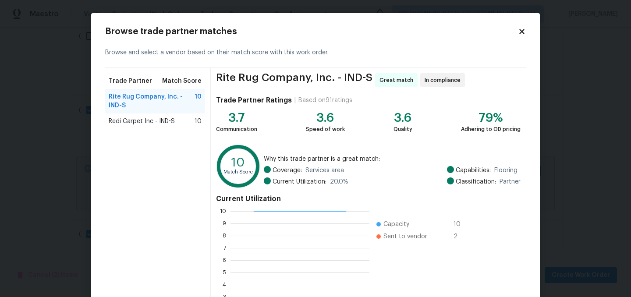
scroll to position [1, 0]
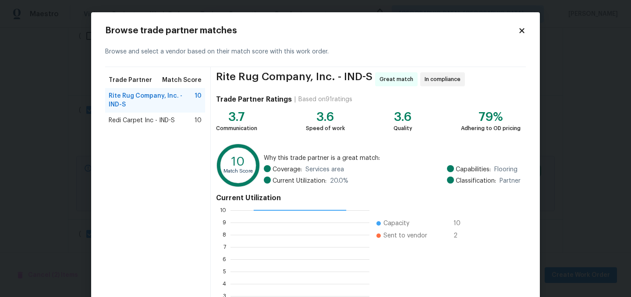
click at [151, 124] on span "Redi Carpet Inc - IND-S" at bounding box center [142, 120] width 66 height 9
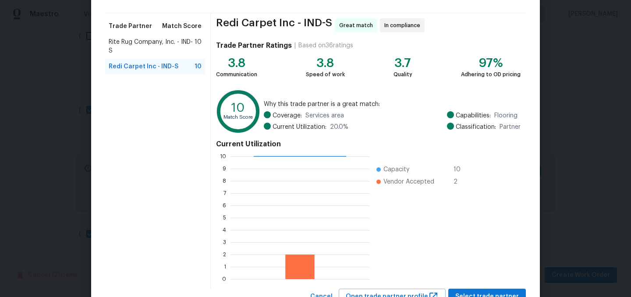
scroll to position [89, 0]
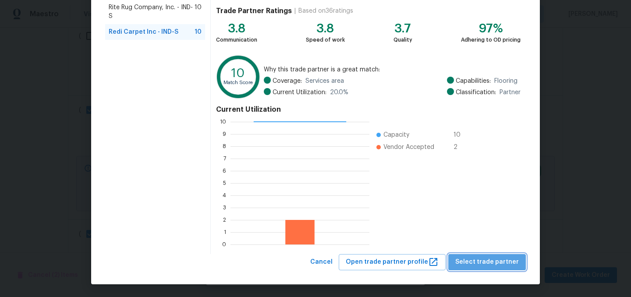
click at [505, 263] on span "Select trade partner" at bounding box center [487, 262] width 64 height 11
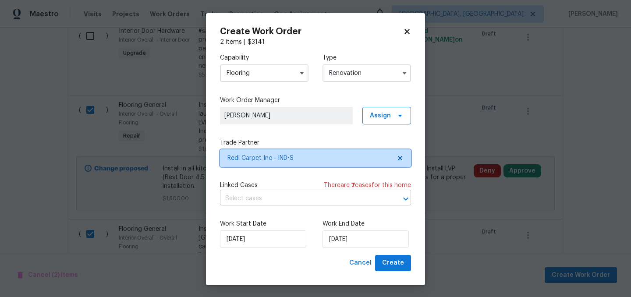
scroll to position [0, 0]
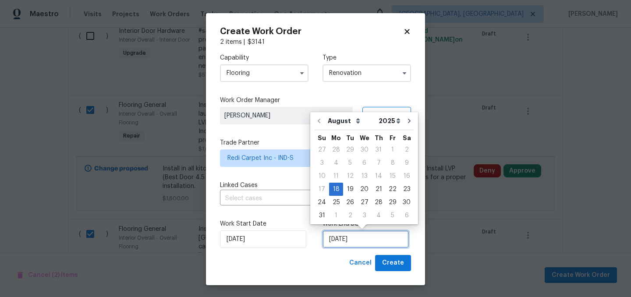
click at [360, 234] on input "[DATE]" at bounding box center [365, 239] width 86 height 18
click at [387, 203] on div "29" at bounding box center [392, 202] width 14 height 12
type input "[DATE]"
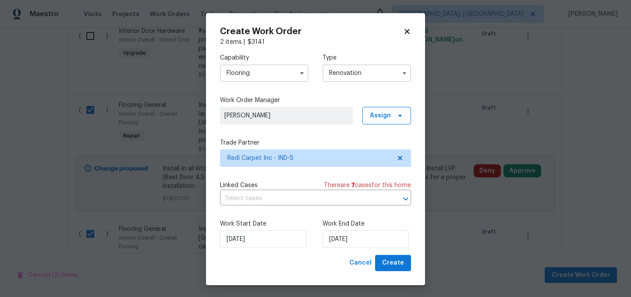
click at [254, 73] on input "Flooring" at bounding box center [264, 73] width 88 height 18
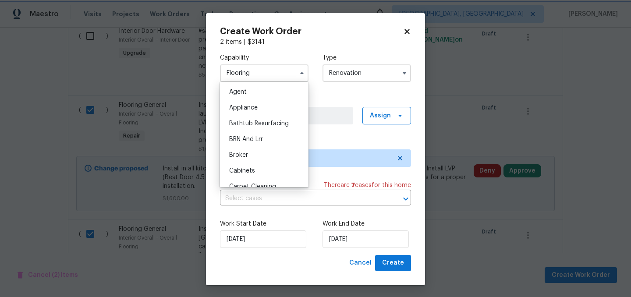
click at [320, 86] on div "Capability Flooring Agent Appliance Bathtub Resurfacing BRN And Lrr Broker Cabi…" at bounding box center [315, 67] width 191 height 42
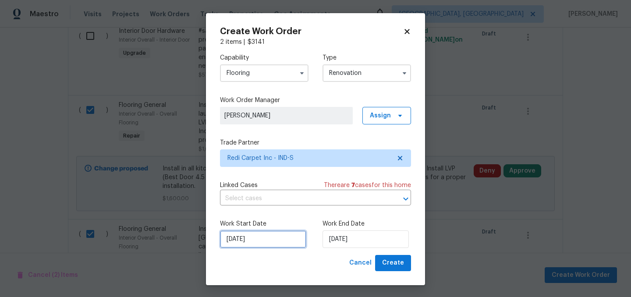
click at [254, 241] on input "[DATE]" at bounding box center [263, 239] width 86 height 18
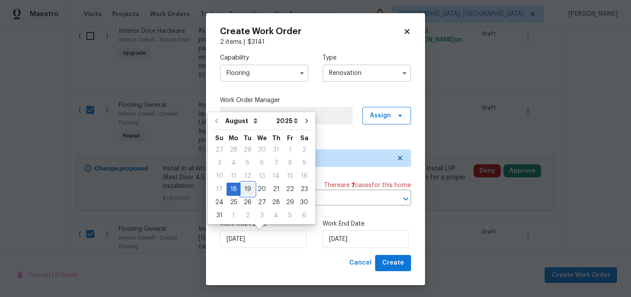
click at [246, 191] on div "19" at bounding box center [247, 189] width 14 height 12
type input "[DATE]"
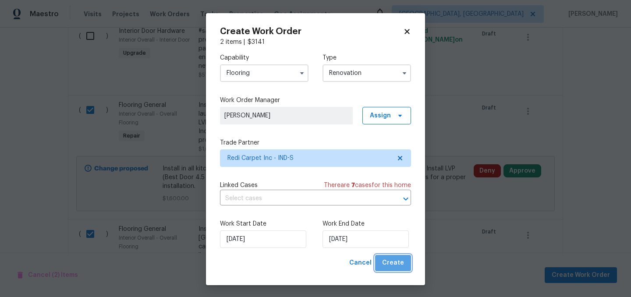
click at [404, 263] on button "Create" at bounding box center [393, 263] width 36 height 16
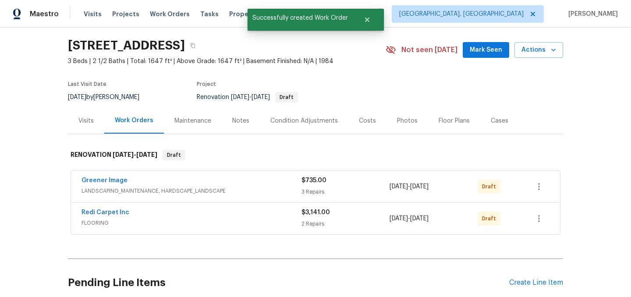
scroll to position [23, 0]
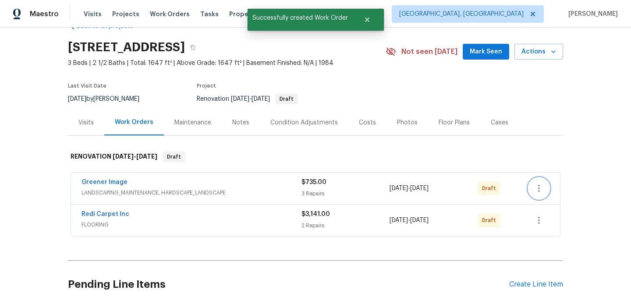
click at [538, 185] on icon "button" at bounding box center [538, 188] width 11 height 11
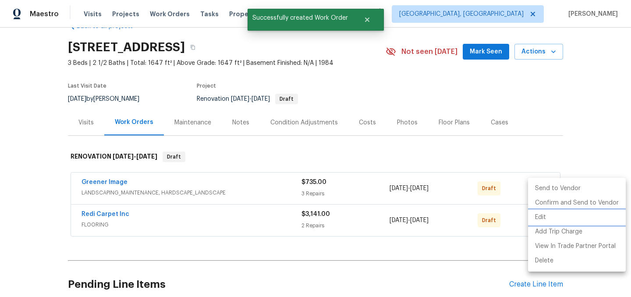
click at [540, 218] on li "Edit" at bounding box center [577, 217] width 98 height 14
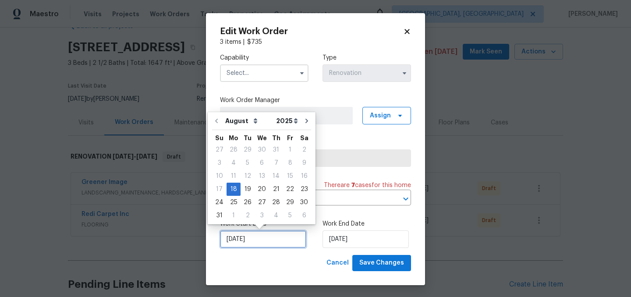
click at [258, 238] on input "[DATE]" at bounding box center [263, 239] width 86 height 18
click at [246, 189] on div "19" at bounding box center [247, 189] width 14 height 12
type input "[DATE]"
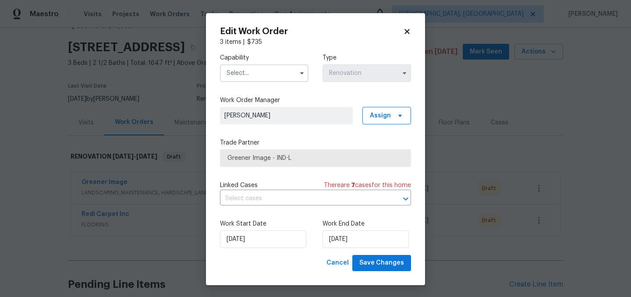
click at [262, 71] on input "text" at bounding box center [264, 73] width 88 height 18
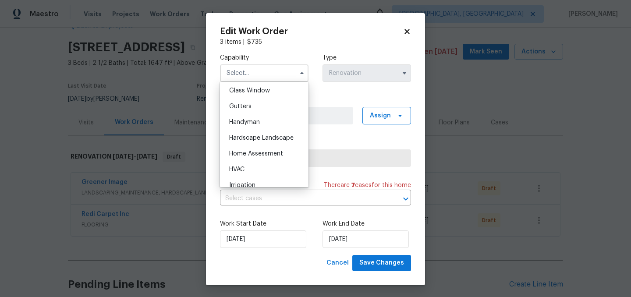
scroll to position [448, 0]
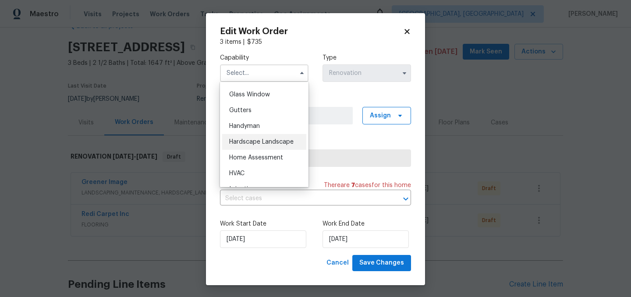
click at [269, 139] on span "Hardscape Landscape" at bounding box center [261, 142] width 64 height 6
type input "Hardscape Landscape"
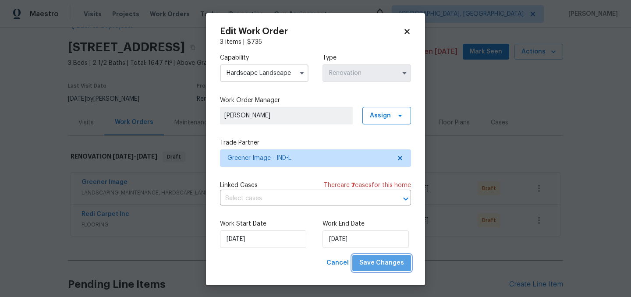
click at [385, 261] on span "Save Changes" at bounding box center [381, 263] width 45 height 11
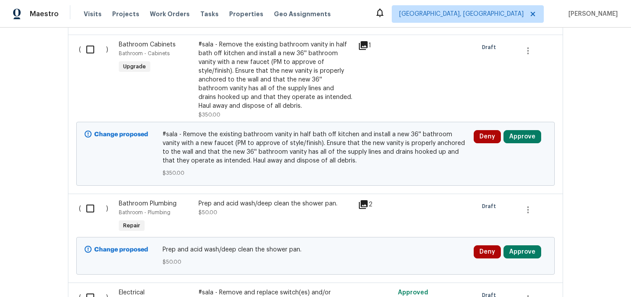
scroll to position [481, 0]
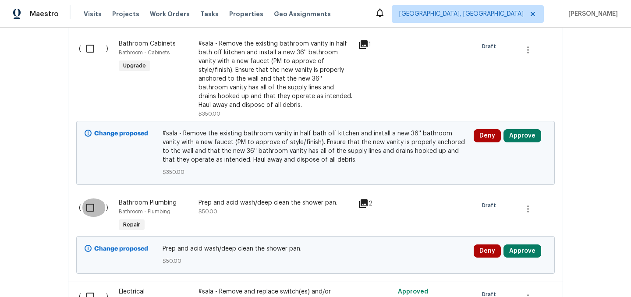
click at [93, 198] on input "checkbox" at bounding box center [93, 207] width 25 height 18
checkbox input "true"
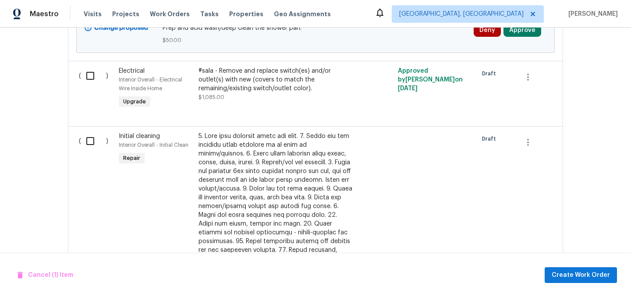
scroll to position [704, 0]
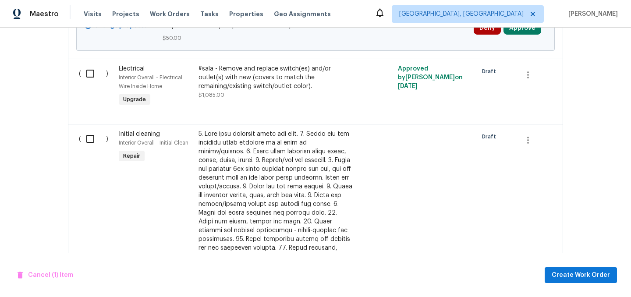
click at [88, 132] on input "checkbox" at bounding box center [93, 139] width 25 height 18
checkbox input "true"
click at [588, 273] on span "Create Work Order" at bounding box center [580, 275] width 58 height 11
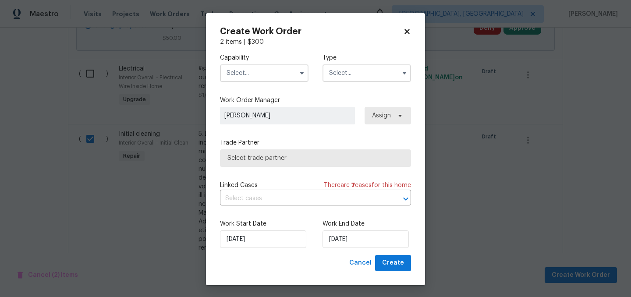
click at [254, 74] on input "text" at bounding box center [264, 73] width 88 height 18
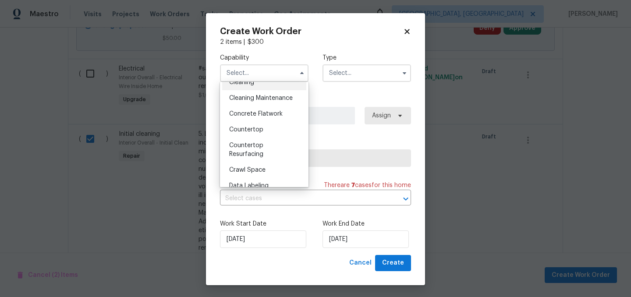
scroll to position [119, 0]
click at [246, 98] on span "Cleaning" at bounding box center [241, 99] width 25 height 6
type input "Cleaning"
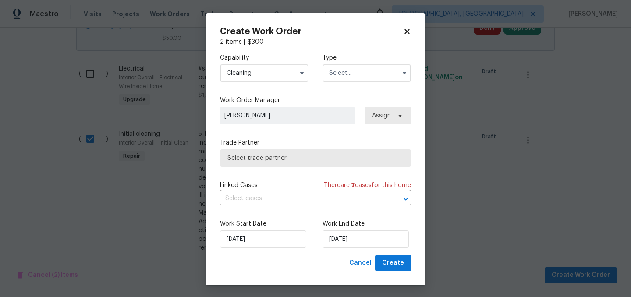
click at [359, 73] on input "text" at bounding box center [366, 73] width 88 height 18
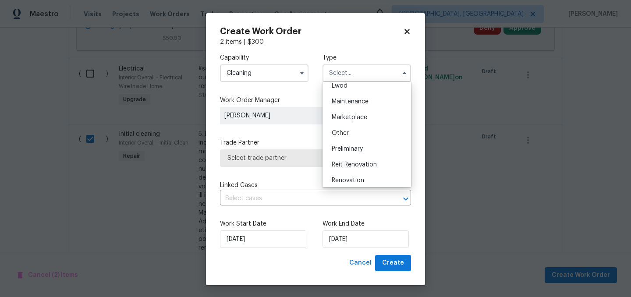
scroll to position [133, 0]
click at [352, 181] on span "Renovation" at bounding box center [348, 179] width 32 height 6
type input "Renovation"
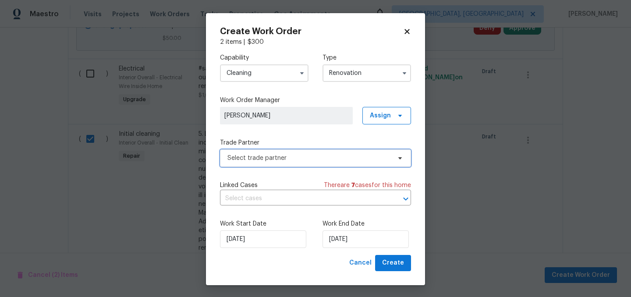
click at [296, 159] on span "Select trade partner" at bounding box center [308, 158] width 163 height 9
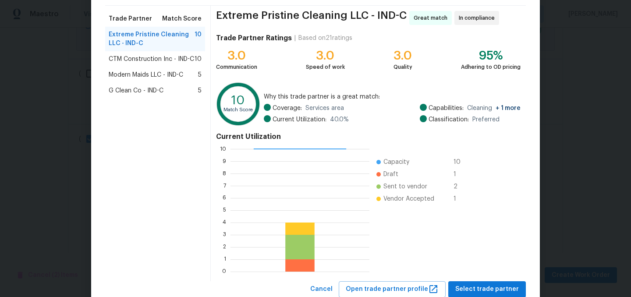
scroll to position [89, 0]
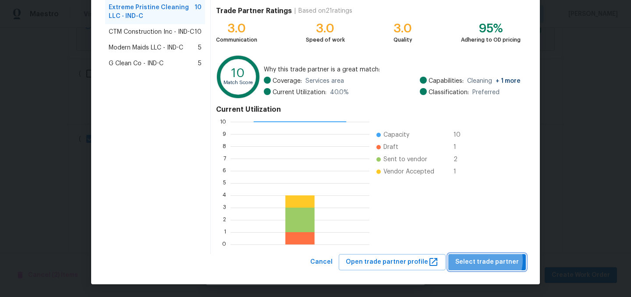
click at [485, 260] on span "Select trade partner" at bounding box center [487, 262] width 64 height 11
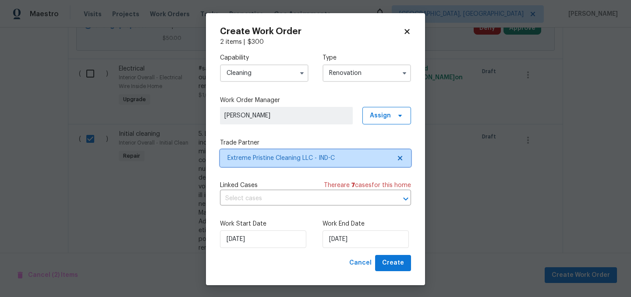
scroll to position [0, 0]
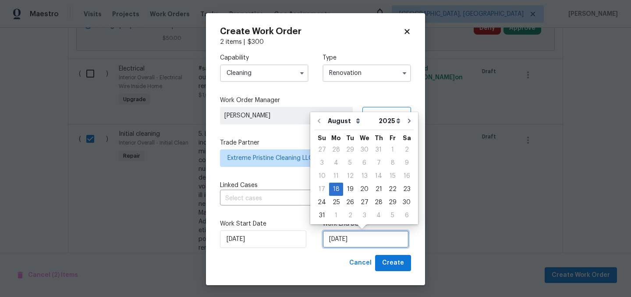
click at [358, 237] on input "[DATE]" at bounding box center [365, 239] width 86 height 18
click at [346, 214] on div "2" at bounding box center [350, 215] width 14 height 12
type input "[DATE]"
select select "8"
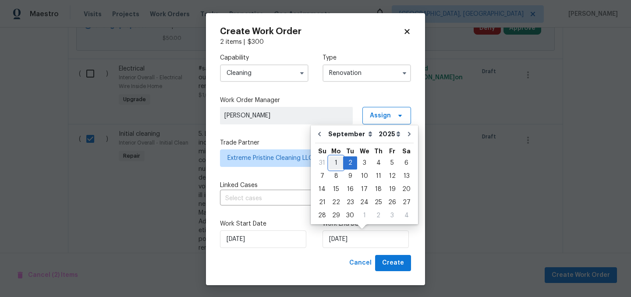
click at [338, 162] on div "1" at bounding box center [336, 163] width 14 height 12
type input "9/1/2025"
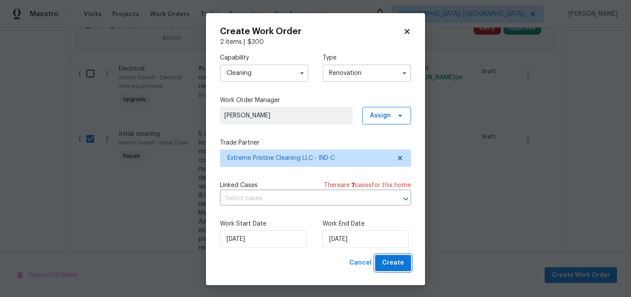
click at [393, 261] on span "Create" at bounding box center [393, 263] width 22 height 11
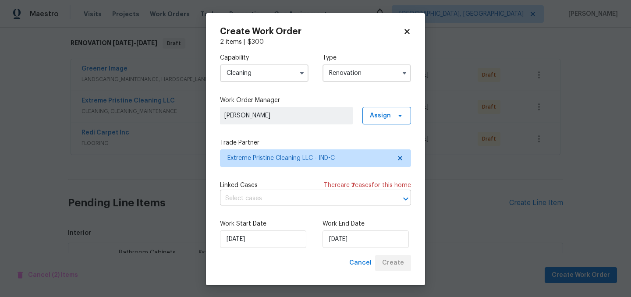
scroll to position [736, 0]
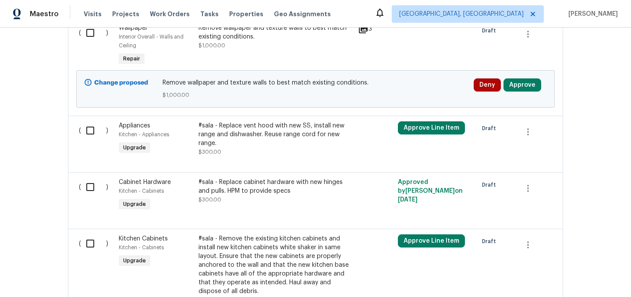
scroll to position [1053, 0]
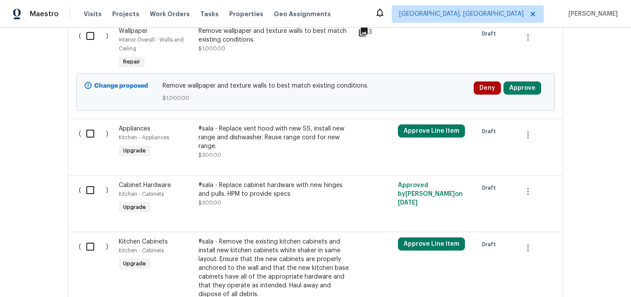
click at [241, 130] on div "#sala - Replace vent hood with new SS, install new range and dishwasher. Reuse …" at bounding box center [275, 137] width 154 height 26
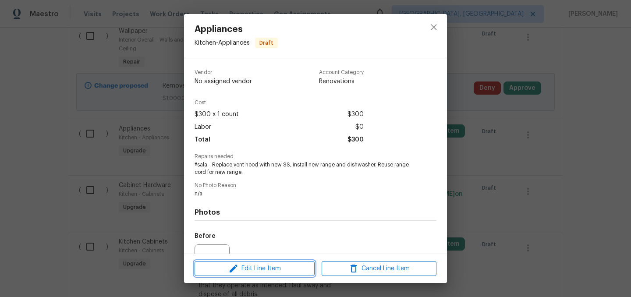
click at [257, 270] on span "Edit Line Item" at bounding box center [254, 268] width 115 height 11
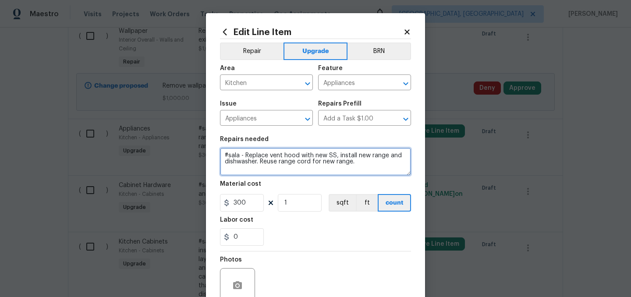
click at [361, 162] on textarea "#sala - Replace vent hood with new SS, install new range and dishwasher. Reuse …" at bounding box center [315, 162] width 191 height 28
click at [244, 153] on textarea "#sala - Replace vent hood with new SS, install new range and dishwasher. Reuse …" at bounding box center [315, 162] width 191 height 28
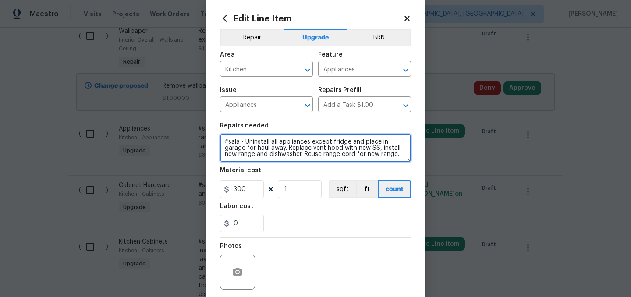
scroll to position [81, 0]
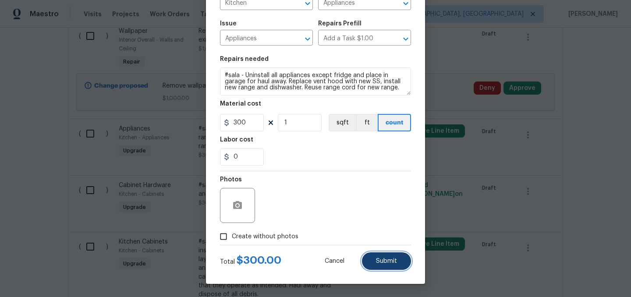
click at [390, 259] on span "Submit" at bounding box center [386, 261] width 21 height 7
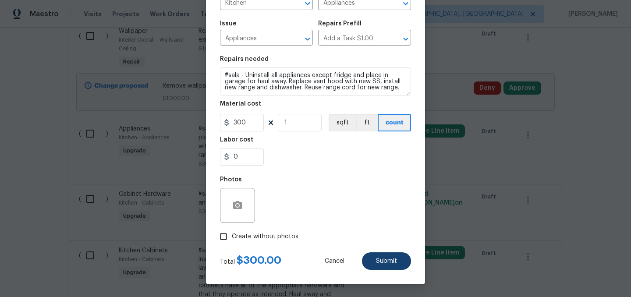
type textarea "#sala - Uninstall all appliances except fridge and place in garage for haul awa…"
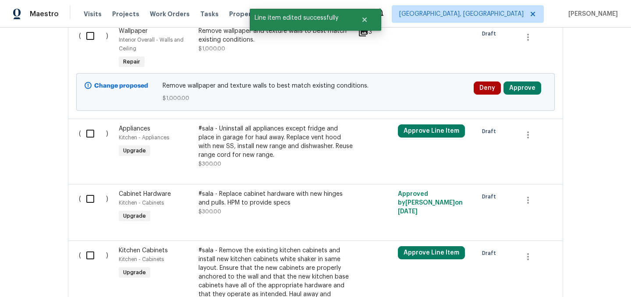
scroll to position [0, 0]
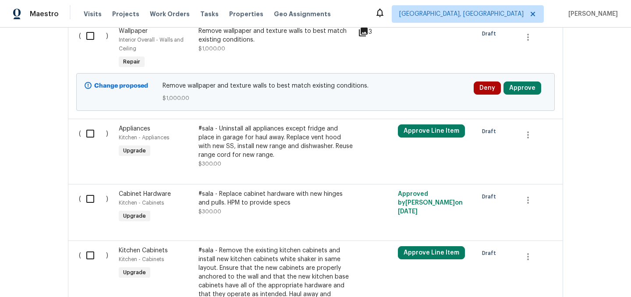
click at [254, 195] on div "#sala - Replace cabinet hardware with new hinges and pulls. HPM to provide specs" at bounding box center [275, 199] width 154 height 18
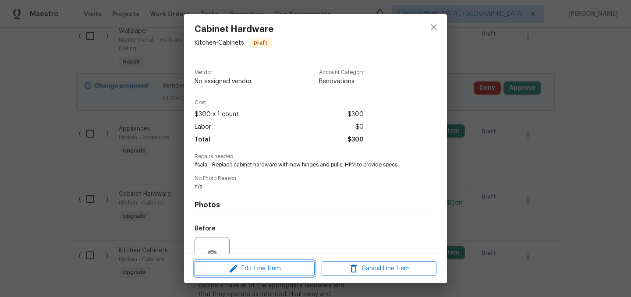
click at [251, 269] on span "Edit Line Item" at bounding box center [254, 268] width 115 height 11
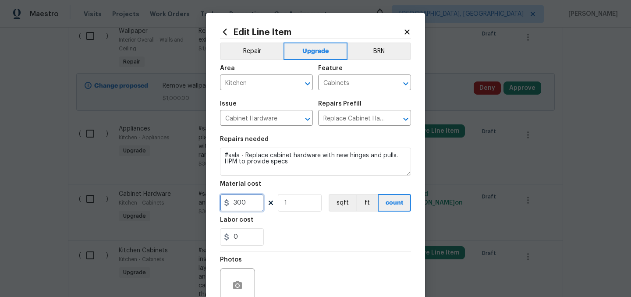
click at [247, 203] on input "300" at bounding box center [242, 203] width 44 height 18
type input "225"
click at [293, 237] on div "0" at bounding box center [315, 237] width 191 height 18
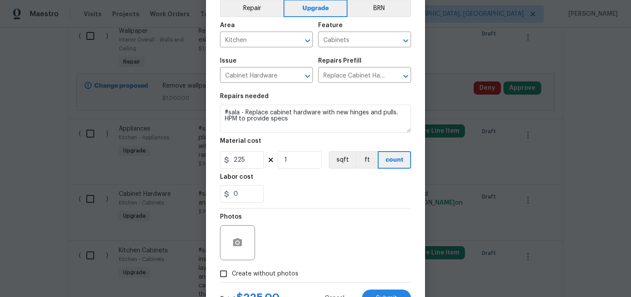
scroll to position [81, 0]
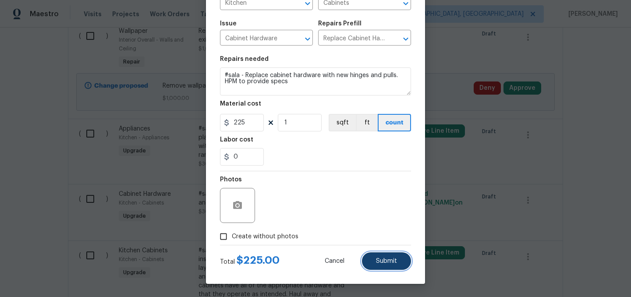
click at [373, 256] on button "Submit" at bounding box center [386, 261] width 49 height 18
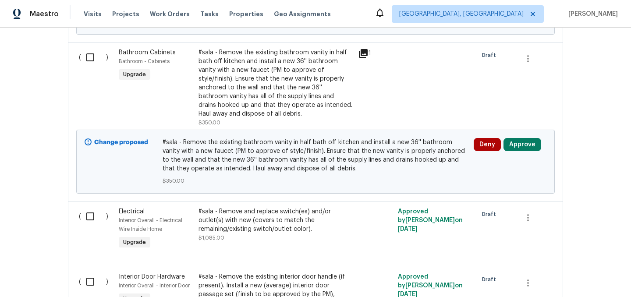
scroll to position [508, 0]
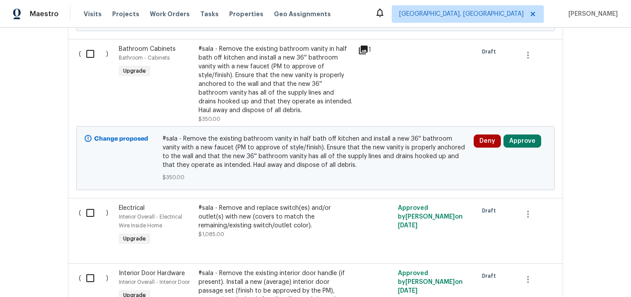
click at [292, 211] on div "#sala - Remove and replace switch(es) and/or outlet(s) with new (covers to matc…" at bounding box center [275, 217] width 154 height 26
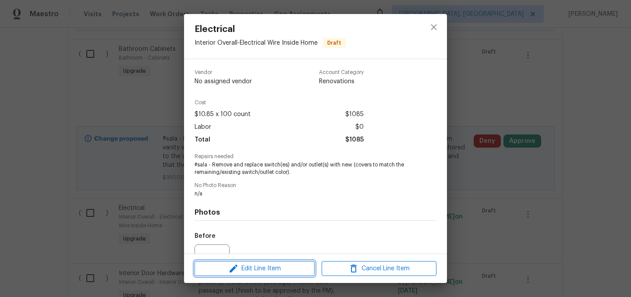
click at [260, 266] on span "Edit Line Item" at bounding box center [254, 268] width 115 height 11
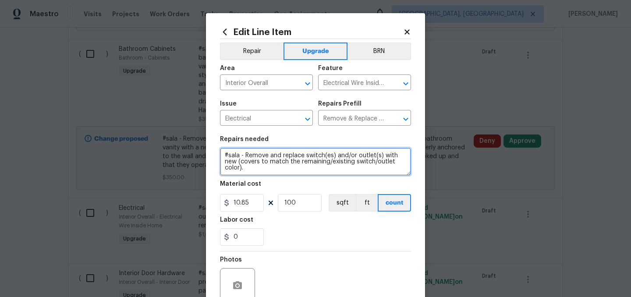
click at [238, 161] on textarea "#sala - Remove and replace switch(es) and/or outlet(s) with new (covers to matc…" at bounding box center [315, 162] width 191 height 28
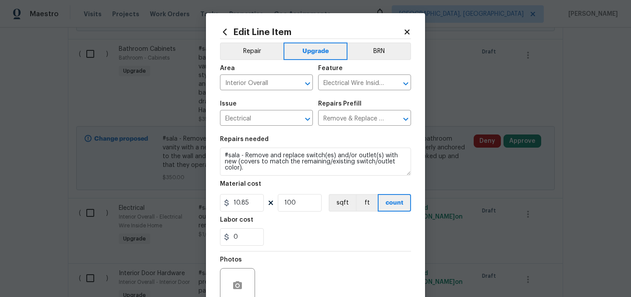
click at [323, 183] on div "Material cost" at bounding box center [315, 186] width 191 height 11
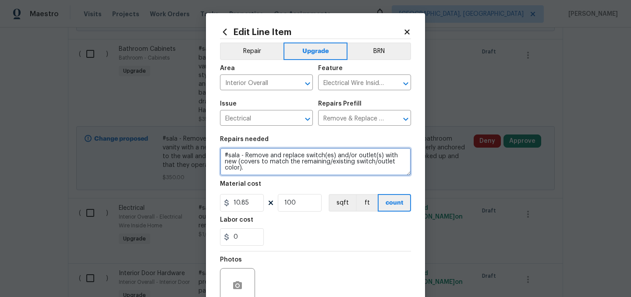
click at [278, 172] on textarea "#sala - Remove and replace switch(es) and/or outlet(s) with new (covers to matc…" at bounding box center [315, 162] width 191 height 28
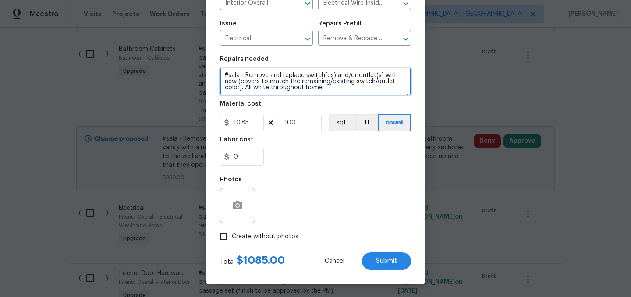
type textarea "#sala - Remove and replace switch(es) and/or outlet(s) with new (covers to matc…"
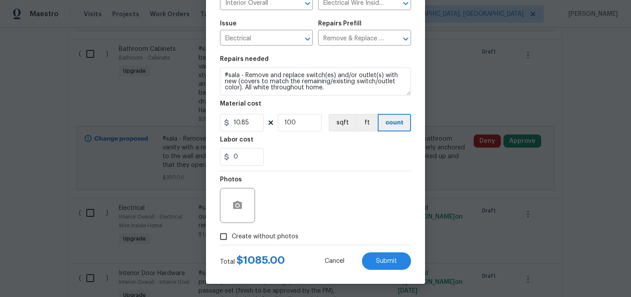
click at [270, 237] on span "Create without photos" at bounding box center [265, 236] width 67 height 9
click at [232, 237] on input "Create without photos" at bounding box center [223, 236] width 17 height 17
click at [270, 237] on span "Create without photos" at bounding box center [265, 236] width 67 height 9
click at [232, 237] on input "Create without photos" at bounding box center [223, 236] width 17 height 17
checkbox input "false"
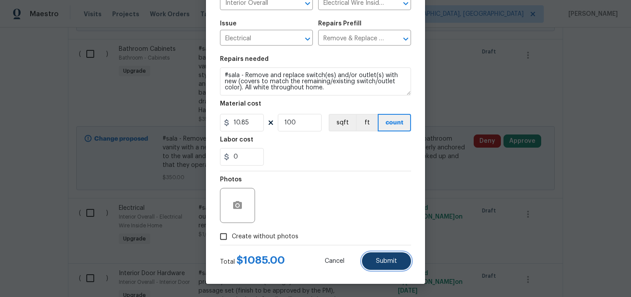
click at [392, 257] on button "Submit" at bounding box center [386, 261] width 49 height 18
type textarea "#sala - Remove and replace switch(es) and/or outlet(s) with new (covers to matc…"
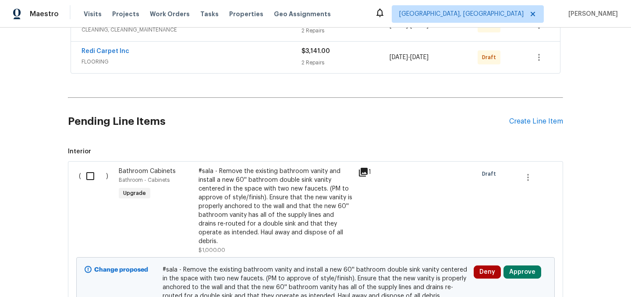
scroll to position [214, 0]
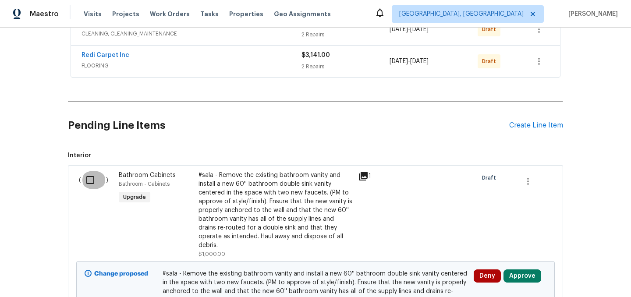
click at [90, 182] on input "checkbox" at bounding box center [93, 180] width 25 height 18
checkbox input "true"
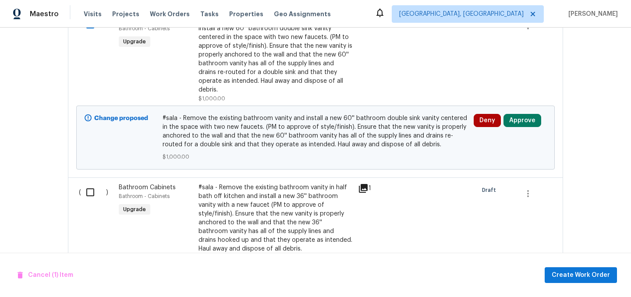
click at [90, 183] on input "checkbox" at bounding box center [93, 192] width 25 height 18
checkbox input "true"
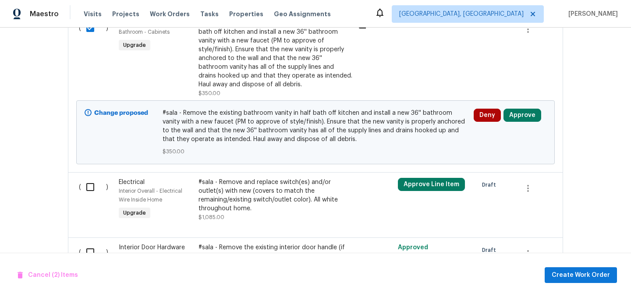
click at [90, 182] on input "checkbox" at bounding box center [93, 187] width 25 height 18
checkbox input "true"
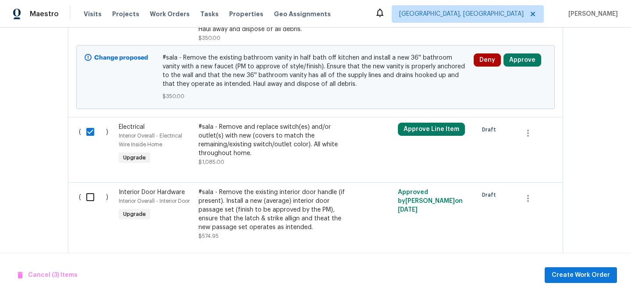
click at [90, 188] on input "checkbox" at bounding box center [93, 197] width 25 height 18
checkbox input "true"
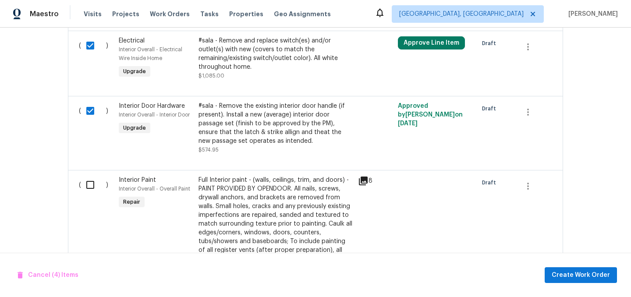
click at [91, 176] on input "checkbox" at bounding box center [93, 185] width 25 height 18
checkbox input "true"
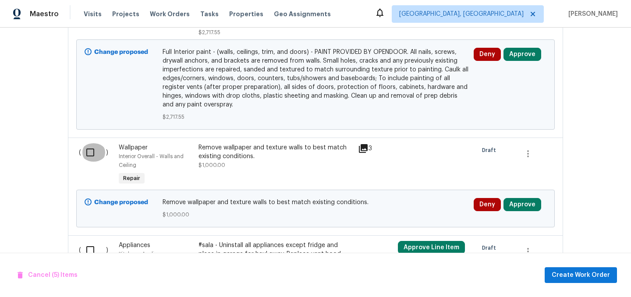
click at [92, 146] on input "checkbox" at bounding box center [93, 152] width 25 height 18
checkbox input "true"
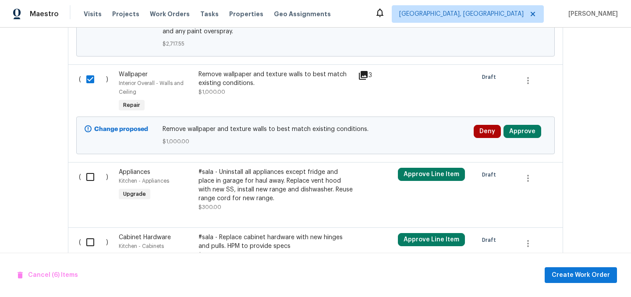
scroll to position [1060, 0]
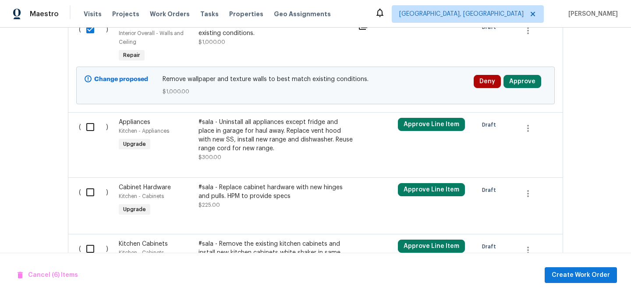
click at [92, 118] on input "checkbox" at bounding box center [93, 127] width 25 height 18
checkbox input "true"
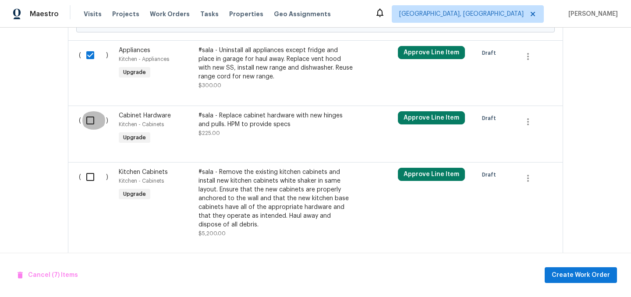
click at [92, 114] on input "checkbox" at bounding box center [93, 120] width 25 height 18
checkbox input "true"
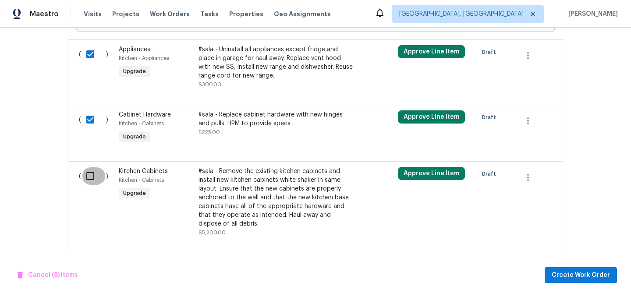
click at [89, 167] on input "checkbox" at bounding box center [93, 176] width 25 height 18
checkbox input "true"
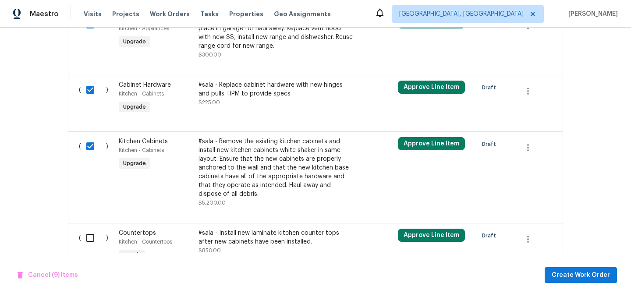
scroll to position [1199, 0]
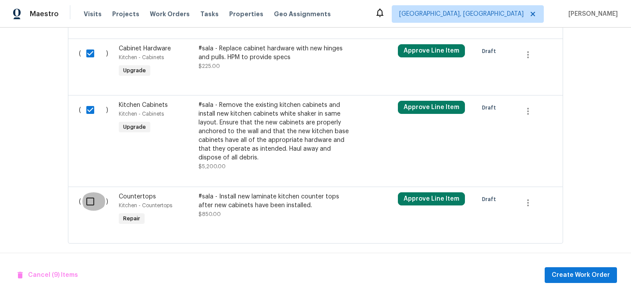
click at [90, 192] on input "checkbox" at bounding box center [93, 201] width 25 height 18
checkbox input "true"
click at [584, 275] on span "Create Work Order" at bounding box center [580, 275] width 58 height 11
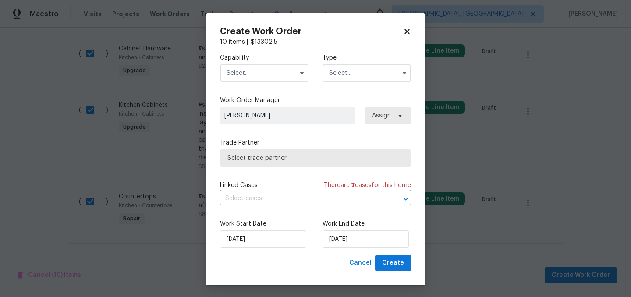
click at [265, 68] on input "text" at bounding box center [264, 73] width 88 height 18
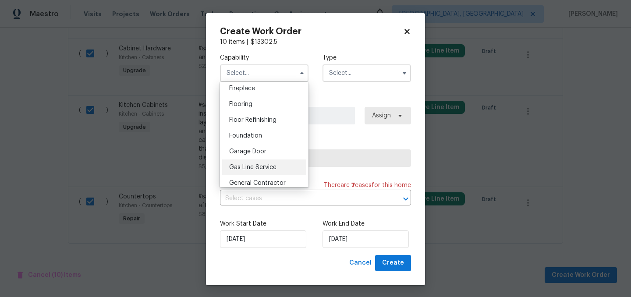
scroll to position [341, 0]
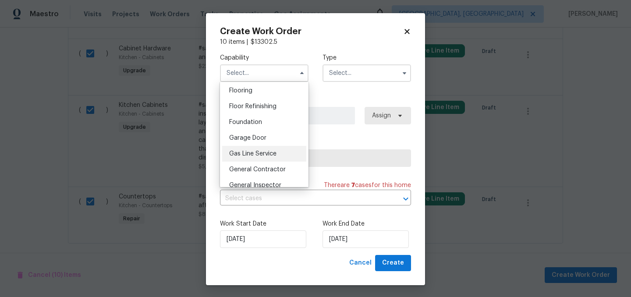
click at [264, 169] on span "General Contractor" at bounding box center [257, 169] width 56 height 6
type input "General Contractor"
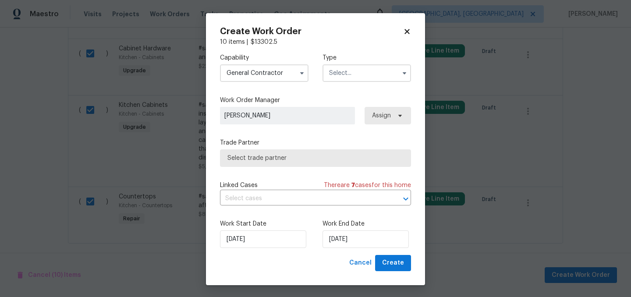
click at [357, 74] on input "text" at bounding box center [366, 73] width 88 height 18
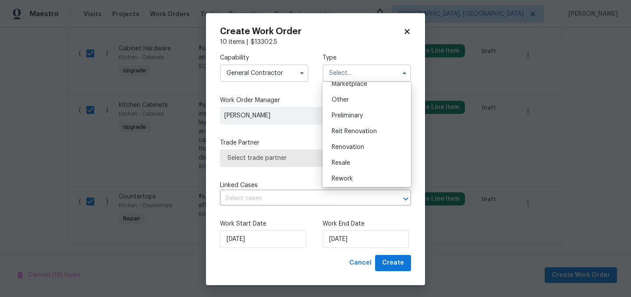
scroll to position [176, 0]
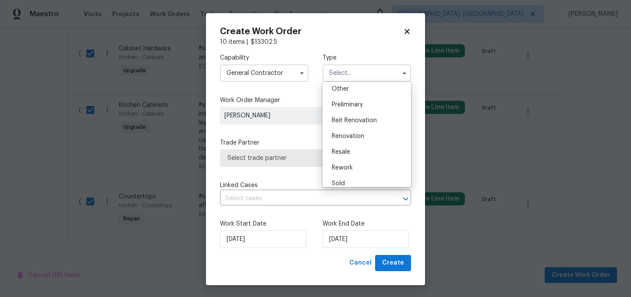
click at [358, 138] on span "Renovation" at bounding box center [348, 136] width 32 height 6
type input "Renovation"
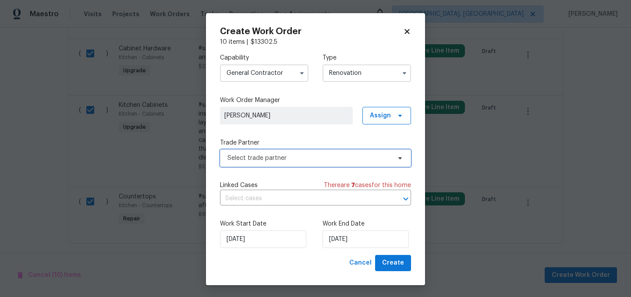
click at [318, 158] on span "Select trade partner" at bounding box center [308, 158] width 163 height 9
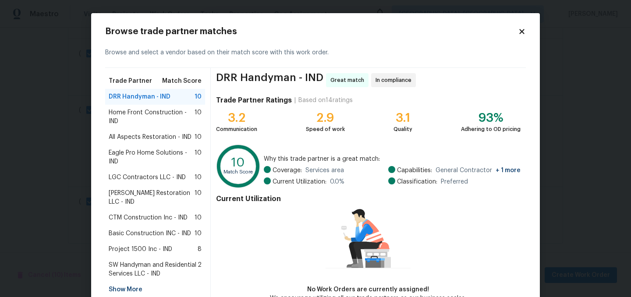
click at [137, 229] on span "Basic Construction INC - IND" at bounding box center [150, 233] width 82 height 9
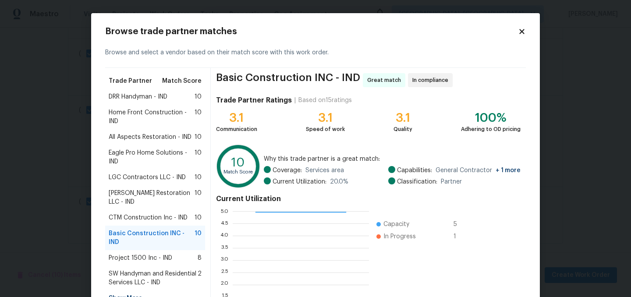
scroll to position [89, 0]
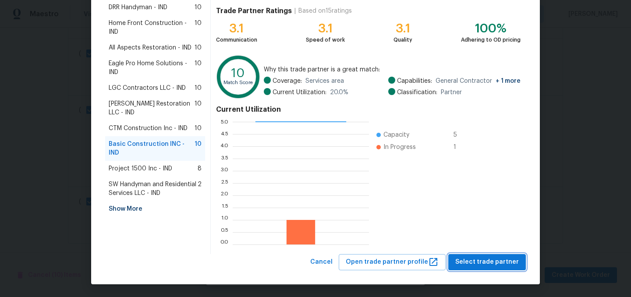
click at [494, 260] on span "Select trade partner" at bounding box center [487, 262] width 64 height 11
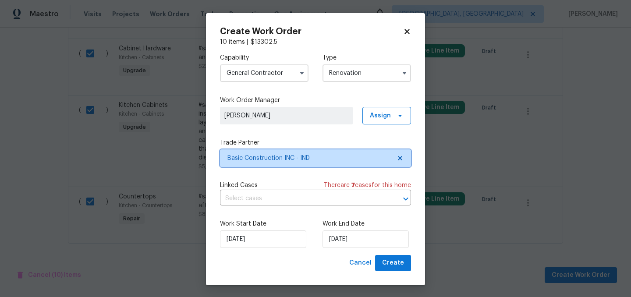
scroll to position [0, 0]
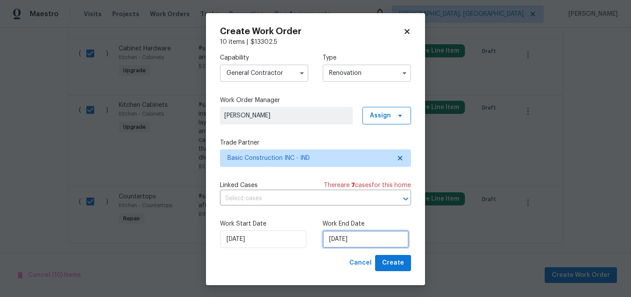
click at [369, 242] on input "[DATE]" at bounding box center [365, 239] width 86 height 18
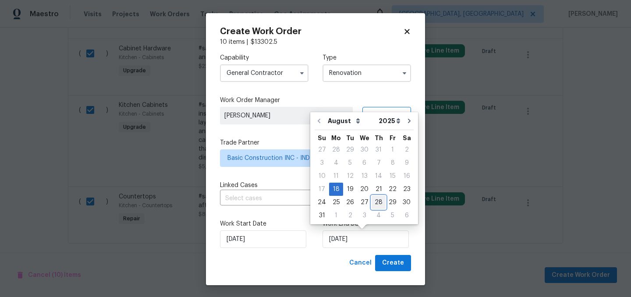
click at [374, 203] on div "28" at bounding box center [378, 202] width 14 height 12
type input "8/28/2025"
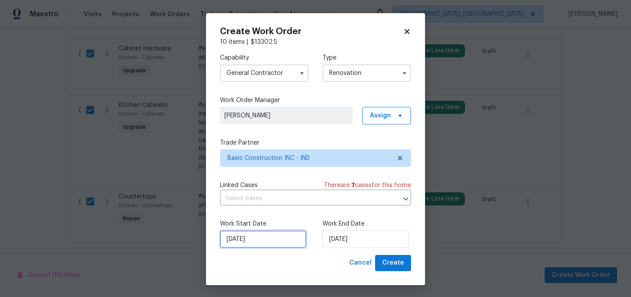
click at [247, 237] on input "[DATE]" at bounding box center [263, 239] width 86 height 18
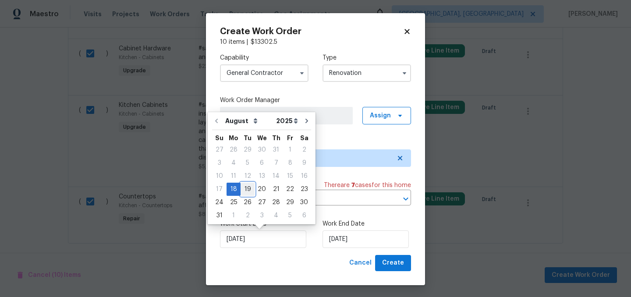
click at [243, 193] on div "19" at bounding box center [247, 189] width 14 height 12
type input "[DATE]"
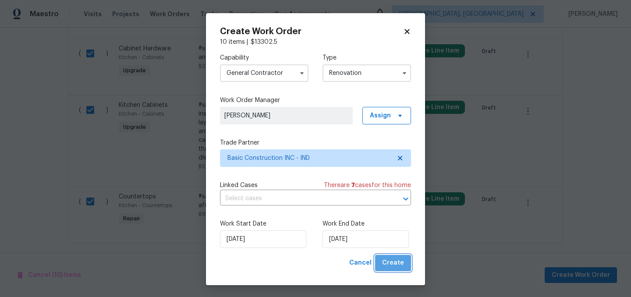
click at [398, 264] on span "Create" at bounding box center [393, 263] width 22 height 11
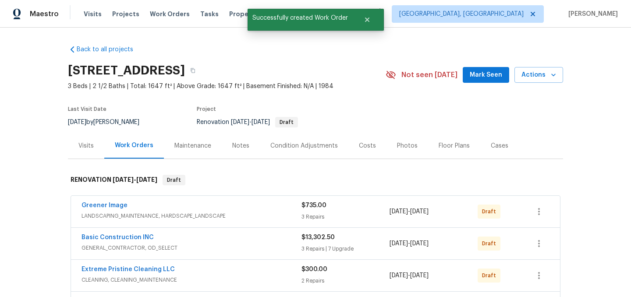
click at [398, 147] on div "Photos" at bounding box center [407, 145] width 21 height 9
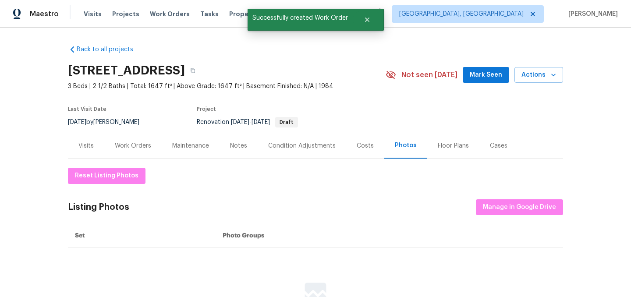
click at [356, 145] on div "Costs" at bounding box center [364, 145] width 17 height 9
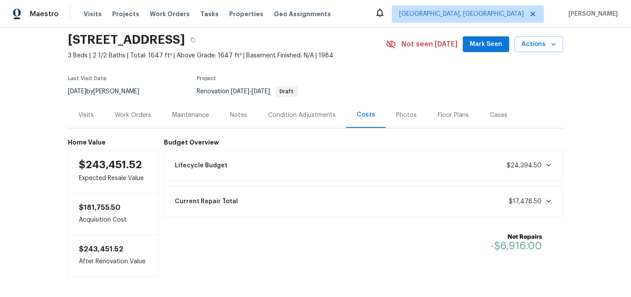
scroll to position [29, 0]
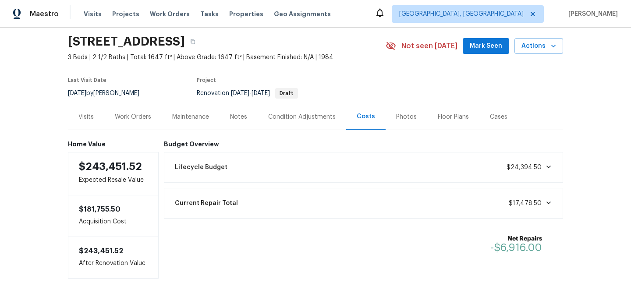
click at [138, 115] on div "Work Orders" at bounding box center [133, 117] width 36 height 9
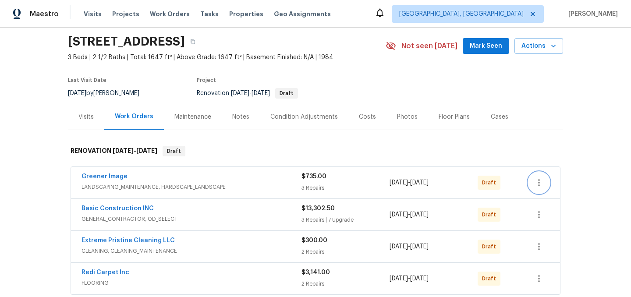
click at [539, 180] on icon "button" at bounding box center [539, 182] width 2 height 7
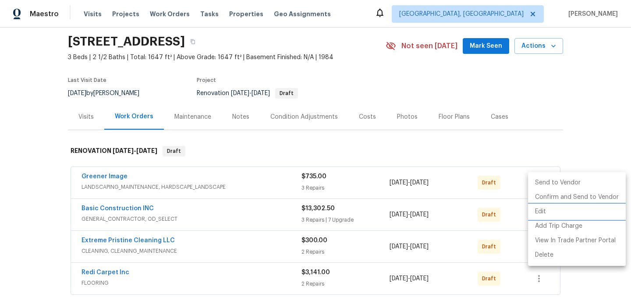
click at [543, 214] on li "Edit" at bounding box center [577, 212] width 98 height 14
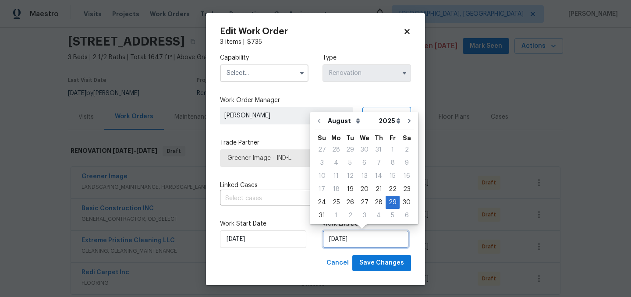
click at [362, 235] on input "8/29/2025" at bounding box center [365, 239] width 86 height 18
click at [409, 30] on icon at bounding box center [407, 32] width 8 height 8
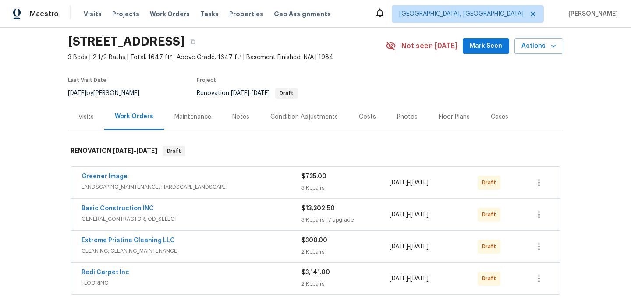
click at [361, 115] on div "Costs" at bounding box center [367, 117] width 17 height 9
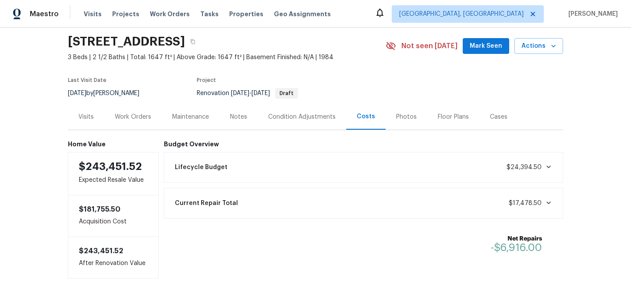
click at [132, 115] on div "Work Orders" at bounding box center [133, 117] width 36 height 9
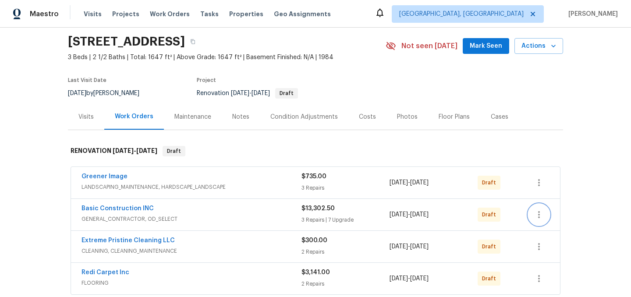
click at [540, 215] on icon "button" at bounding box center [538, 214] width 11 height 11
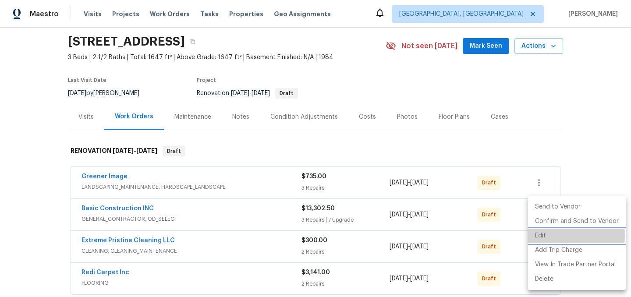
click at [543, 235] on li "Edit" at bounding box center [577, 236] width 98 height 14
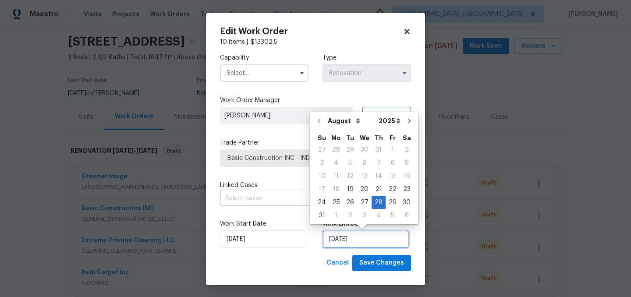
click at [372, 240] on input "8/28/2025" at bounding box center [365, 239] width 86 height 18
click at [348, 217] on div "2" at bounding box center [350, 215] width 14 height 12
type input "9/2/2025"
select select "8"
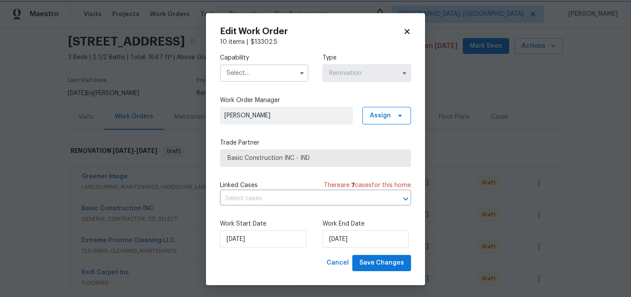
click at [311, 253] on div "Work Start Date 8/19/2025 Work End Date 9/2/2025" at bounding box center [315, 233] width 191 height 42
click at [259, 73] on input "text" at bounding box center [264, 73] width 88 height 18
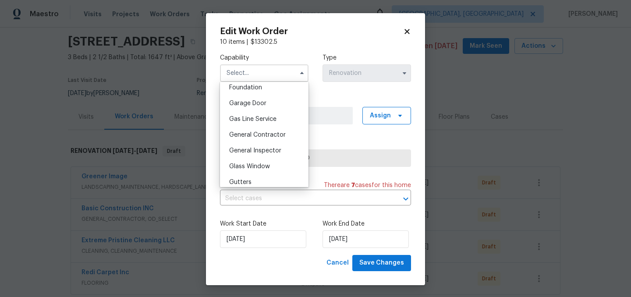
scroll to position [381, 0]
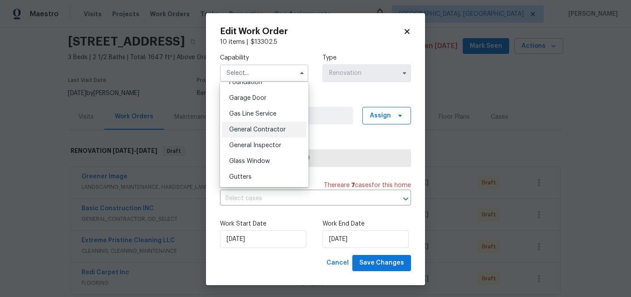
click at [262, 129] on span "General Contractor" at bounding box center [257, 130] width 56 height 6
type input "General Contractor"
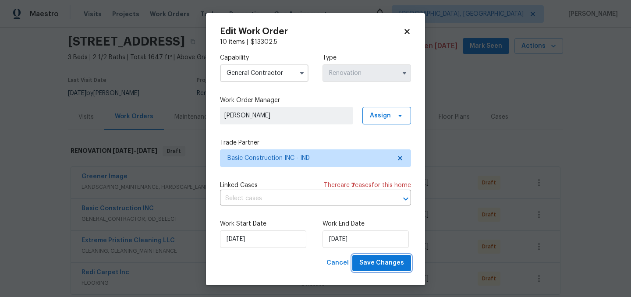
click at [388, 263] on span "Save Changes" at bounding box center [381, 263] width 45 height 11
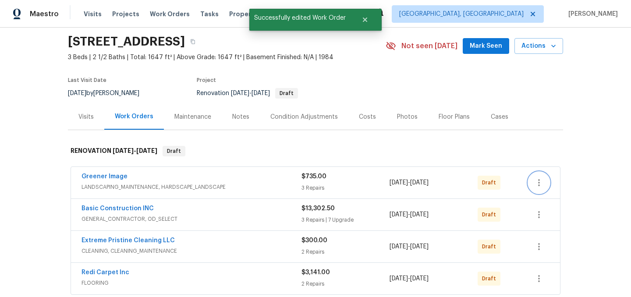
click at [542, 185] on icon "button" at bounding box center [538, 182] width 11 height 11
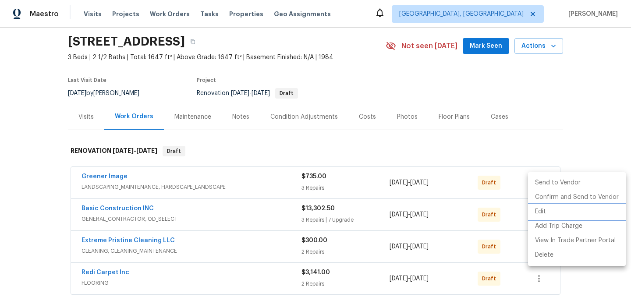
click at [548, 209] on li "Edit" at bounding box center [577, 212] width 98 height 14
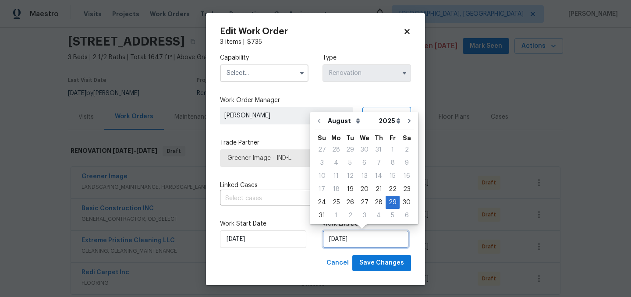
click at [383, 238] on input "8/29/2025" at bounding box center [365, 239] width 86 height 18
click at [374, 215] on div "4" at bounding box center [378, 215] width 14 height 12
type input "9/4/2025"
select select "8"
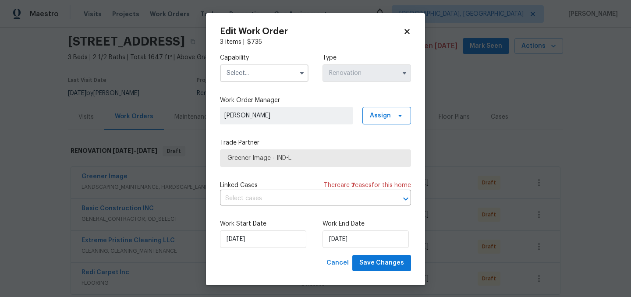
click at [277, 74] on input "text" at bounding box center [264, 73] width 88 height 18
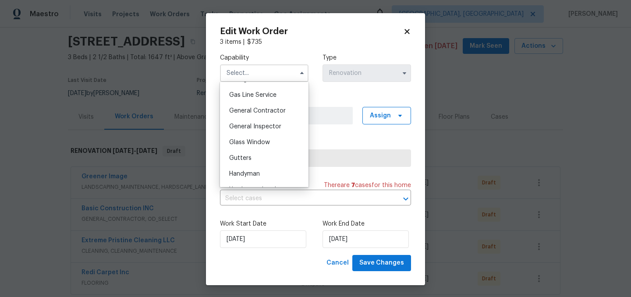
scroll to position [425, 0]
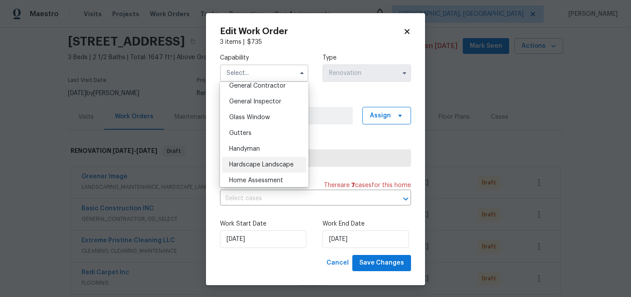
click at [266, 168] on div "Hardscape Landscape" at bounding box center [264, 165] width 84 height 16
type input "Hardscape Landscape"
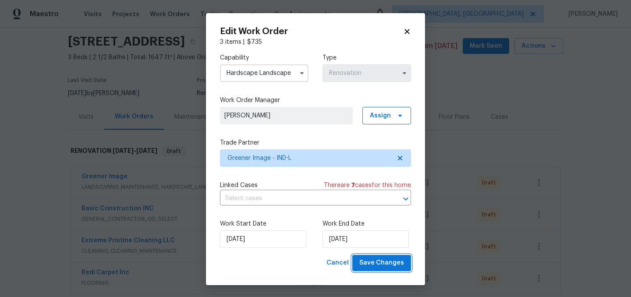
click at [382, 261] on span "Save Changes" at bounding box center [381, 263] width 45 height 11
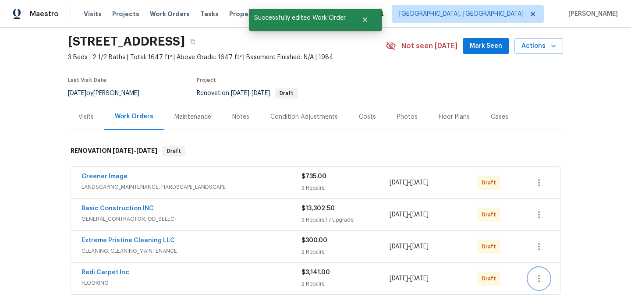
click at [532, 280] on button "button" at bounding box center [538, 278] width 21 height 21
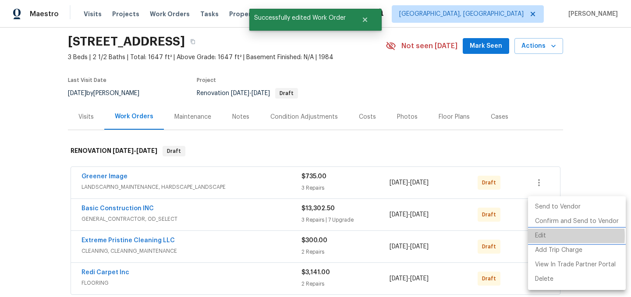
click at [549, 236] on li "Edit" at bounding box center [577, 236] width 98 height 14
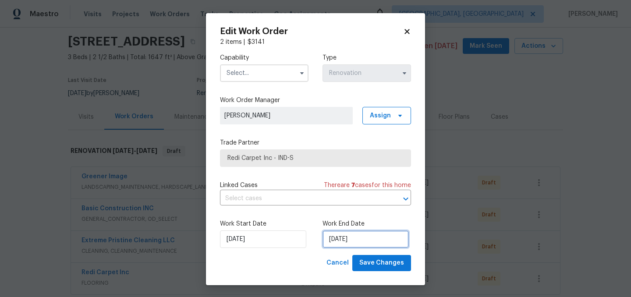
click at [369, 238] on input "8/29/2025" at bounding box center [365, 239] width 86 height 18
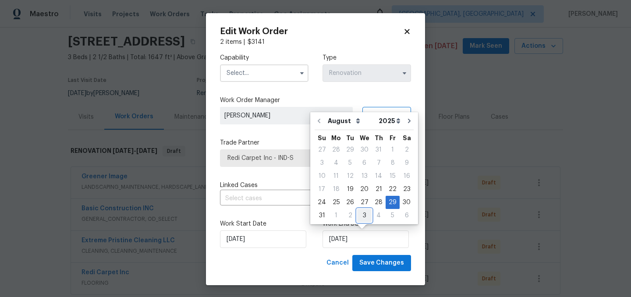
click at [360, 215] on div "3" at bounding box center [364, 215] width 14 height 12
type input "9/3/2025"
select select "8"
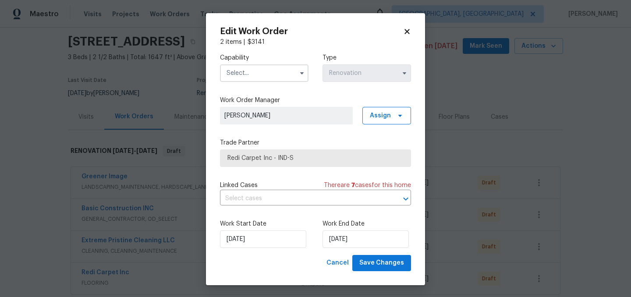
click at [258, 71] on input "text" at bounding box center [264, 73] width 88 height 18
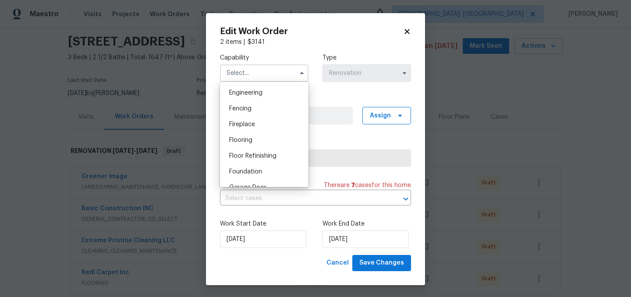
scroll to position [292, 0]
click at [265, 142] on div "Flooring" at bounding box center [264, 140] width 84 height 16
type input "Flooring"
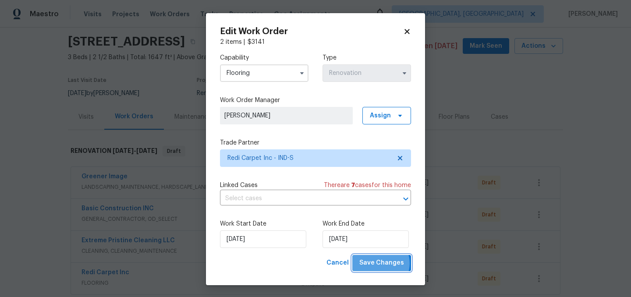
click at [382, 264] on span "Save Changes" at bounding box center [381, 263] width 45 height 11
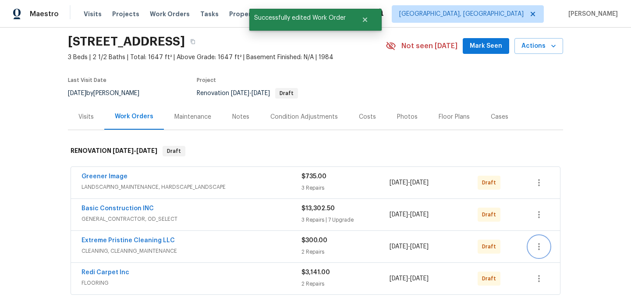
click at [539, 249] on icon "button" at bounding box center [539, 246] width 2 height 7
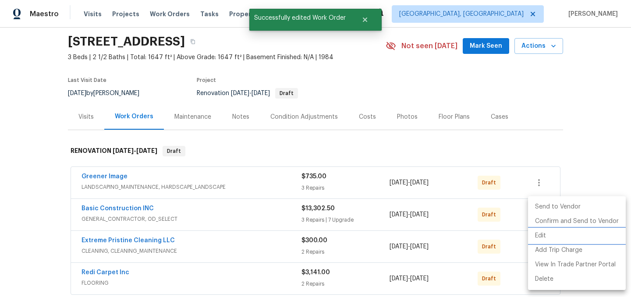
click at [545, 237] on li "Edit" at bounding box center [577, 236] width 98 height 14
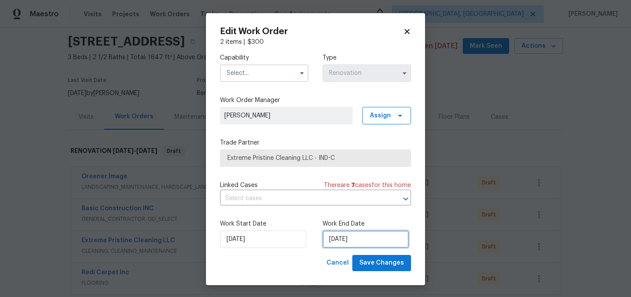
click at [356, 238] on input "9/1/2025" at bounding box center [365, 239] width 86 height 18
select select "8"
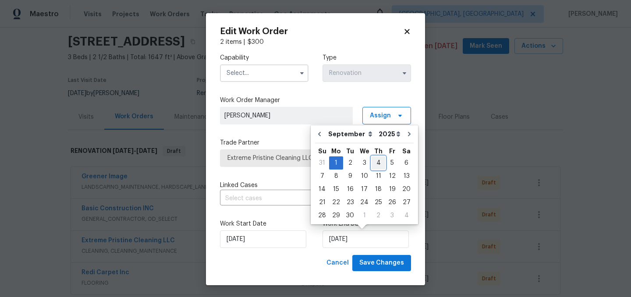
click at [374, 159] on div "4" at bounding box center [378, 163] width 14 height 12
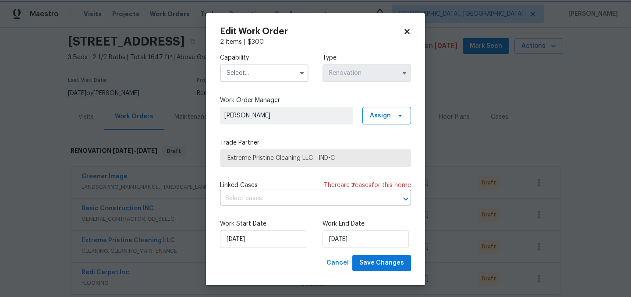
type input "9/4/2025"
click at [258, 75] on input "text" at bounding box center [264, 73] width 88 height 18
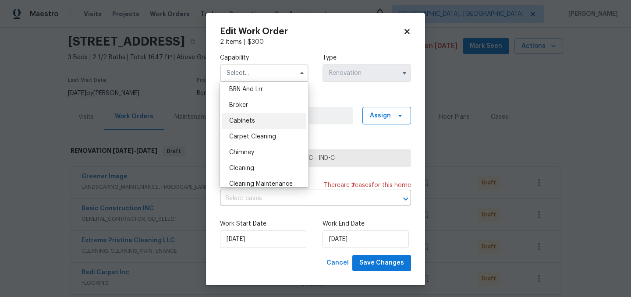
scroll to position [53, 0]
click at [249, 169] on div "Cleaning" at bounding box center [264, 165] width 84 height 16
type input "Cleaning"
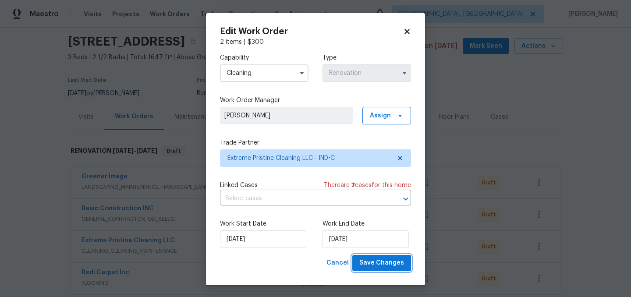
click at [381, 262] on span "Save Changes" at bounding box center [381, 263] width 45 height 11
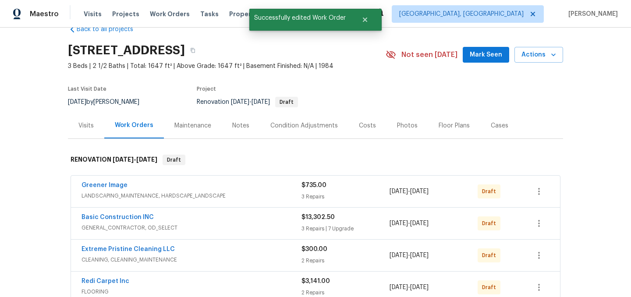
scroll to position [0, 0]
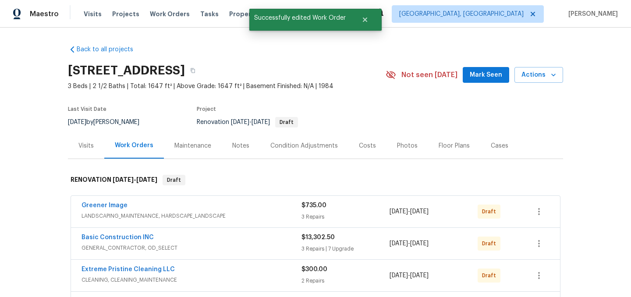
click at [232, 147] on div "Notes" at bounding box center [240, 145] width 17 height 9
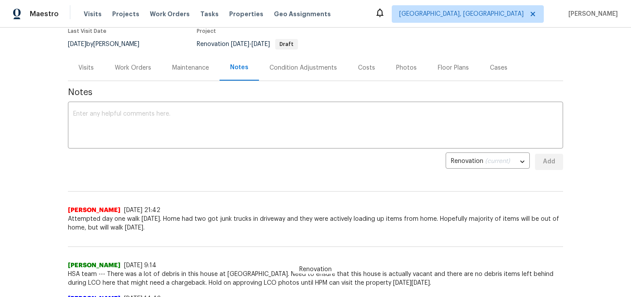
scroll to position [78, 0]
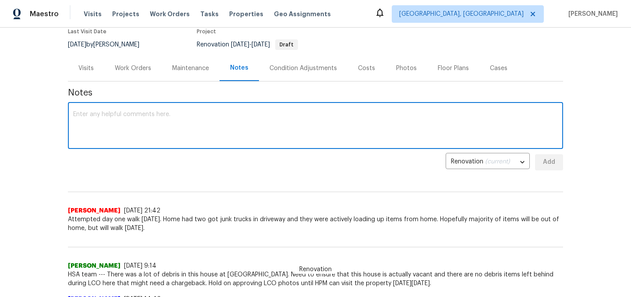
click at [159, 132] on textarea at bounding box center [315, 126] width 484 height 31
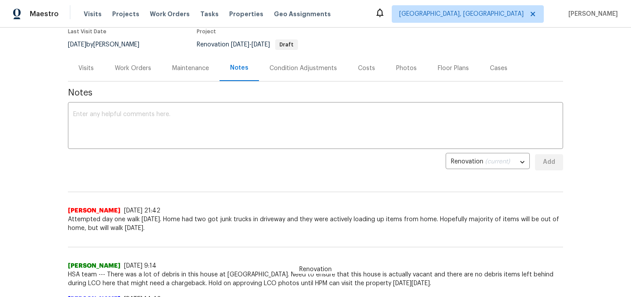
click at [133, 70] on div "Work Orders" at bounding box center [133, 68] width 36 height 9
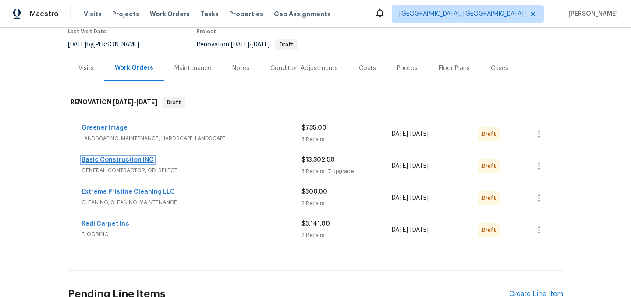
click at [115, 157] on link "Basic Construction INC" at bounding box center [117, 160] width 72 height 6
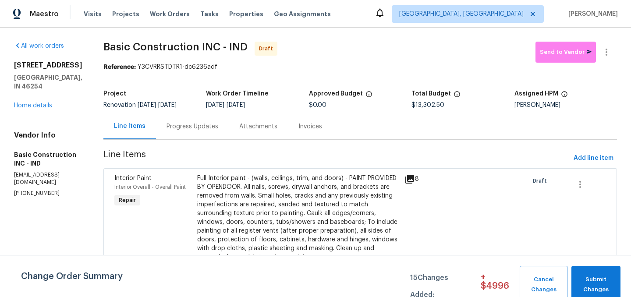
click at [166, 126] on div "Progress Updates" at bounding box center [192, 126] width 52 height 9
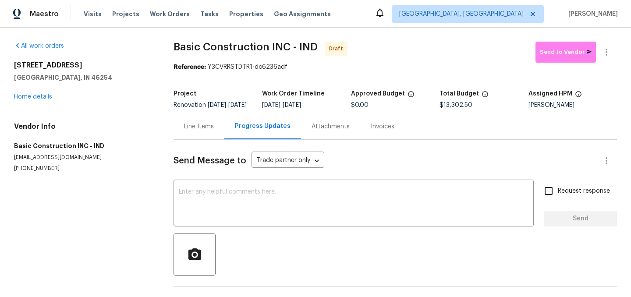
click at [208, 131] on div "Line Items" at bounding box center [199, 126] width 30 height 9
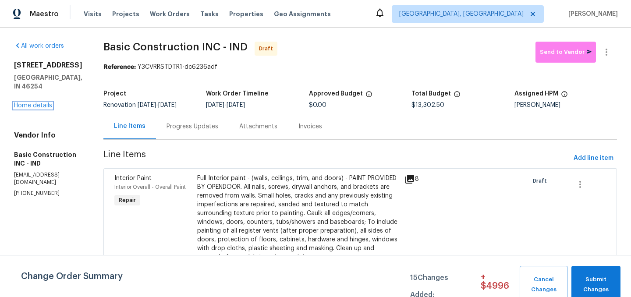
click at [32, 109] on link "Home details" at bounding box center [33, 105] width 38 height 6
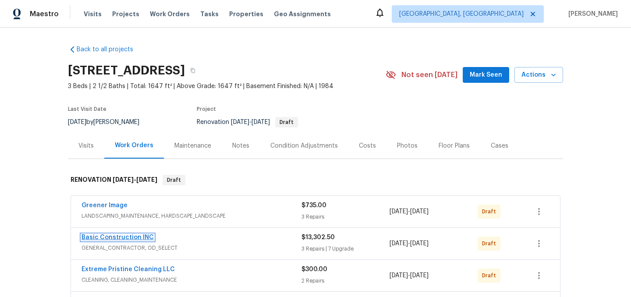
click at [126, 236] on link "Basic Construction INC" at bounding box center [117, 237] width 72 height 6
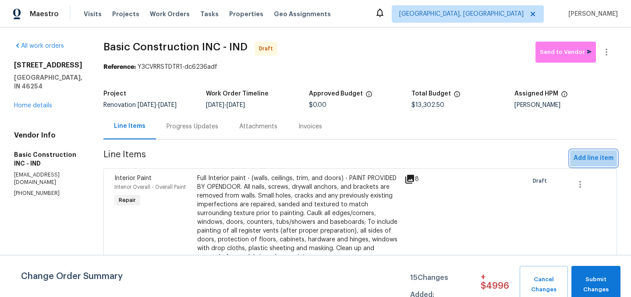
click at [594, 158] on span "Add line item" at bounding box center [593, 158] width 40 height 11
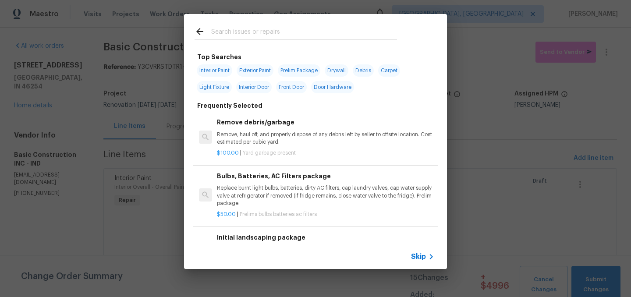
click at [267, 32] on input "text" at bounding box center [304, 32] width 186 height 13
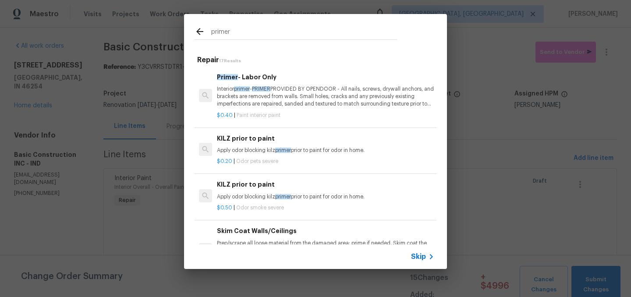
type input "primer"
click at [293, 91] on p "Interior primer - PRIMER PROVIDED BY OPENDOOR - All nails, screws, drywall anch…" at bounding box center [325, 96] width 217 height 22
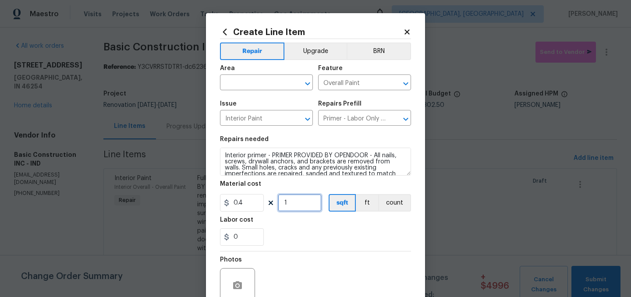
click at [301, 202] on input "1" at bounding box center [300, 203] width 44 height 18
type input "1647"
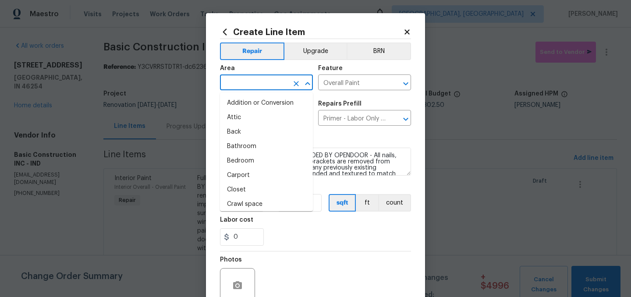
click at [247, 82] on input "text" at bounding box center [254, 84] width 68 height 14
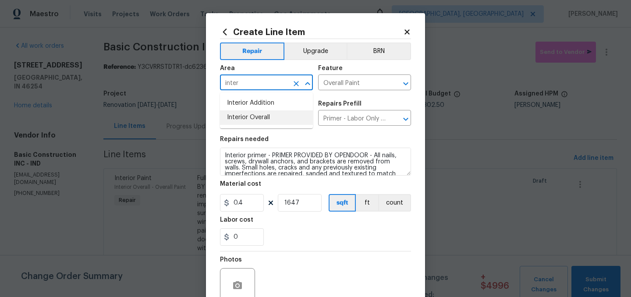
click at [256, 115] on li "Interior Overall" at bounding box center [266, 117] width 93 height 14
type input "Interior Overall"
click at [306, 140] on div "Repairs needed" at bounding box center [315, 141] width 191 height 11
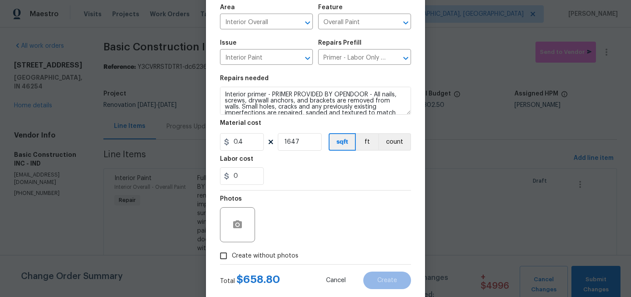
scroll to position [81, 0]
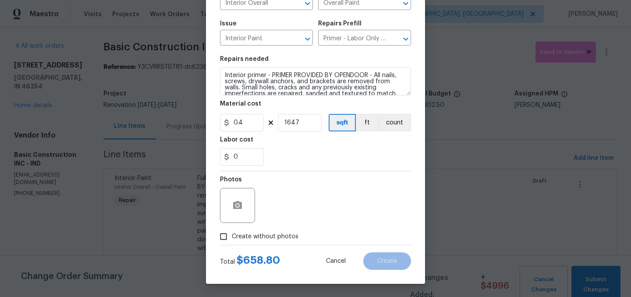
click at [240, 235] on span "Create without photos" at bounding box center [265, 236] width 67 height 9
click at [232, 235] on input "Create without photos" at bounding box center [223, 236] width 17 height 17
checkbox input "true"
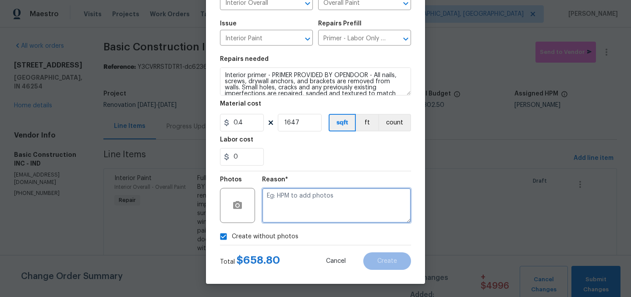
click at [321, 195] on textarea at bounding box center [336, 205] width 149 height 35
type textarea "."
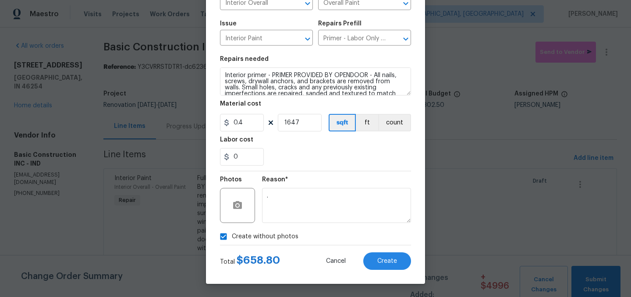
click at [263, 236] on span "Create without photos" at bounding box center [265, 236] width 67 height 9
click at [232, 236] on input "Create without photos" at bounding box center [223, 236] width 17 height 17
checkbox input "false"
click at [388, 256] on button "Create" at bounding box center [387, 261] width 48 height 18
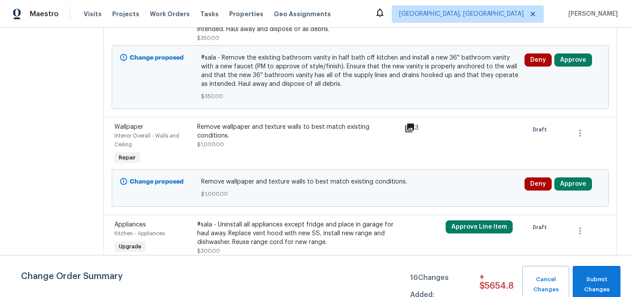
scroll to position [0, 0]
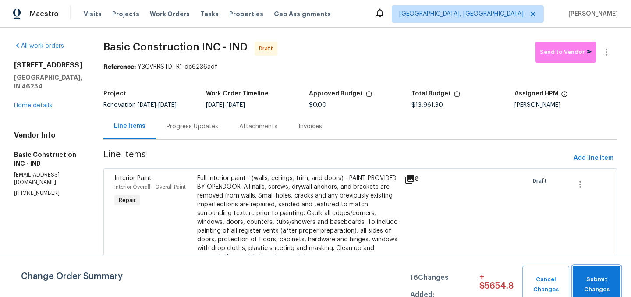
click at [595, 279] on span "Submit Changes" at bounding box center [596, 285] width 39 height 20
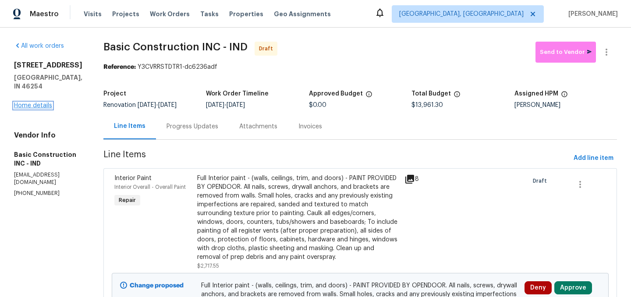
click at [29, 109] on link "Home details" at bounding box center [33, 105] width 38 height 6
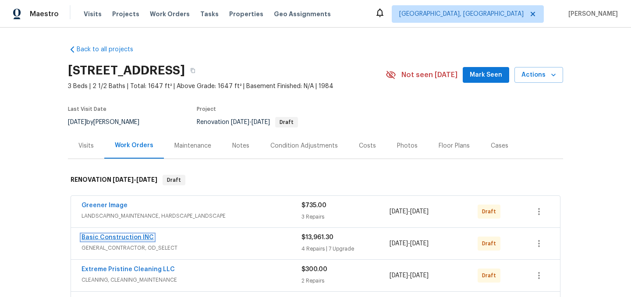
click at [124, 238] on link "Basic Construction INC" at bounding box center [117, 237] width 72 height 6
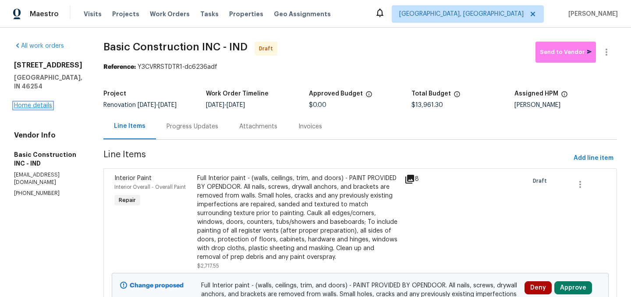
click at [38, 109] on link "Home details" at bounding box center [33, 105] width 38 height 6
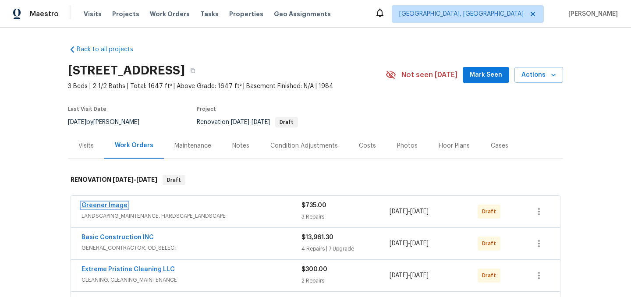
click at [105, 205] on link "Greener Image" at bounding box center [104, 205] width 46 height 6
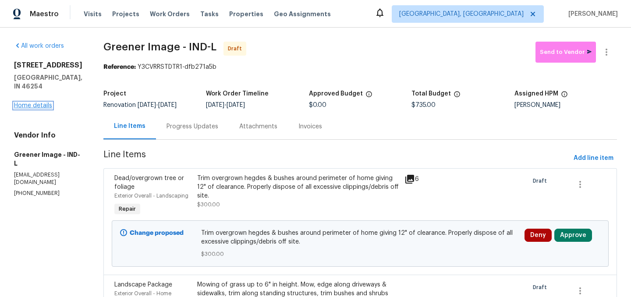
click at [30, 109] on link "Home details" at bounding box center [33, 105] width 38 height 6
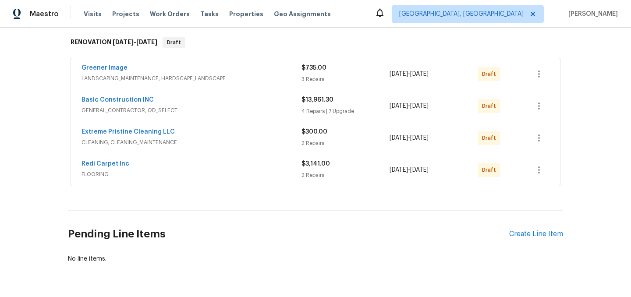
scroll to position [137, 0]
click at [542, 108] on icon "button" at bounding box center [538, 107] width 11 height 11
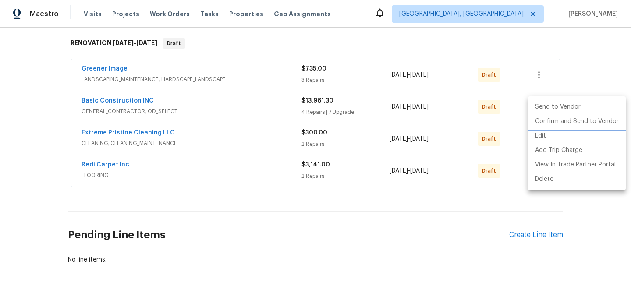
click at [568, 118] on li "Confirm and Send to Vendor" at bounding box center [577, 121] width 98 height 14
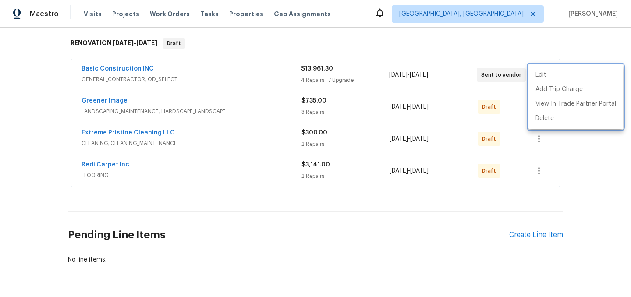
click at [392, 233] on div at bounding box center [315, 148] width 631 height 297
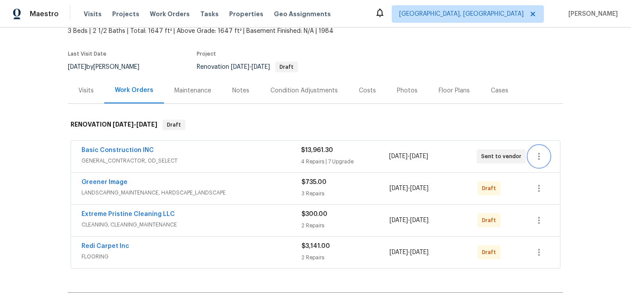
scroll to position [50, 0]
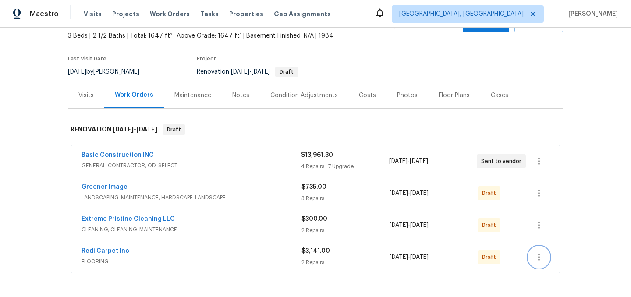
click at [537, 257] on icon "button" at bounding box center [538, 257] width 11 height 11
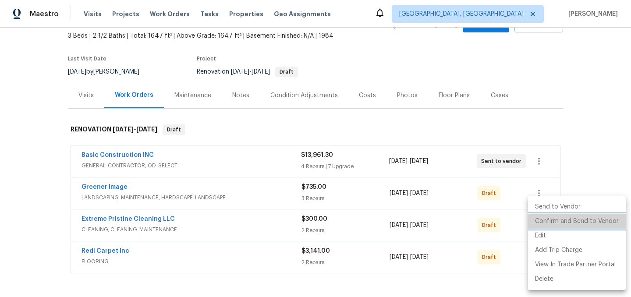
click at [581, 221] on li "Confirm and Send to Vendor" at bounding box center [577, 221] width 98 height 14
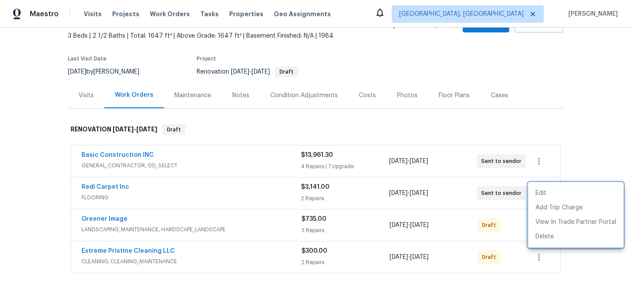
click at [269, 277] on div at bounding box center [315, 148] width 631 height 297
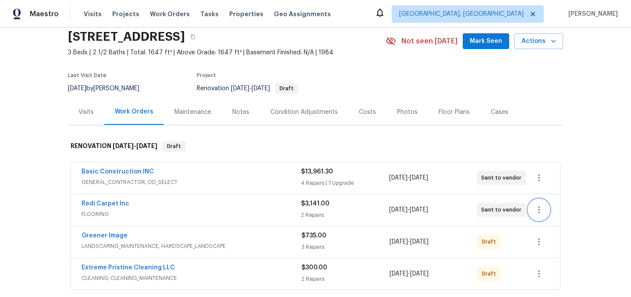
scroll to position [0, 0]
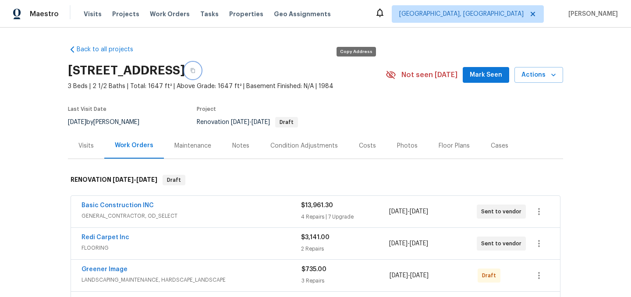
click at [195, 68] on icon "button" at bounding box center [192, 70] width 5 height 5
click at [119, 204] on link "Basic Construction INC" at bounding box center [117, 205] width 72 height 6
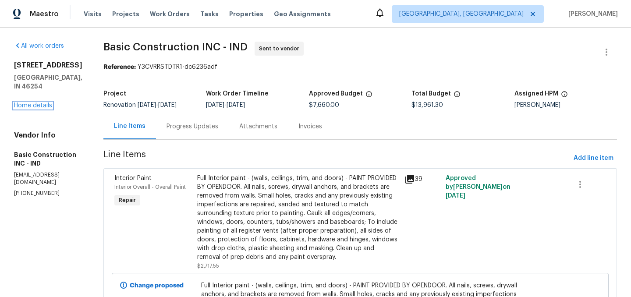
click at [42, 109] on link "Home details" at bounding box center [33, 105] width 38 height 6
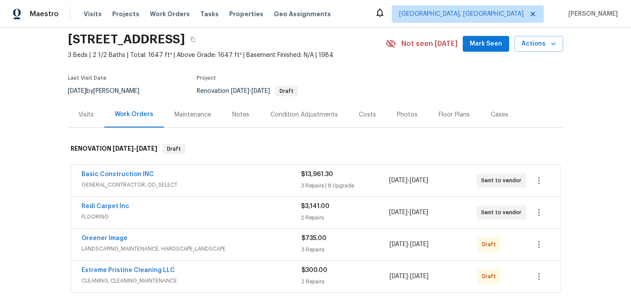
scroll to position [33, 0]
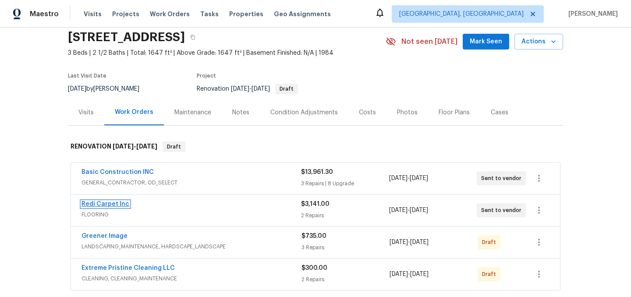
click at [114, 203] on link "Redi Carpet Inc" at bounding box center [105, 204] width 48 height 6
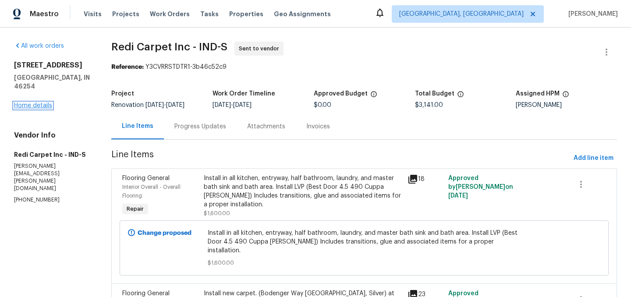
click at [33, 102] on link "Home details" at bounding box center [33, 105] width 38 height 6
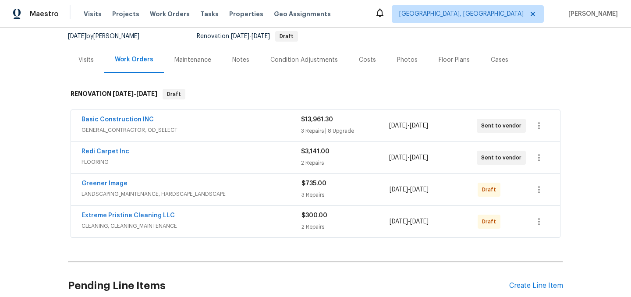
scroll to position [93, 0]
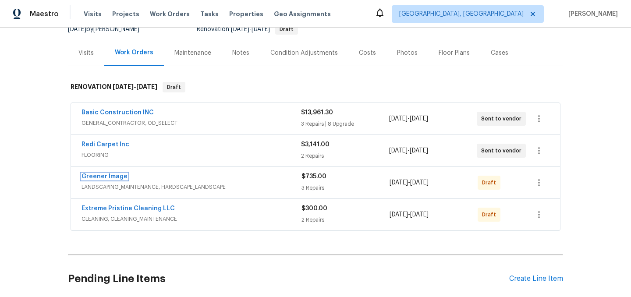
click at [111, 176] on link "Greener Image" at bounding box center [104, 176] width 46 height 6
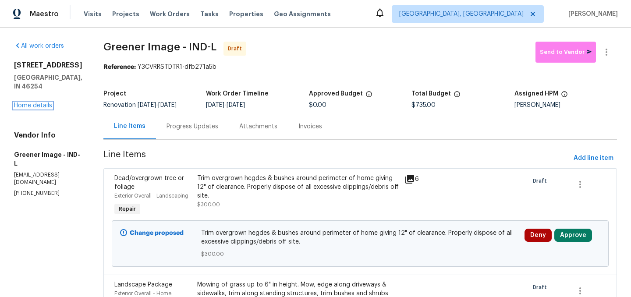
click at [30, 109] on link "Home details" at bounding box center [33, 105] width 38 height 6
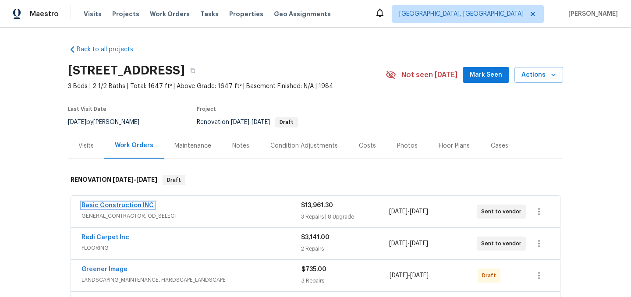
click at [117, 203] on link "Basic Construction INC" at bounding box center [117, 205] width 72 height 6
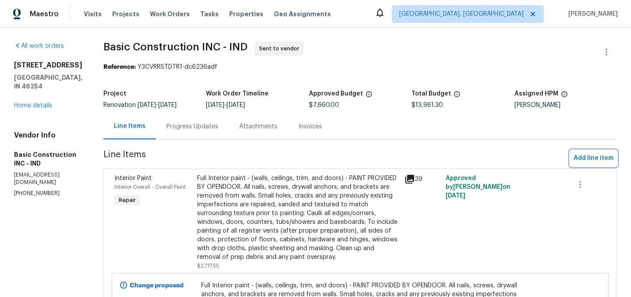
click at [597, 162] on span "Add line item" at bounding box center [593, 158] width 40 height 11
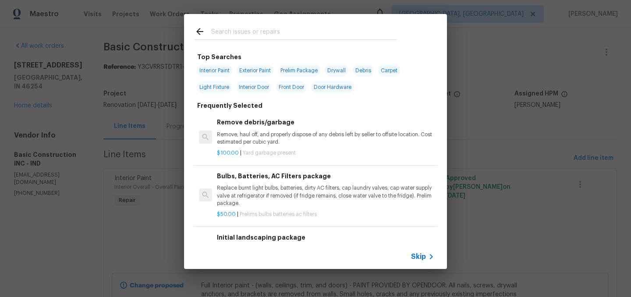
click at [281, 135] on p "Remove, haul off, and properly dispose of any debris left by seller to offsite …" at bounding box center [325, 138] width 217 height 15
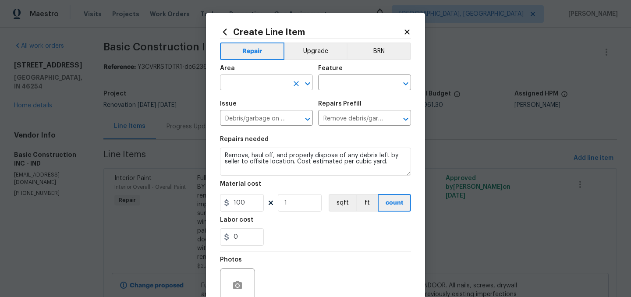
click at [251, 86] on input "text" at bounding box center [254, 84] width 68 height 14
click at [258, 116] on li "Interior Overall" at bounding box center [266, 117] width 93 height 14
type input "Interior Overall"
click at [325, 90] on input "text" at bounding box center [352, 84] width 68 height 14
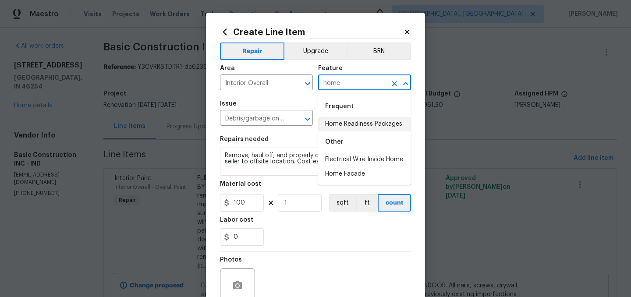
click at [332, 127] on li "Home Readiness Packages" at bounding box center [364, 124] width 93 height 14
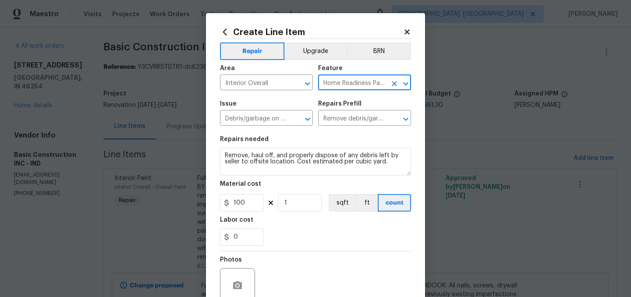
type input "Home Readiness Packages"
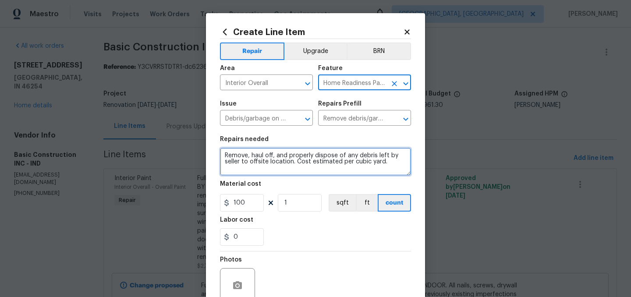
click at [222, 155] on textarea "Remove, haul off, and properly dispose of any debris left by seller to offsite …" at bounding box center [315, 162] width 191 height 28
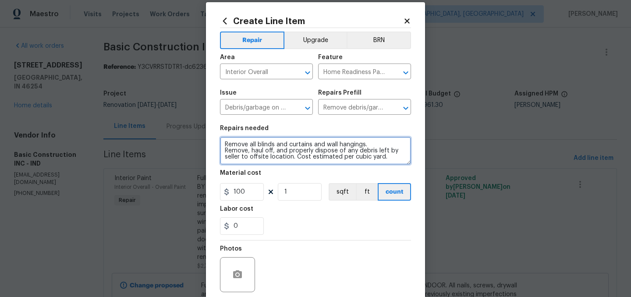
scroll to position [14, 0]
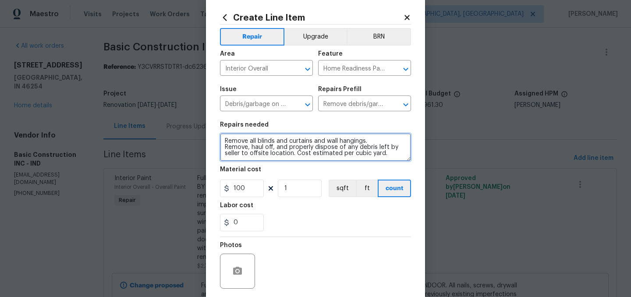
type textarea "Remove all blinds and curtains and wall hangings. Remove, haul off, and properl…"
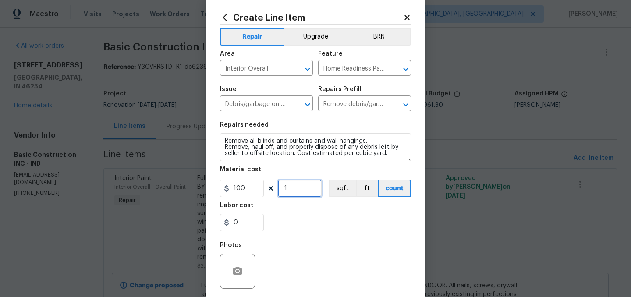
click at [295, 183] on input "1" at bounding box center [300, 189] width 44 height 18
type input "2"
click at [313, 220] on div "0" at bounding box center [315, 223] width 191 height 18
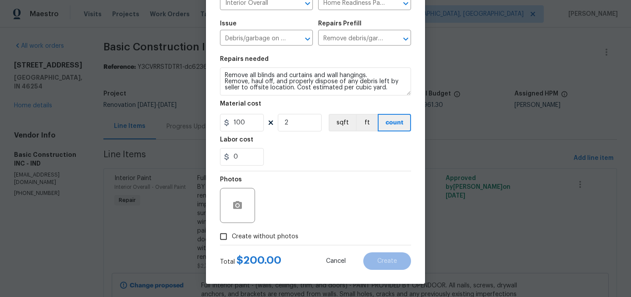
click at [277, 233] on span "Create without photos" at bounding box center [265, 236] width 67 height 9
click at [232, 233] on input "Create without photos" at bounding box center [223, 236] width 17 height 17
checkbox input "true"
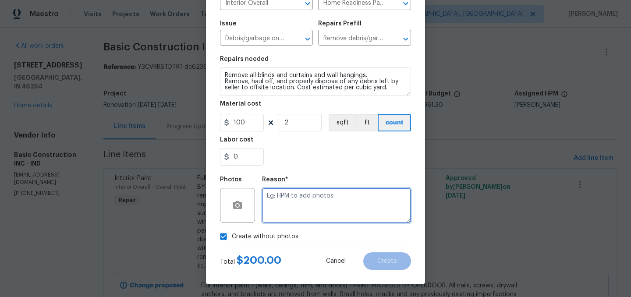
click at [296, 209] on textarea at bounding box center [336, 205] width 149 height 35
type textarea "."
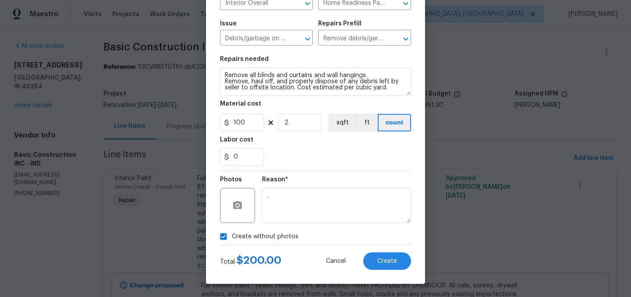
click at [251, 238] on span "Create without photos" at bounding box center [265, 236] width 67 height 9
click at [232, 238] on input "Create without photos" at bounding box center [223, 236] width 17 height 17
checkbox input "false"
click at [390, 260] on span "Create" at bounding box center [387, 261] width 20 height 7
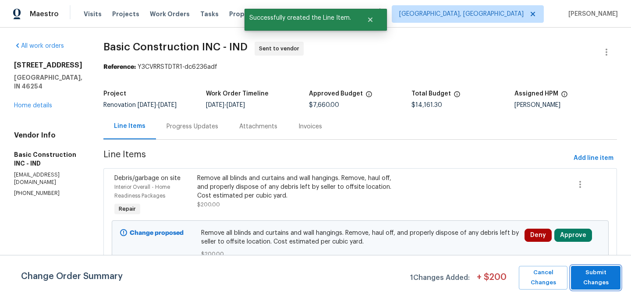
click at [600, 281] on span "Submit Changes" at bounding box center [595, 278] width 41 height 20
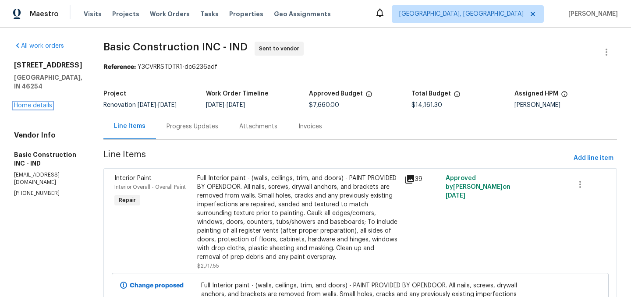
click at [26, 109] on link "Home details" at bounding box center [33, 105] width 38 height 6
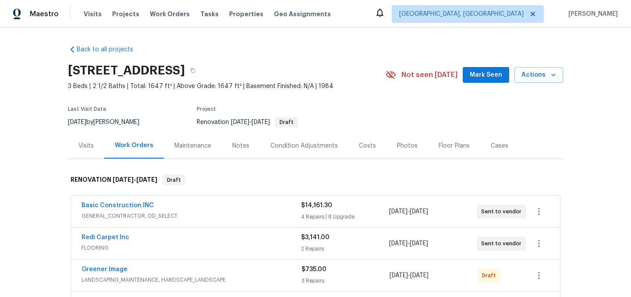
click at [364, 145] on div "Costs" at bounding box center [367, 145] width 17 height 9
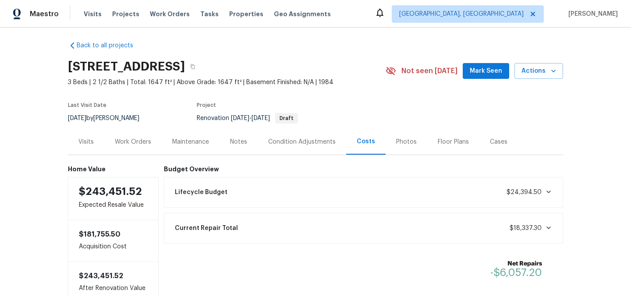
scroll to position [2, 0]
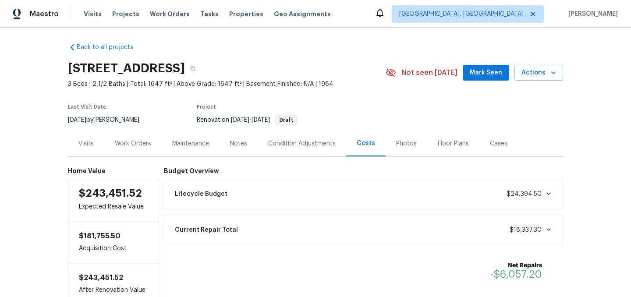
click at [140, 144] on div "Work Orders" at bounding box center [133, 143] width 36 height 9
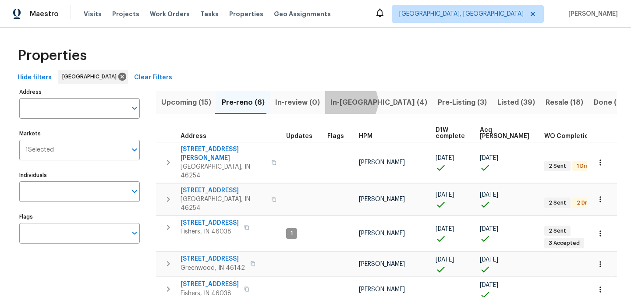
click at [345, 102] on span "In-[GEOGRAPHIC_DATA] (4)" at bounding box center [378, 102] width 97 height 12
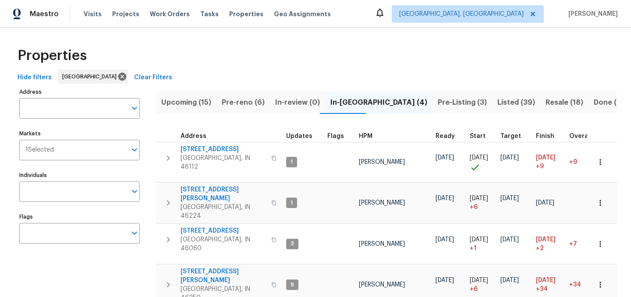
click at [438, 104] on span "Pre-Listing (3)" at bounding box center [462, 102] width 49 height 12
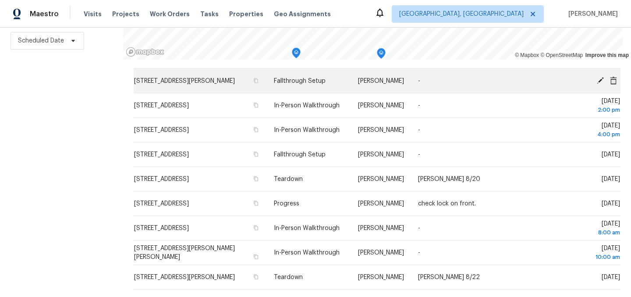
scroll to position [472, 0]
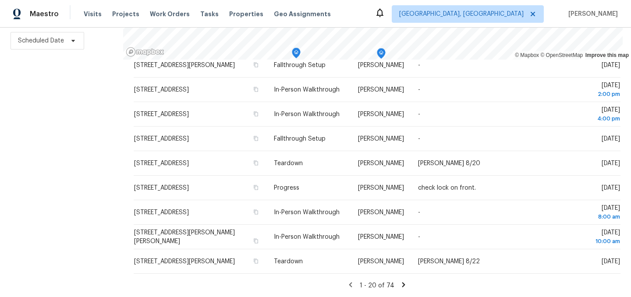
click at [402, 284] on icon at bounding box center [403, 284] width 3 height 5
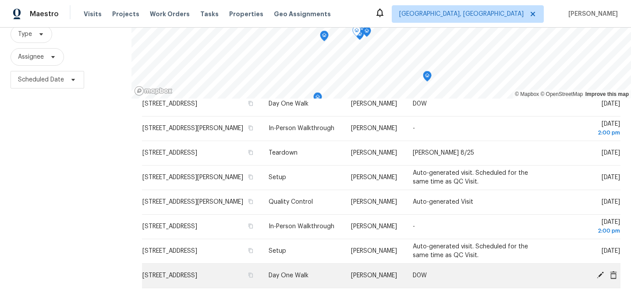
scroll to position [126, 0]
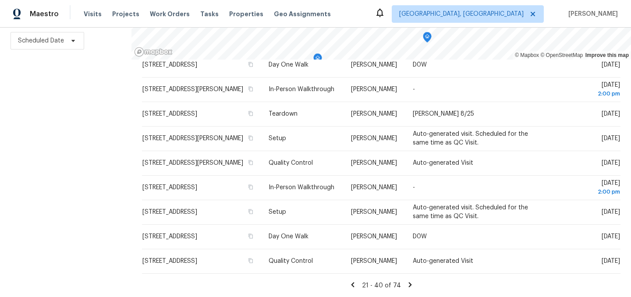
click at [354, 284] on icon at bounding box center [353, 285] width 8 height 8
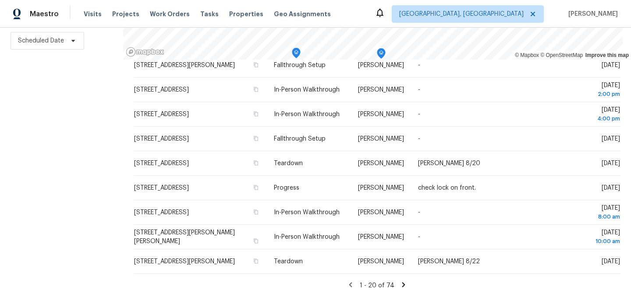
scroll to position [0, 0]
